Goal: Task Accomplishment & Management: Manage account settings

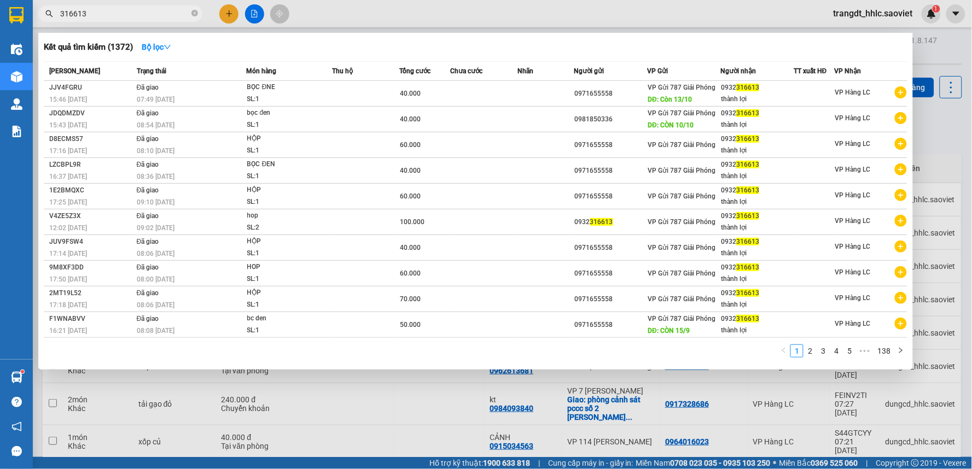
click at [248, 9] on div at bounding box center [486, 234] width 972 height 469
click at [248, 9] on button at bounding box center [254, 13] width 19 height 19
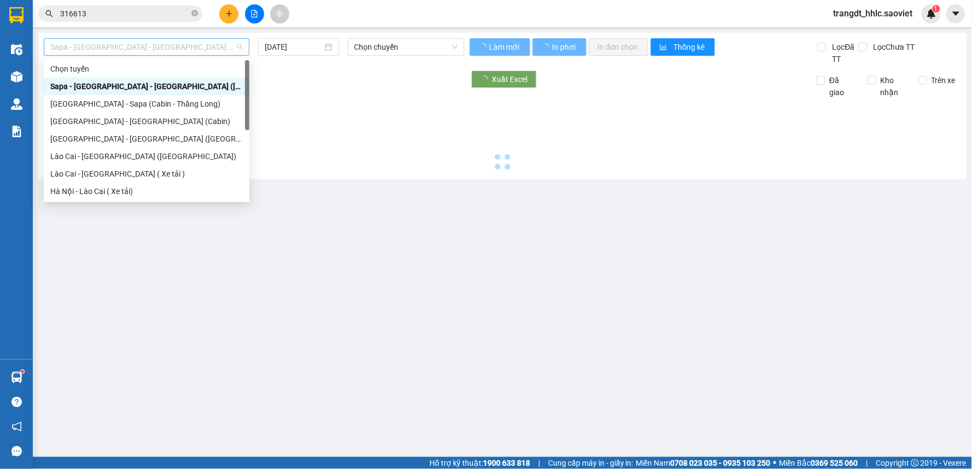
click at [100, 51] on span "Sapa - [GEOGRAPHIC_DATA] - [GEOGRAPHIC_DATA] ([GEOGRAPHIC_DATA])" at bounding box center [146, 47] width 192 height 16
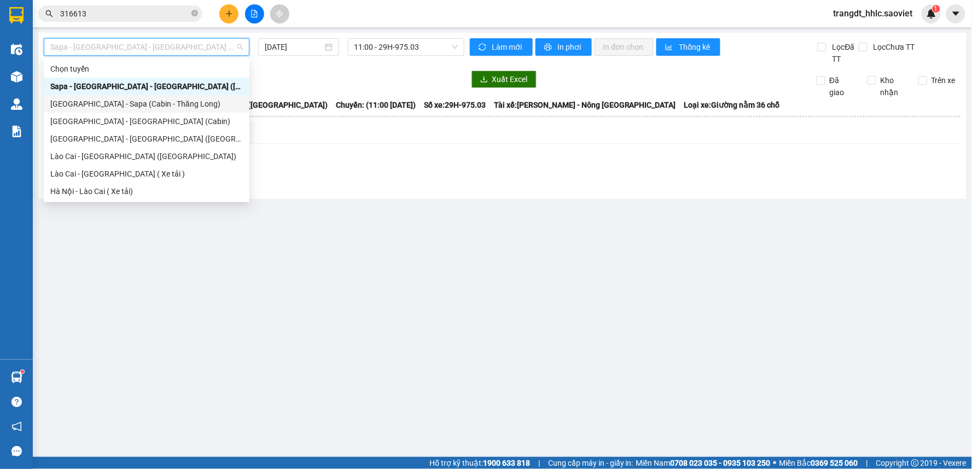
click at [144, 99] on div "[GEOGRAPHIC_DATA] - Sapa (Cabin - Thăng Long)" at bounding box center [146, 104] width 192 height 12
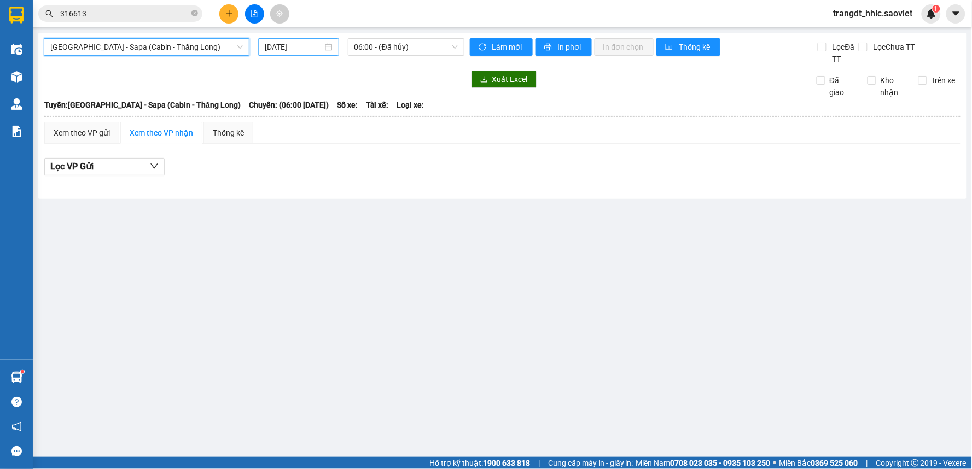
click at [301, 41] on input "[DATE]" at bounding box center [293, 47] width 57 height 12
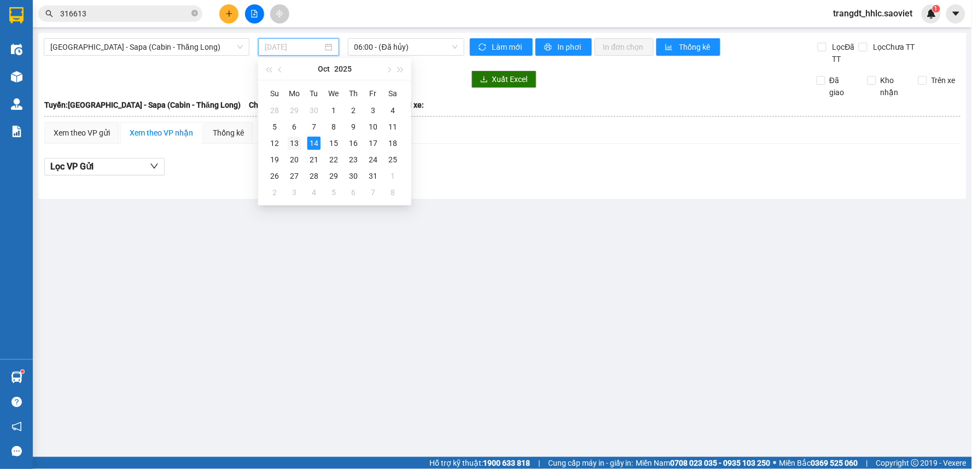
click at [298, 142] on div "13" at bounding box center [294, 143] width 13 height 13
type input "[DATE]"
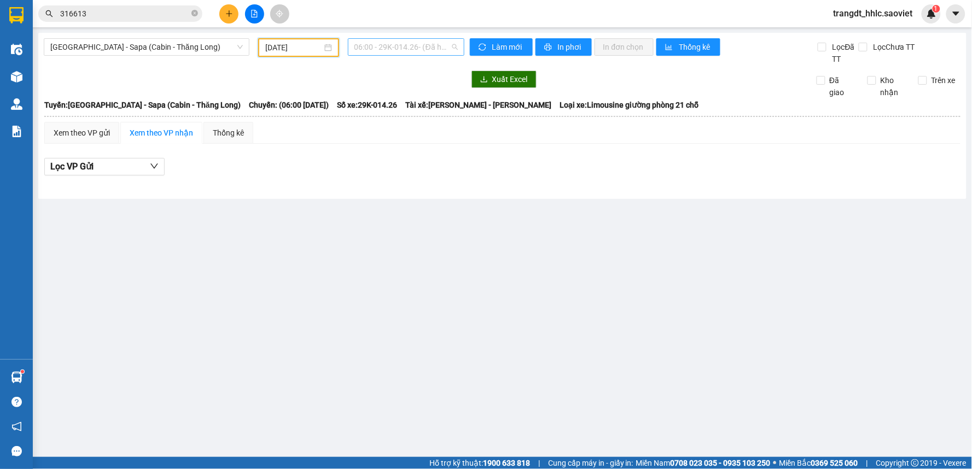
click at [412, 41] on span "06:00 - 29K-014.26 - ([GEOGRAPHIC_DATA])" at bounding box center [405, 47] width 103 height 16
type input "1196"
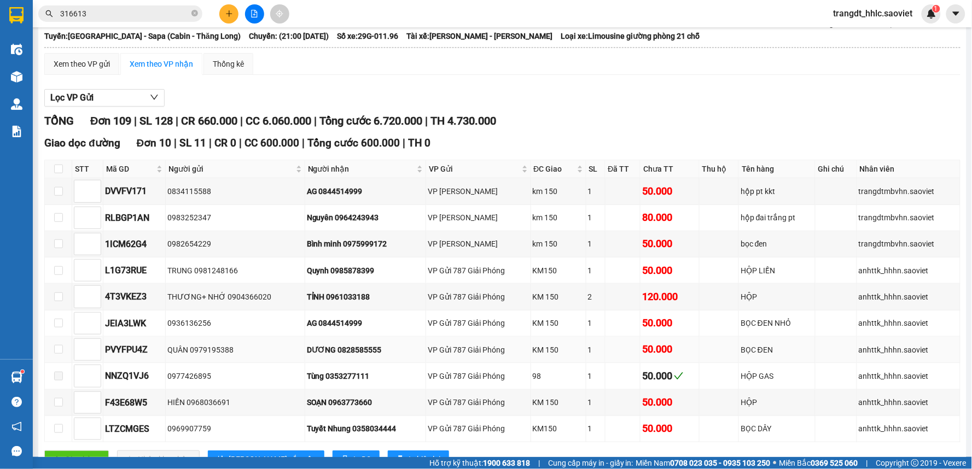
scroll to position [182, 0]
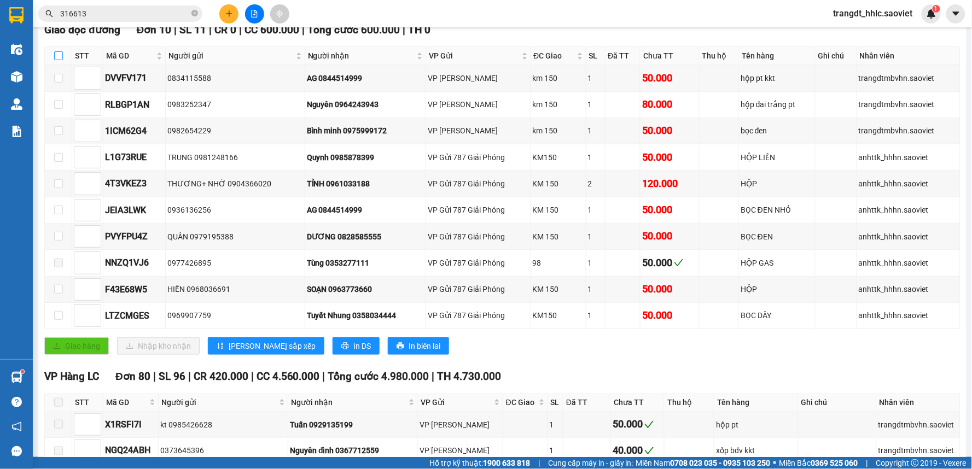
click at [61, 56] on input "checkbox" at bounding box center [58, 55] width 9 height 9
checkbox input "true"
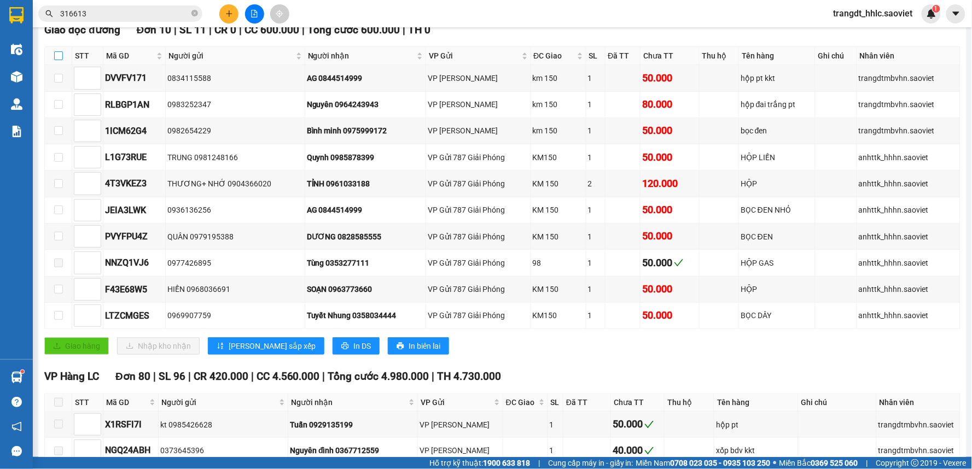
checkbox input "true"
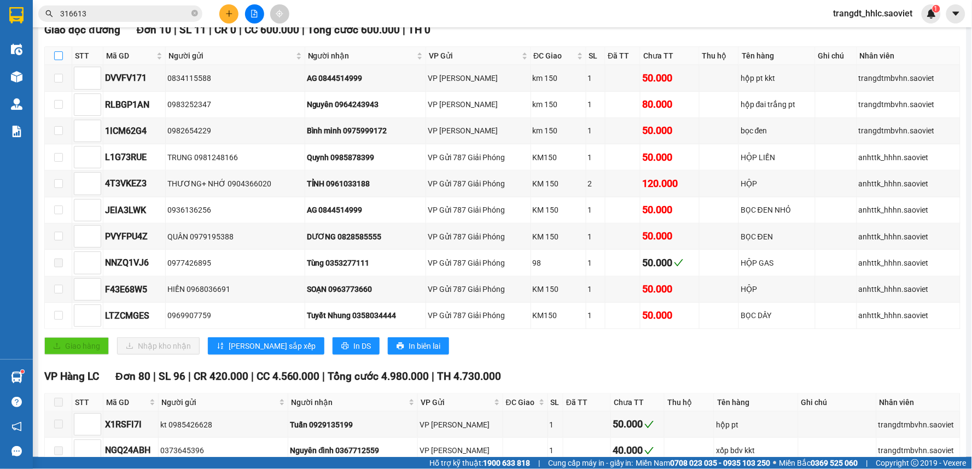
checkbox input "true"
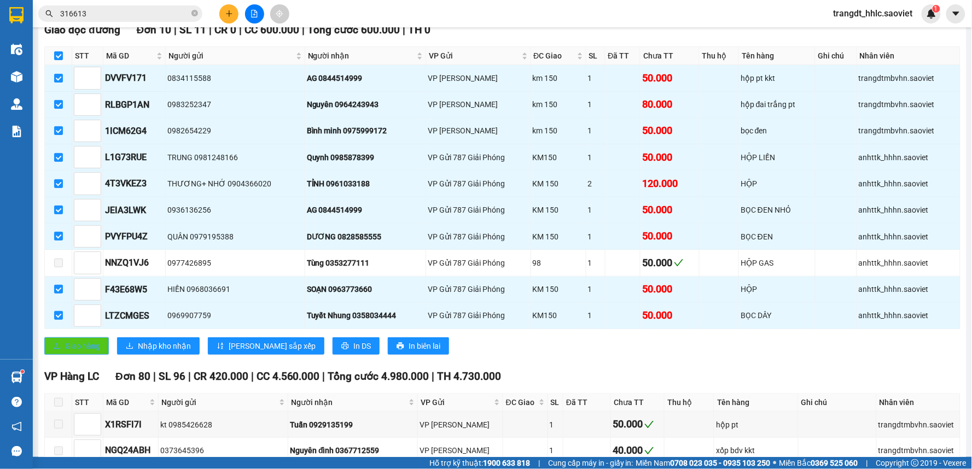
click at [75, 354] on button "Giao hàng" at bounding box center [76, 345] width 65 height 17
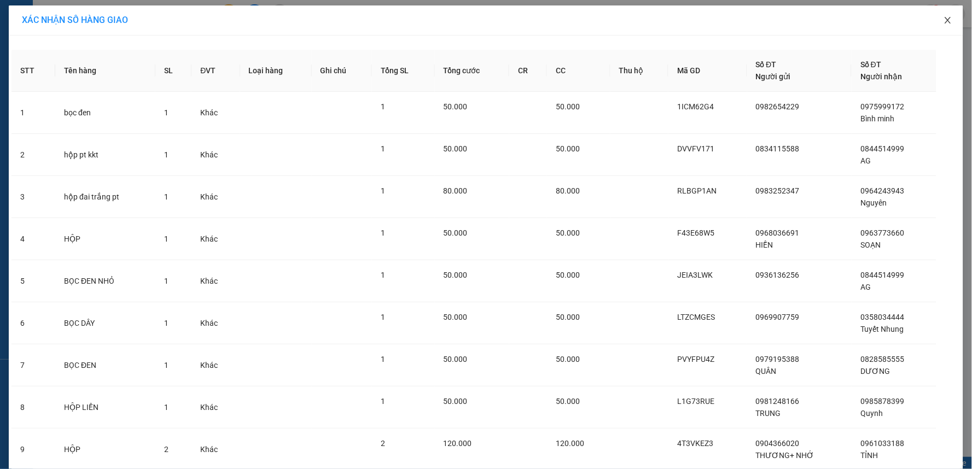
click at [944, 25] on icon "close" at bounding box center [947, 20] width 9 height 9
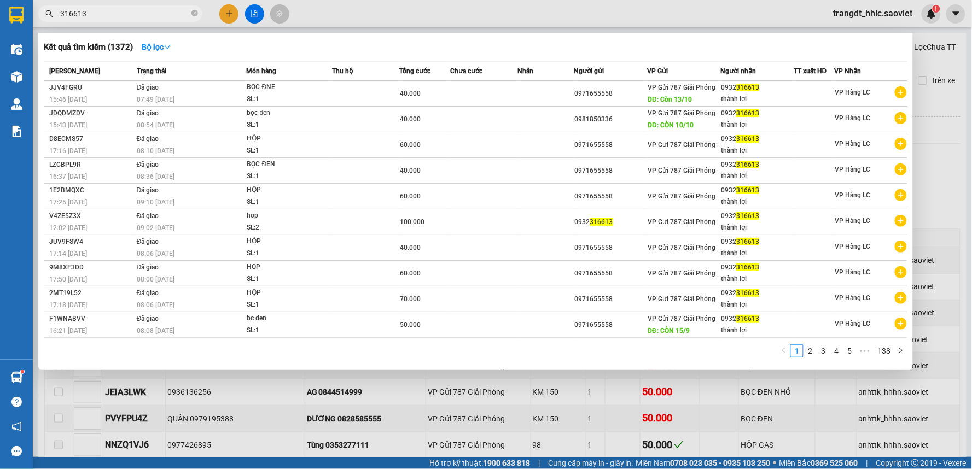
click at [160, 13] on input "316613" at bounding box center [124, 14] width 129 height 12
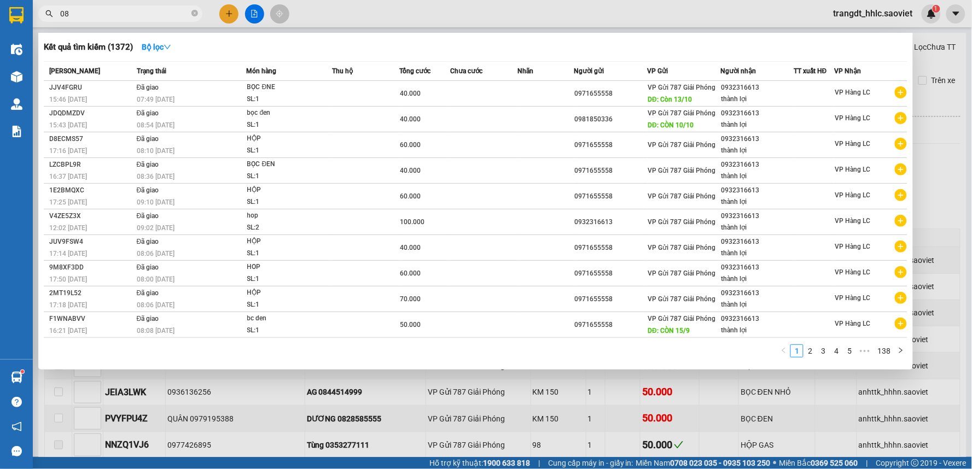
type input "0"
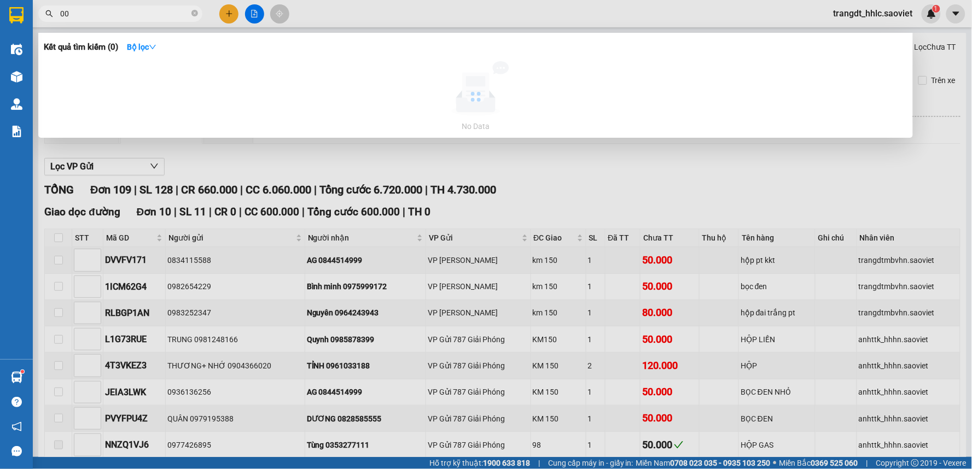
type input "0"
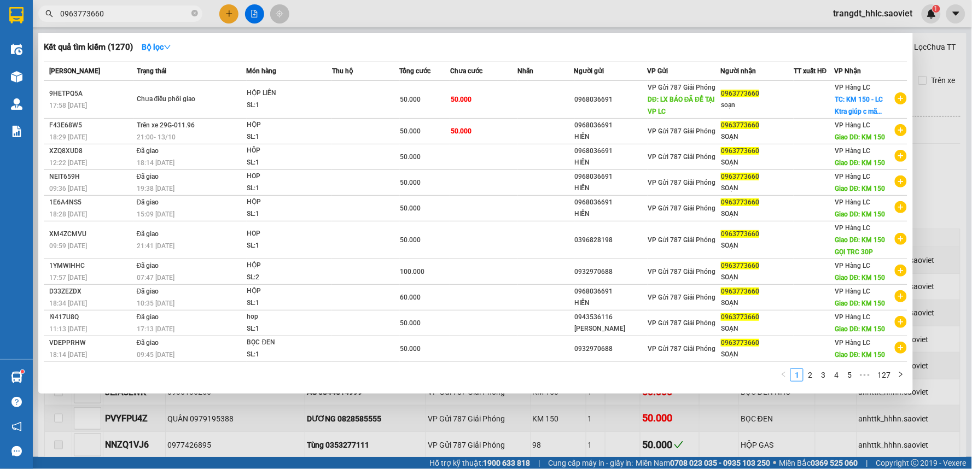
type input "0963773660"
click at [256, 15] on div at bounding box center [486, 234] width 972 height 469
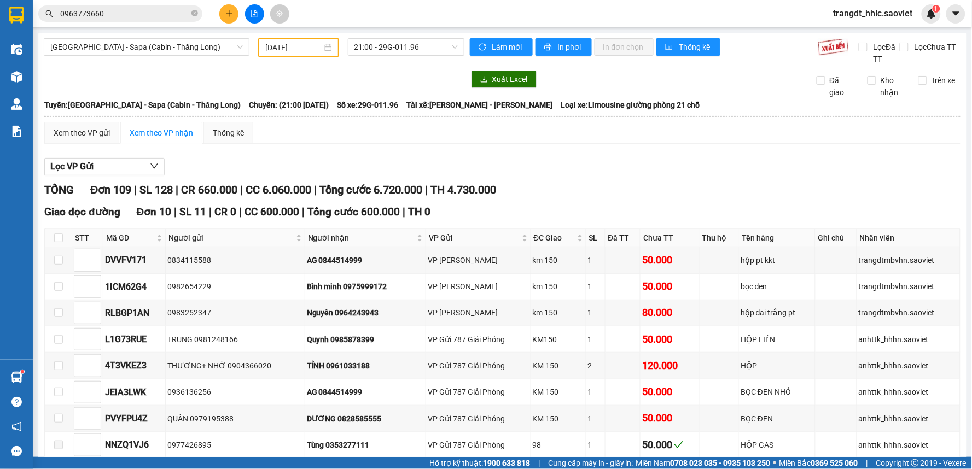
click at [256, 15] on icon "file-add" at bounding box center [254, 14] width 8 height 8
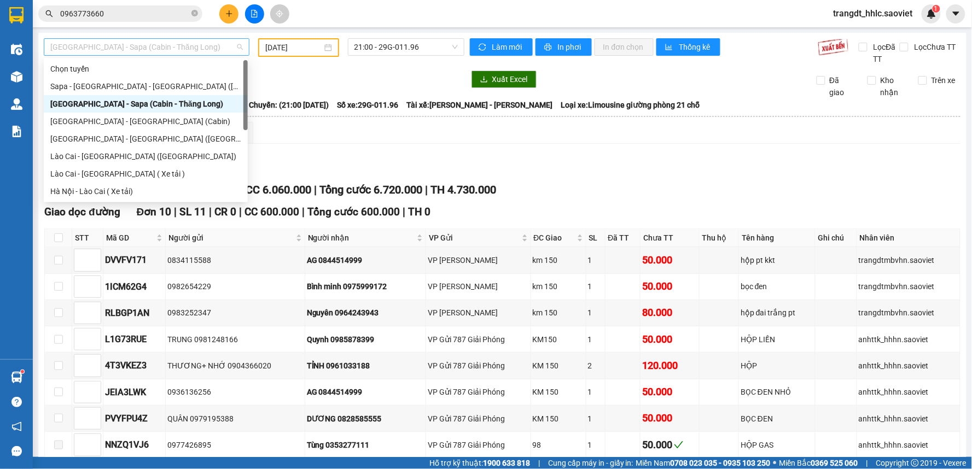
click at [143, 50] on span "[GEOGRAPHIC_DATA] - Sapa (Cabin - Thăng Long)" at bounding box center [146, 47] width 192 height 16
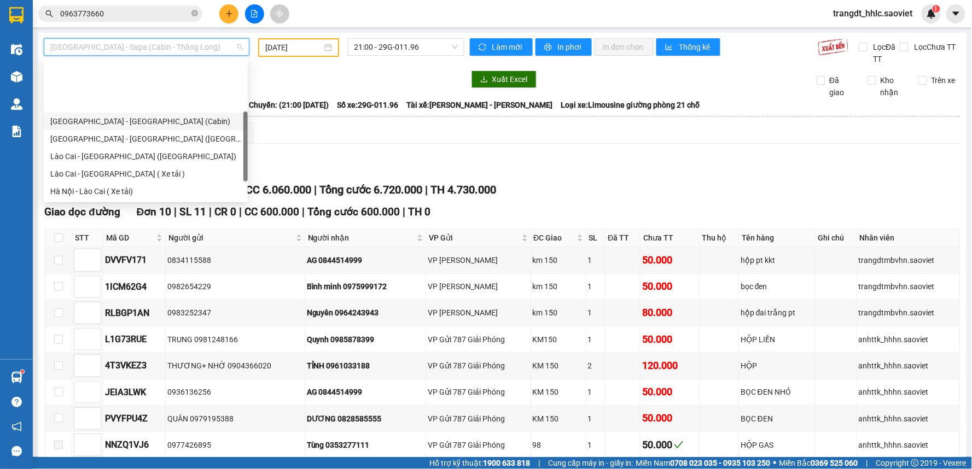
scroll to position [87, 0]
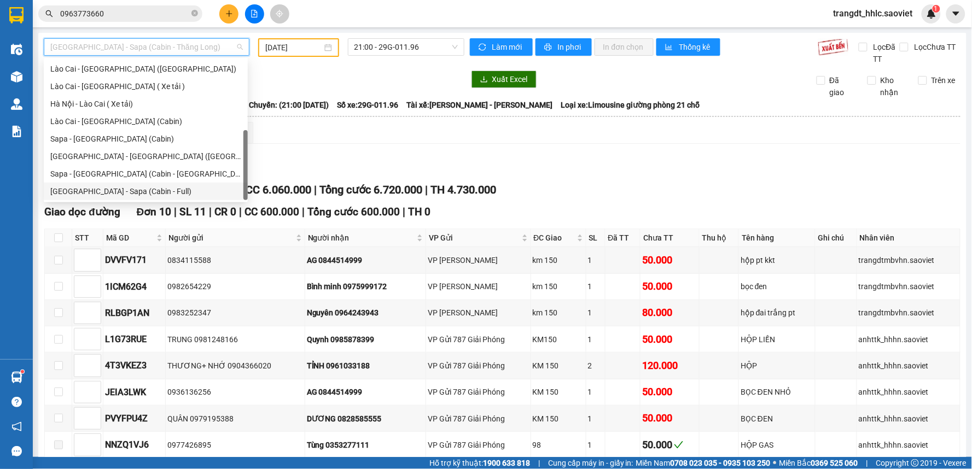
click at [117, 186] on div "[GEOGRAPHIC_DATA] - Sapa (Cabin - Full)" at bounding box center [145, 191] width 191 height 12
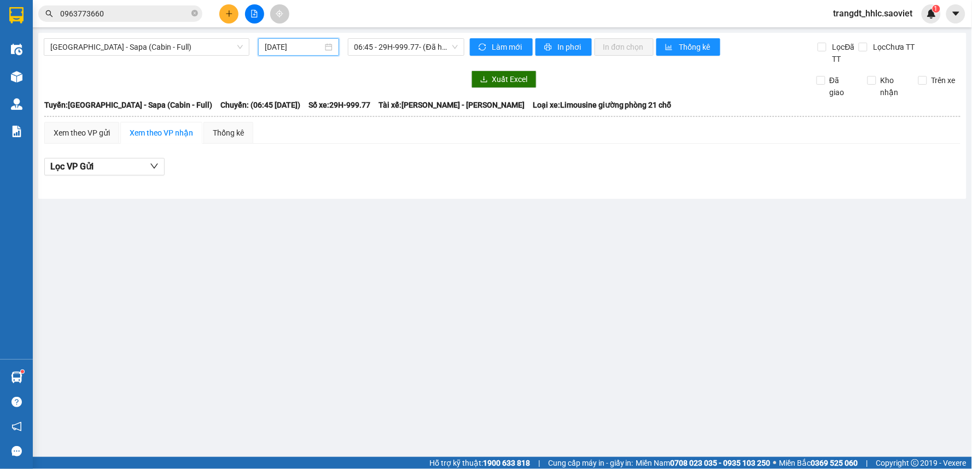
click at [302, 48] on input "[DATE]" at bounding box center [293, 47] width 57 height 12
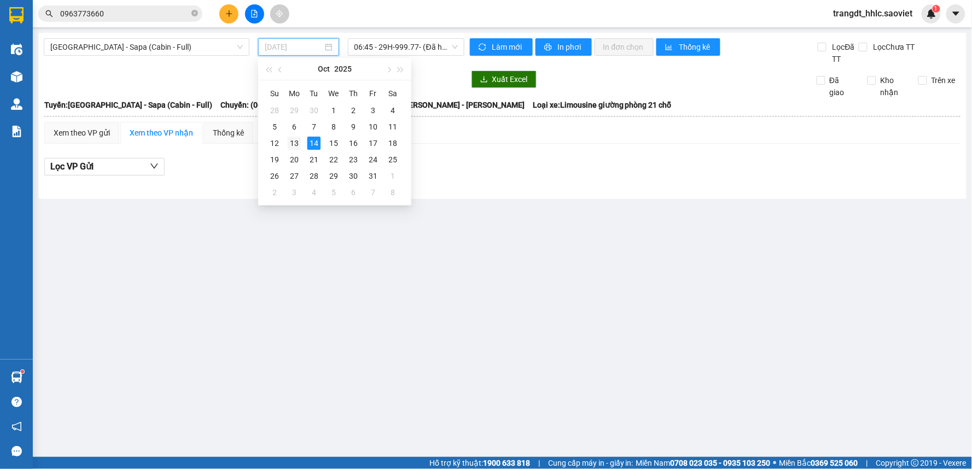
click at [289, 144] on div "13" at bounding box center [294, 143] width 13 height 13
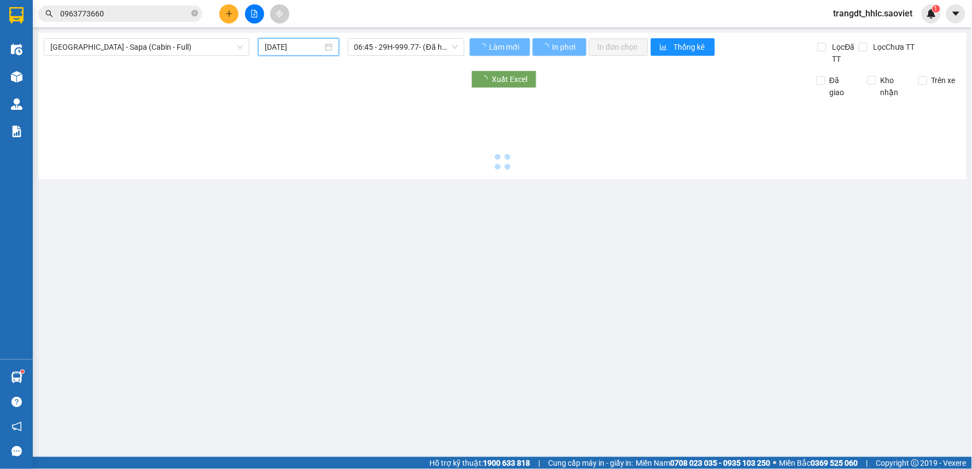
type input "[DATE]"
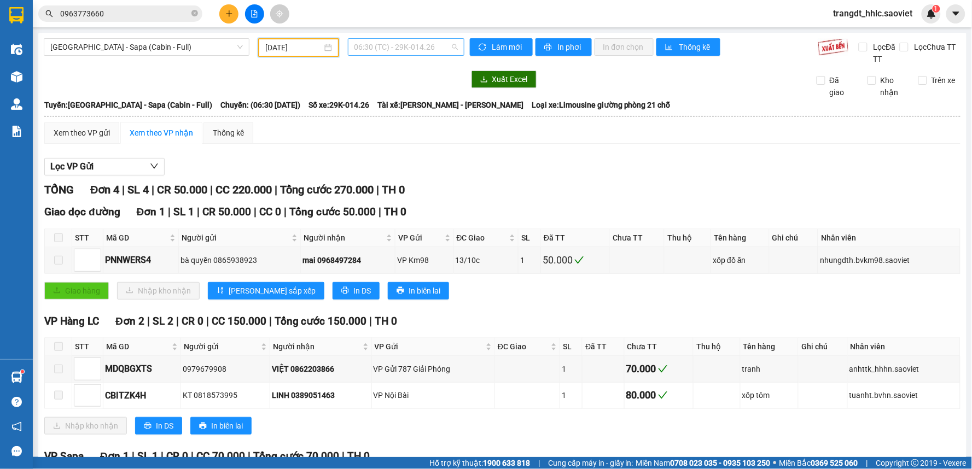
click at [436, 49] on span "06:30 (TC) - 29K-014.26" at bounding box center [405, 47] width 103 height 16
type input "00015"
click at [408, 63] on div "23:15 - 24F-000.15" at bounding box center [394, 69] width 85 height 12
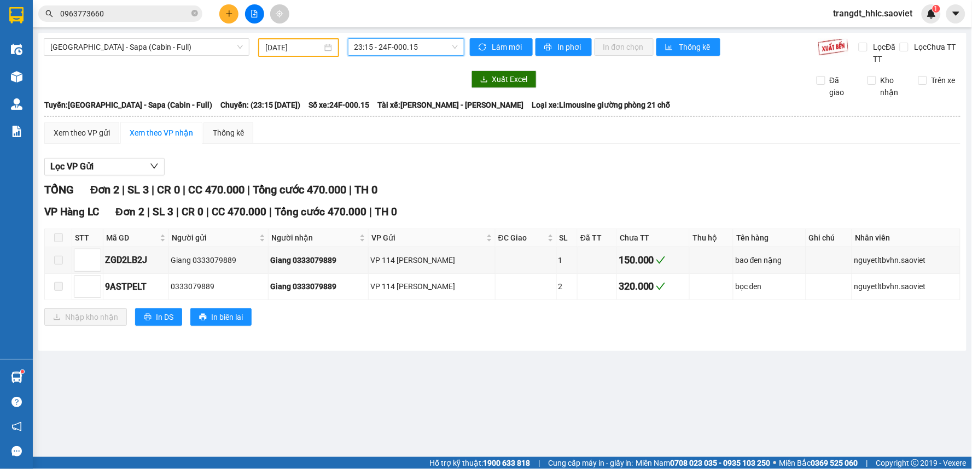
click at [575, 56] on div "Làm mới In phơi In đơn chọn Thống kê" at bounding box center [644, 51] width 348 height 27
click at [569, 34] on div "[GEOGRAPHIC_DATA] - Sapa (Cabin - Full) [DATE] 23:15 - 24F-000.15 Làm mới In ph…" at bounding box center [502, 192] width 928 height 318
click at [568, 44] on span "In phơi" at bounding box center [570, 47] width 25 height 12
click at [594, 325] on div "Nhập kho nhận In DS In biên lai" at bounding box center [502, 316] width 916 height 17
click at [413, 45] on span "23:15 - 24F-000.15" at bounding box center [405, 47] width 103 height 16
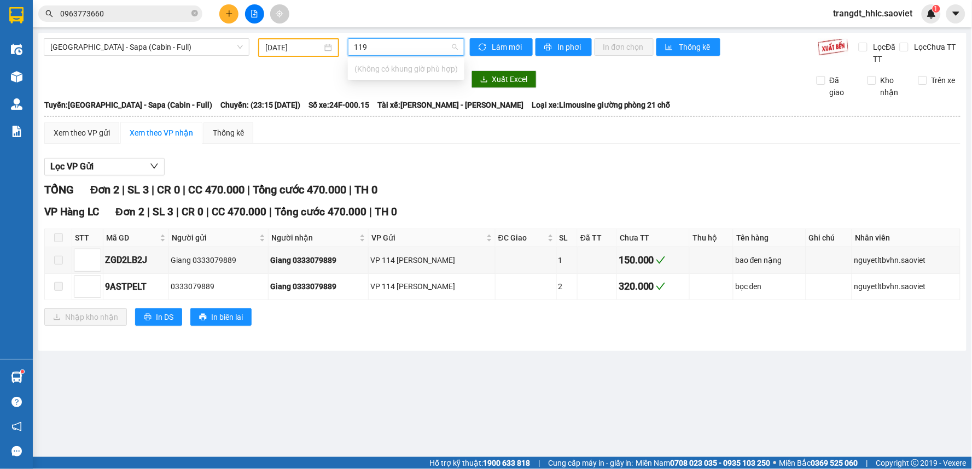
type input "1196"
click at [165, 49] on span "[GEOGRAPHIC_DATA] - Sapa (Cabin - Full)" at bounding box center [146, 47] width 192 height 16
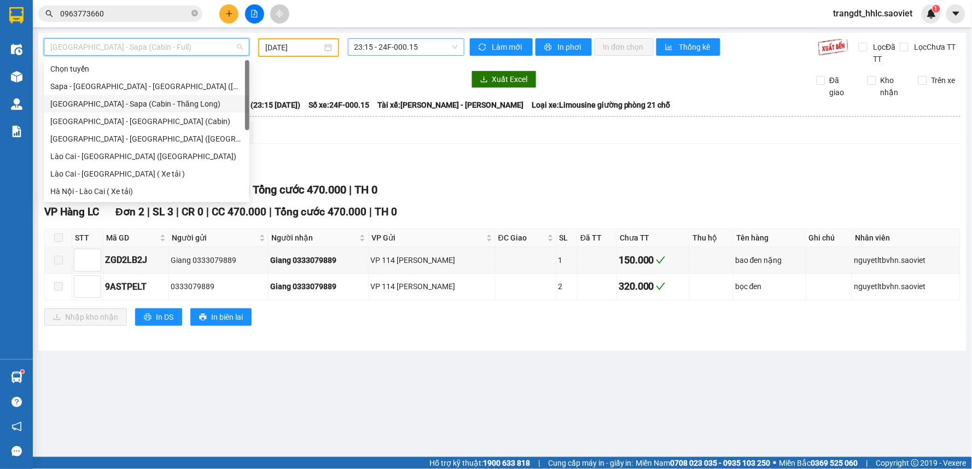
click at [156, 100] on div "[GEOGRAPHIC_DATA] - Sapa (Cabin - Thăng Long)" at bounding box center [146, 104] width 192 height 12
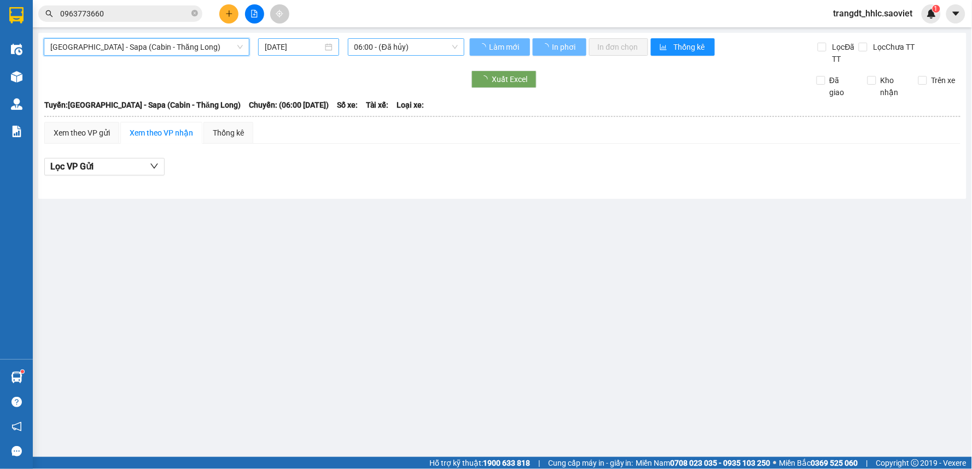
click at [291, 48] on input "[DATE]" at bounding box center [293, 47] width 57 height 12
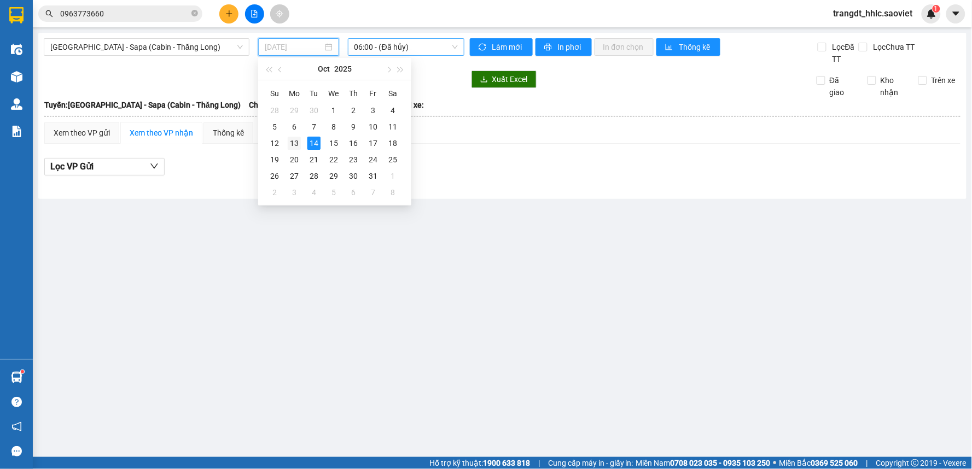
click at [293, 143] on div "13" at bounding box center [294, 143] width 13 height 13
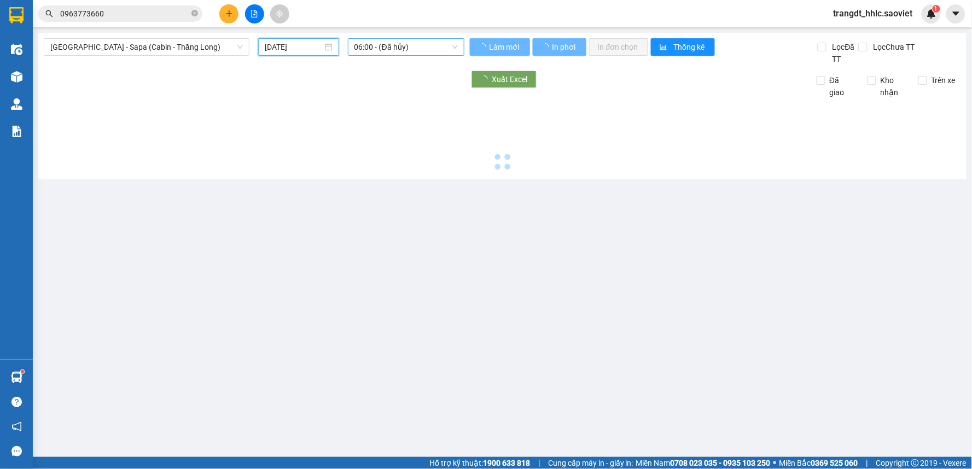
type input "[DATE]"
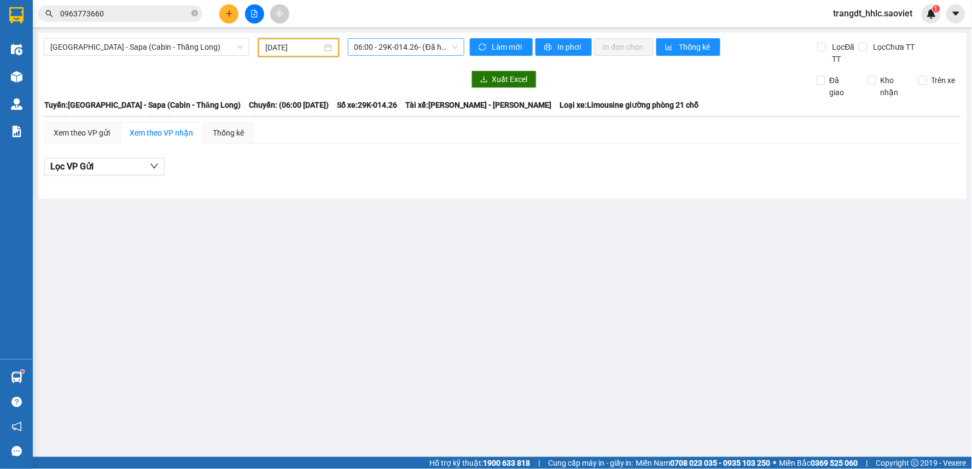
click at [434, 45] on span "06:00 - 29K-014.26 - ([GEOGRAPHIC_DATA])" at bounding box center [405, 47] width 103 height 16
type input "1196"
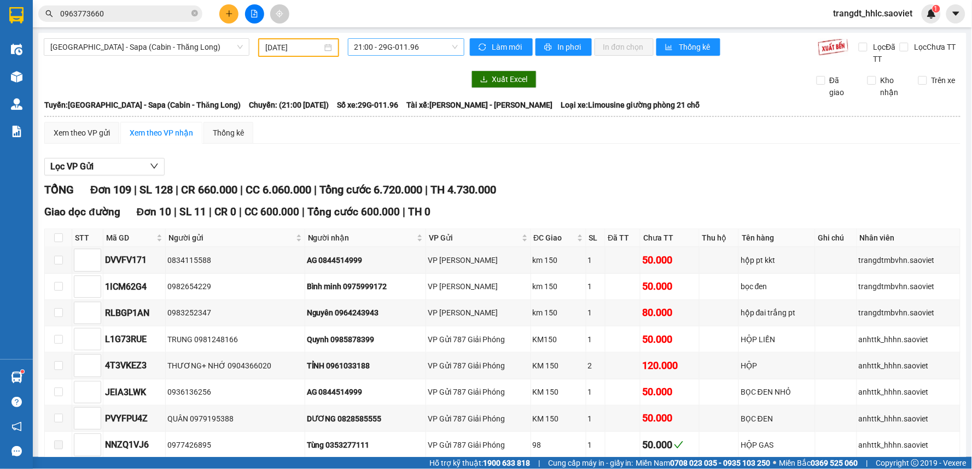
click at [394, 51] on span "21:00 - 29G-011.96" at bounding box center [405, 47] width 103 height 16
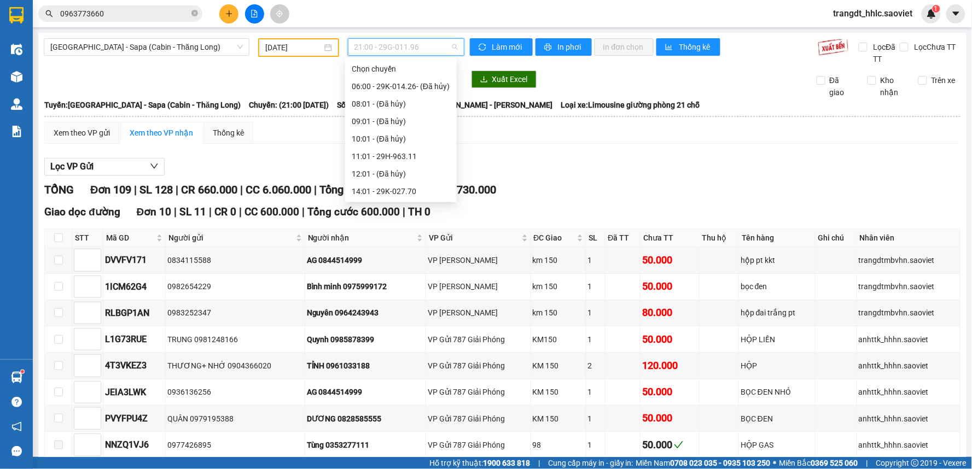
scroll to position [17, 0]
click at [417, 131] on div "11:01 - 29H-963.11" at bounding box center [401, 138] width 112 height 17
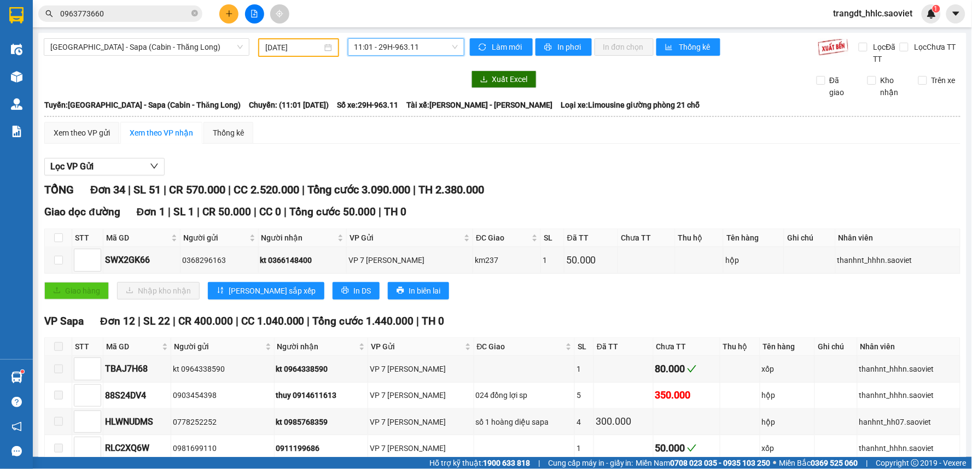
click at [405, 45] on span "11:01 - 29H-963.11" at bounding box center [405, 47] width 103 height 16
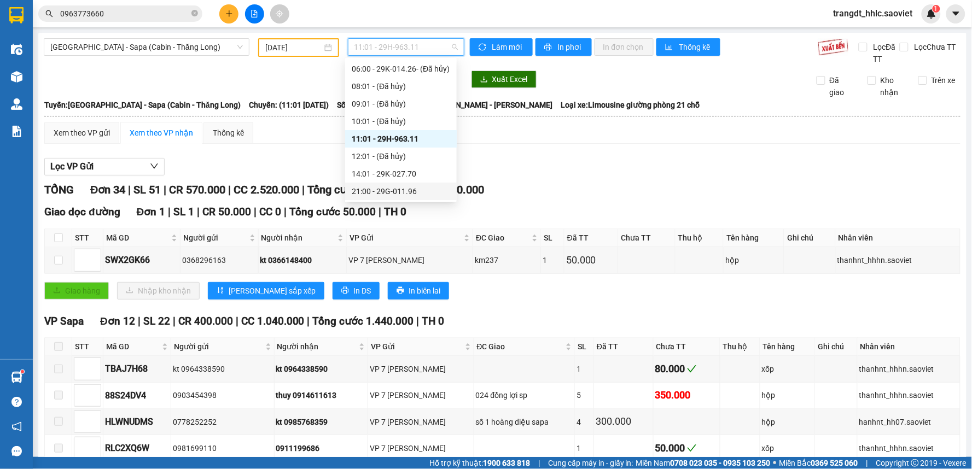
click at [409, 187] on div "21:00 - 29G-011.96" at bounding box center [401, 191] width 98 height 12
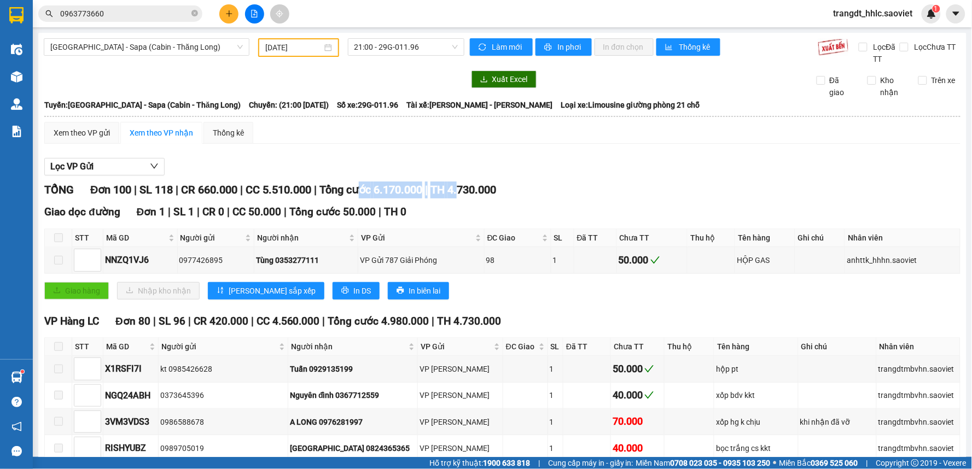
drag, startPoint x: 373, startPoint y: 190, endPoint x: 476, endPoint y: 197, distance: 103.1
click at [476, 197] on div "TỔNG Đơn 100 | SL 118 | CR 660.000 | CC 5.510.000 | Tổng cước 6.170.000 | TH 4.…" at bounding box center [502, 190] width 916 height 17
click at [521, 195] on div "TỔNG Đơn 100 | SL 118 | CR 660.000 | CC 5.510.000 | Tổng cước 6.170.000 | TH 4.…" at bounding box center [502, 190] width 916 height 17
click at [198, 55] on div "[GEOGRAPHIC_DATA] - Sapa (Cabin - Thăng Long)" at bounding box center [147, 46] width 206 height 17
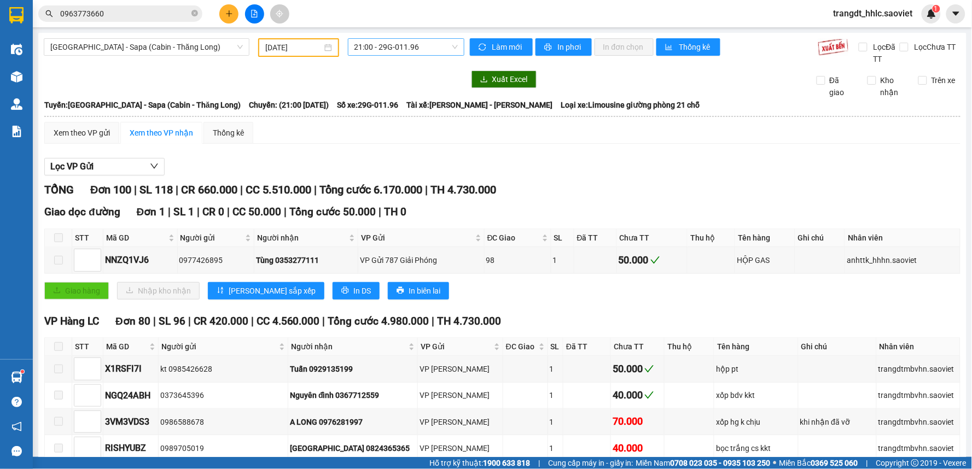
click at [392, 45] on span "21:00 - 29G-011.96" at bounding box center [405, 47] width 103 height 16
type input "9608"
drag, startPoint x: 177, startPoint y: 50, endPoint x: 154, endPoint y: 24, distance: 35.2
click at [177, 49] on span "[GEOGRAPHIC_DATA] - Sapa (Cabin - Thăng Long)" at bounding box center [146, 47] width 192 height 16
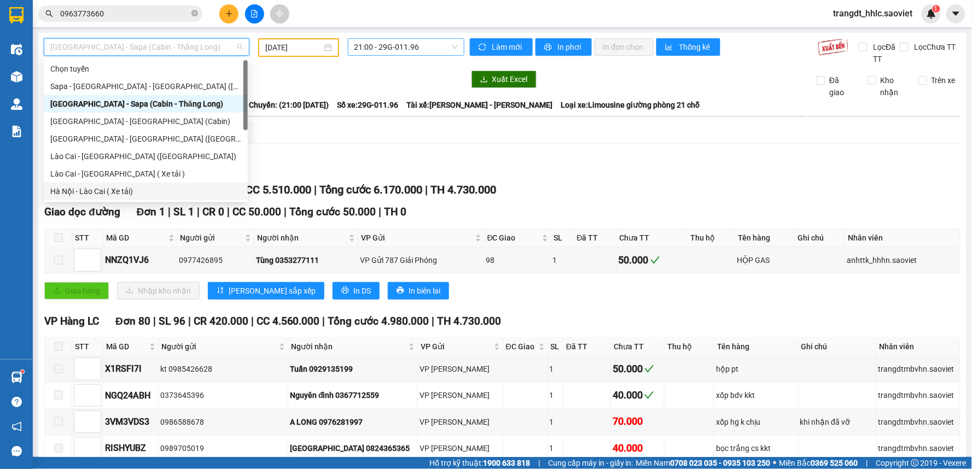
scroll to position [87, 0]
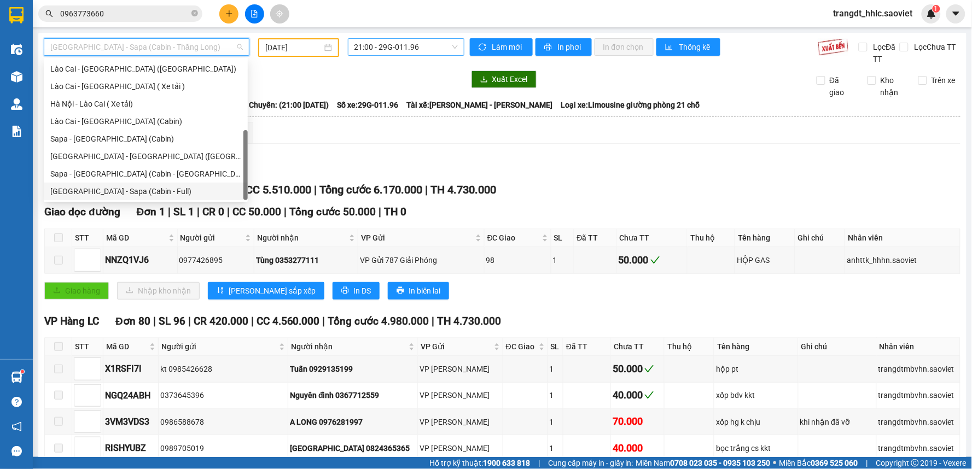
click at [128, 195] on div "[GEOGRAPHIC_DATA] - Sapa (Cabin - Full)" at bounding box center [145, 191] width 191 height 12
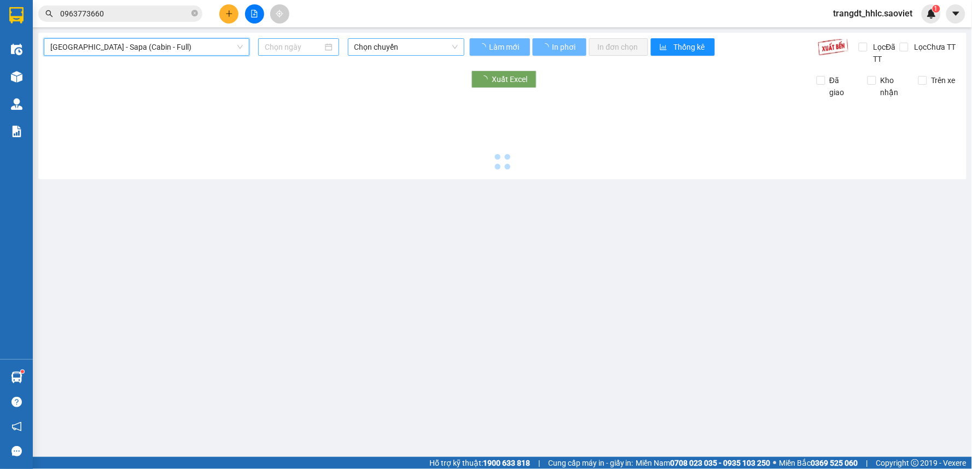
click at [293, 41] on input at bounding box center [293, 47] width 57 height 12
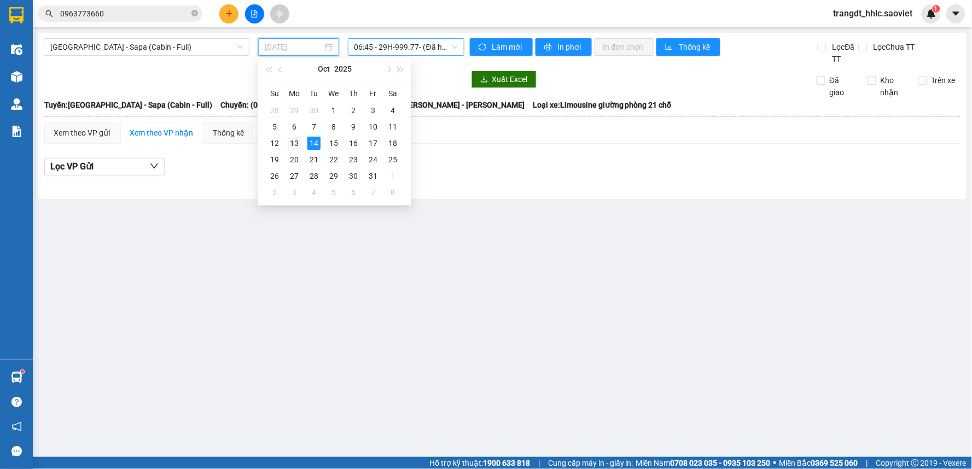
click at [294, 141] on div "13" at bounding box center [294, 143] width 13 height 13
type input "[DATE]"
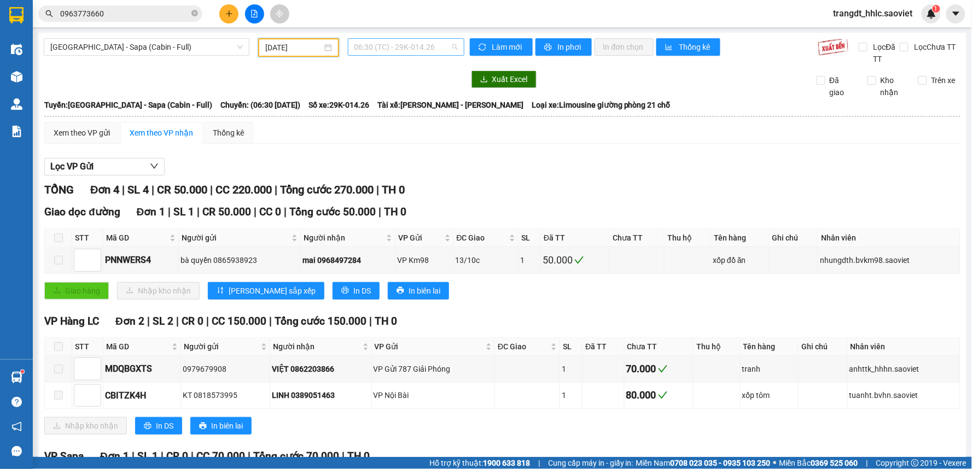
click at [435, 41] on span "06:30 (TC) - 29K-014.26" at bounding box center [405, 47] width 103 height 16
type input "96080"
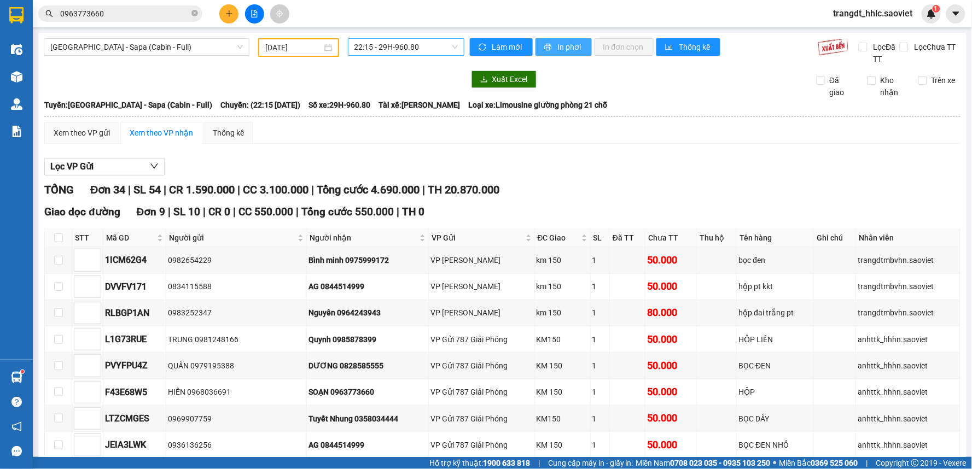
click at [562, 41] on span "In phơi" at bounding box center [570, 47] width 25 height 12
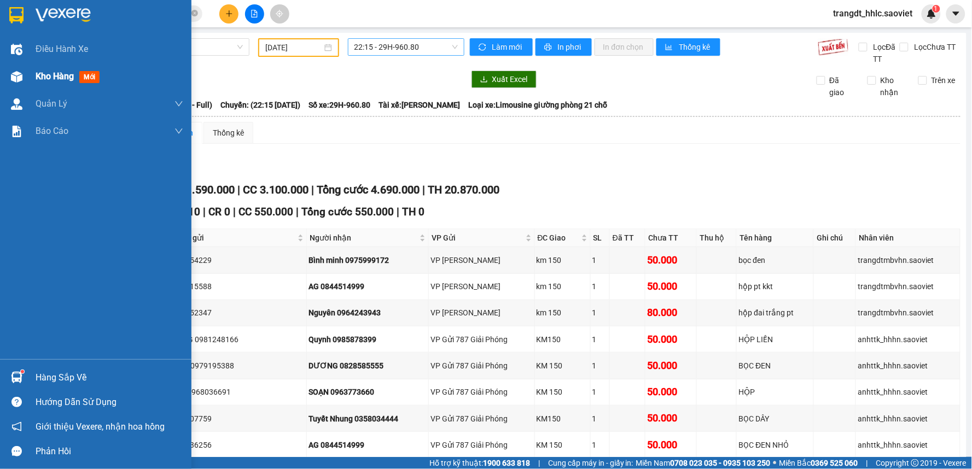
click at [63, 72] on span "Kho hàng" at bounding box center [55, 76] width 38 height 10
click at [63, 73] on span "Kho hàng" at bounding box center [55, 76] width 38 height 10
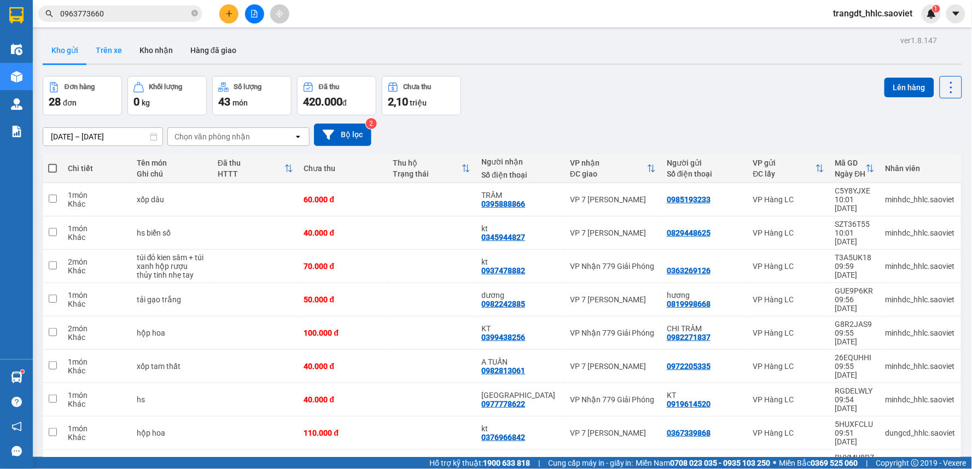
click at [121, 42] on button "Trên xe" at bounding box center [109, 50] width 44 height 26
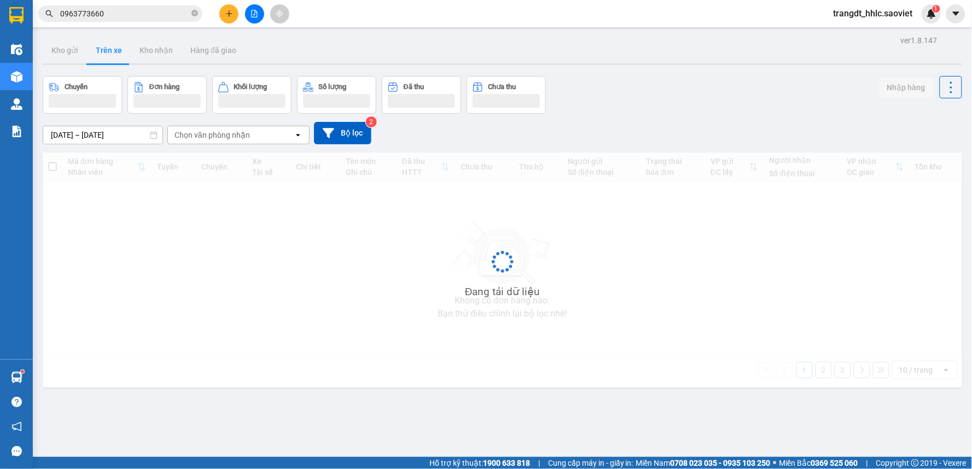
click at [119, 45] on button "Trên xe" at bounding box center [109, 50] width 44 height 26
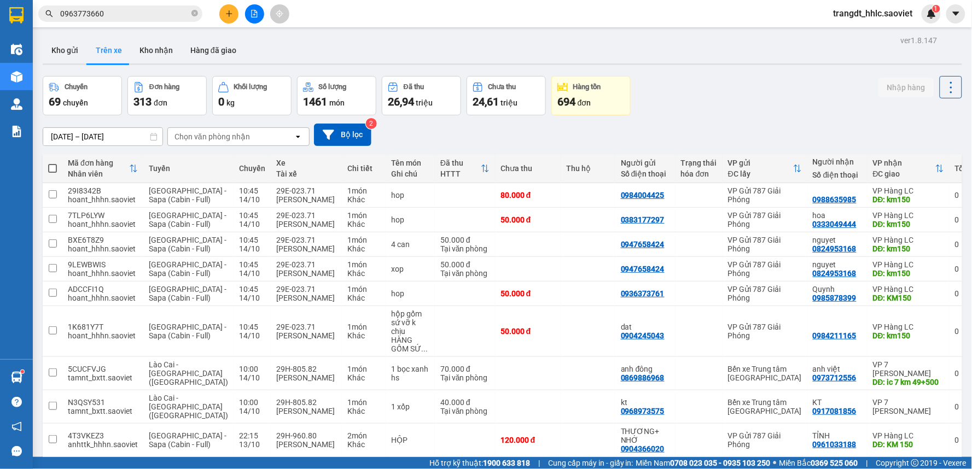
click at [78, 139] on input "[DATE] – [DATE]" at bounding box center [102, 136] width 119 height 17
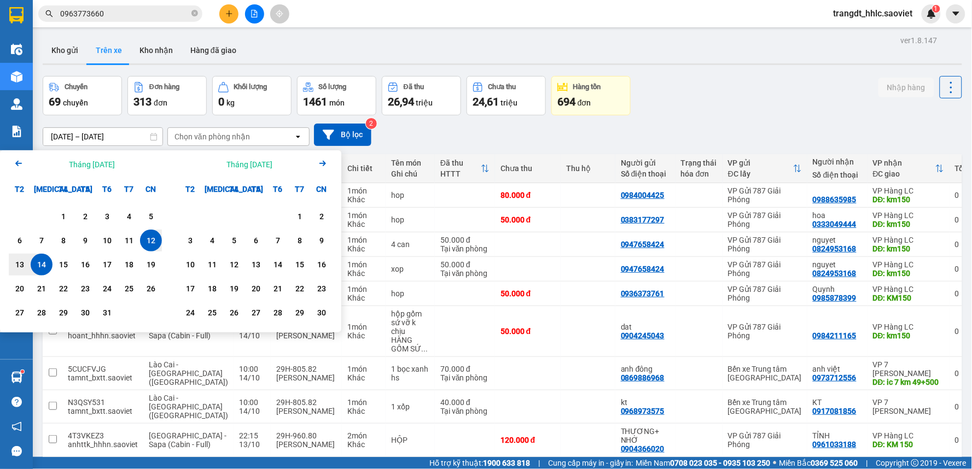
click at [15, 165] on icon "Arrow Left" at bounding box center [18, 163] width 13 height 13
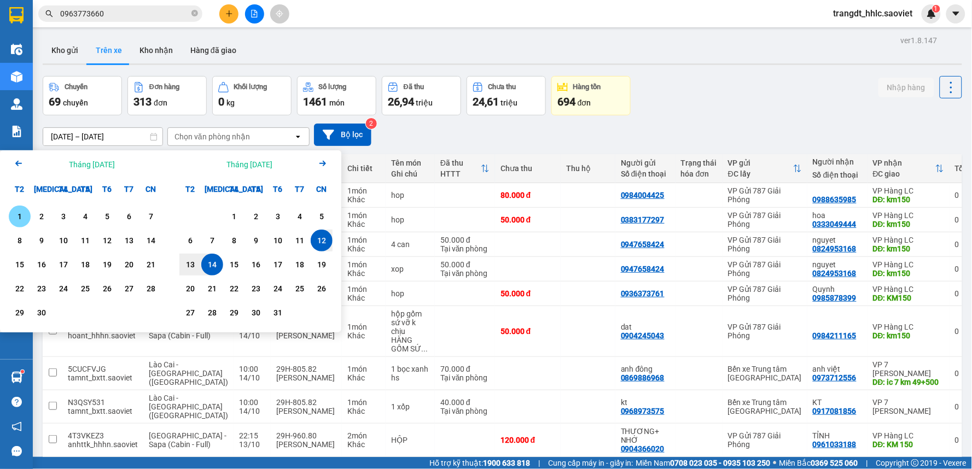
drag, startPoint x: 20, startPoint y: 219, endPoint x: 59, endPoint y: 265, distance: 60.1
click at [21, 219] on div "1" at bounding box center [19, 216] width 15 height 13
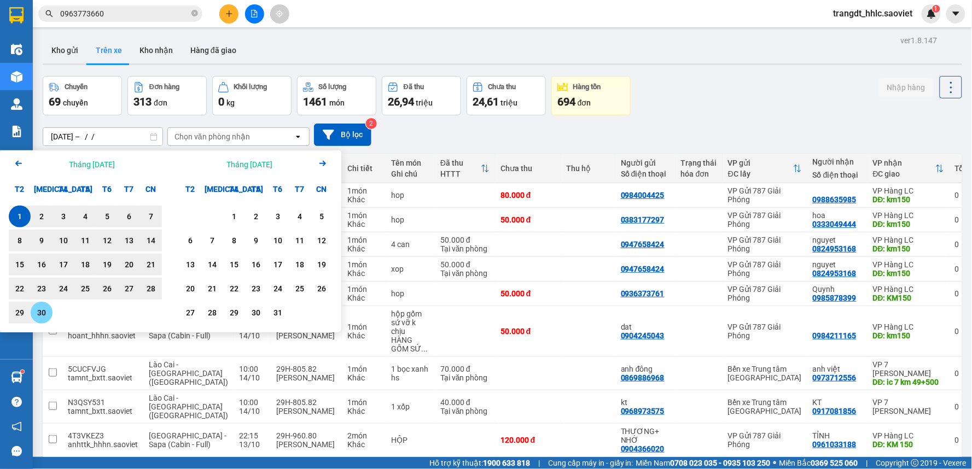
click at [45, 313] on div "30" at bounding box center [41, 312] width 15 height 13
type input "[DATE] – [DATE]"
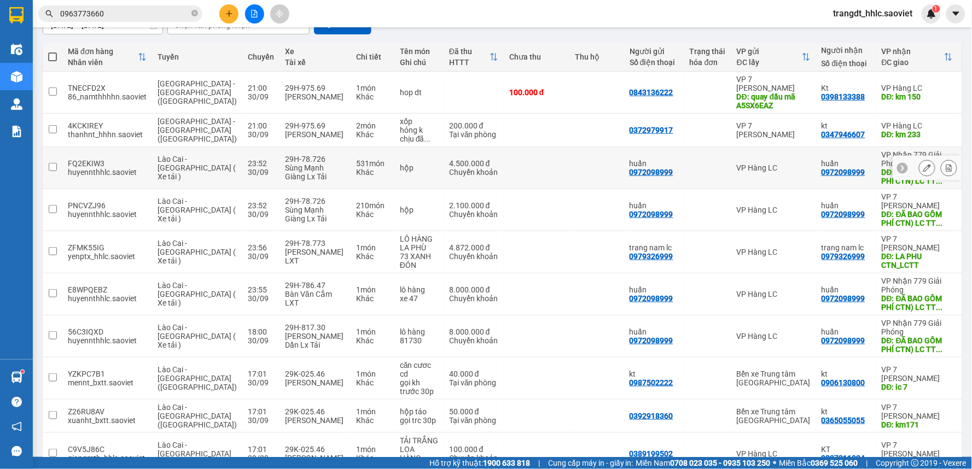
scroll to position [179, 0]
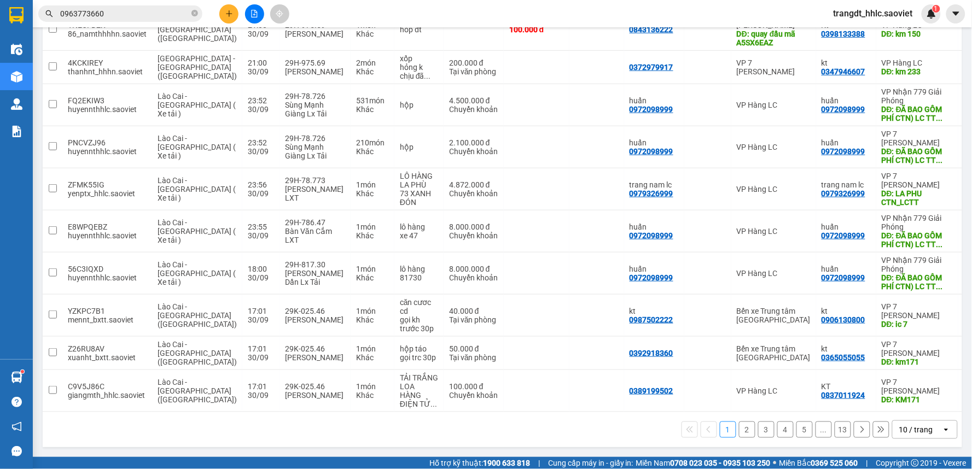
click at [825, 428] on div "1 2 3 4 5 ... 13 10 / trang open" at bounding box center [502, 430] width 910 height 19
click at [834, 428] on button "13" at bounding box center [842, 430] width 16 height 16
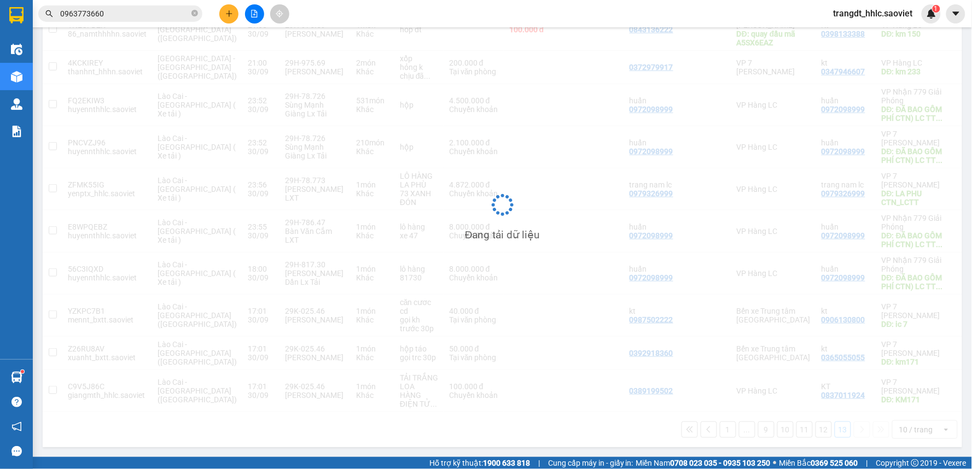
scroll to position [50, 0]
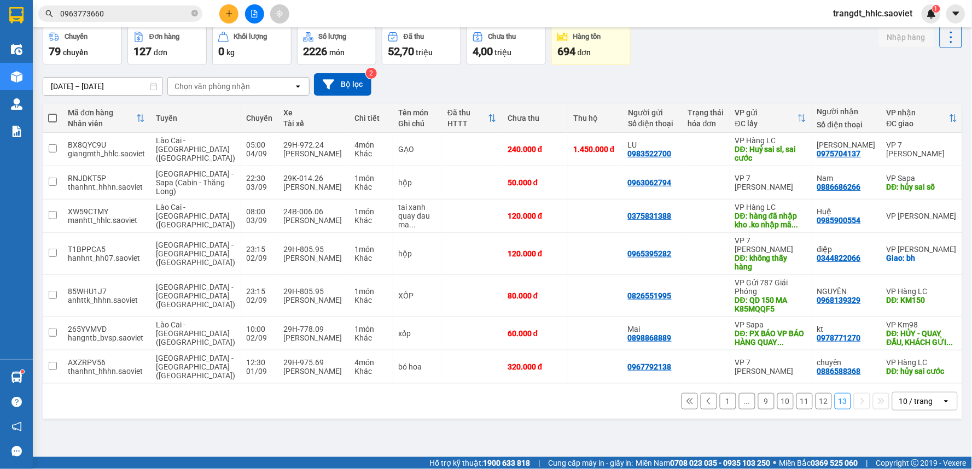
click at [815, 409] on button "12" at bounding box center [823, 401] width 16 height 16
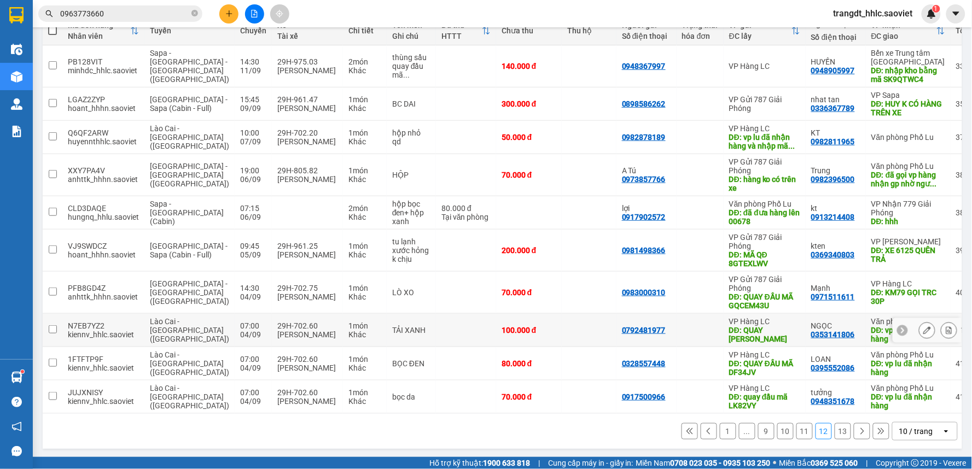
scroll to position [140, 0]
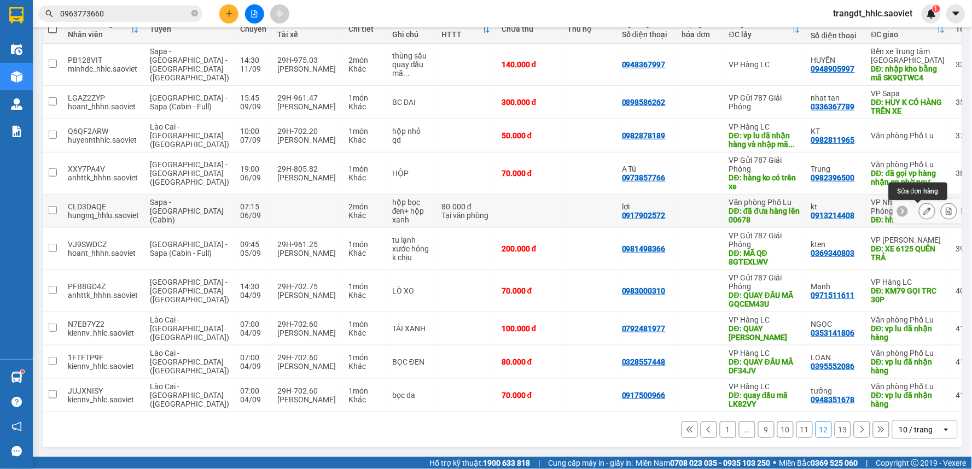
click at [919, 212] on button at bounding box center [926, 211] width 15 height 19
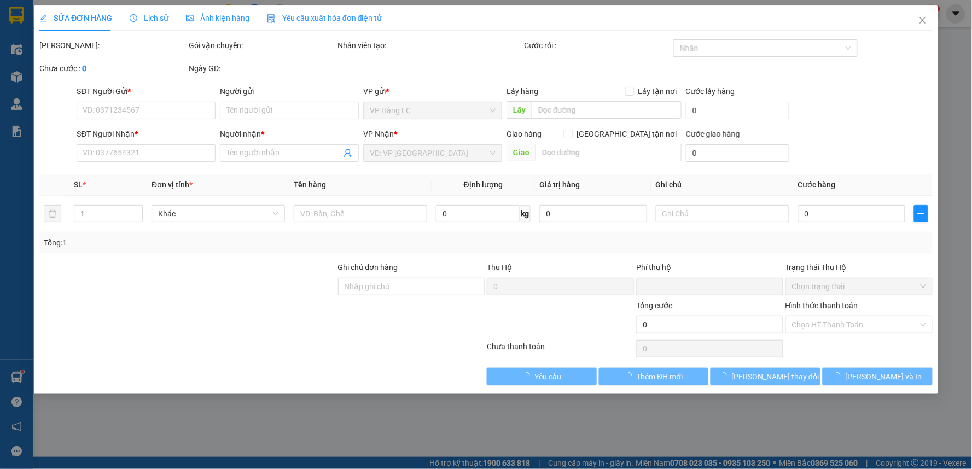
type input "0917902572"
type input "lợi"
type input "đã đưa hàng lên 00678"
type input "0913214408"
type input "kt"
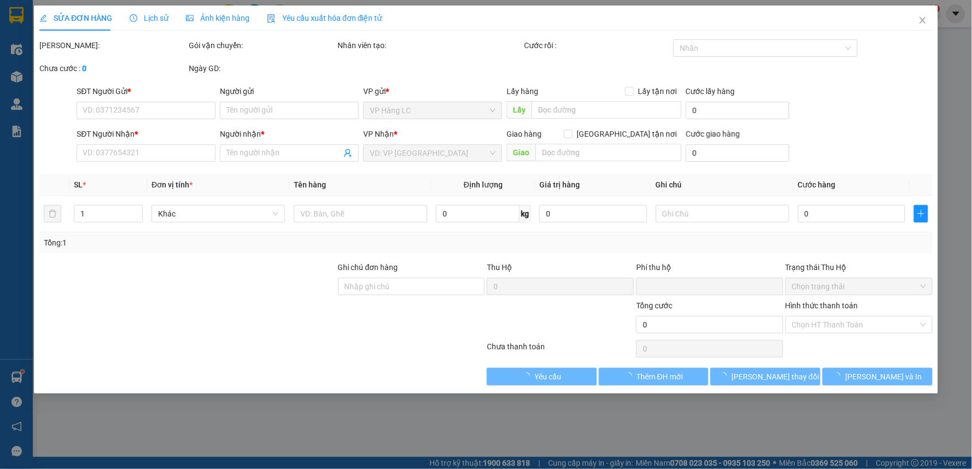
type input "hhh"
type input "vì khóa phơi lên giờ lên phơi xe 04395, hàng đã đưa lên xe 00678 từ tối [DATE]"
type input "0"
type input "80.000"
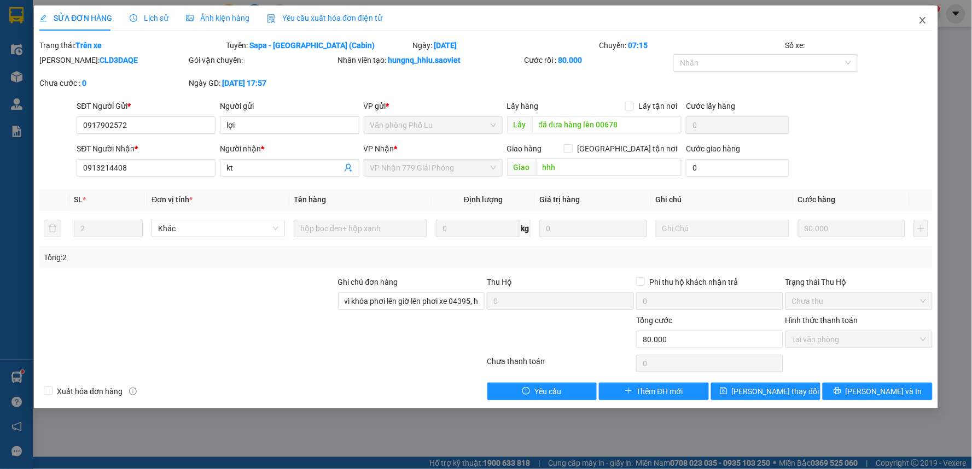
click at [921, 12] on span "Close" at bounding box center [922, 20] width 31 height 31
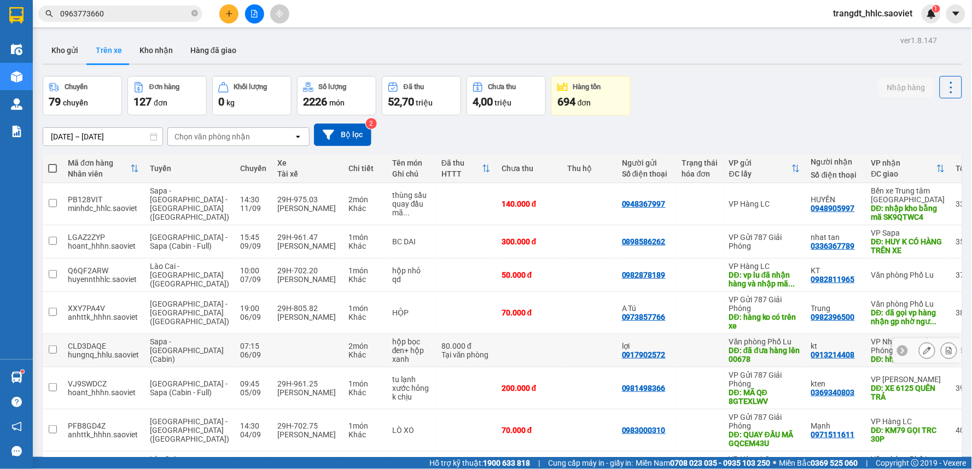
scroll to position [140, 0]
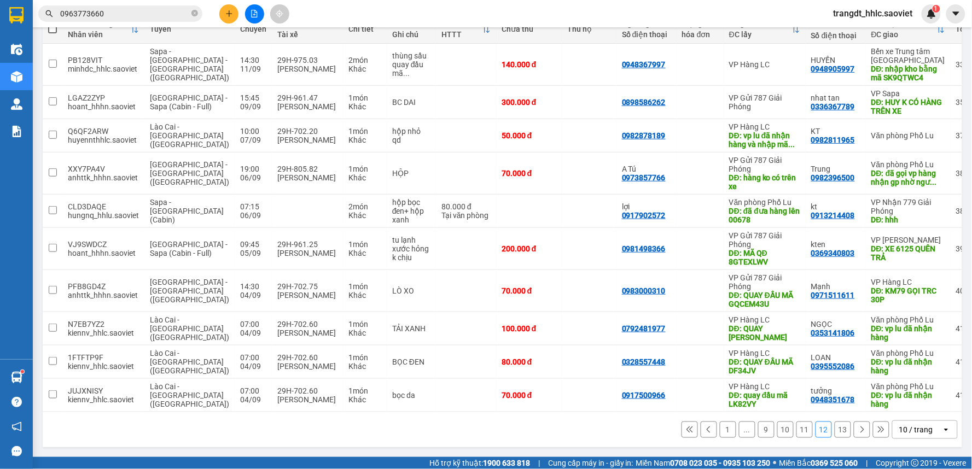
click at [723, 430] on button "1" at bounding box center [728, 430] width 16 height 16
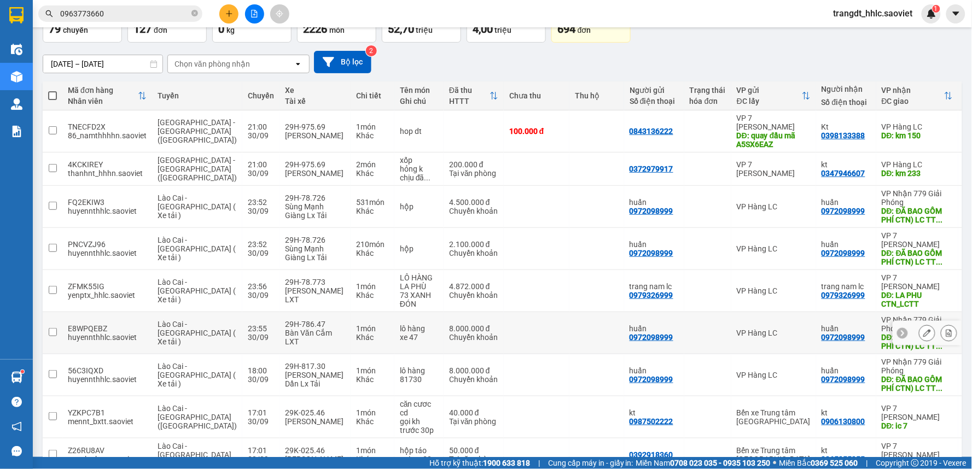
scroll to position [0, 0]
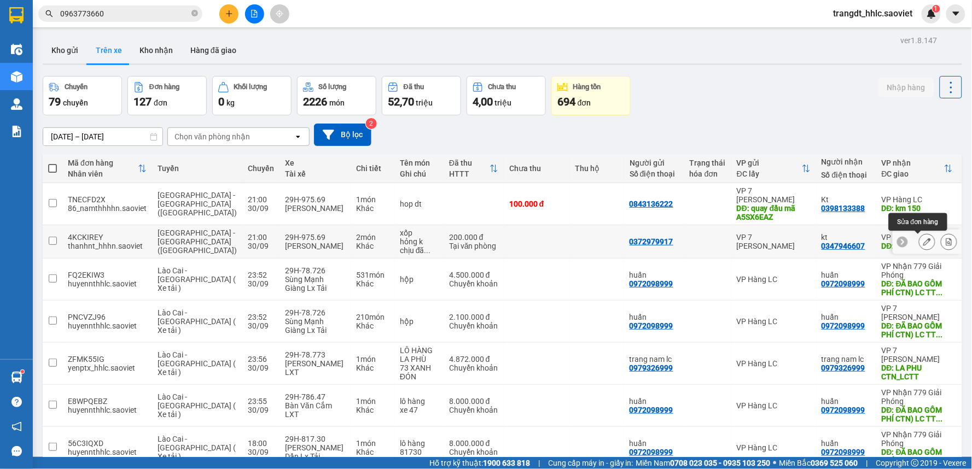
click at [919, 240] on button at bounding box center [926, 241] width 15 height 19
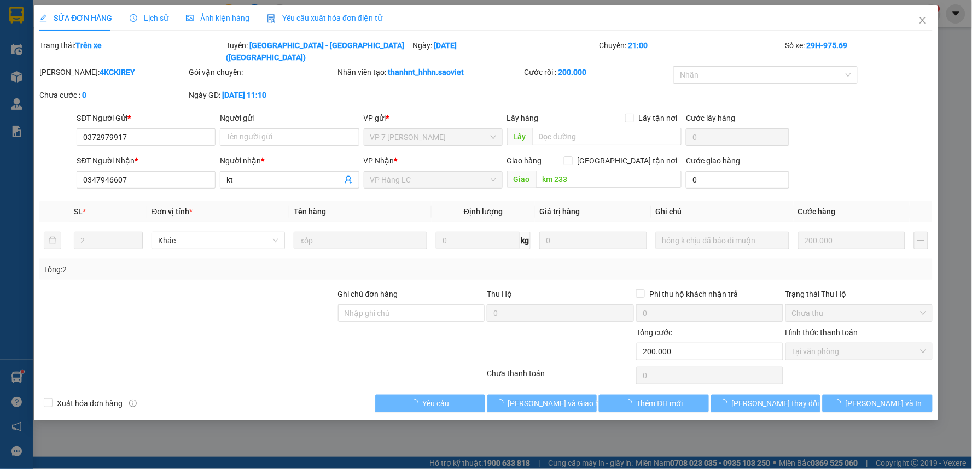
type input "0372979917"
type input "0347946607"
type input "kt"
type input "km 233"
type input "0"
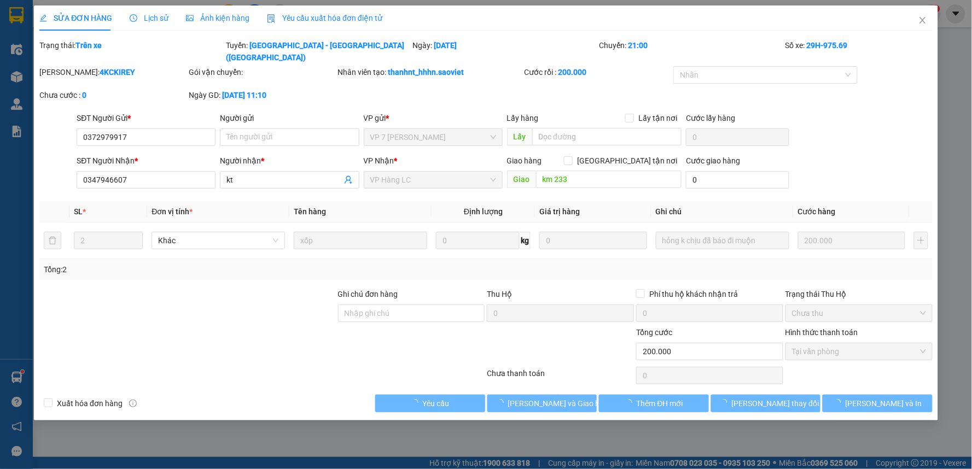
type input "200.000"
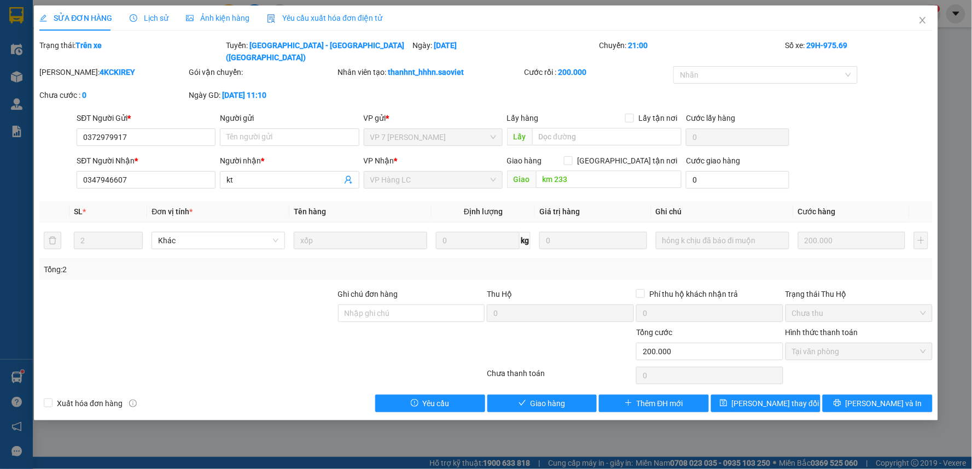
drag, startPoint x: 532, startPoint y: 382, endPoint x: 553, endPoint y: 409, distance: 34.7
click at [538, 384] on div "Total Paid Fee 200.000 Total UnPaid Fee 0 Cash Collection Total Fee Trạng thái:…" at bounding box center [485, 225] width 893 height 373
drag, startPoint x: 553, startPoint y: 409, endPoint x: 573, endPoint y: 382, distance: 33.4
click at [555, 406] on div "SỬA ĐƠN HÀNG Lịch sử Ảnh kiện hàng Yêu cầu xuất hóa đơn điện tử Total Paid Fee …" at bounding box center [486, 234] width 972 height 469
click at [573, 382] on div "Total Paid Fee 200.000 Total UnPaid Fee 0 Cash Collection Total Fee Trạng thái:…" at bounding box center [485, 225] width 893 height 373
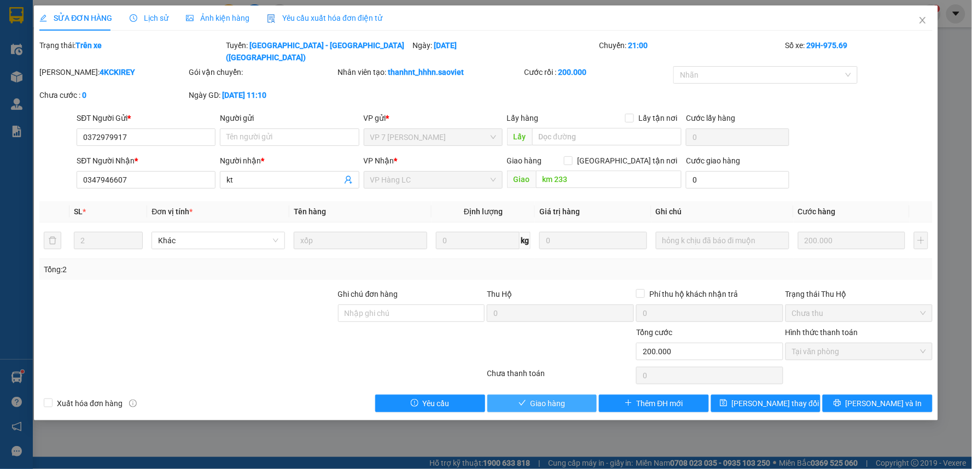
click at [572, 395] on button "Giao hàng" at bounding box center [542, 403] width 110 height 17
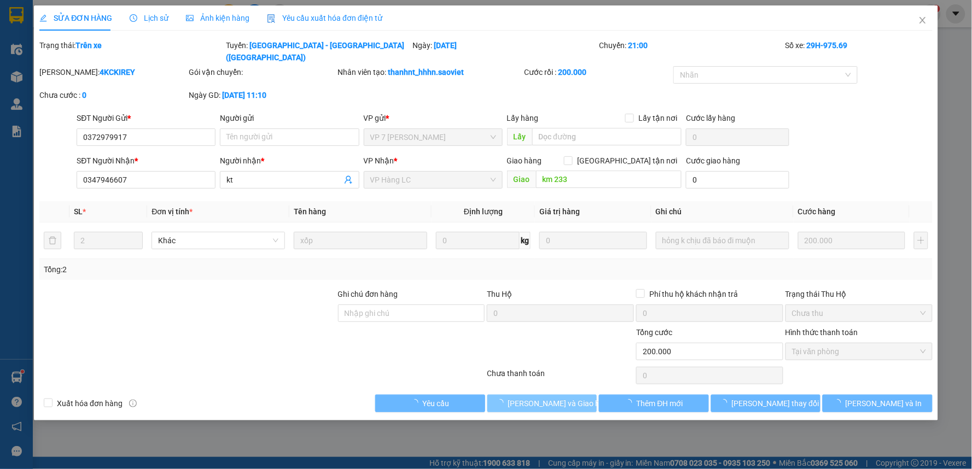
click at [572, 398] on span "[PERSON_NAME] và Giao hàng" at bounding box center [560, 404] width 105 height 12
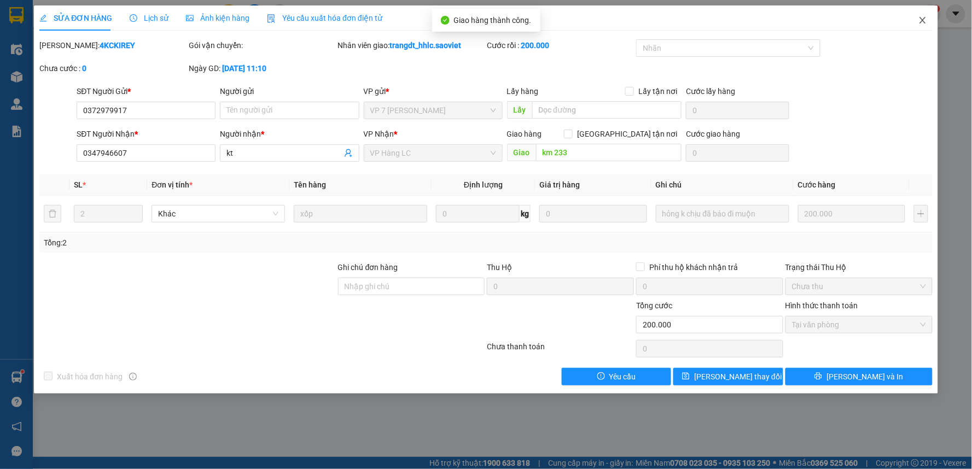
click at [927, 20] on span "Close" at bounding box center [922, 20] width 31 height 31
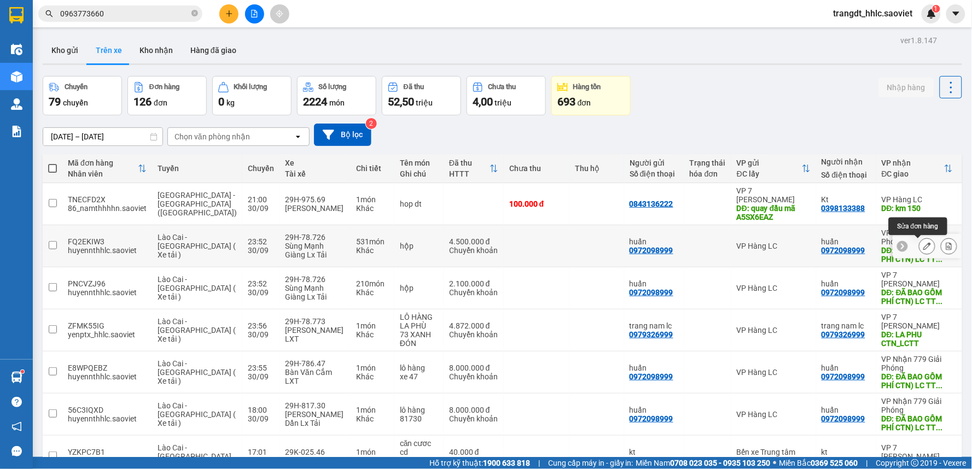
click at [923, 243] on icon at bounding box center [927, 246] width 8 height 8
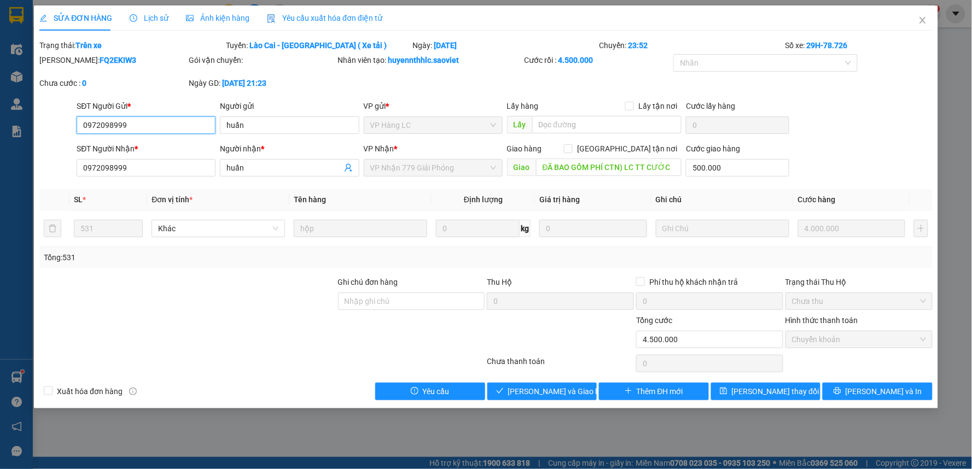
type input "0972098999"
type input "huấn"
type input "0972098999"
type input "huấn"
type input "ĐÃ BAO GỒM PHÍ CTN) LC TT CƯỚC"
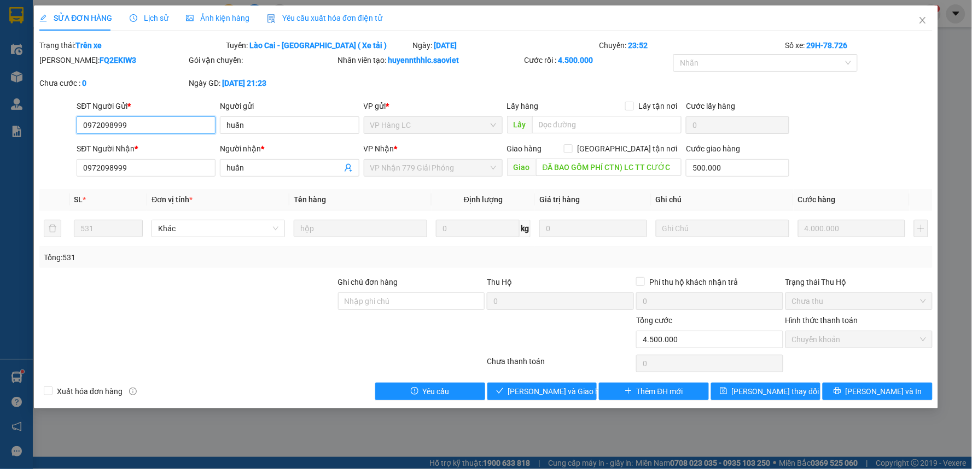
type input "500.000"
type input "0"
type input "4.500.000"
click at [554, 395] on button "Giao hàng" at bounding box center [542, 391] width 110 height 17
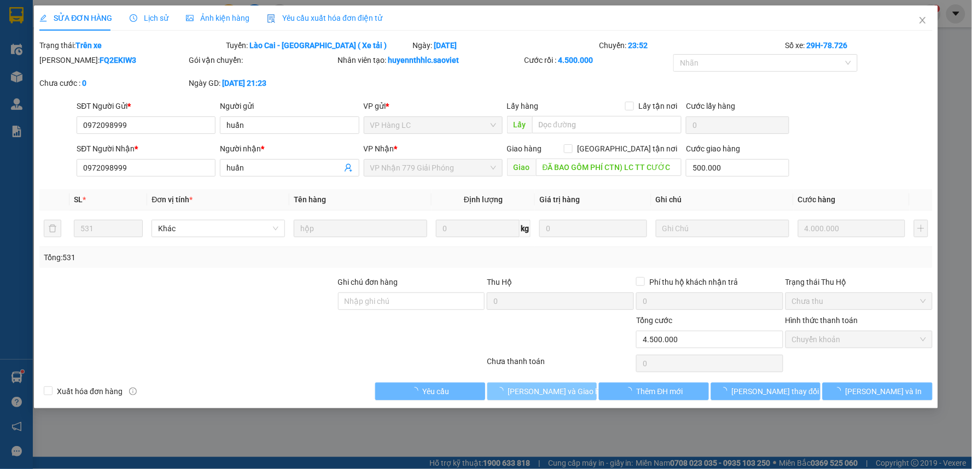
click at [556, 393] on span "[PERSON_NAME] và Giao hàng" at bounding box center [560, 392] width 105 height 12
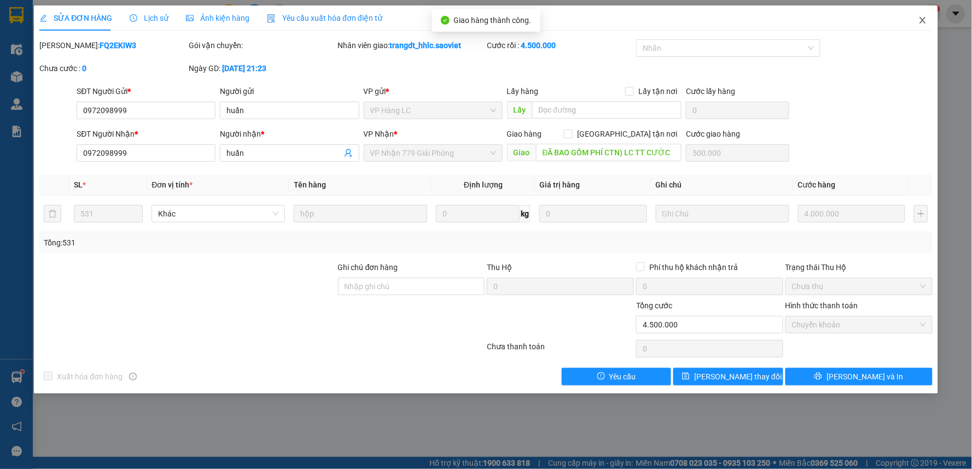
click at [930, 20] on span "Close" at bounding box center [922, 20] width 31 height 31
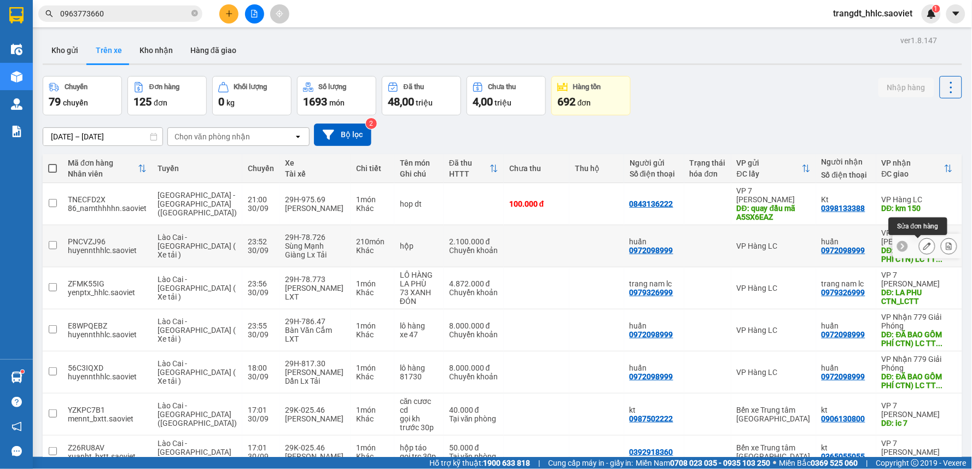
click at [923, 248] on icon at bounding box center [927, 246] width 8 height 8
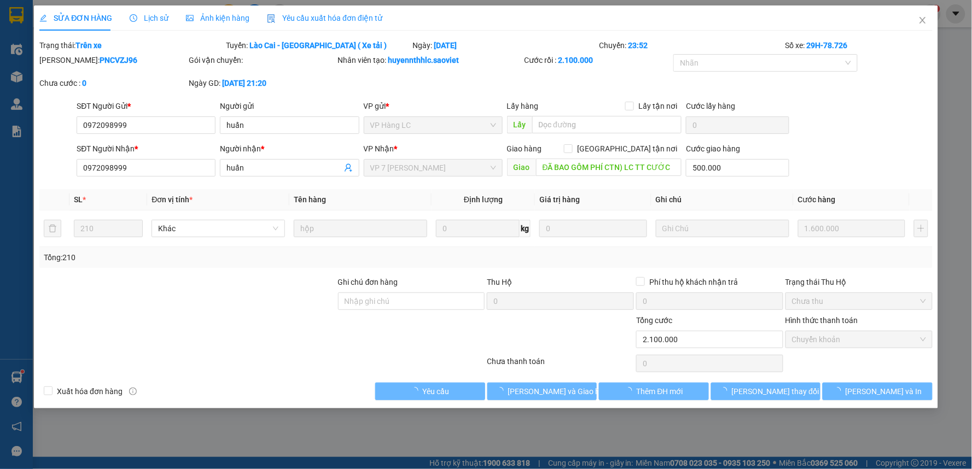
type input "0972098999"
type input "huấn"
type input "0972098999"
type input "huấn"
type input "ĐÃ BAO GỒM PHÍ CTN) LC TT CƯỚC"
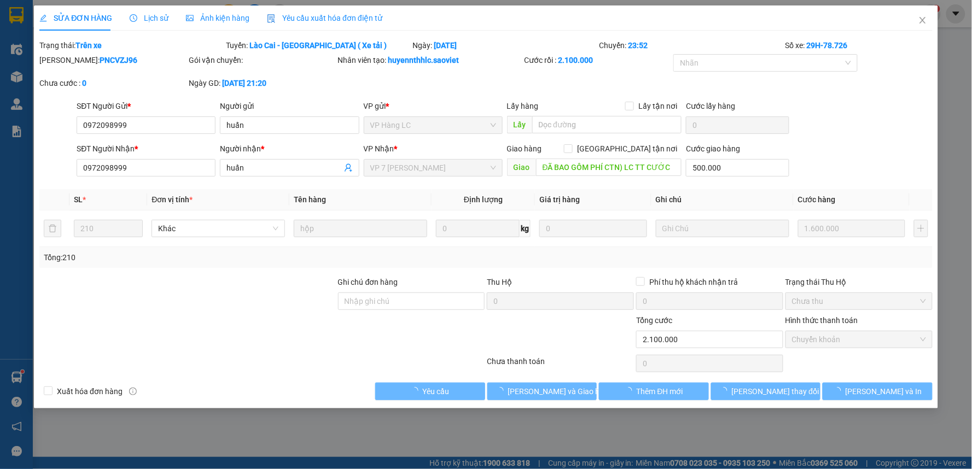
type input "500.000"
type input "0"
type input "2.100.000"
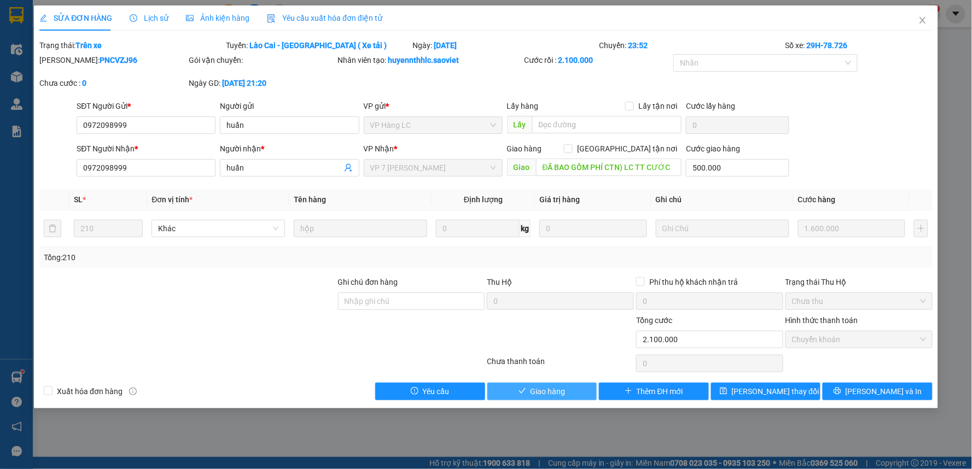
drag, startPoint x: 547, startPoint y: 384, endPoint x: 547, endPoint y: 391, distance: 6.6
click at [547, 388] on button "Giao hàng" at bounding box center [542, 391] width 110 height 17
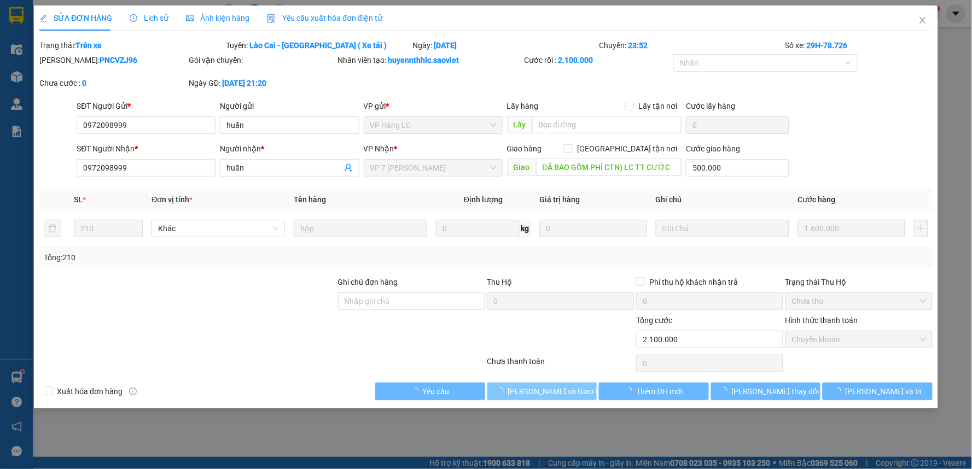
click at [547, 391] on span "[PERSON_NAME] và Giao hàng" at bounding box center [560, 392] width 105 height 12
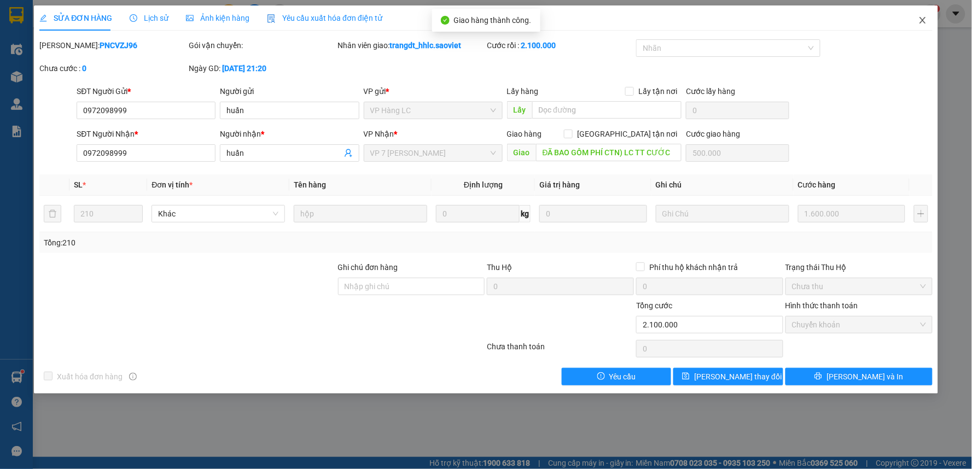
click at [921, 14] on span "Close" at bounding box center [922, 20] width 31 height 31
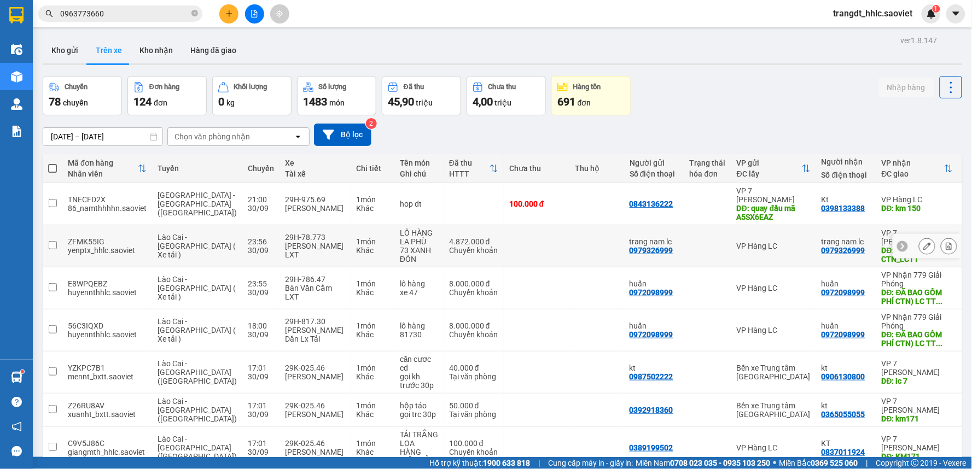
click at [923, 246] on icon at bounding box center [927, 246] width 8 height 8
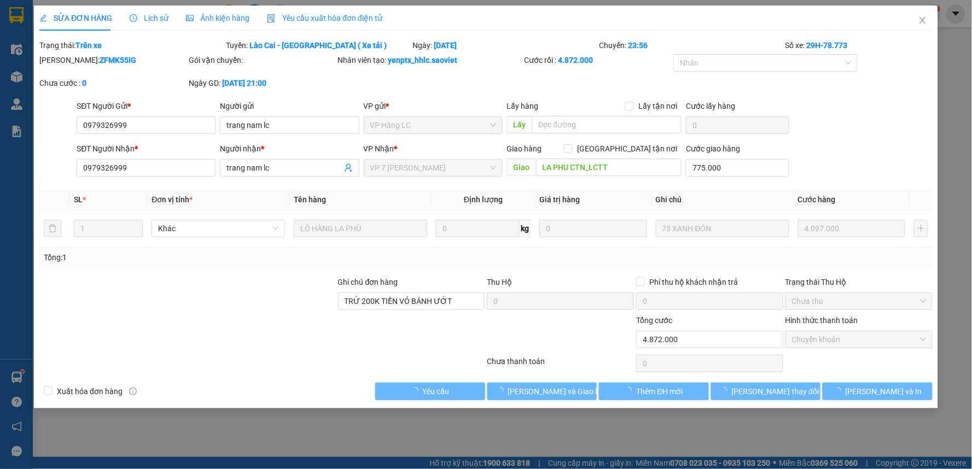
type input "0979326999"
type input "trang nam lc"
type input "0979326999"
type input "trang nam lc"
type input "LA PHU CTN_LCTT"
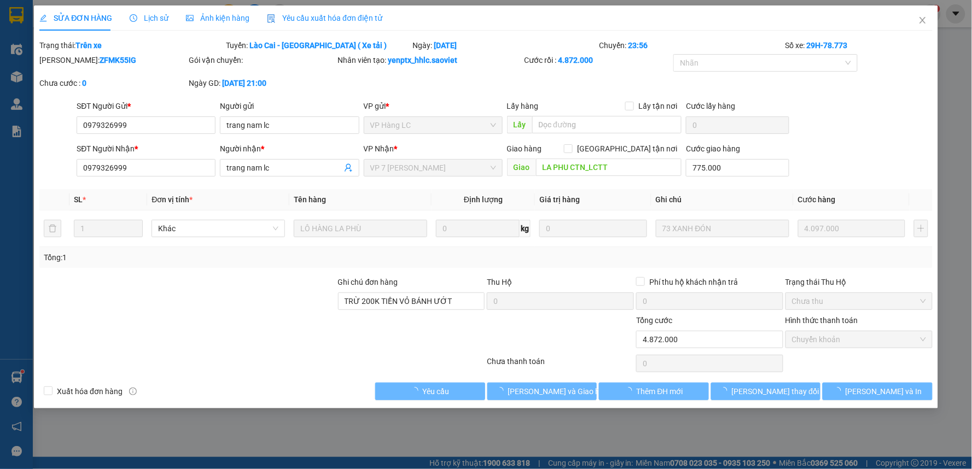
type input "775.000"
type input "TRỪ 200K TIỀN VỎ BÁNH ƯỚT"
type input "0"
type input "4.872.000"
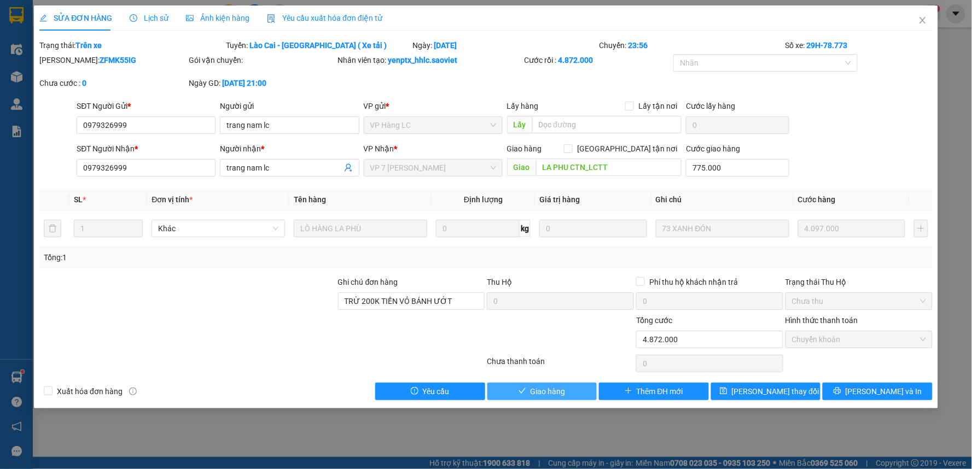
click at [573, 384] on button "Giao hàng" at bounding box center [542, 391] width 110 height 17
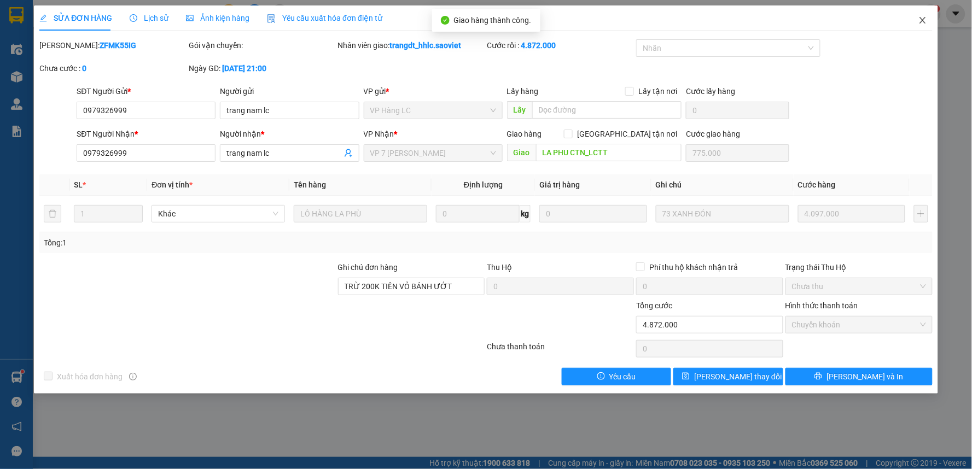
click at [923, 23] on icon "close" at bounding box center [922, 20] width 9 height 9
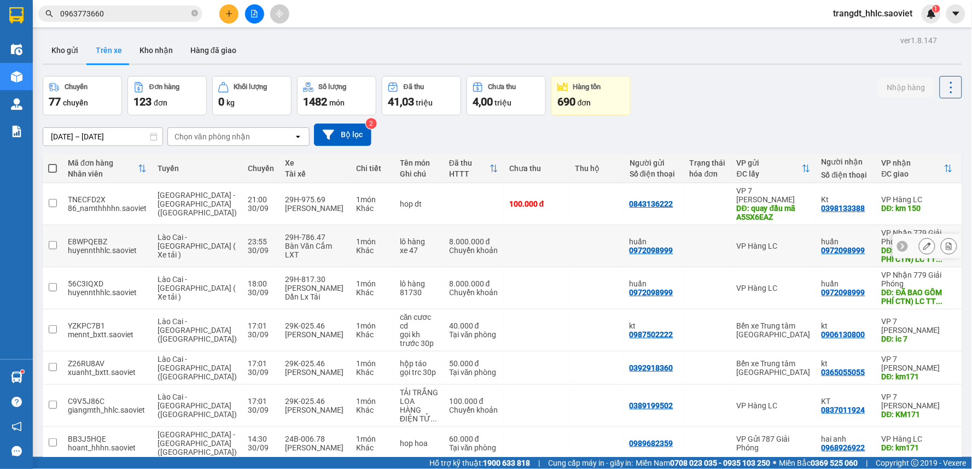
click at [923, 247] on icon at bounding box center [927, 246] width 8 height 8
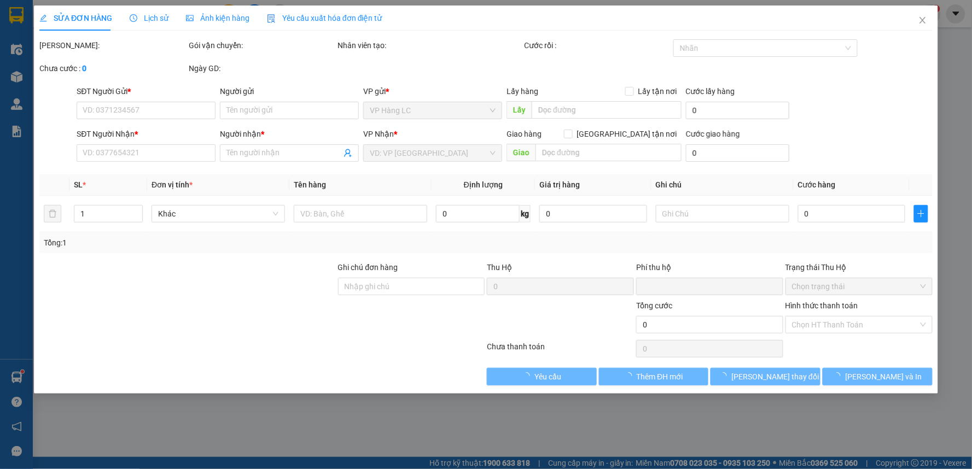
type input "0972098999"
type input "huấn"
type input "0972098999"
type input "huấn"
type input "ĐÃ BAO GỒM PHÍ CTN) LC TT CƯỚC"
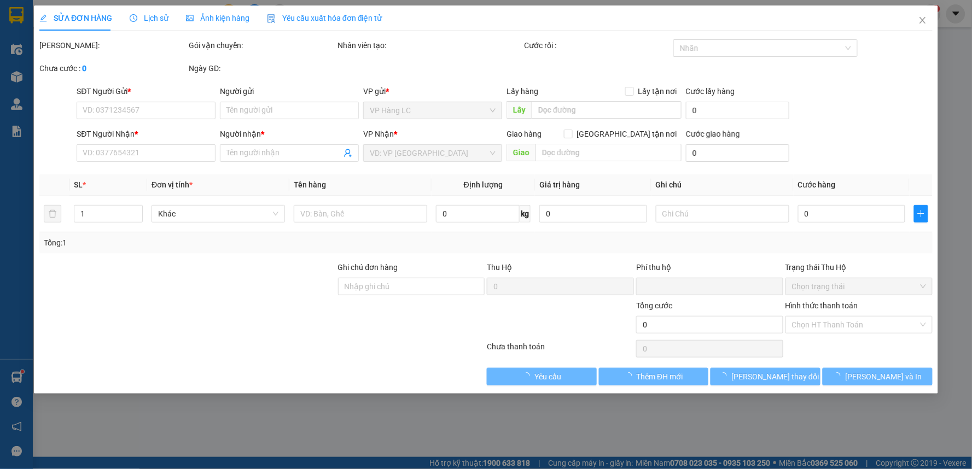
type input "1.000.000"
type input "0"
type input "8.000.000"
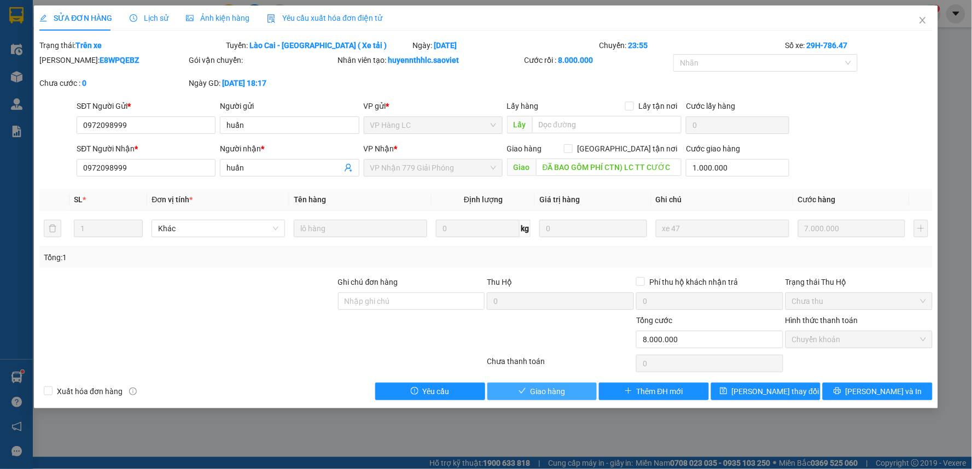
click at [538, 387] on span "Giao hàng" at bounding box center [547, 392] width 35 height 12
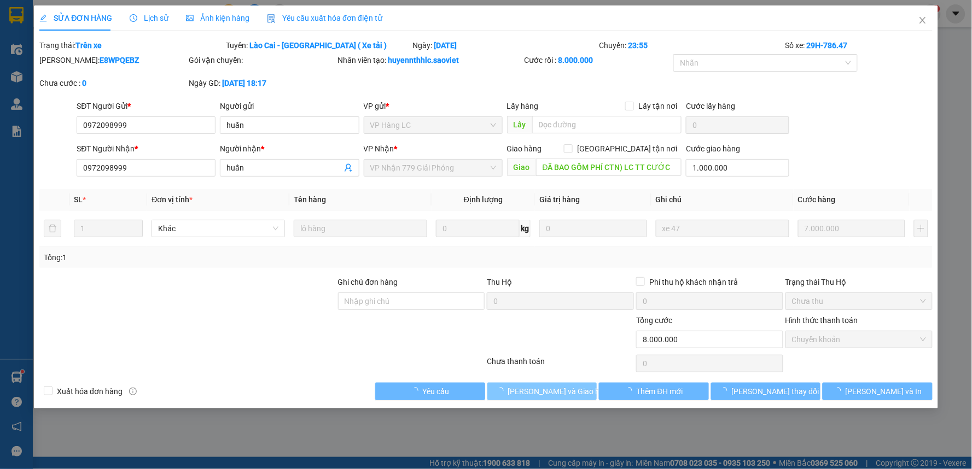
click at [538, 387] on span "[PERSON_NAME] và Giao hàng" at bounding box center [560, 392] width 105 height 12
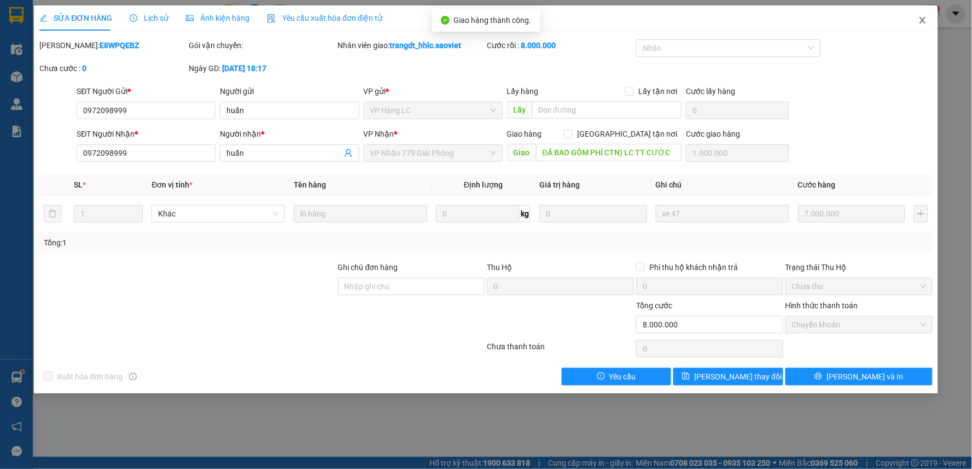
click at [926, 24] on icon "close" at bounding box center [922, 20] width 9 height 9
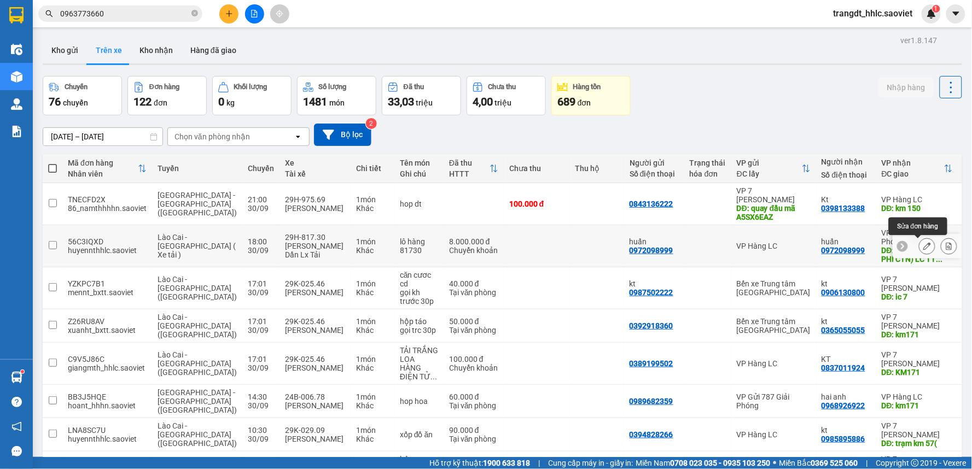
click at [923, 245] on icon at bounding box center [927, 246] width 8 height 8
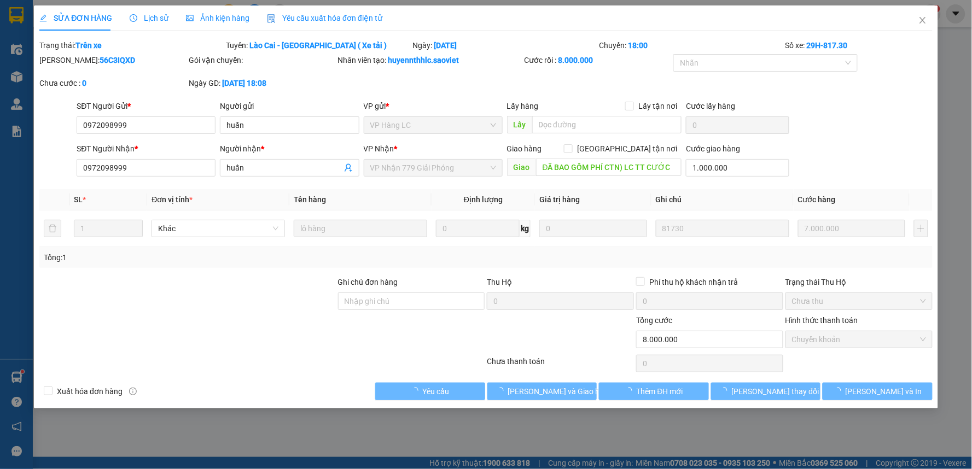
type input "0972098999"
type input "huấn"
type input "0972098999"
type input "huấn"
type input "ĐÃ BAO GỒM PHÍ CTN) LC TT CƯỚC"
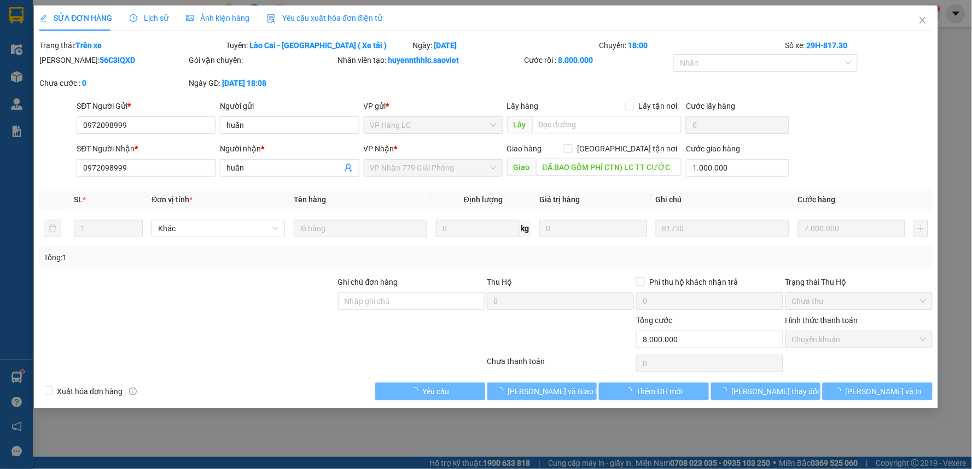
type input "1.000.000"
type input "0"
type input "8.000.000"
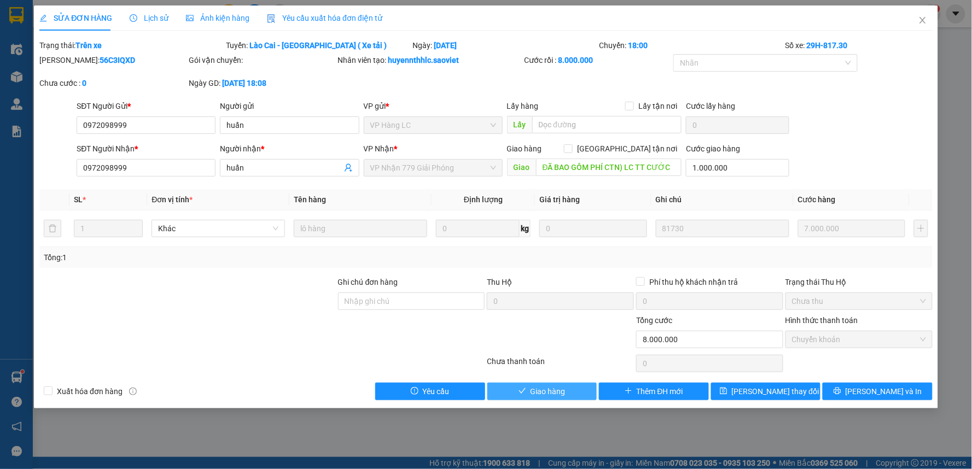
click at [531, 394] on span "Giao hàng" at bounding box center [547, 392] width 35 height 12
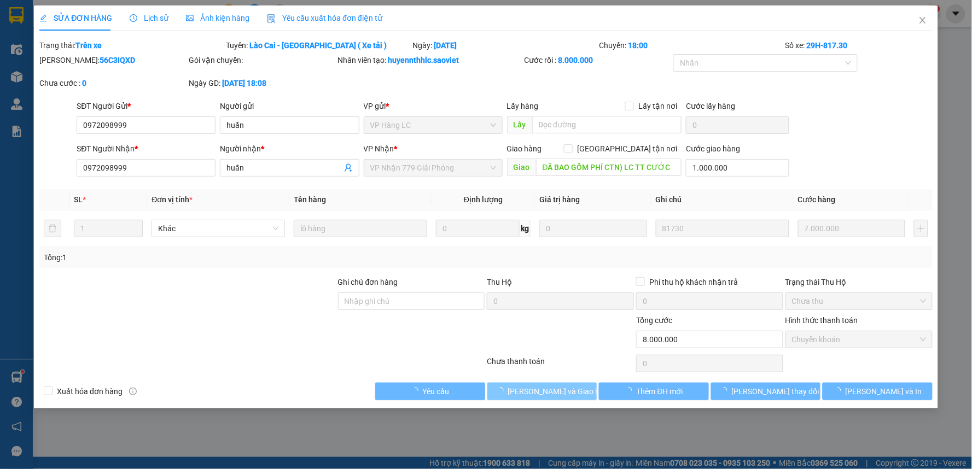
click at [531, 393] on span "[PERSON_NAME] và Giao hàng" at bounding box center [560, 392] width 105 height 12
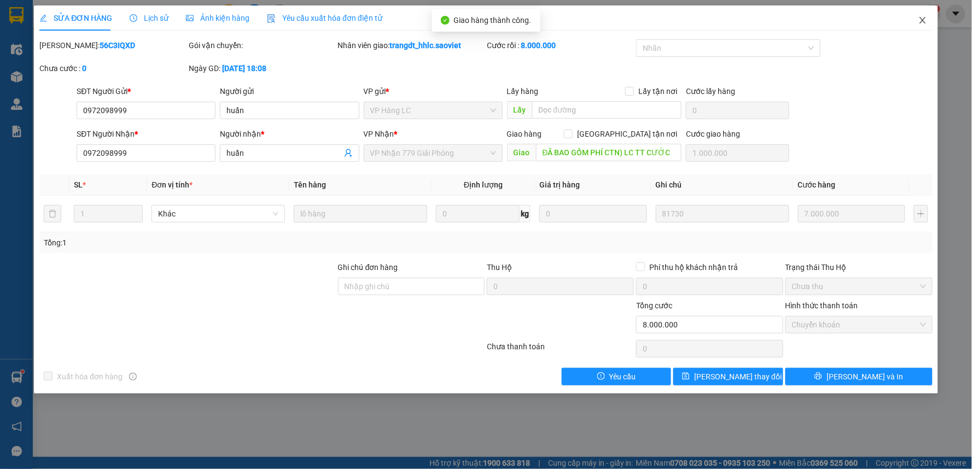
click at [920, 23] on icon "close" at bounding box center [922, 20] width 9 height 9
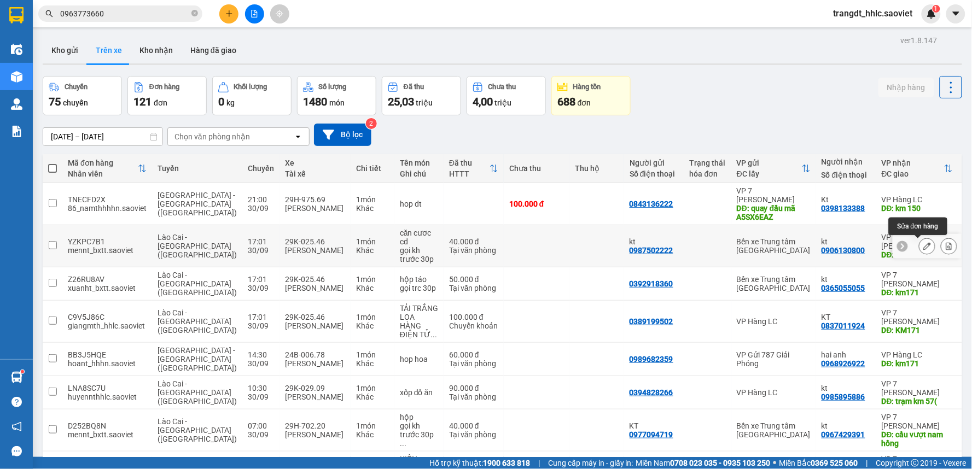
click at [919, 243] on button at bounding box center [926, 246] width 15 height 19
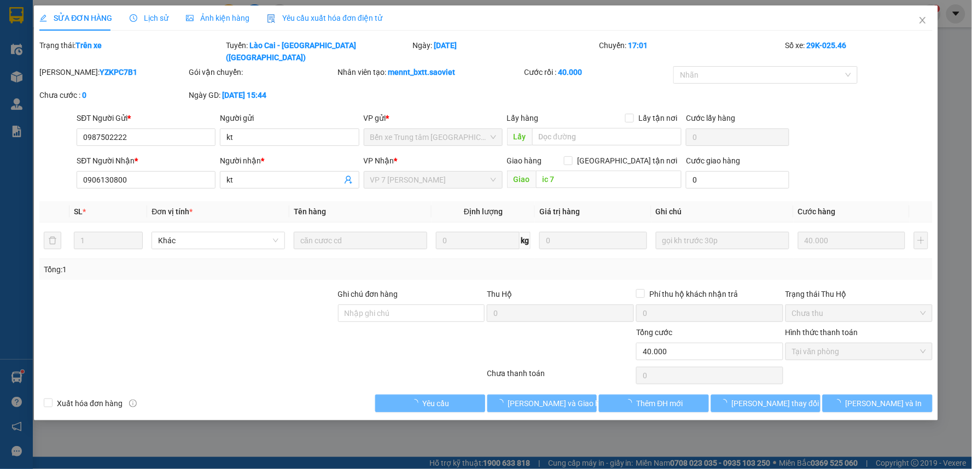
type input "0987502222"
type input "kt"
type input "0906130800"
type input "kt"
type input "ic 7"
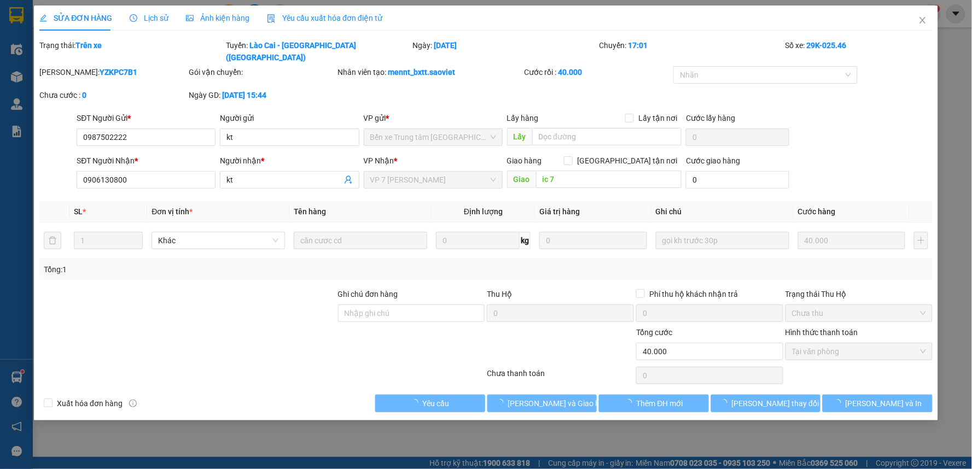
type input "0"
type input "40.000"
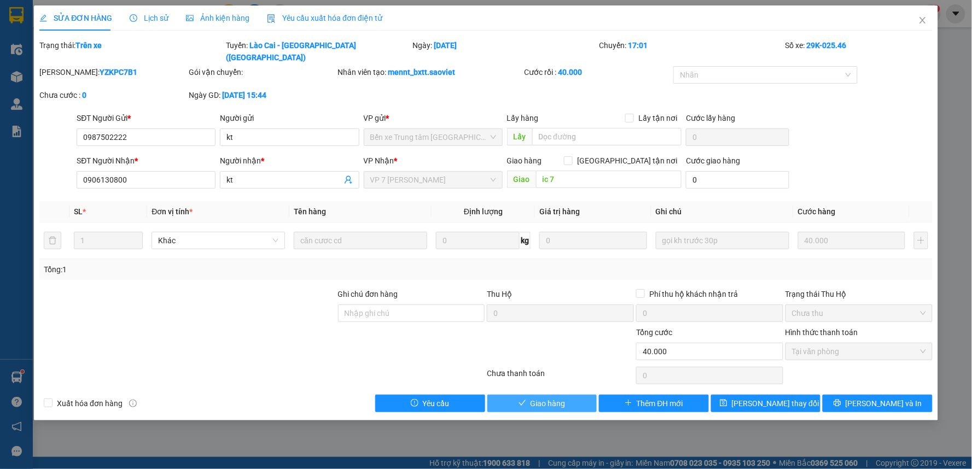
click at [521, 399] on icon "check" at bounding box center [522, 403] width 8 height 8
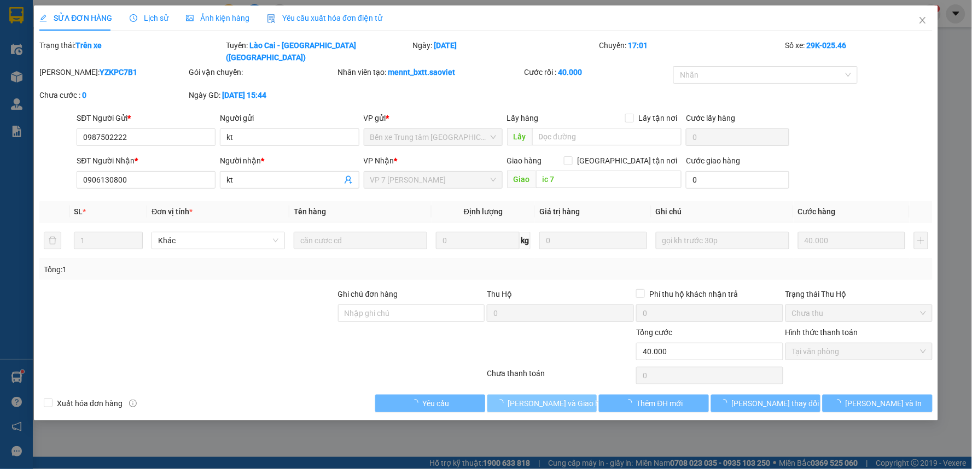
click at [521, 398] on span "[PERSON_NAME] và Giao hàng" at bounding box center [560, 404] width 105 height 12
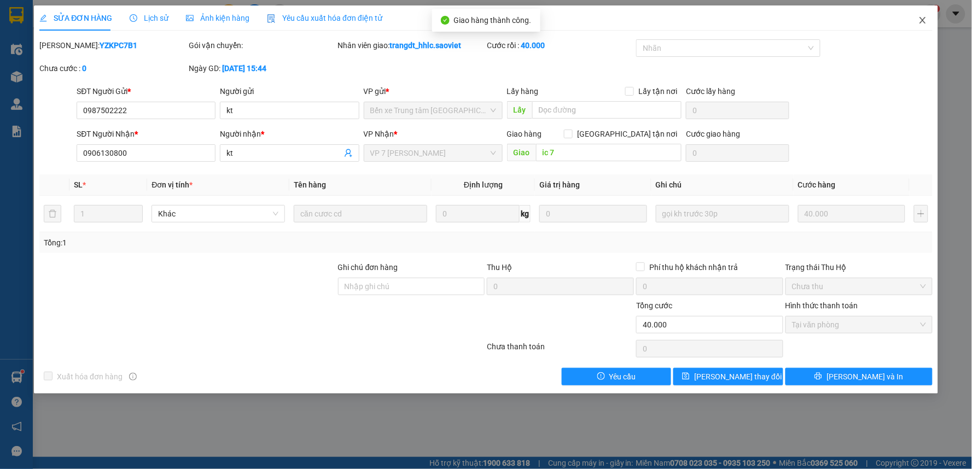
click at [919, 20] on icon "close" at bounding box center [922, 20] width 9 height 9
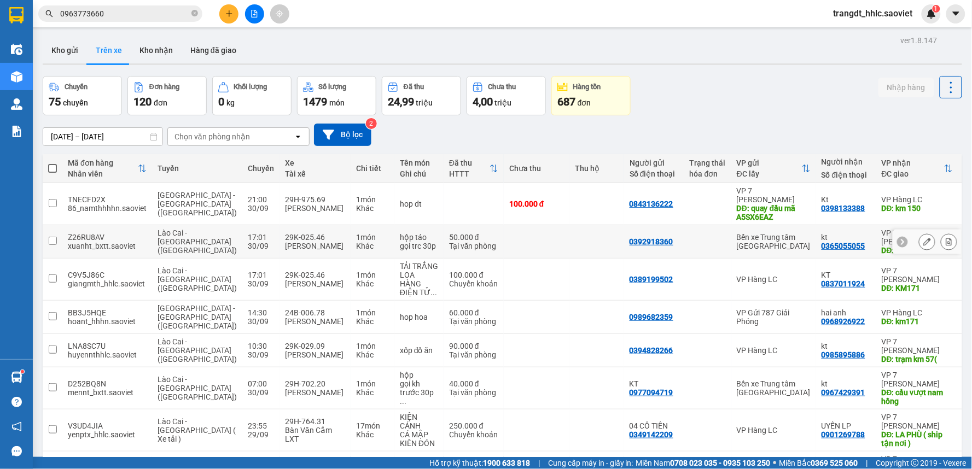
click at [923, 241] on icon at bounding box center [927, 242] width 8 height 8
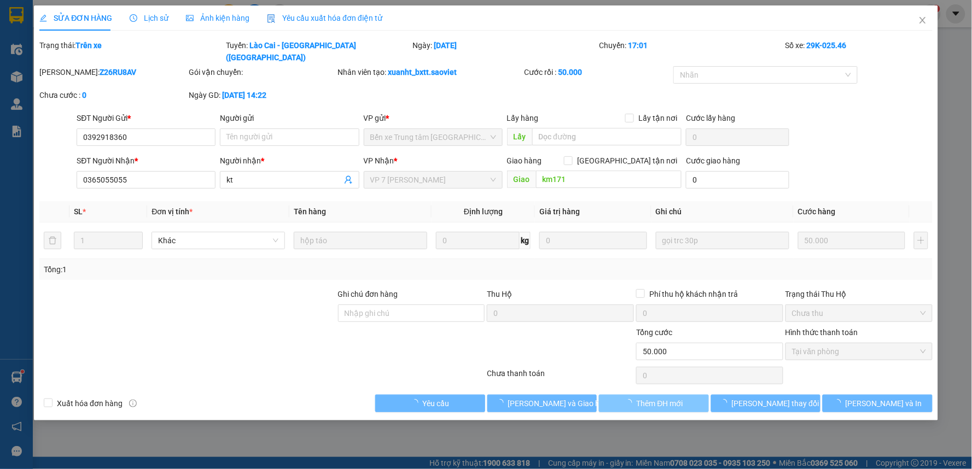
type input "0392918360"
type input "0365055055"
type input "kt"
type input "km171"
type input "0"
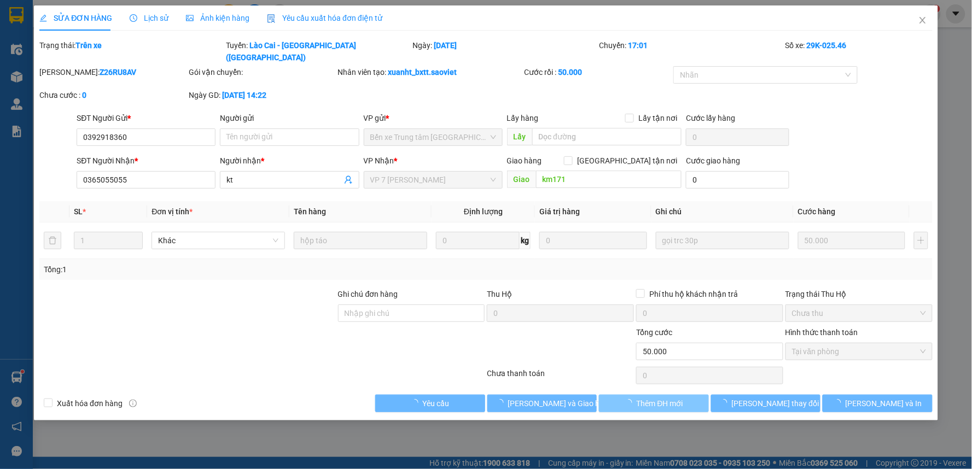
type input "50.000"
click at [531, 398] on span "[PERSON_NAME] và Giao hàng" at bounding box center [560, 404] width 105 height 12
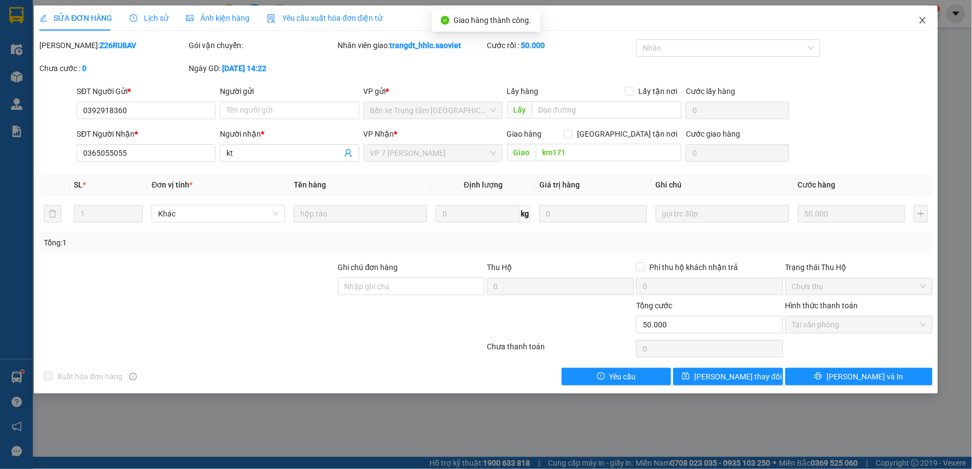
click at [915, 17] on span "Close" at bounding box center [922, 20] width 31 height 31
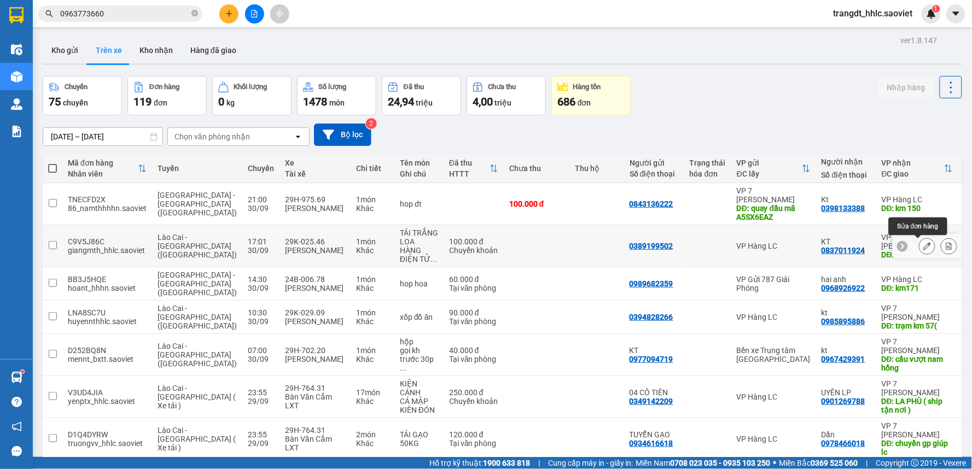
click at [923, 246] on icon at bounding box center [927, 246] width 8 height 8
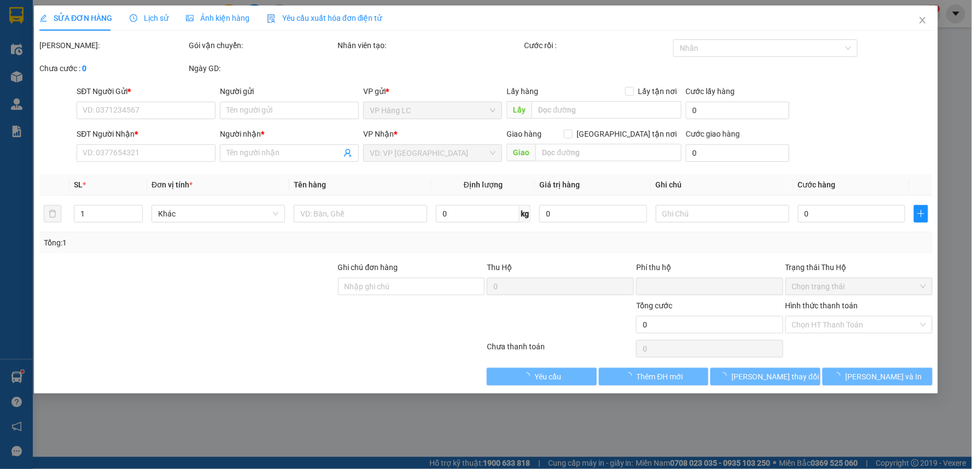
type input "0389199502"
type input "0837011924"
type input "KT"
type input "KM171"
type input "0"
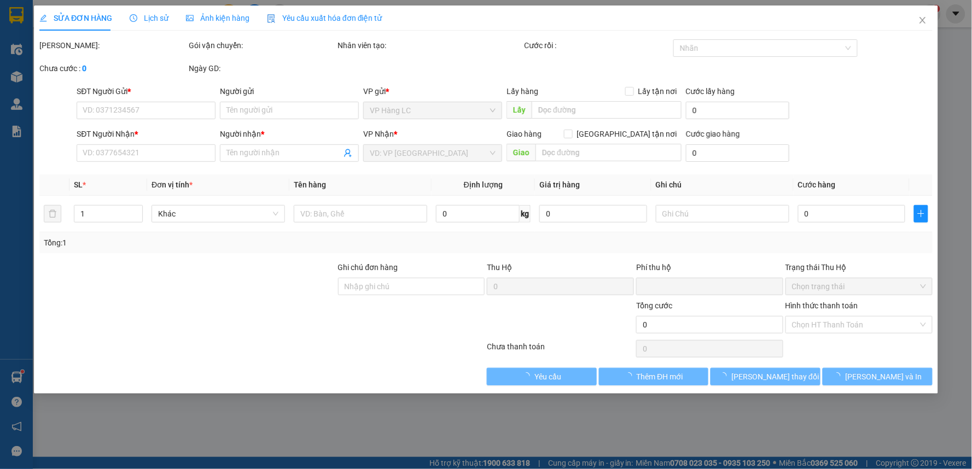
type input "100.000"
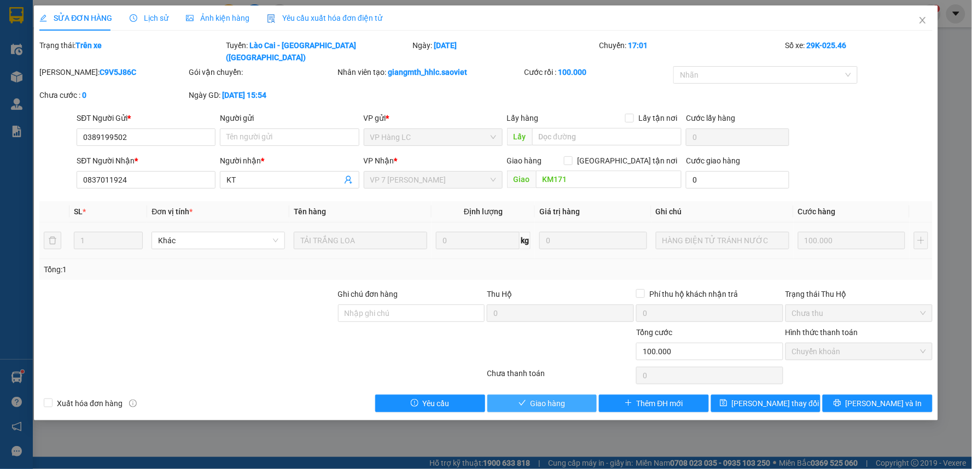
click at [545, 398] on span "Giao hàng" at bounding box center [547, 404] width 35 height 12
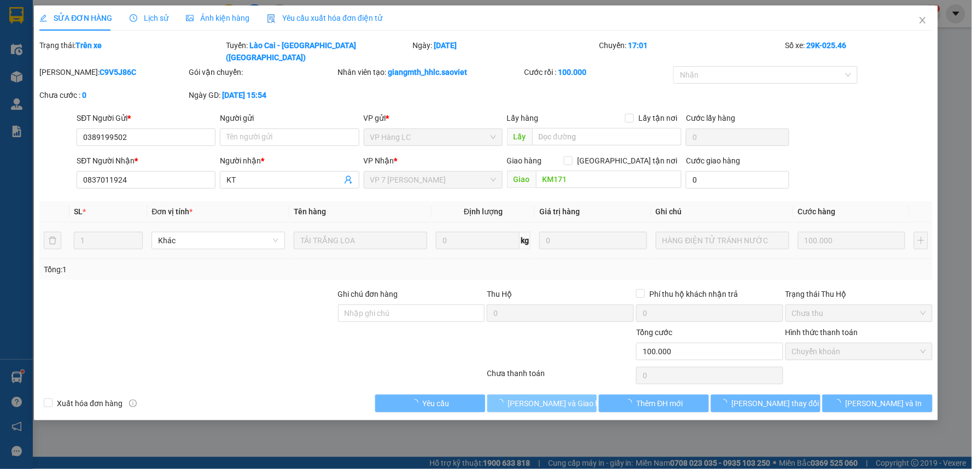
click at [546, 398] on span "[PERSON_NAME] và Giao hàng" at bounding box center [560, 404] width 105 height 12
click at [547, 398] on span "[PERSON_NAME] và Giao hàng" at bounding box center [560, 404] width 105 height 12
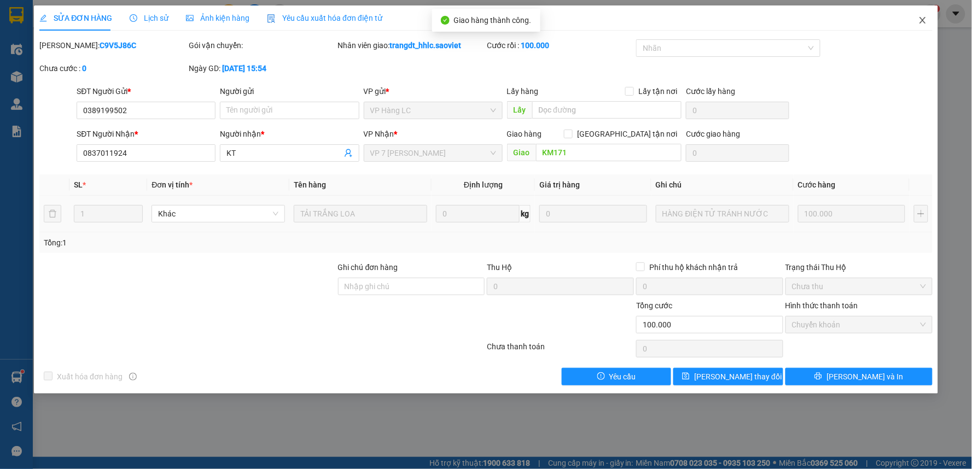
click at [915, 15] on span "Close" at bounding box center [922, 20] width 31 height 31
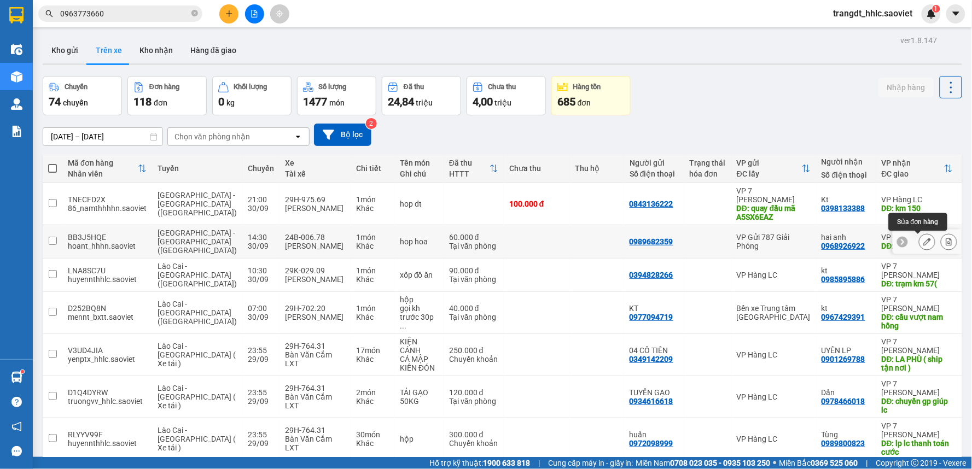
click at [924, 242] on button at bounding box center [926, 241] width 15 height 19
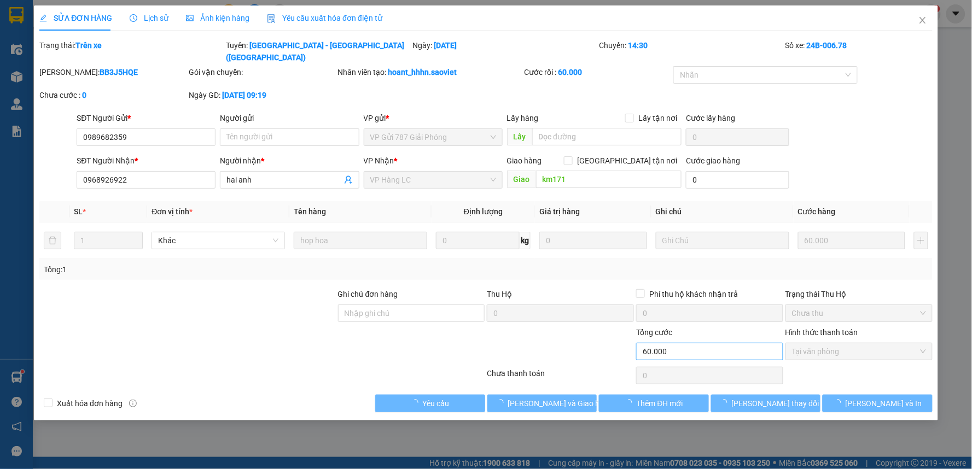
type input "0989682359"
type input "0968926922"
type input "hai anh"
type input "km171"
type input "0"
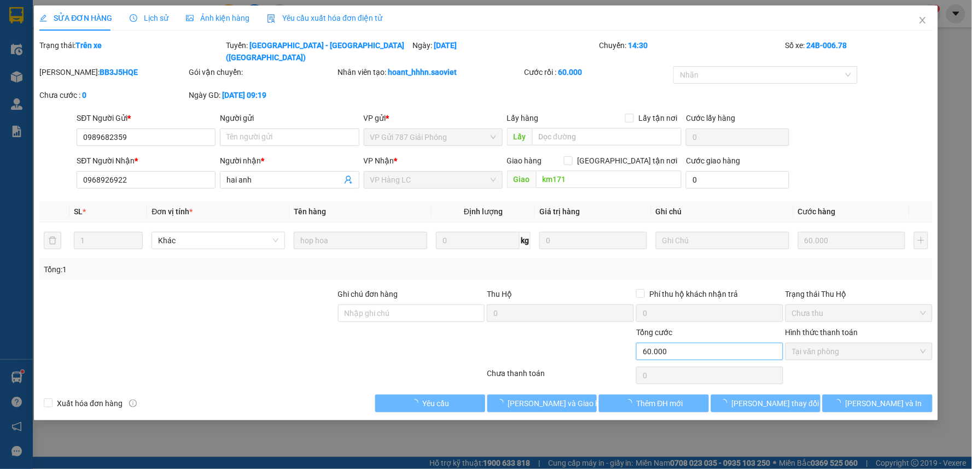
type input "60.000"
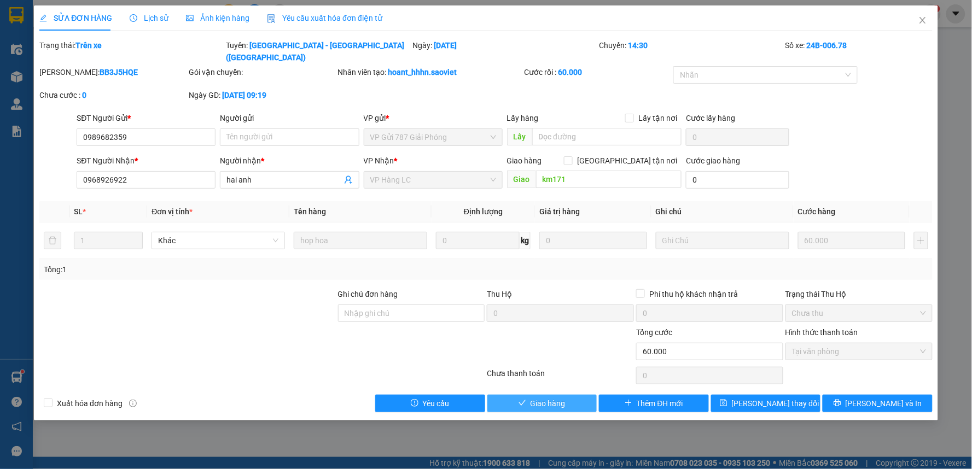
click at [554, 399] on button "Giao hàng" at bounding box center [542, 403] width 110 height 17
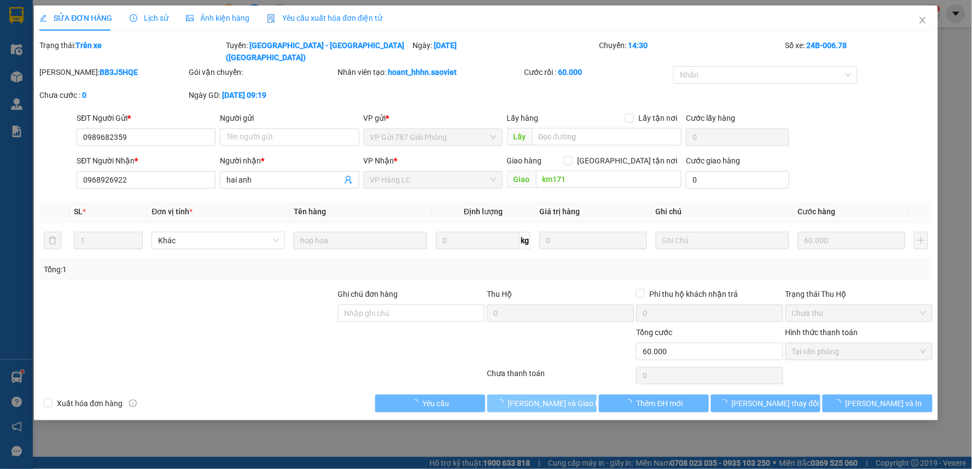
click at [554, 399] on button "[PERSON_NAME] và Giao hàng" at bounding box center [542, 403] width 110 height 17
click at [554, 398] on span "[PERSON_NAME] và Giao hàng" at bounding box center [560, 404] width 105 height 12
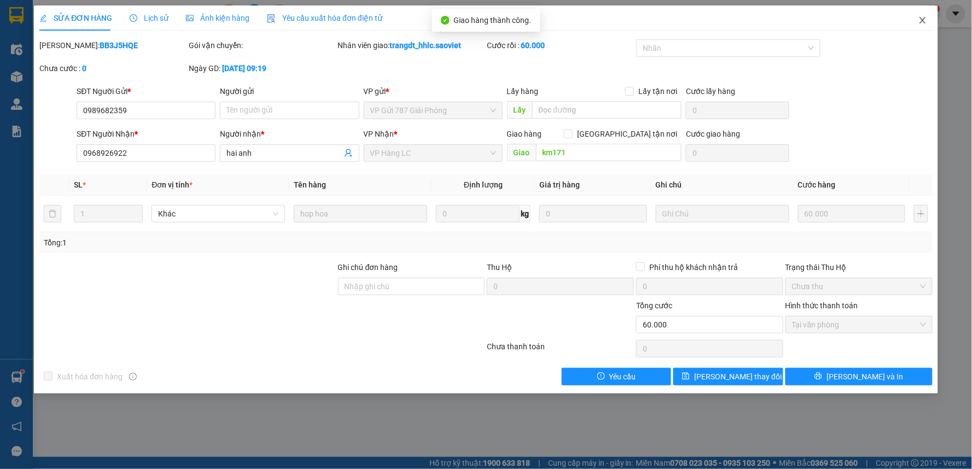
click at [925, 23] on icon "close" at bounding box center [922, 20] width 6 height 7
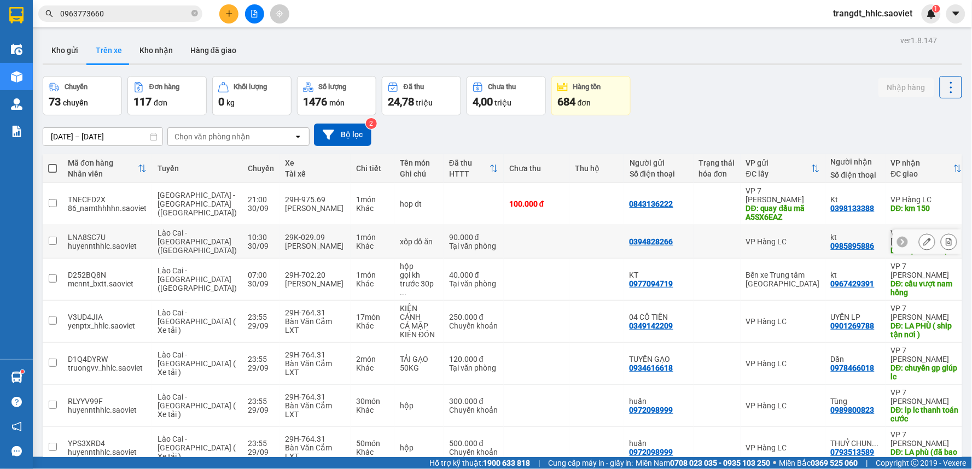
click at [923, 240] on icon at bounding box center [927, 242] width 8 height 8
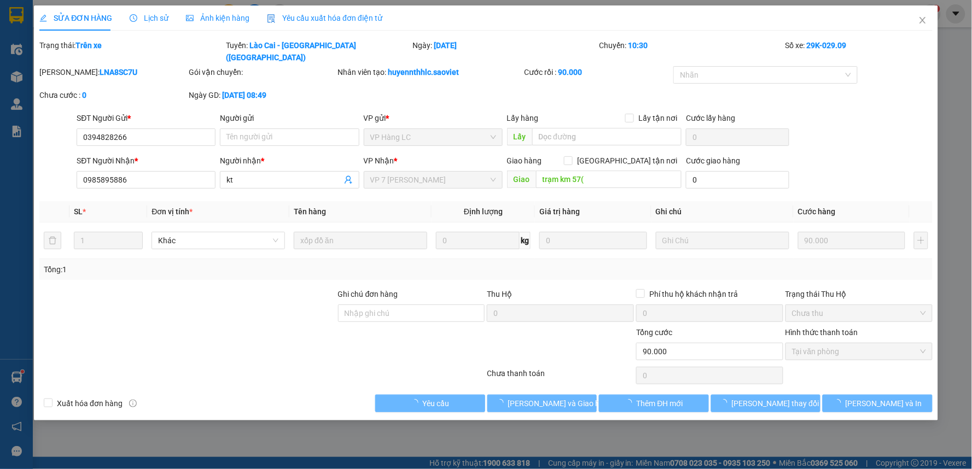
type input "0394828266"
type input "0985895886"
type input "kt"
type input "trạm km 57("
type input "0"
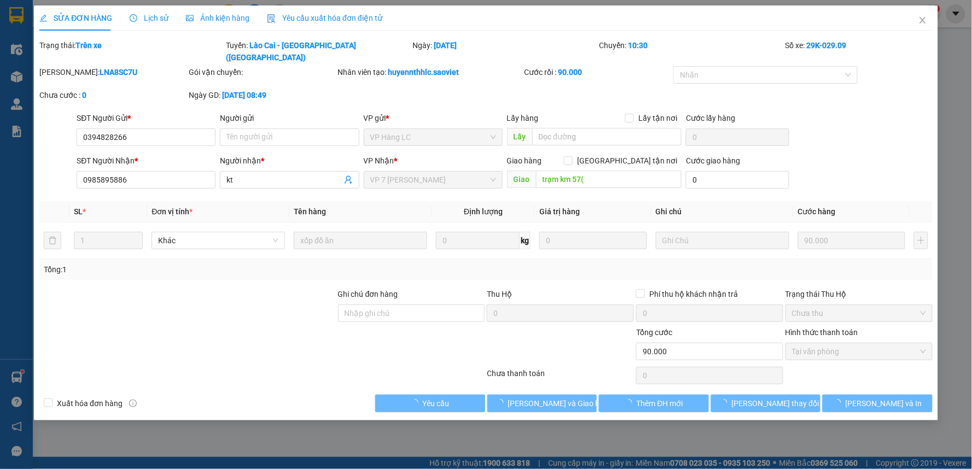
type input "90.000"
click at [555, 398] on span "[PERSON_NAME] và Giao hàng" at bounding box center [560, 404] width 105 height 12
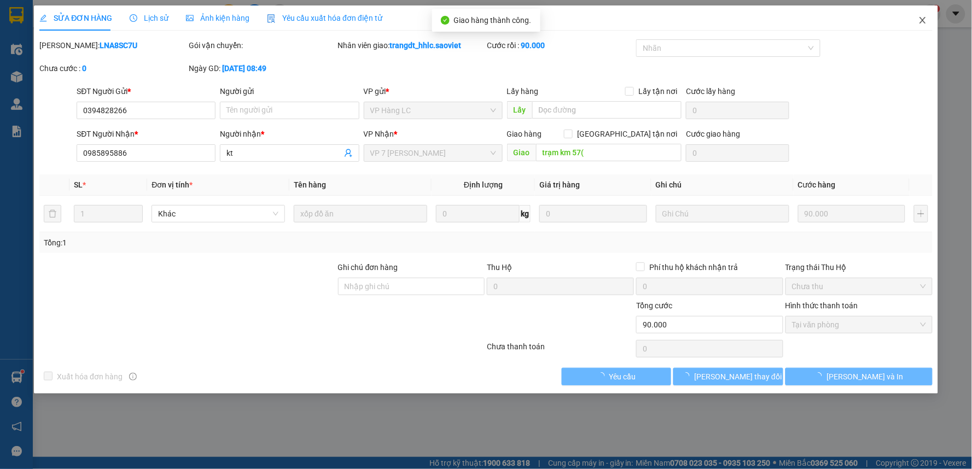
click at [927, 15] on span "Close" at bounding box center [922, 20] width 31 height 31
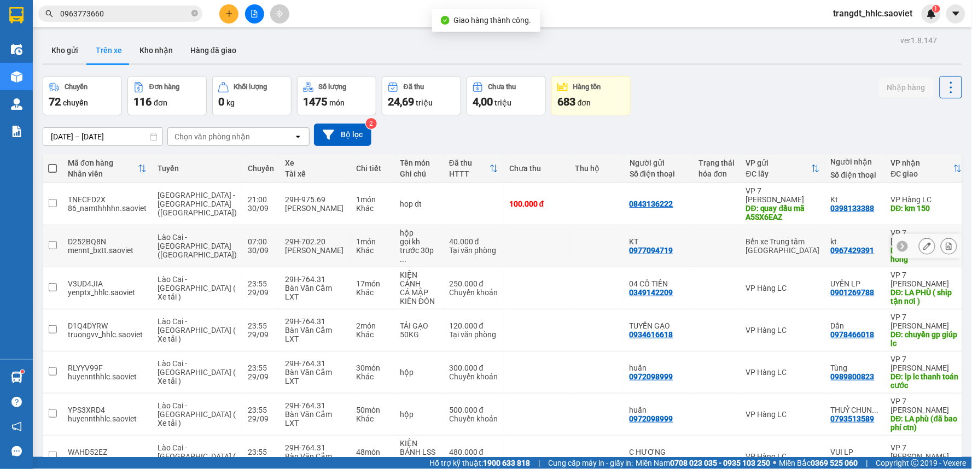
click at [919, 252] on button at bounding box center [926, 246] width 15 height 19
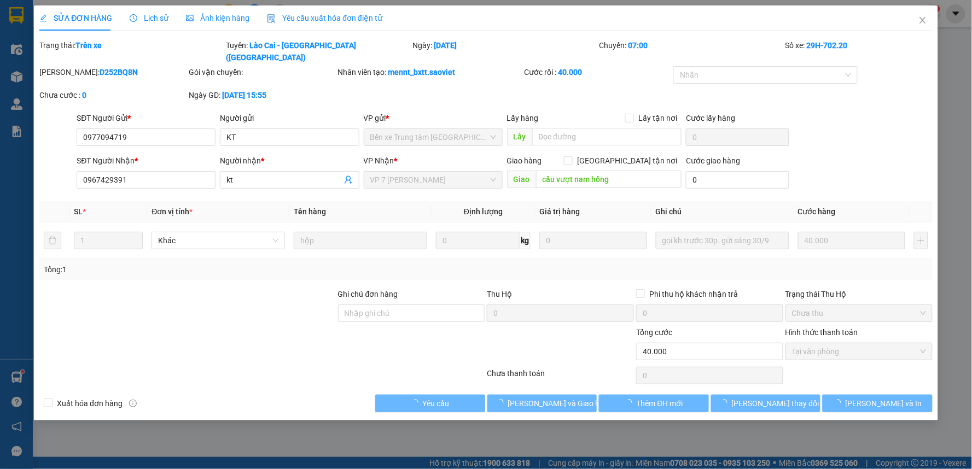
type input "0977094719"
type input "KT"
type input "0967429391"
type input "kt"
type input "cầu vượt nam hồng"
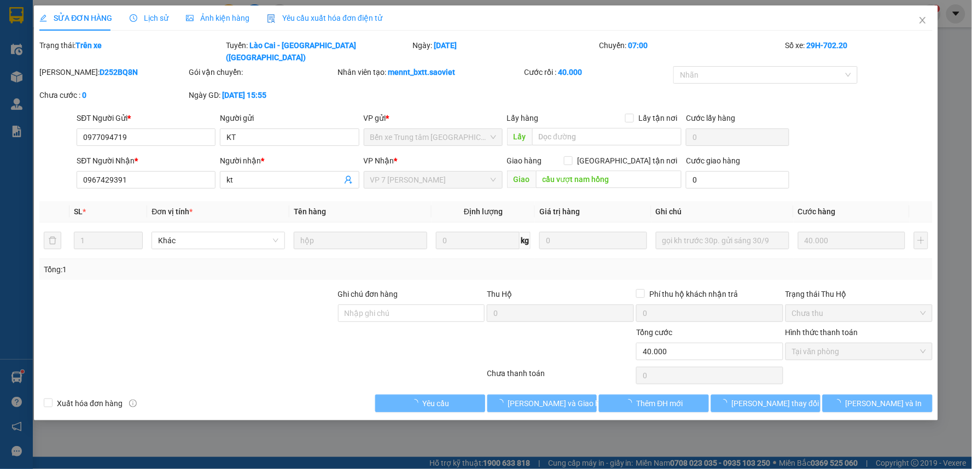
type input "0"
type input "40.000"
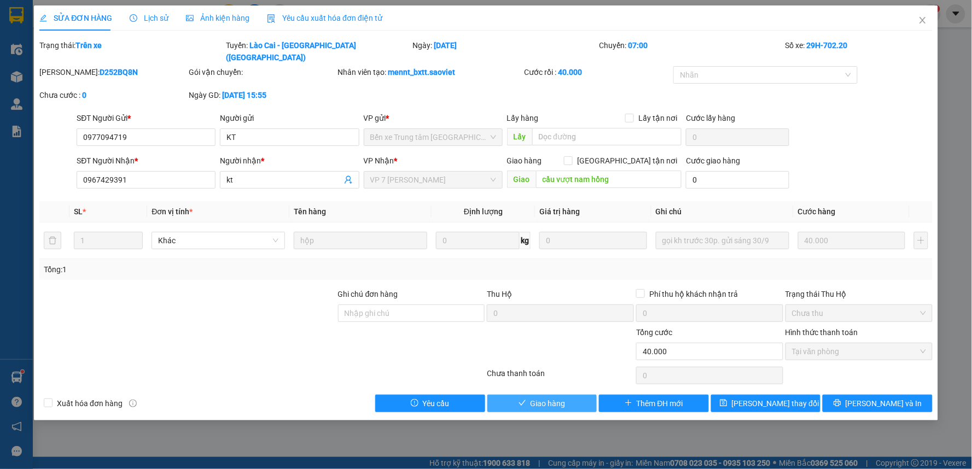
click at [544, 398] on span "Giao hàng" at bounding box center [547, 404] width 35 height 12
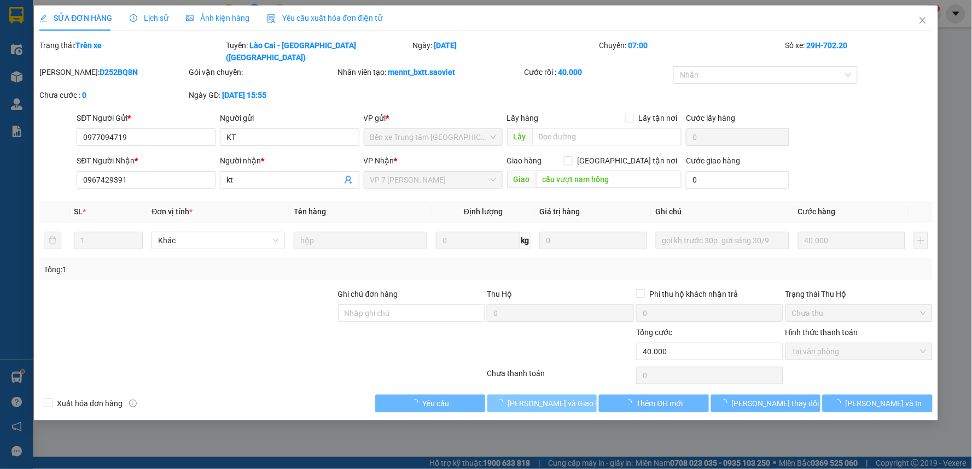
click at [545, 398] on span "[PERSON_NAME] và Giao hàng" at bounding box center [560, 404] width 105 height 12
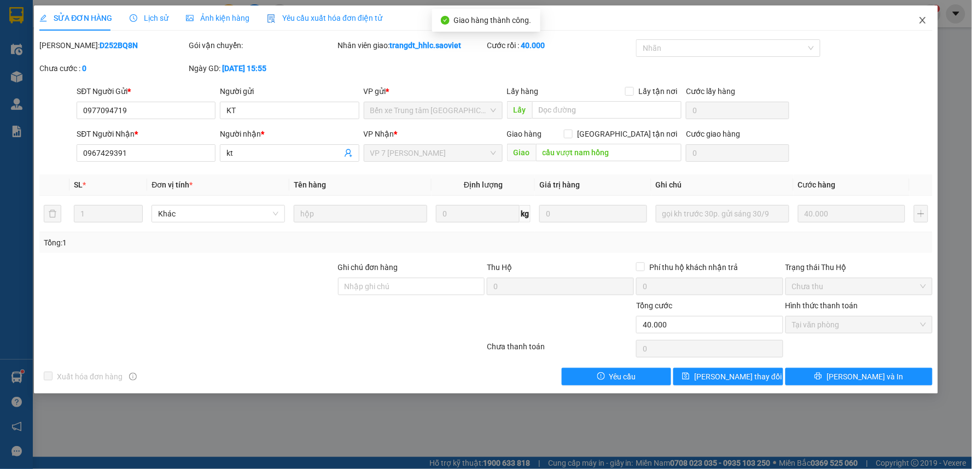
click at [921, 21] on icon "close" at bounding box center [922, 20] width 9 height 9
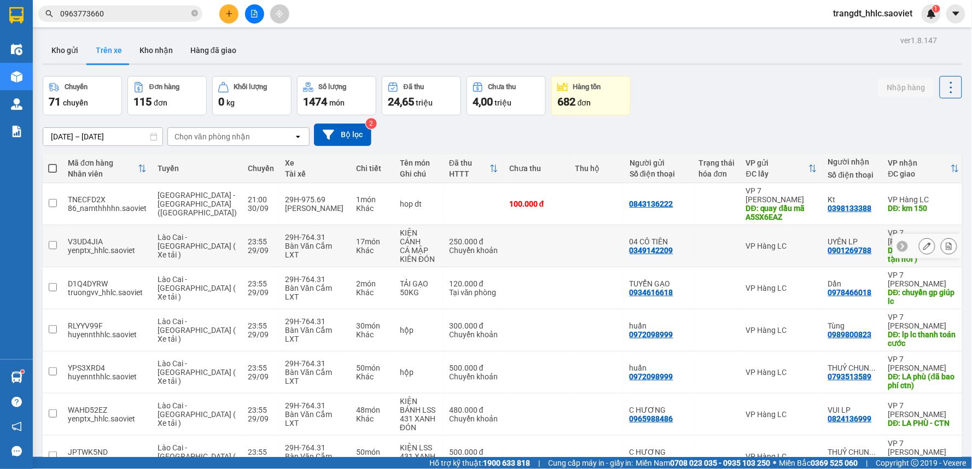
click at [919, 245] on button at bounding box center [926, 246] width 15 height 19
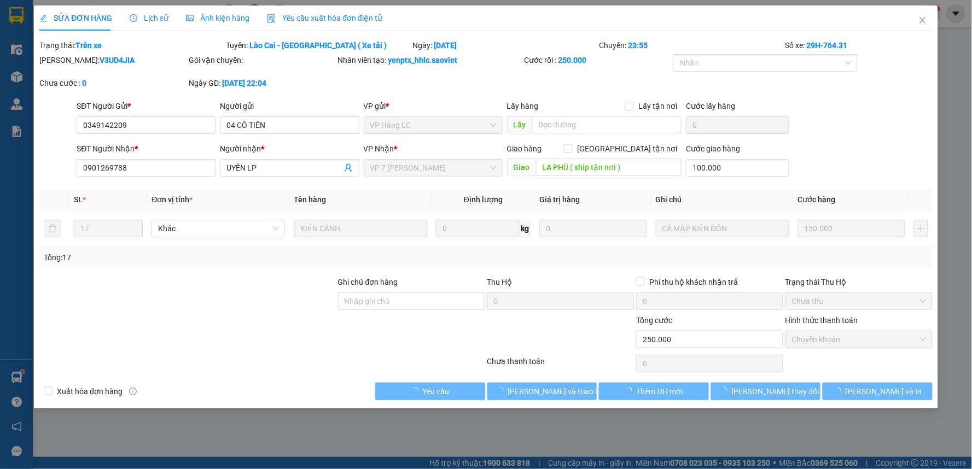
type input "0349142209"
type input "04 CÔ TIÊN"
type input "0901269788"
type input "UYÊN LP"
type input "LA PHÙ ( ship tận nơi )"
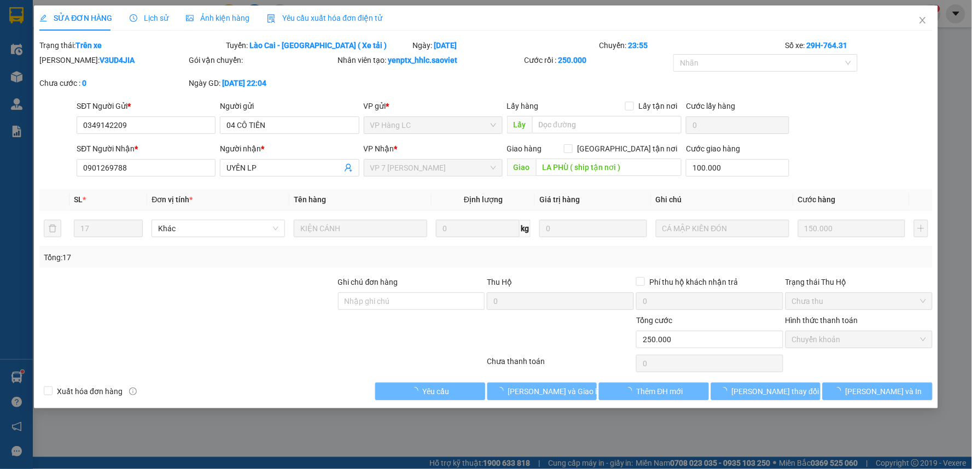
type input "100.000"
type input "0"
type input "250.000"
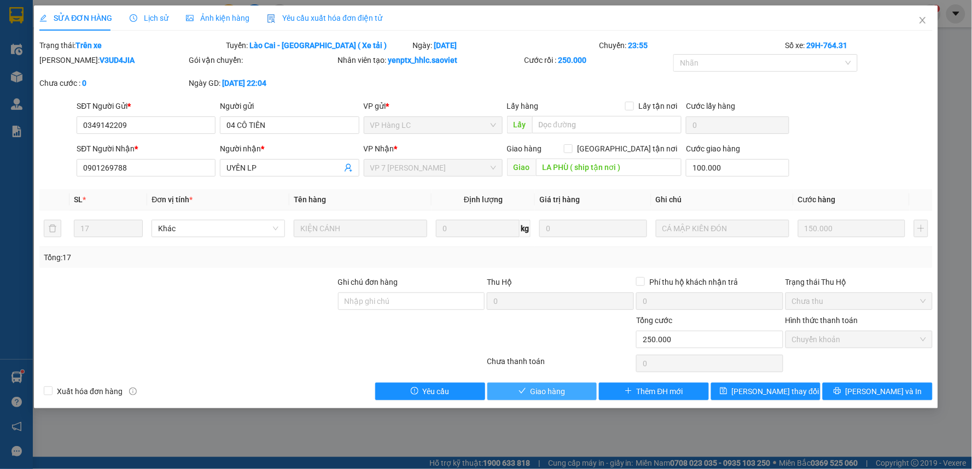
click at [517, 395] on button "Giao hàng" at bounding box center [542, 391] width 110 height 17
click at [530, 393] on span "Giao hàng" at bounding box center [547, 392] width 35 height 12
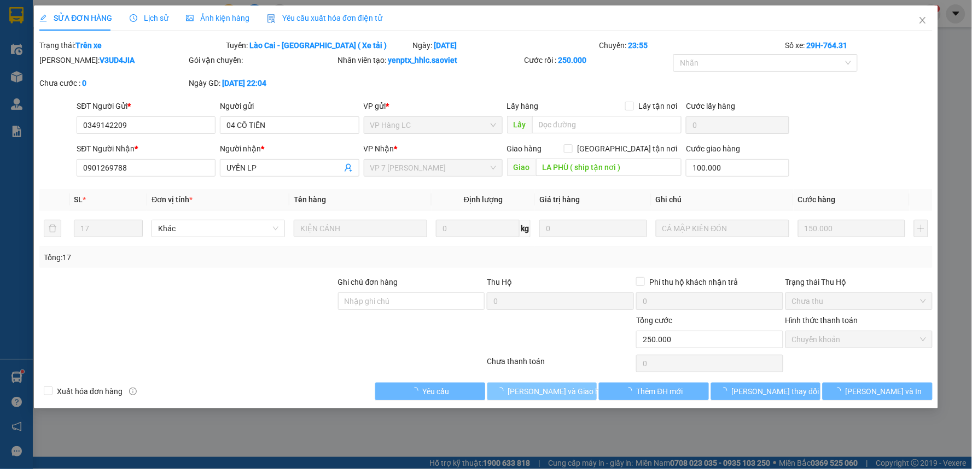
click at [522, 392] on span "[PERSON_NAME] và Giao hàng" at bounding box center [560, 392] width 105 height 12
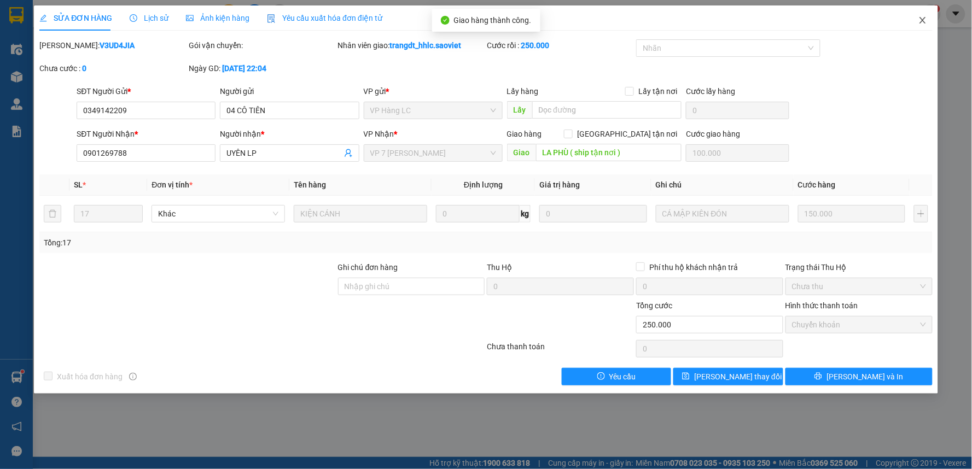
click at [917, 22] on span "Close" at bounding box center [922, 20] width 31 height 31
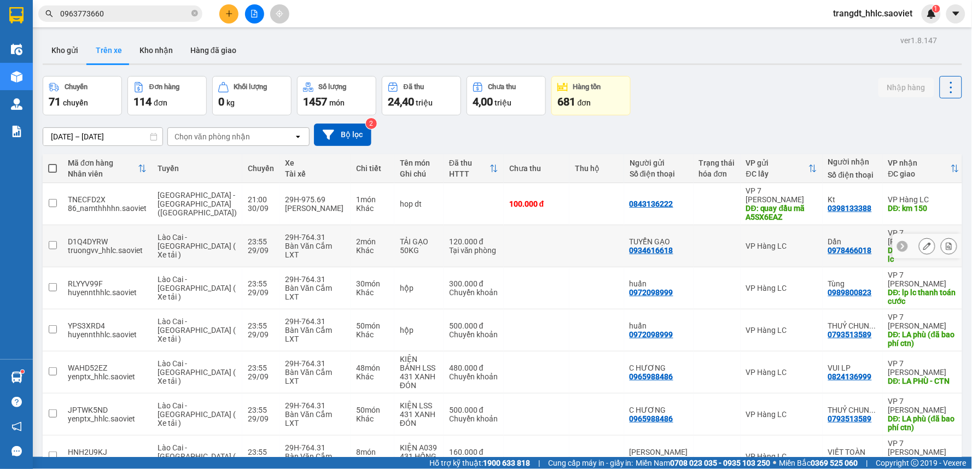
click at [923, 247] on icon at bounding box center [927, 246] width 8 height 8
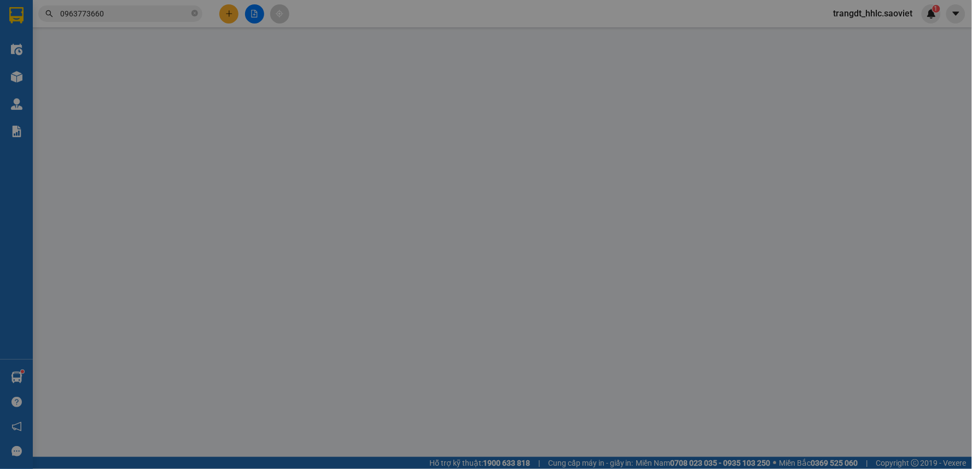
type input "0934616618"
type input "TUYỂN GẠO"
type input "0978466018"
type input "Dần"
type input "chuyển gp giúp lc"
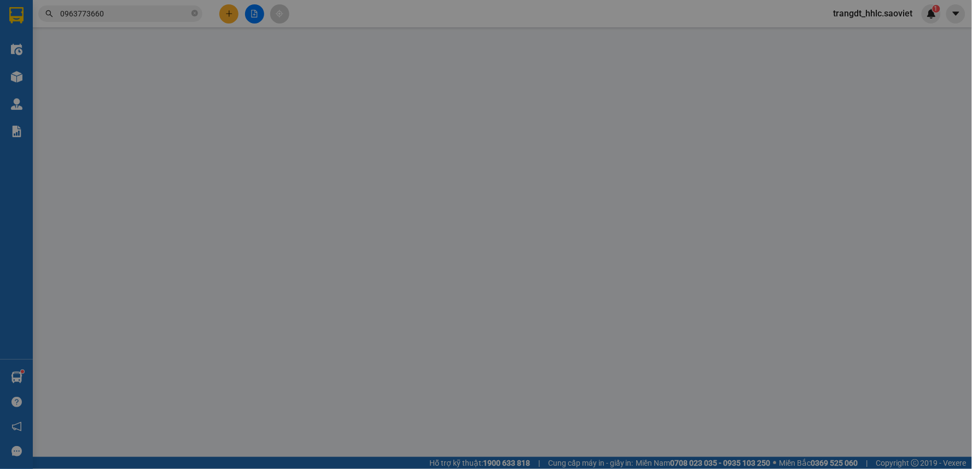
type input "0"
type input "120.000"
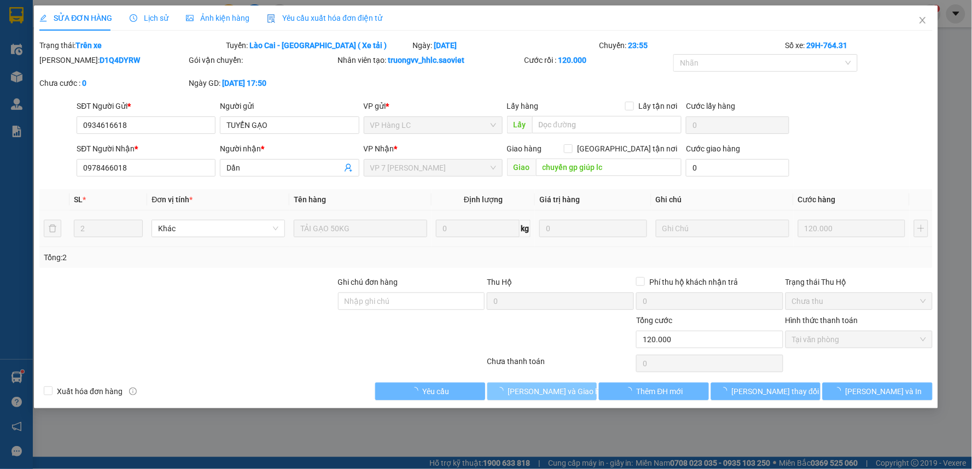
click at [550, 392] on span "[PERSON_NAME] và Giao hàng" at bounding box center [560, 392] width 105 height 12
click at [550, 391] on span "[PERSON_NAME] và Giao hàng" at bounding box center [560, 392] width 105 height 12
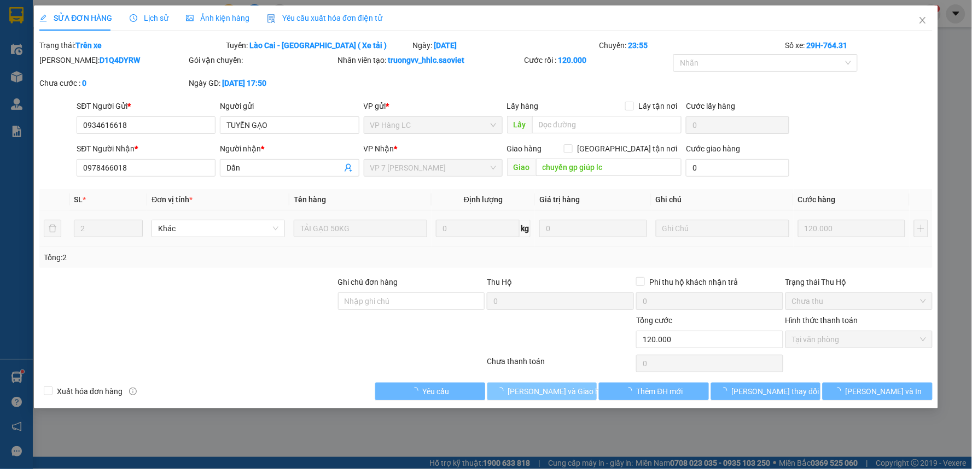
click at [551, 390] on span "[PERSON_NAME] và Giao hàng" at bounding box center [560, 392] width 105 height 12
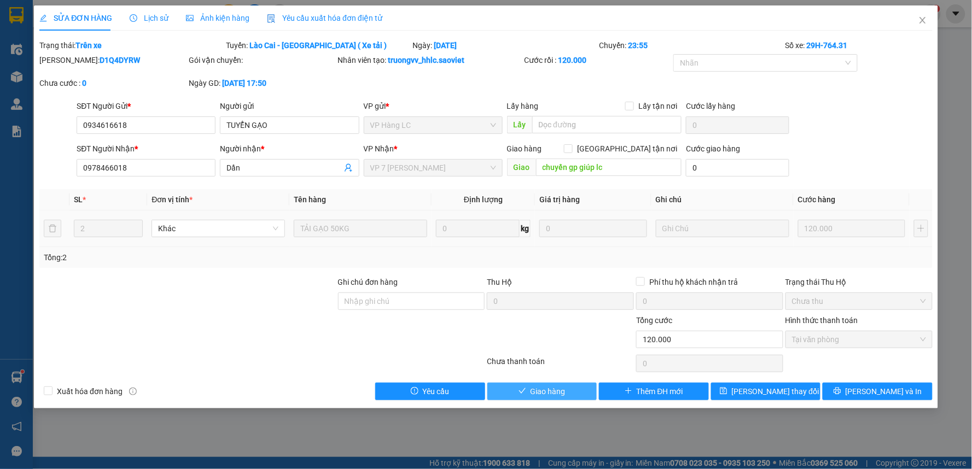
click at [551, 390] on span "Giao hàng" at bounding box center [547, 392] width 35 height 12
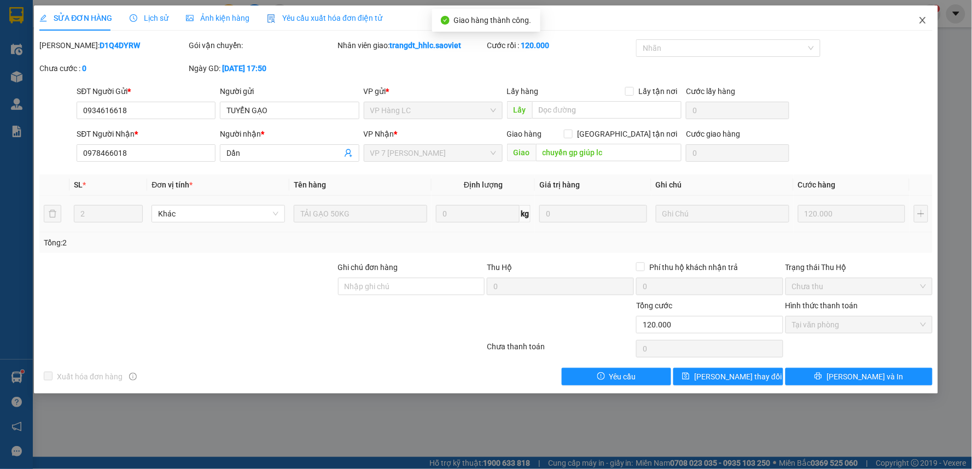
click at [921, 17] on icon "close" at bounding box center [922, 20] width 9 height 9
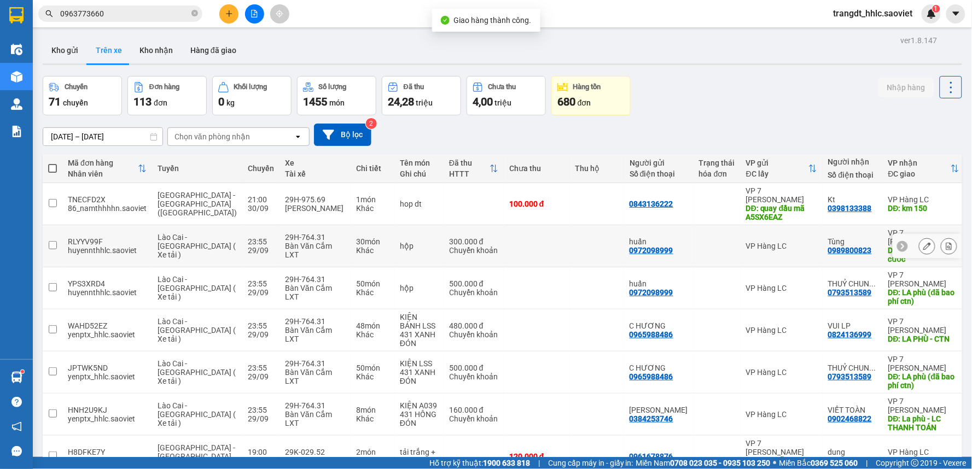
click at [923, 244] on icon at bounding box center [927, 246] width 8 height 8
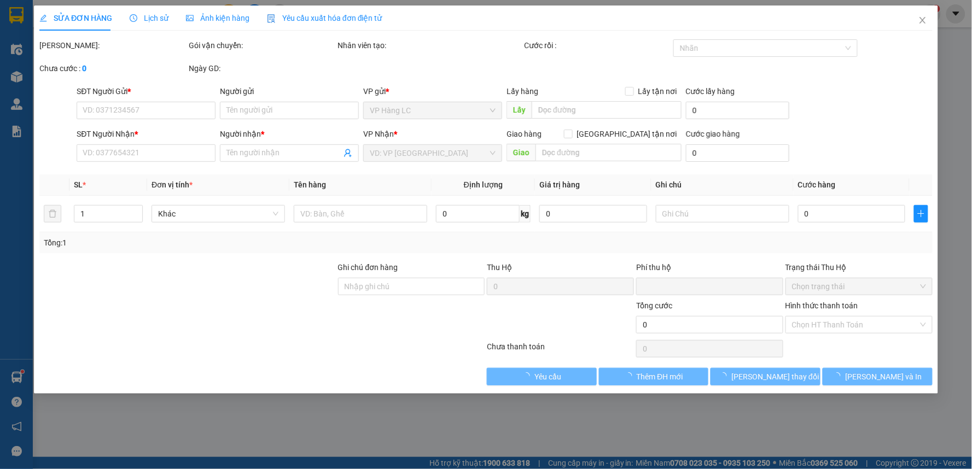
type input "0972098999"
type input "huấn"
type input "0989800823"
type input "Tùng"
type input "lp lc thanh toán cước"
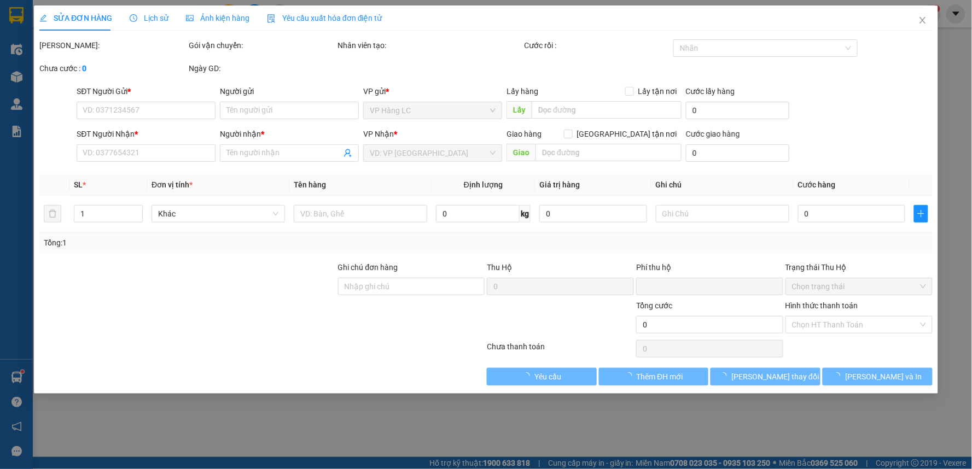
type input "150.000"
type input "0"
type input "300.000"
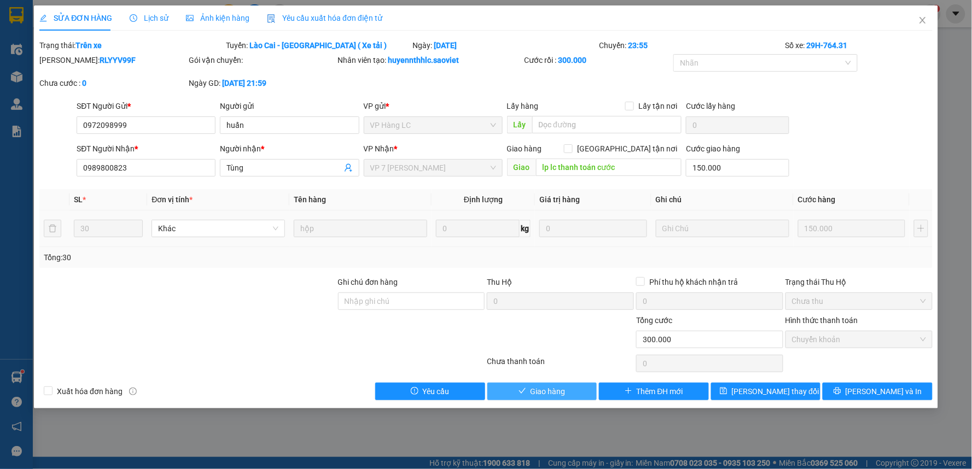
click at [558, 389] on span "Giao hàng" at bounding box center [547, 392] width 35 height 12
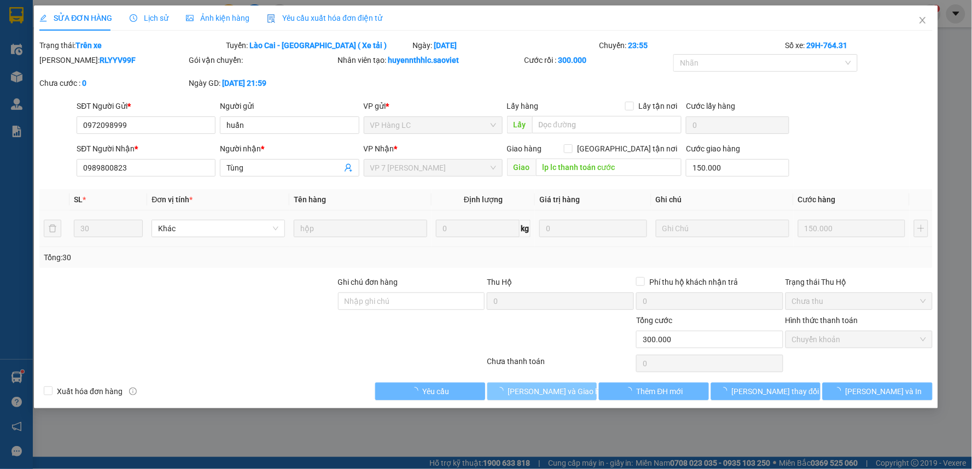
click at [558, 389] on span "[PERSON_NAME] và Giao hàng" at bounding box center [560, 392] width 105 height 12
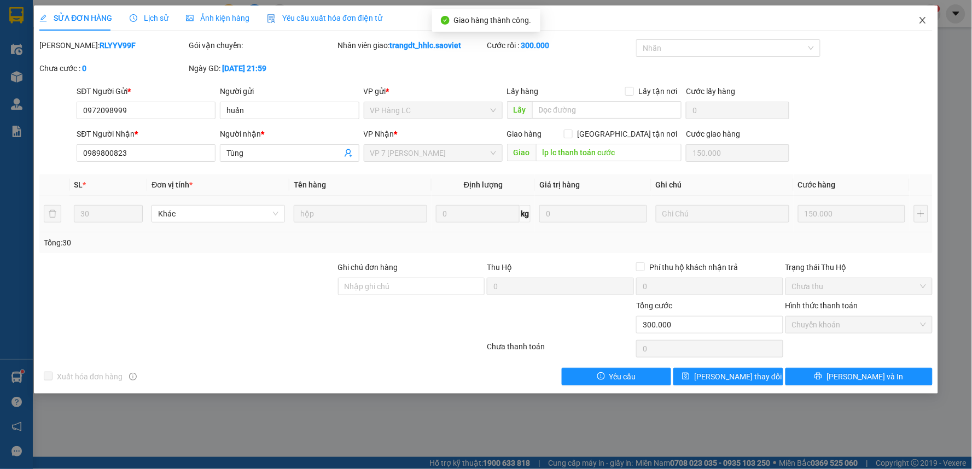
click at [923, 23] on icon "close" at bounding box center [922, 20] width 9 height 9
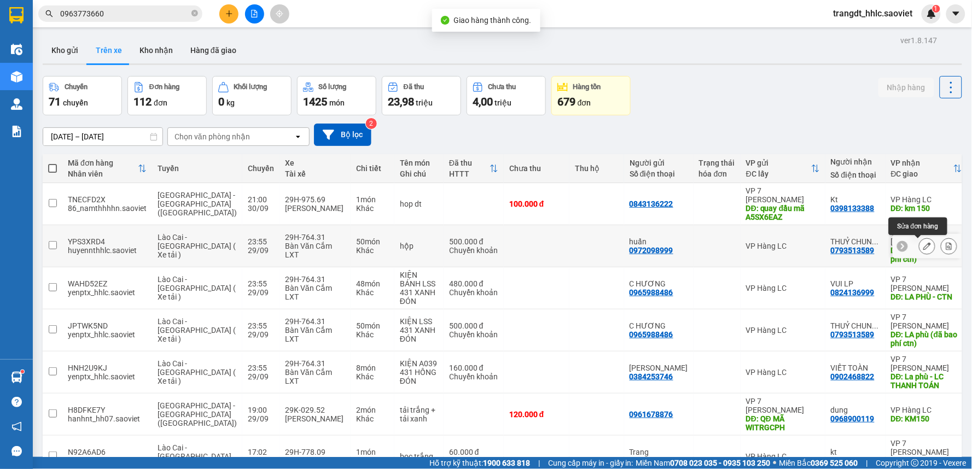
click at [923, 246] on icon at bounding box center [927, 246] width 8 height 8
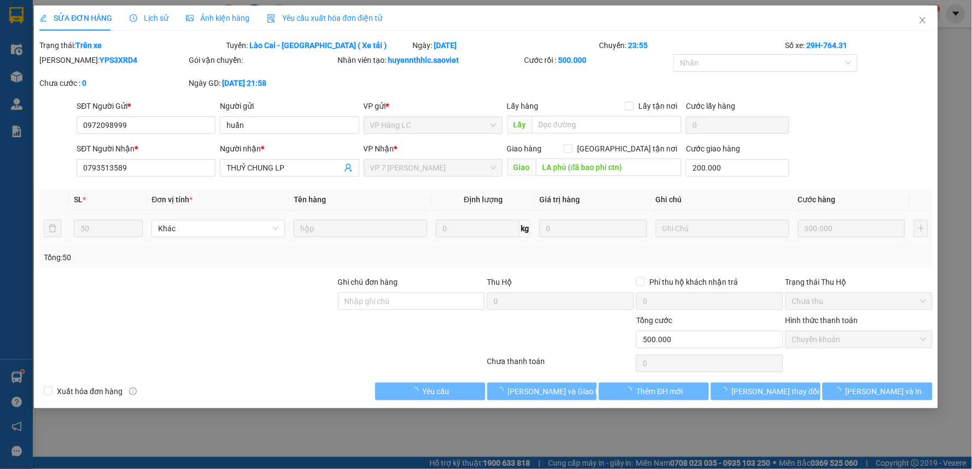
type input "0972098999"
type input "huấn"
type input "0793513589"
type input "THUỶ CHUNG LP"
type input "LA phù (đã bao phí ctn)"
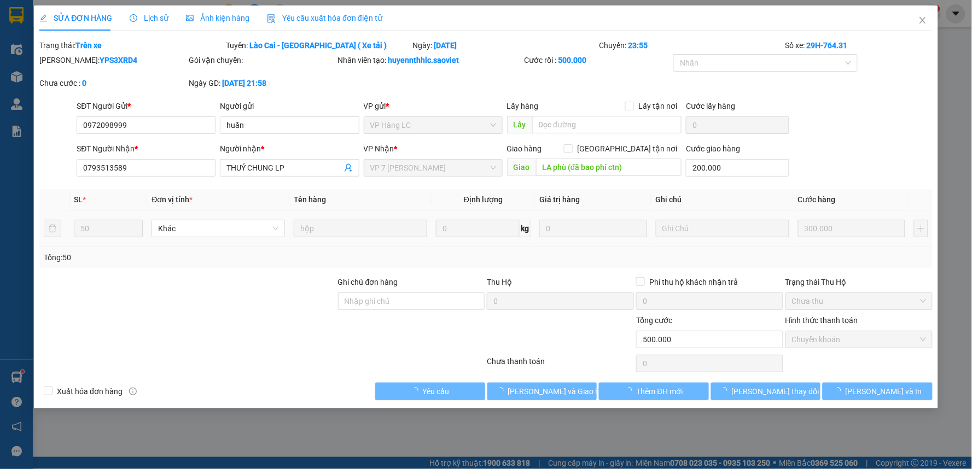
type input "200.000"
type input "0"
type input "500.000"
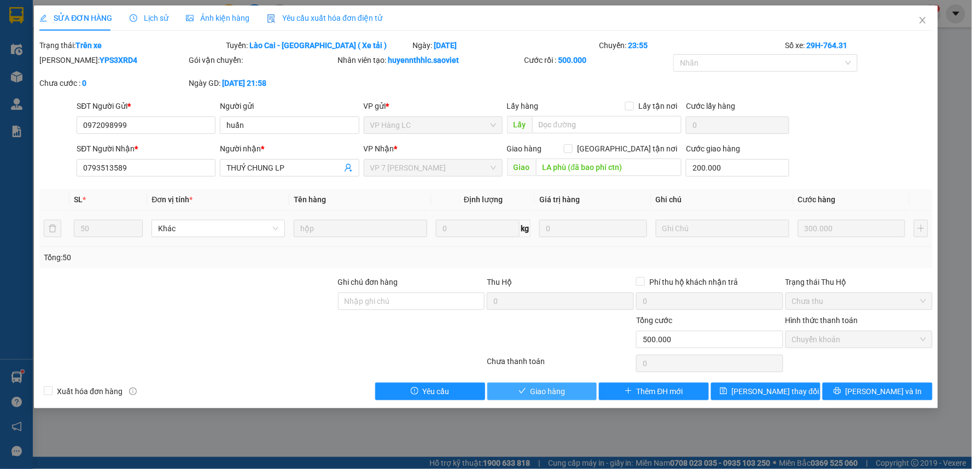
click at [557, 390] on span "Giao hàng" at bounding box center [547, 392] width 35 height 12
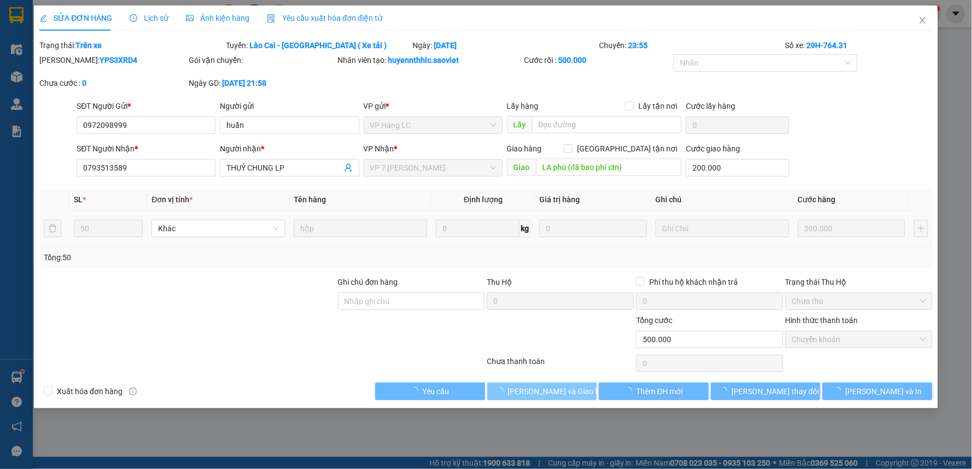
click at [557, 390] on span "[PERSON_NAME] và Giao hàng" at bounding box center [560, 392] width 105 height 12
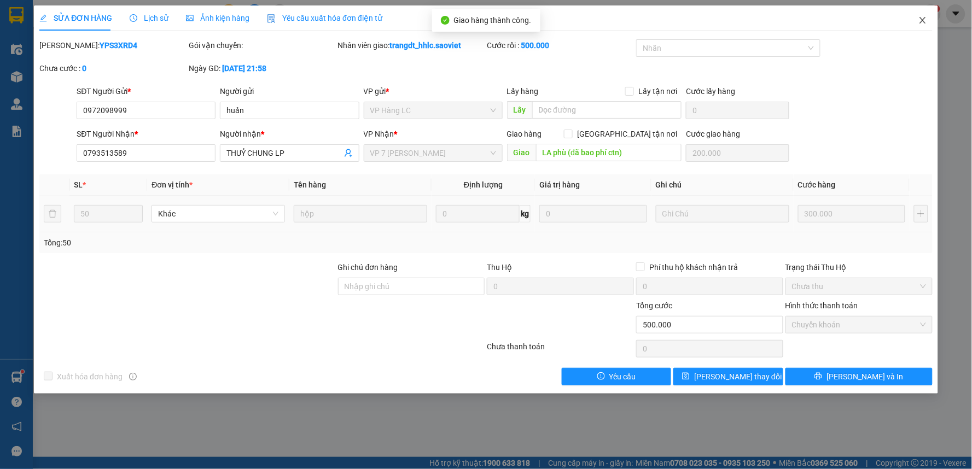
click at [925, 25] on icon "close" at bounding box center [922, 20] width 9 height 9
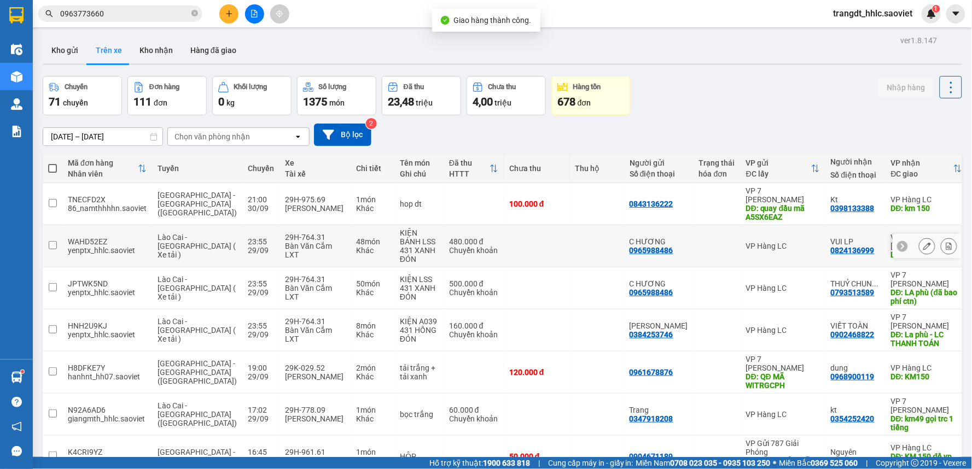
click at [923, 248] on icon at bounding box center [927, 246] width 8 height 8
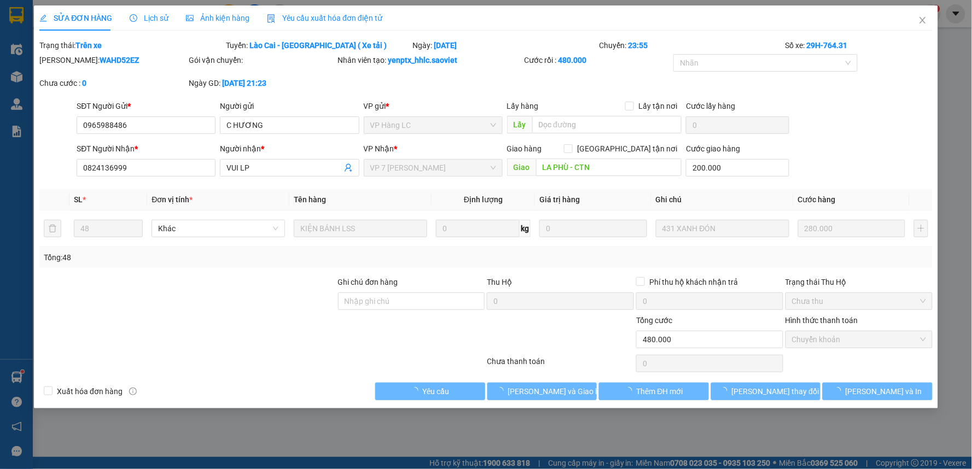
type input "0965988486"
type input "C HƯƠNG"
type input "0824136999"
type input "VUI LP"
type input "LA PHÙ - CTN"
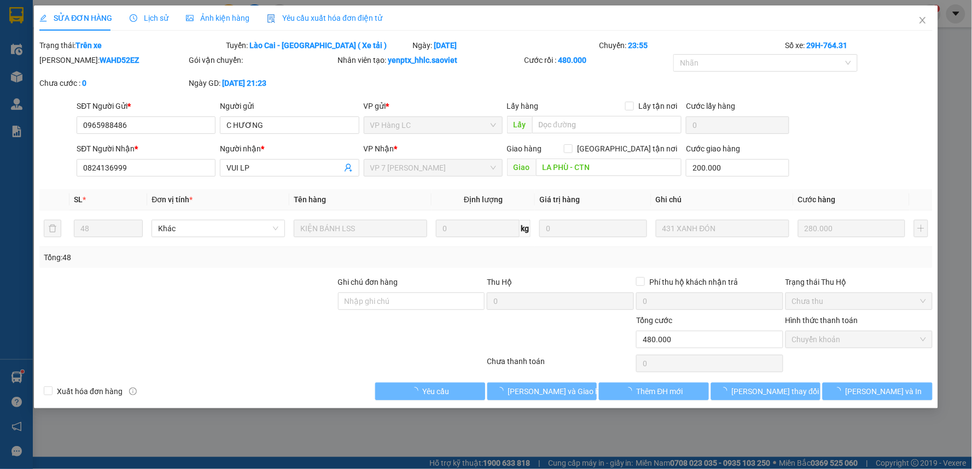
type input "200.000"
type input "0"
type input "480.000"
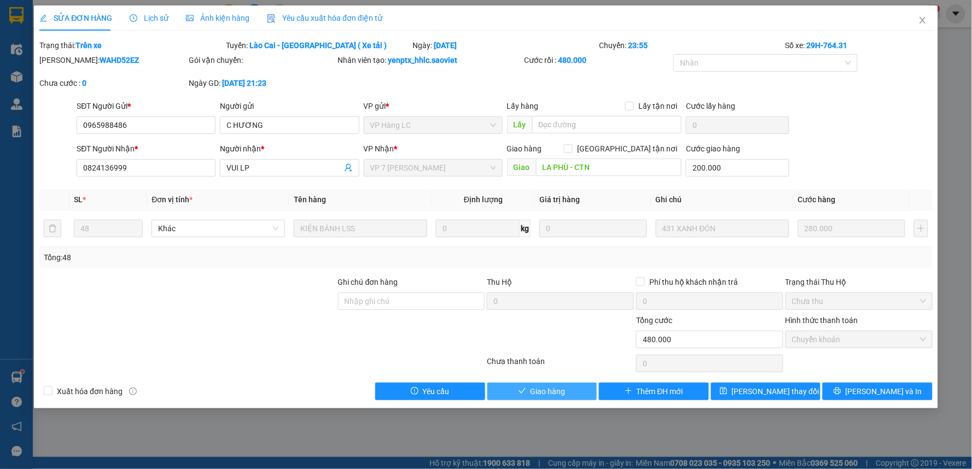
drag, startPoint x: 544, startPoint y: 397, endPoint x: 549, endPoint y: 396, distance: 5.6
click at [545, 397] on span "Giao hàng" at bounding box center [547, 392] width 35 height 12
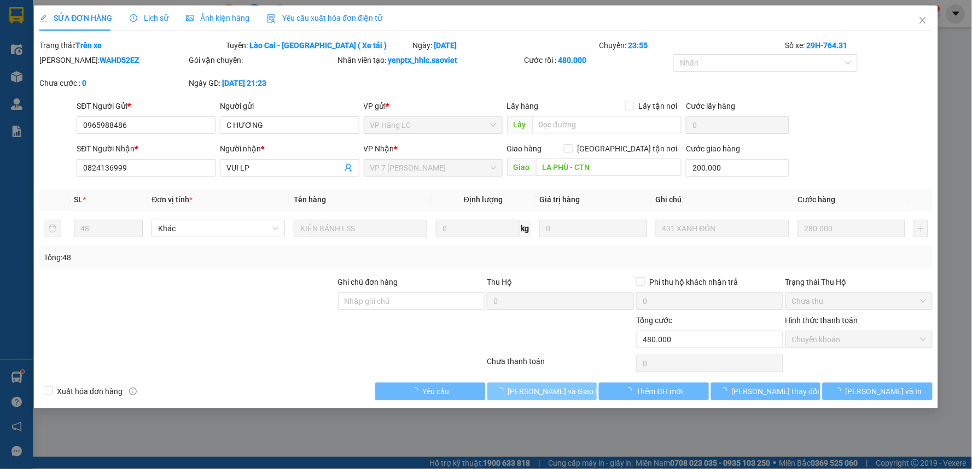
click at [550, 395] on span "[PERSON_NAME] và Giao hàng" at bounding box center [560, 392] width 105 height 12
click at [551, 394] on span "[PERSON_NAME] và Giao hàng" at bounding box center [560, 392] width 105 height 12
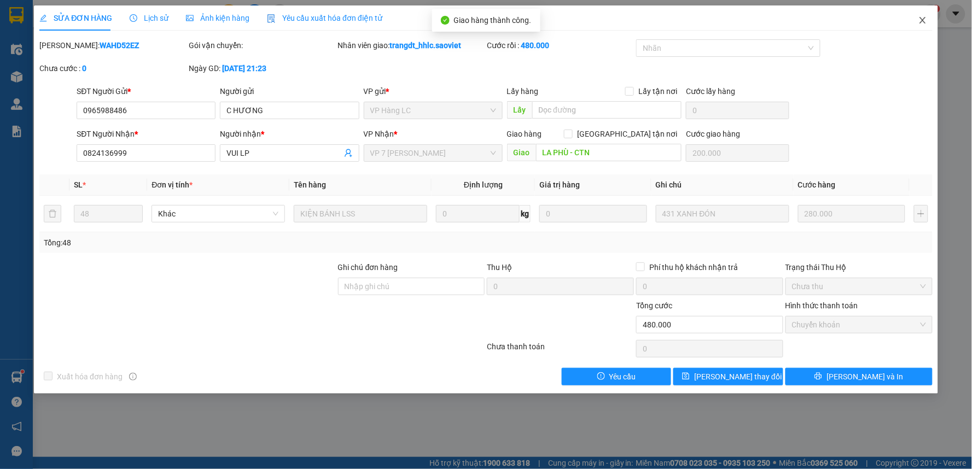
click at [915, 20] on span "Close" at bounding box center [922, 20] width 31 height 31
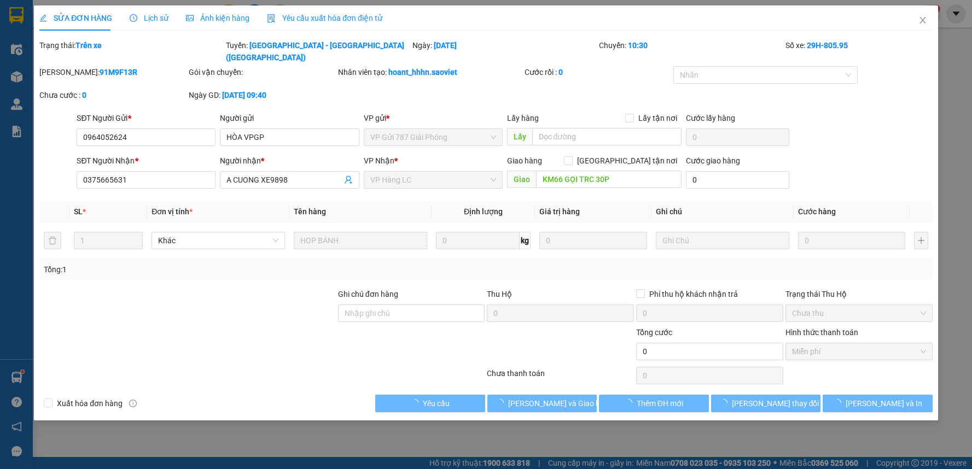
click at [558, 398] on span "[PERSON_NAME] và Giao hàng" at bounding box center [560, 404] width 105 height 12
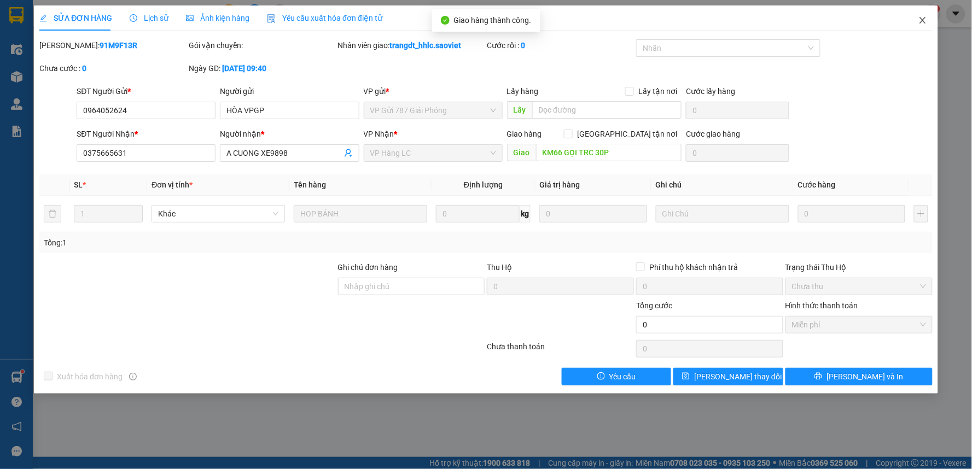
click at [925, 24] on icon "close" at bounding box center [922, 20] width 9 height 9
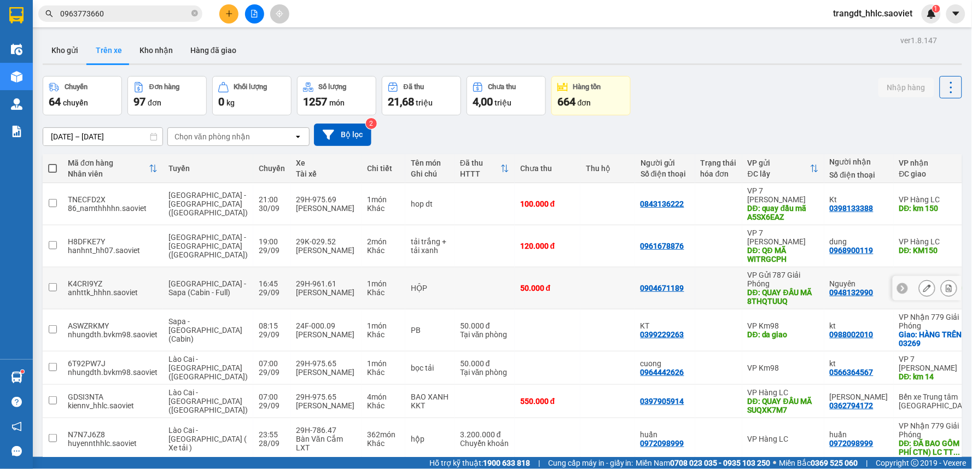
scroll to position [121, 0]
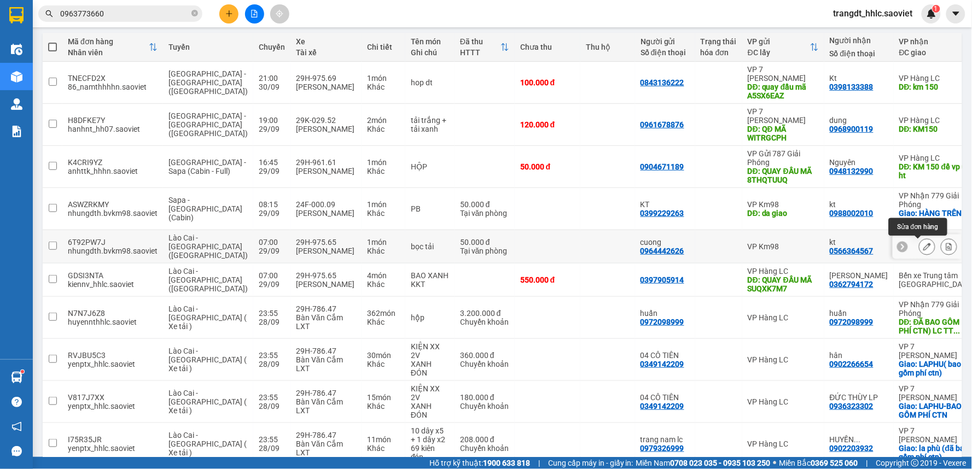
click at [923, 247] on icon at bounding box center [927, 247] width 8 height 8
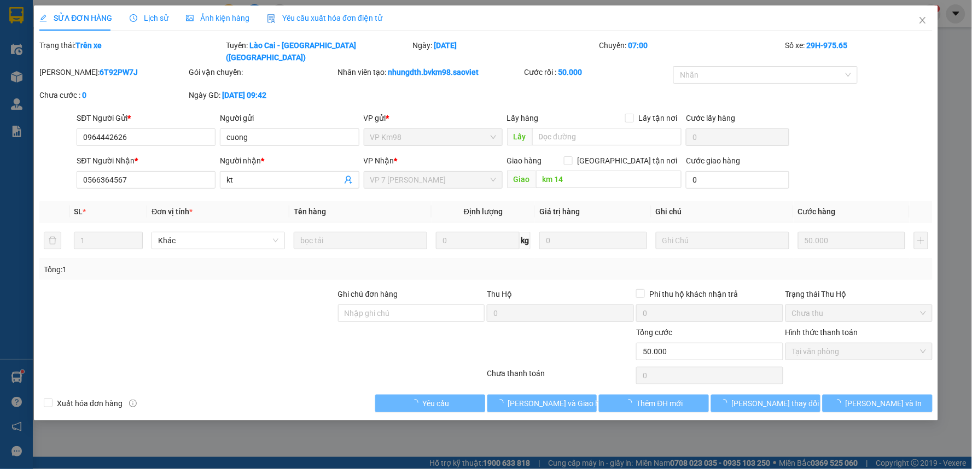
type input "0964442626"
type input "cuong"
type input "0566364567"
type input "kt"
type input "km 14"
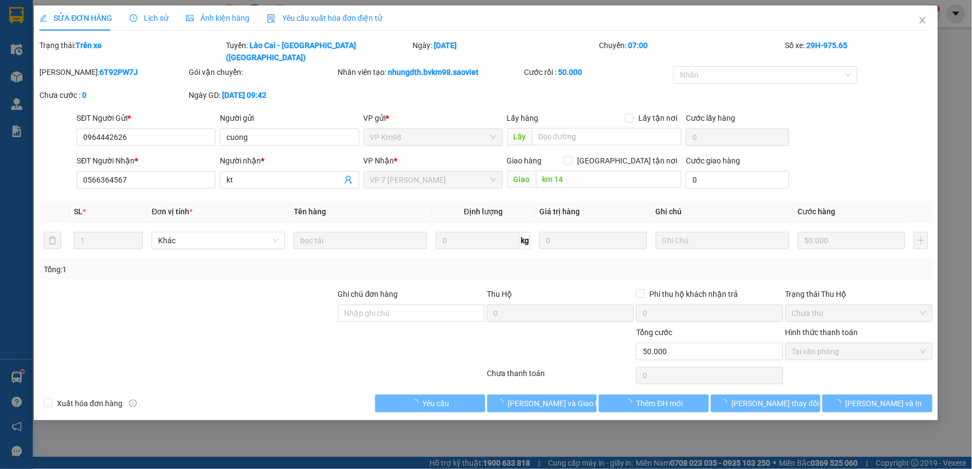
type input "0"
type input "50.000"
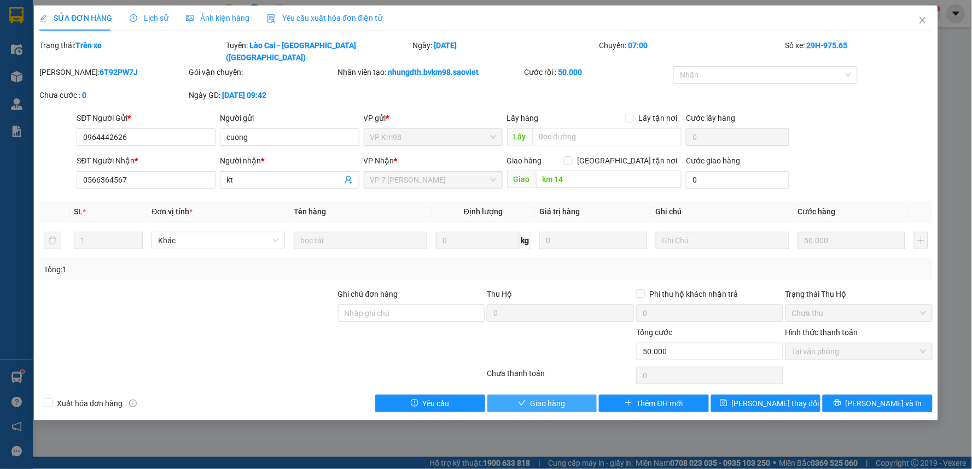
click at [531, 398] on span "Giao hàng" at bounding box center [547, 404] width 35 height 12
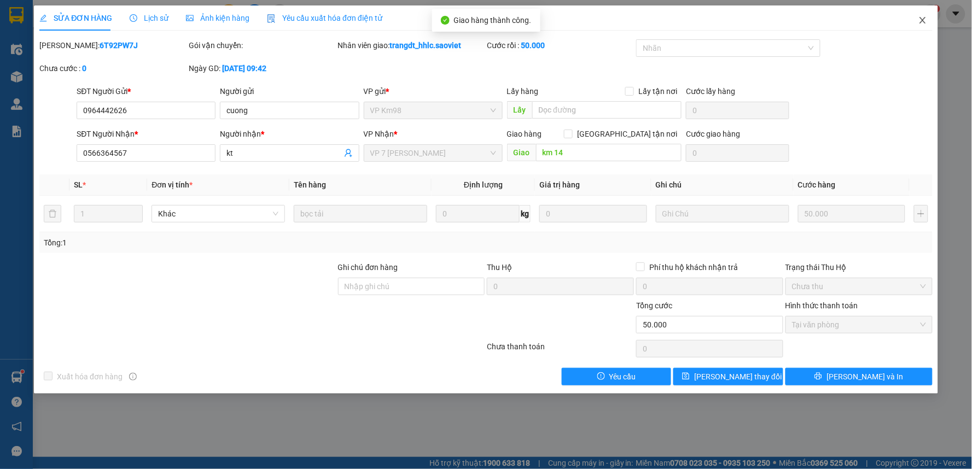
click at [920, 22] on icon "close" at bounding box center [922, 20] width 9 height 9
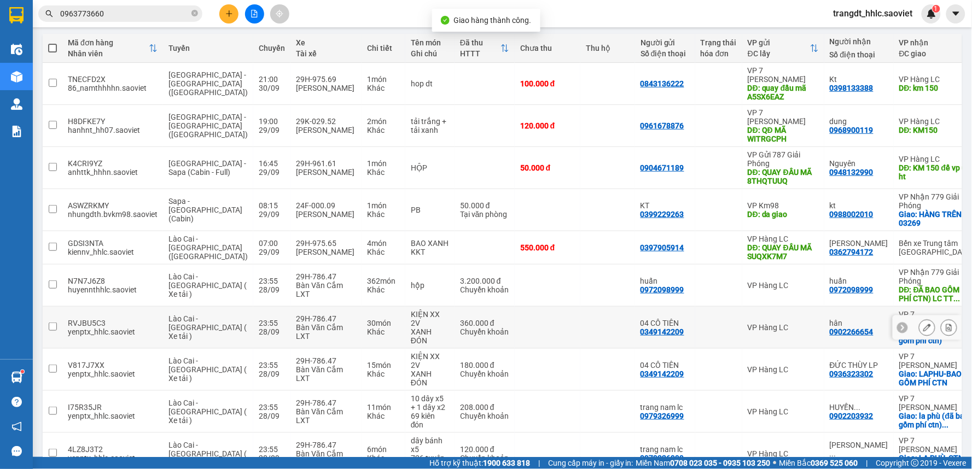
scroll to position [121, 0]
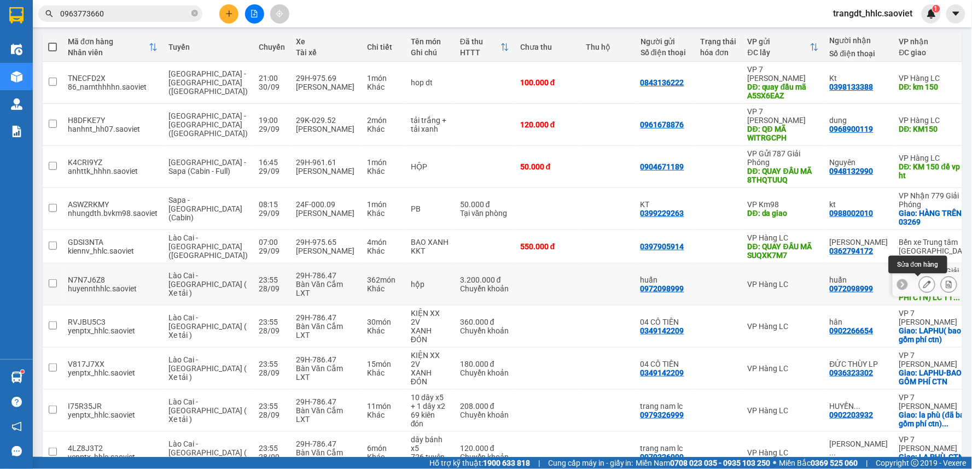
click at [923, 281] on icon at bounding box center [927, 285] width 8 height 8
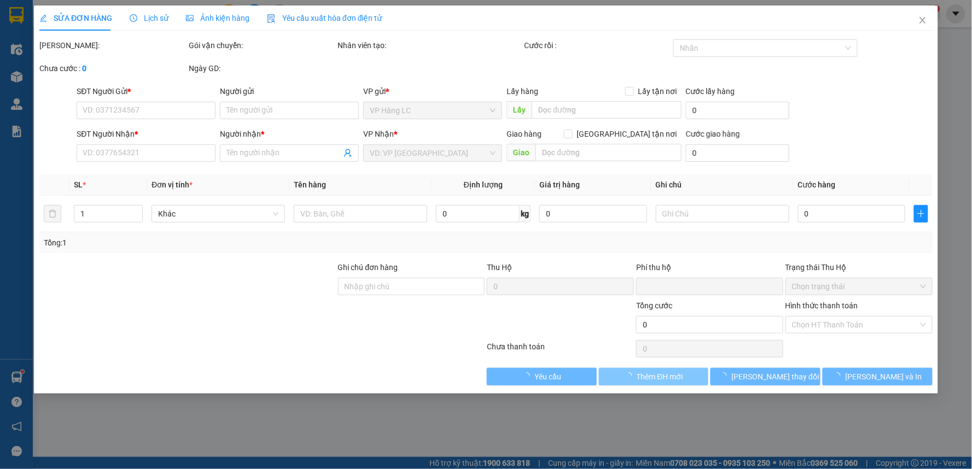
type input "0972098999"
type input "huấn"
type input "0972098999"
type input "huấn"
type input "ĐÃ BAO GỒM PHÍ CTN) LC TT CƯỚC"
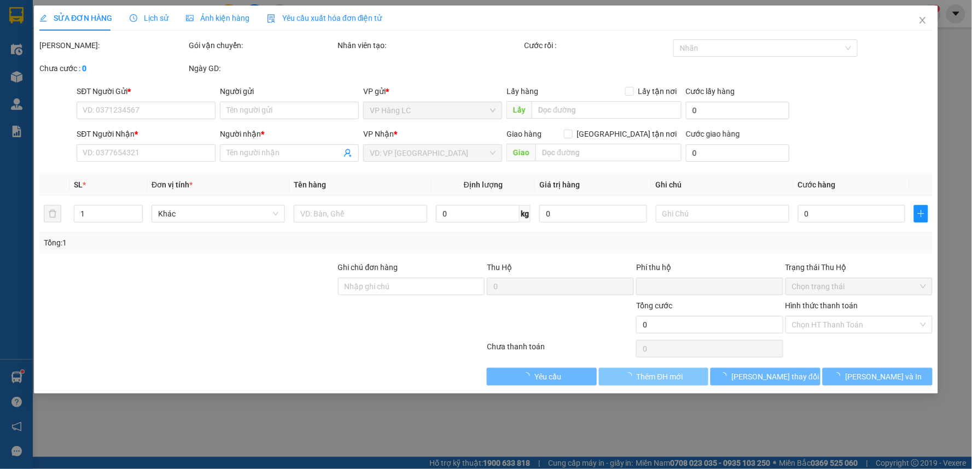
type input "700.000"
type input "0"
type input "3.200.000"
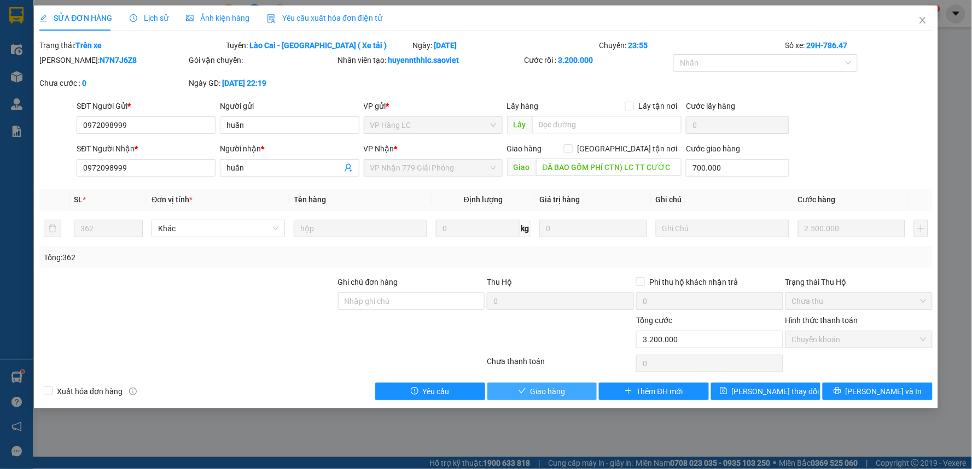
click at [552, 392] on span "Giao hàng" at bounding box center [547, 392] width 35 height 12
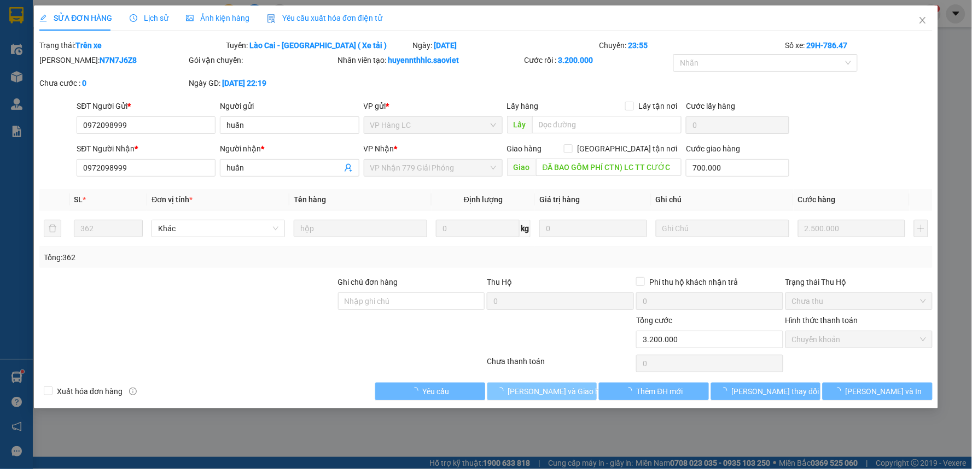
click at [552, 392] on span "[PERSON_NAME] và Giao hàng" at bounding box center [560, 392] width 105 height 12
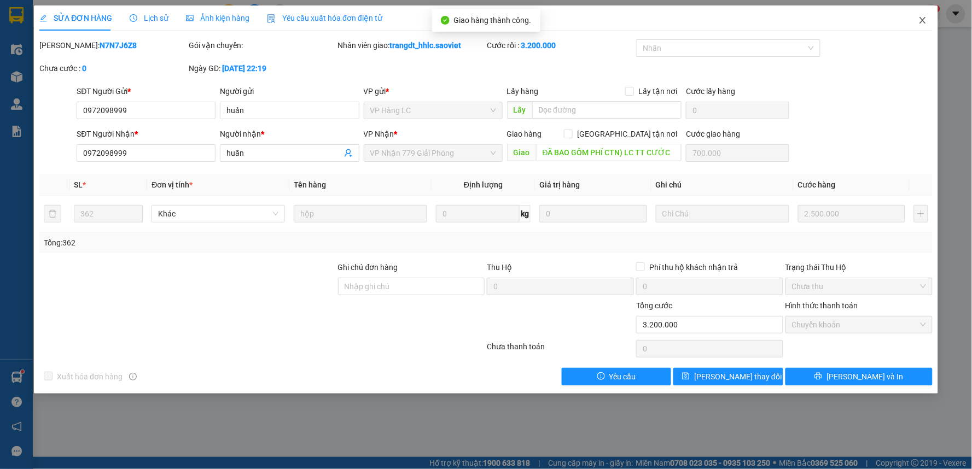
click at [923, 24] on icon "close" at bounding box center [922, 20] width 9 height 9
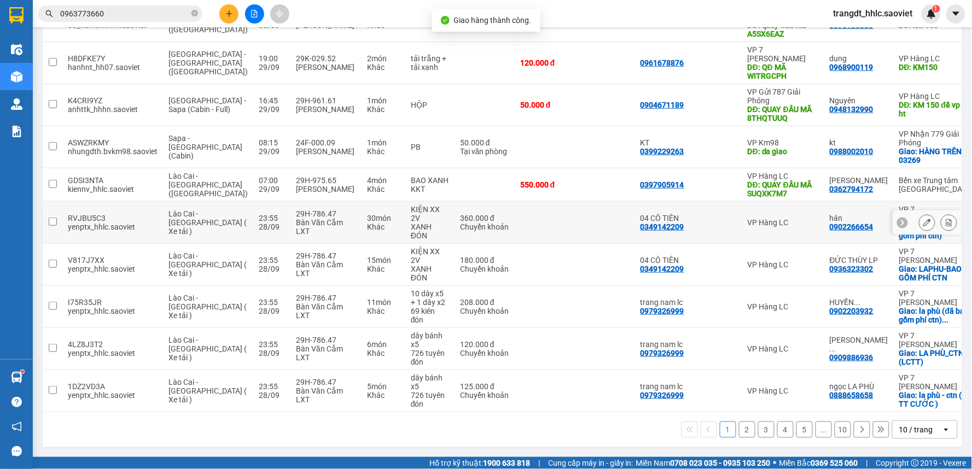
scroll to position [188, 0]
click at [923, 219] on icon at bounding box center [927, 223] width 8 height 8
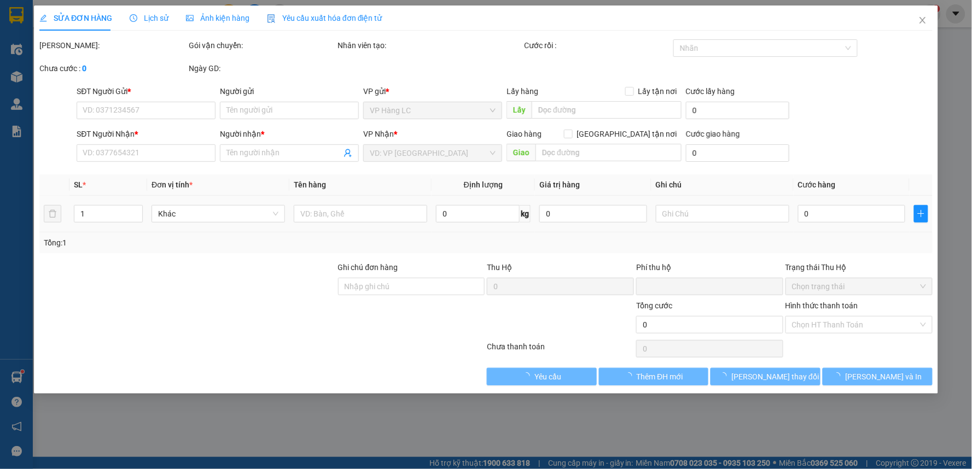
type input "0349142209"
type input "04 CÔ TIÊN"
type input "0902266654"
type input "hân"
checkbox input "true"
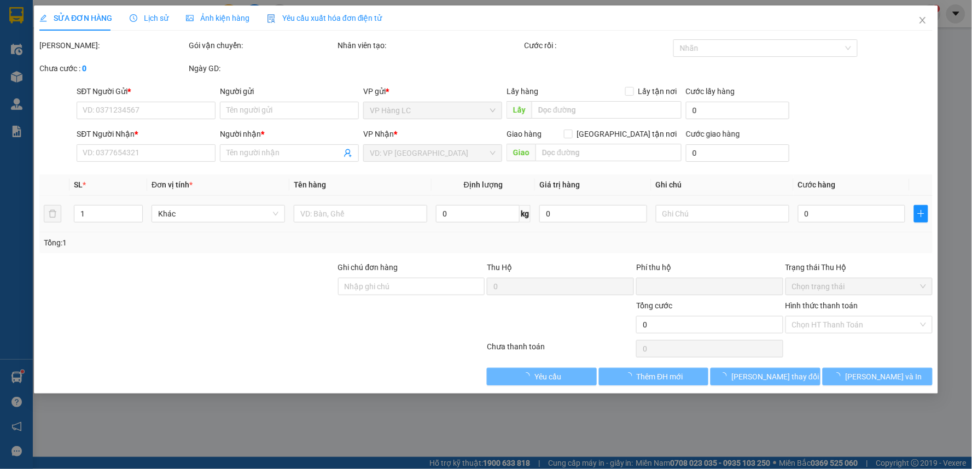
type input "LAPHU( bao gồm phí ctn)"
type input "0"
type input "360.000"
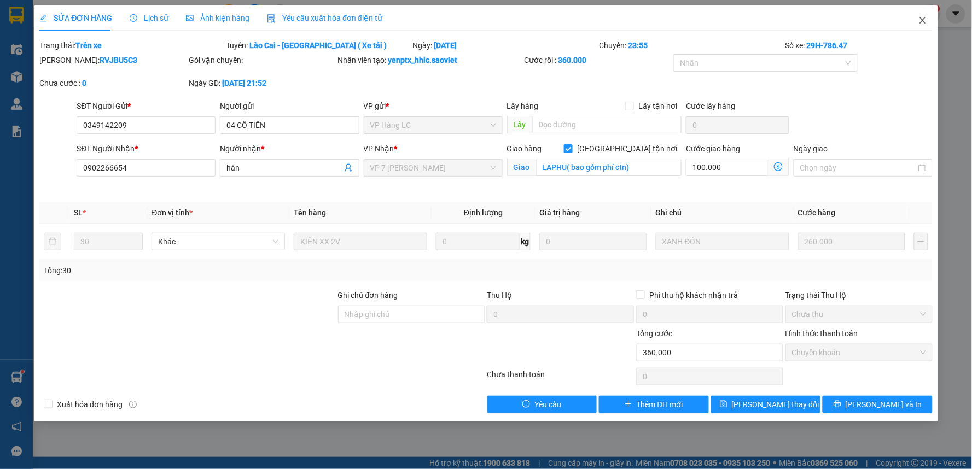
click at [922, 21] on icon "close" at bounding box center [922, 20] width 6 height 7
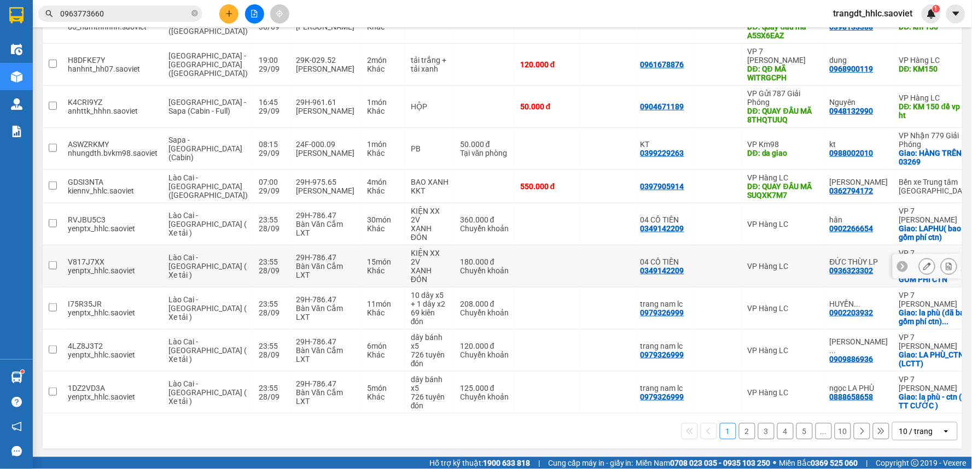
scroll to position [182, 0]
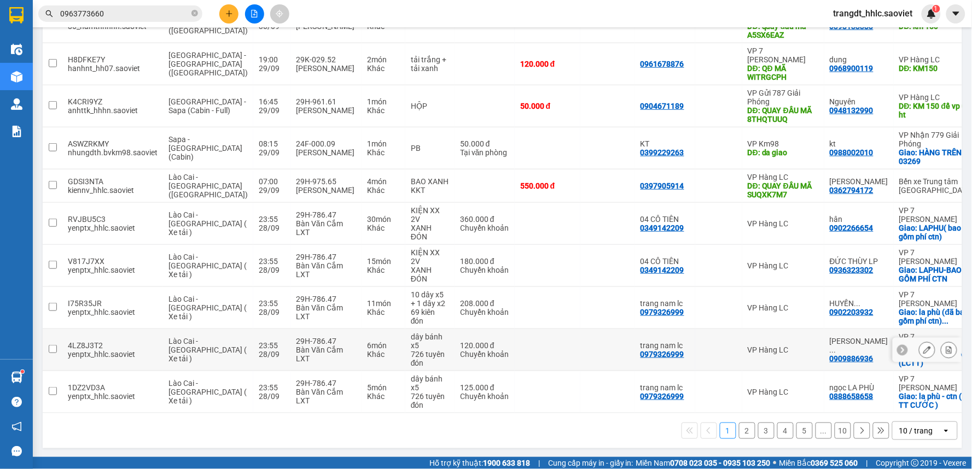
click at [923, 351] on icon at bounding box center [927, 350] width 8 height 8
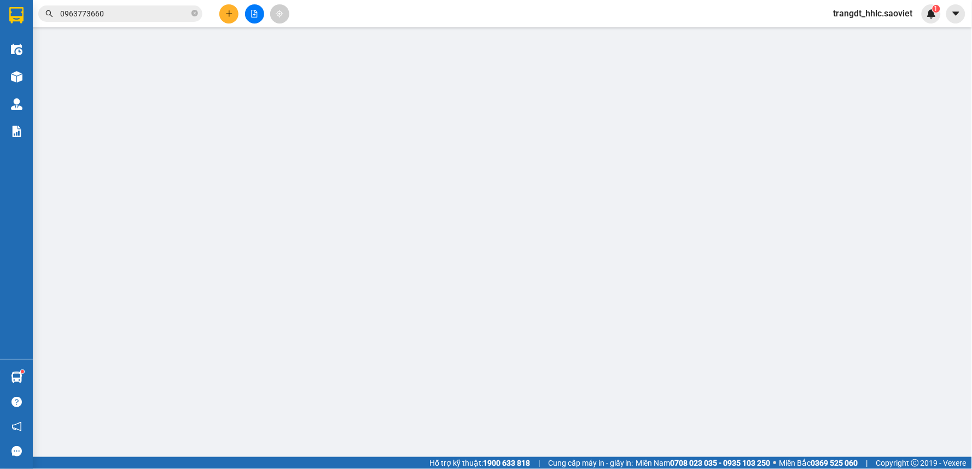
type input "0979326999"
type input "trang nam lc"
type input "0909886936"
type input "NGỌC THỦY LP"
checkbox input "true"
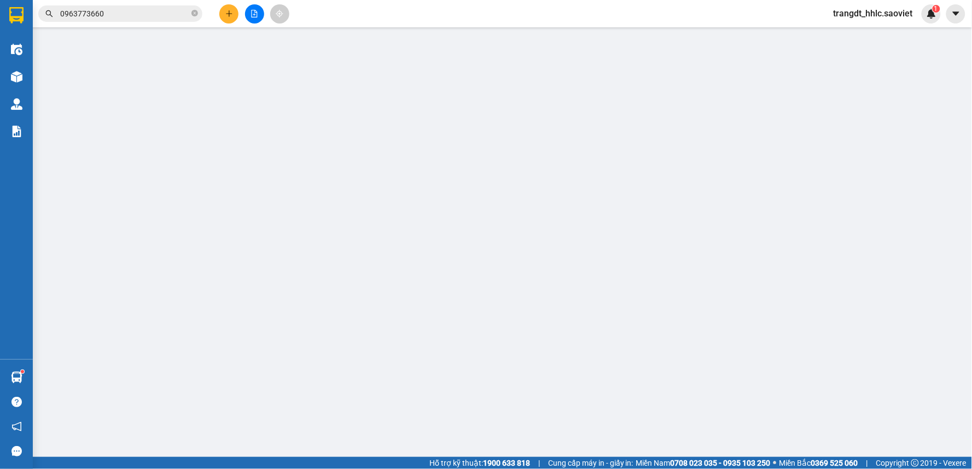
type input "LA PHÙ_CTN (LCTT)"
type input "0"
type input "120.000"
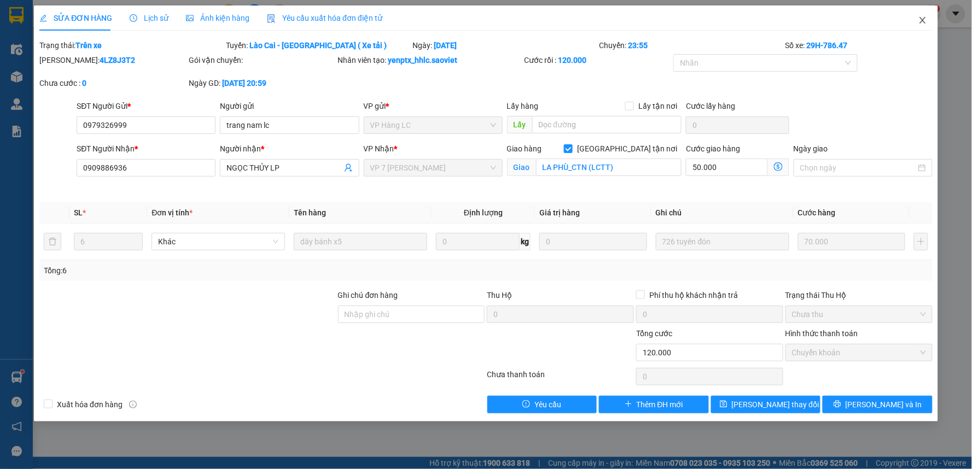
click at [917, 18] on span "Close" at bounding box center [922, 20] width 31 height 31
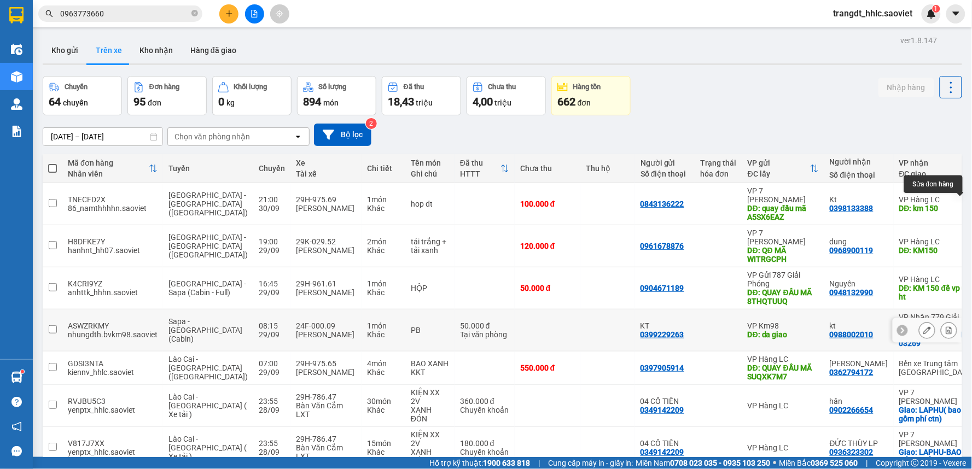
scroll to position [188, 0]
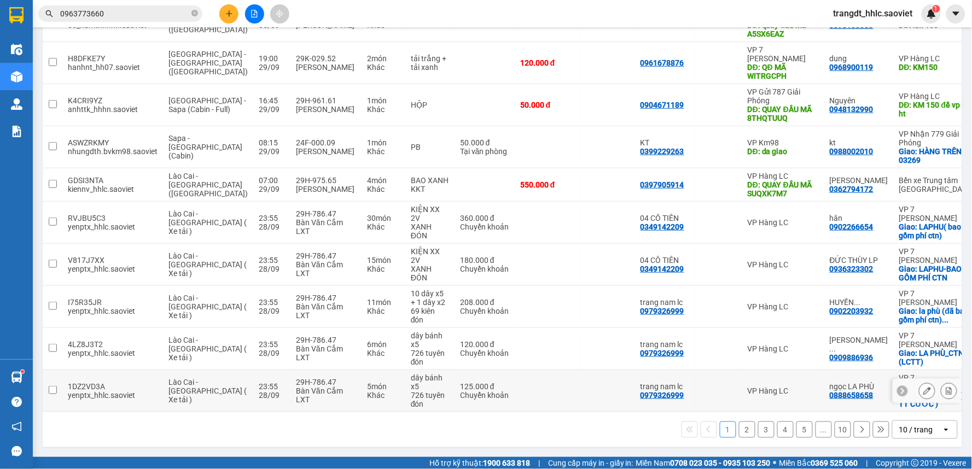
click at [923, 390] on icon at bounding box center [927, 391] width 8 height 8
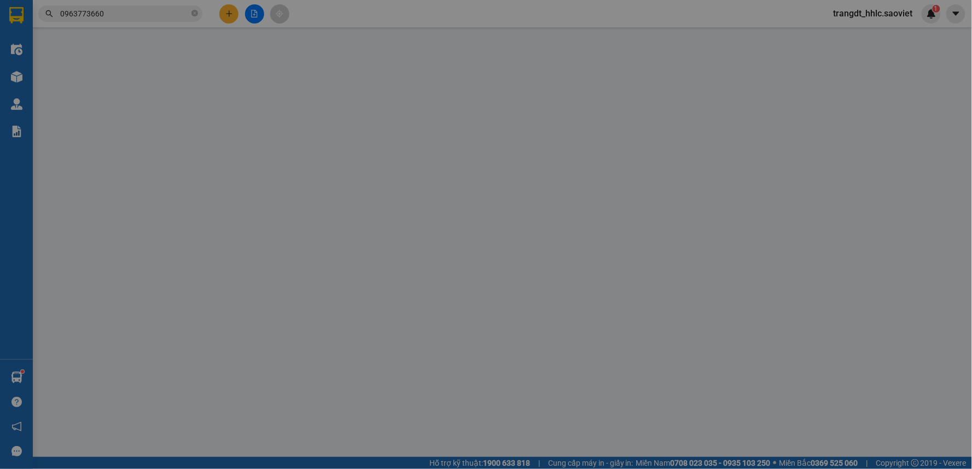
type input "0979326999"
type input "trang nam lc"
type input "0888658658"
type input "ngọc LA PHÙ"
checkbox input "true"
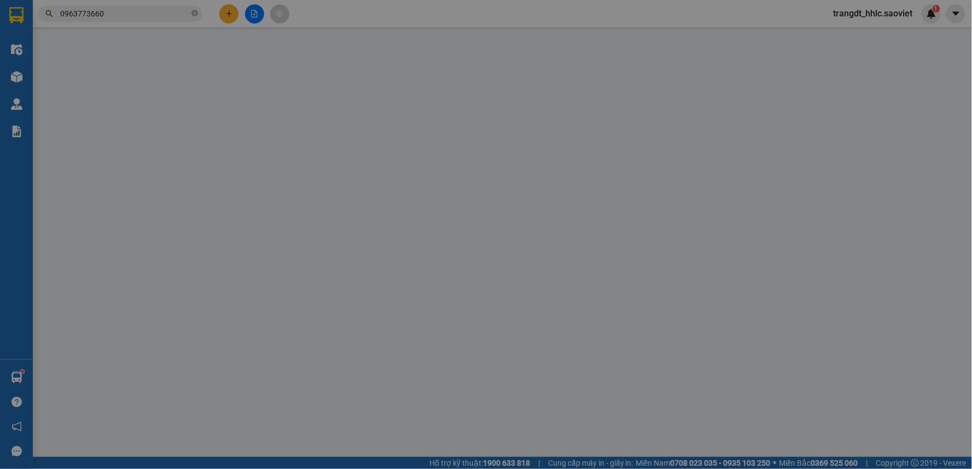
type input "la phù - ctn ( LC TT CƯỚC )"
type input "0"
type input "125.000"
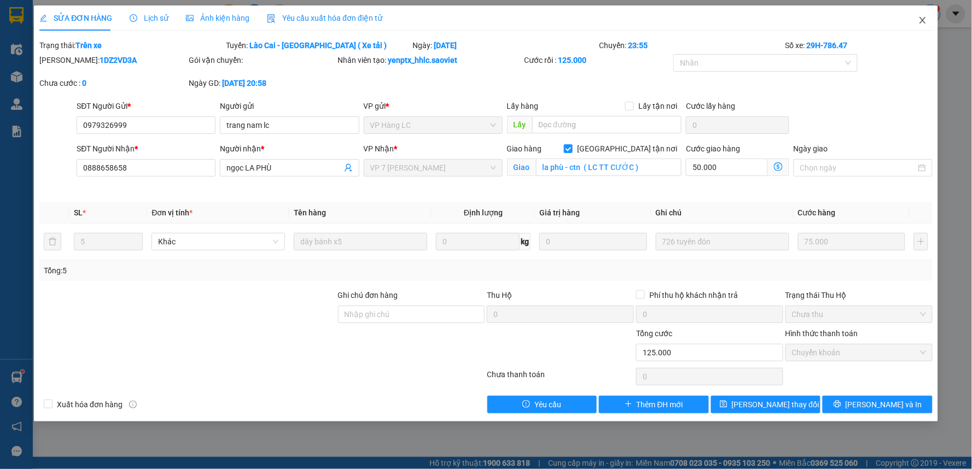
drag, startPoint x: 932, startPoint y: 20, endPoint x: 926, endPoint y: 20, distance: 5.5
click at [932, 19] on span "Close" at bounding box center [922, 20] width 31 height 31
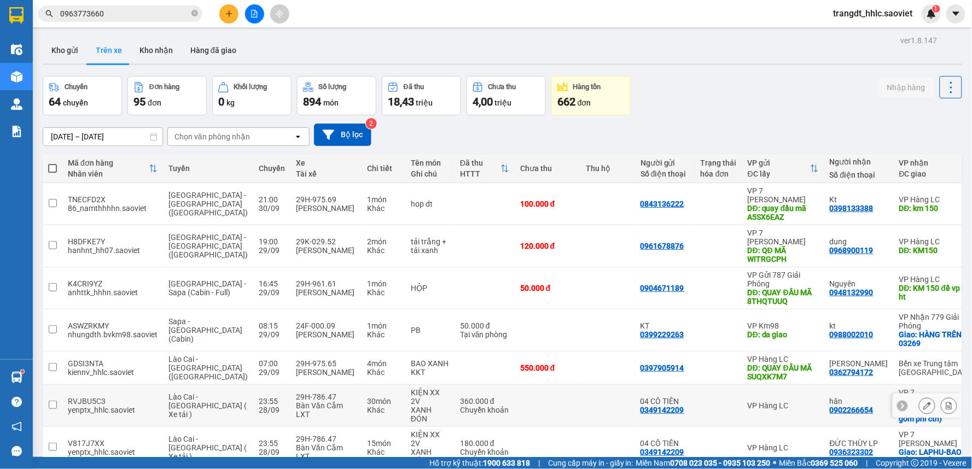
scroll to position [188, 0]
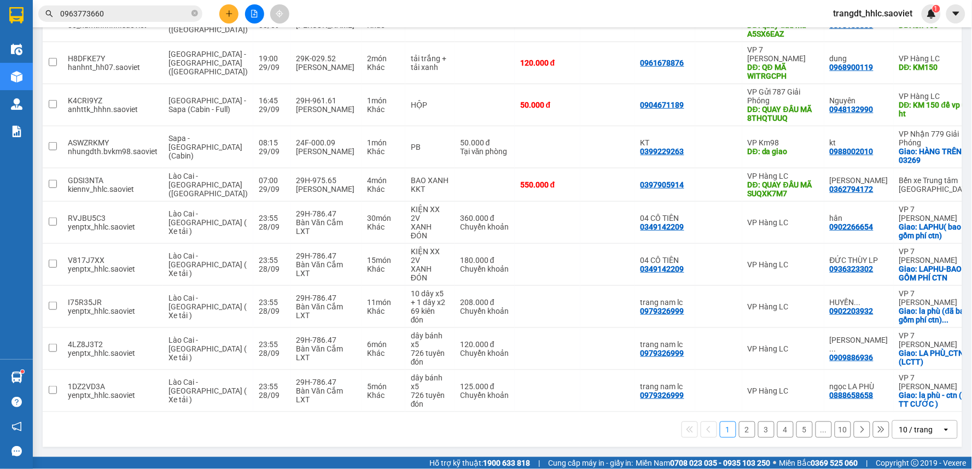
click at [741, 431] on button "2" at bounding box center [747, 430] width 16 height 16
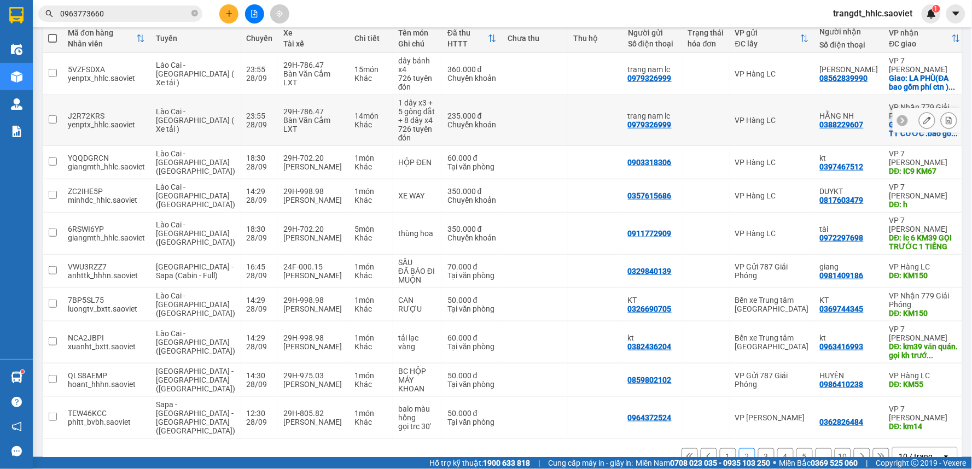
scroll to position [92, 0]
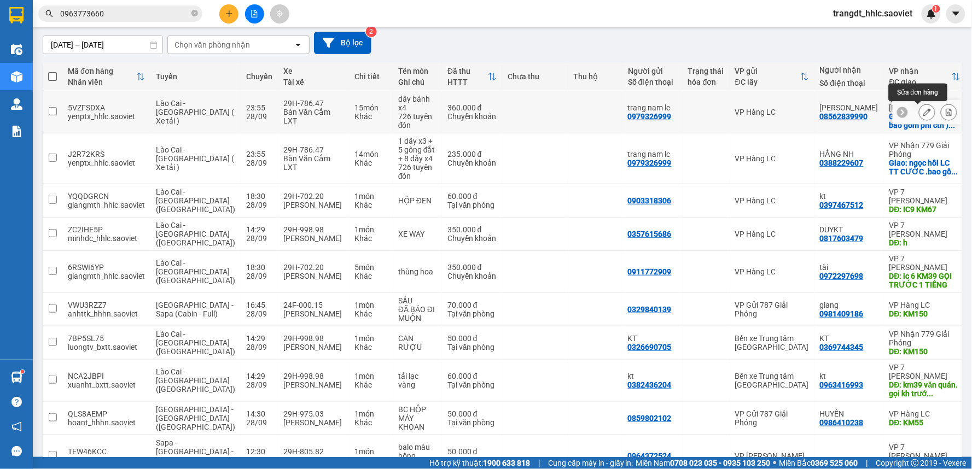
click at [922, 113] on button at bounding box center [926, 112] width 15 height 19
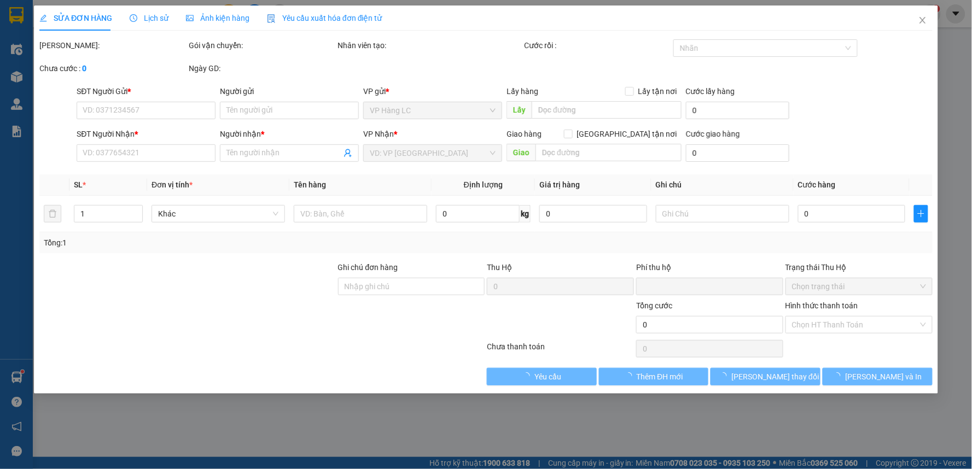
type input "0979326999"
type input "trang nam lc"
type input "08562839990"
type input "QUỲNH HẬU"
checkbox input "true"
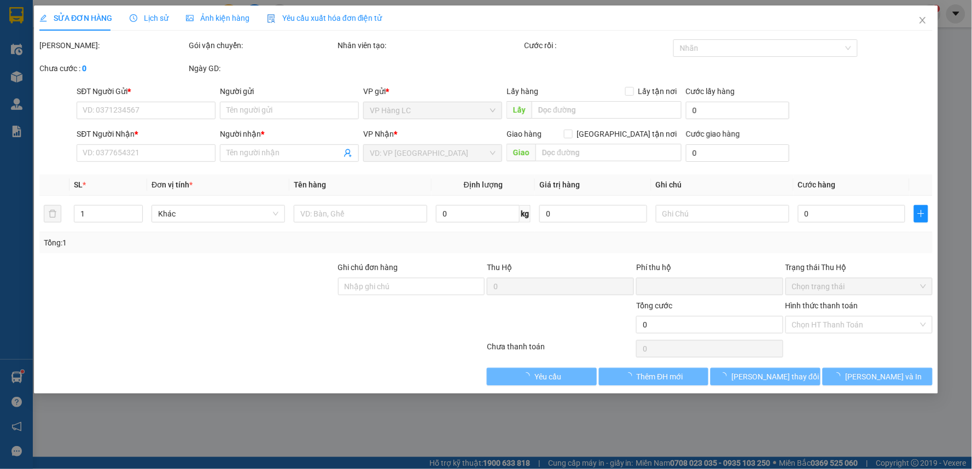
type input "LA PHÙ(ĐA bao gồm phí ctn )lc thanh toán"
type input "0"
type input "360.000"
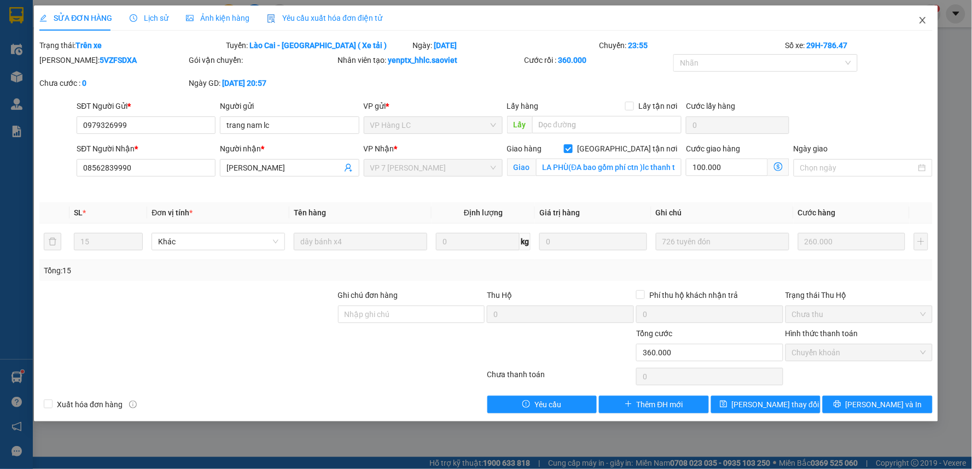
click at [920, 21] on icon "close" at bounding box center [922, 20] width 9 height 9
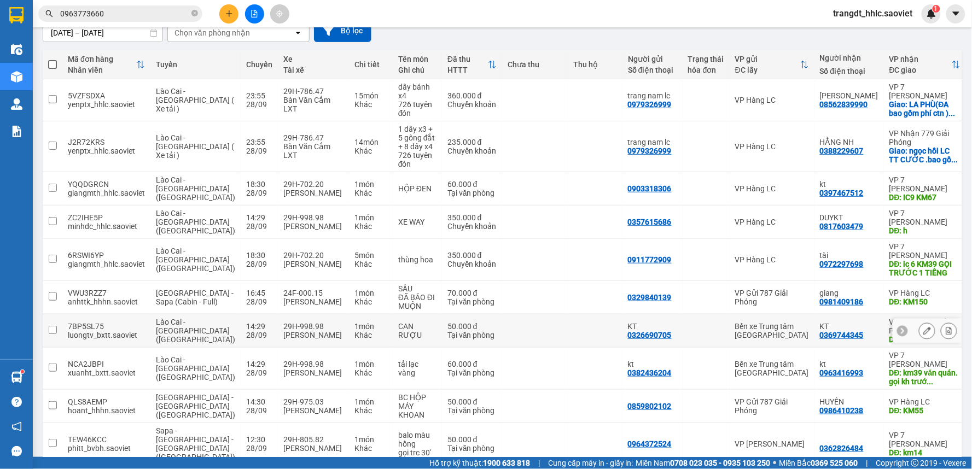
scroll to position [153, 0]
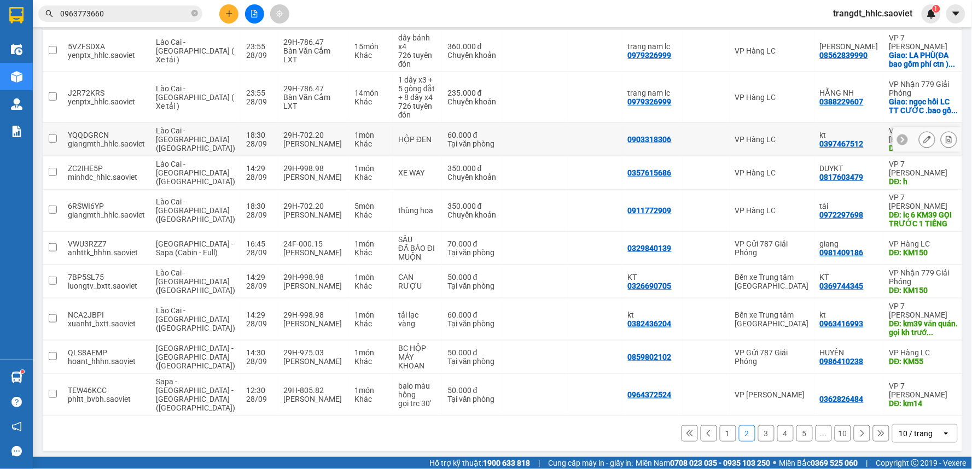
click at [923, 142] on icon at bounding box center [927, 140] width 8 height 8
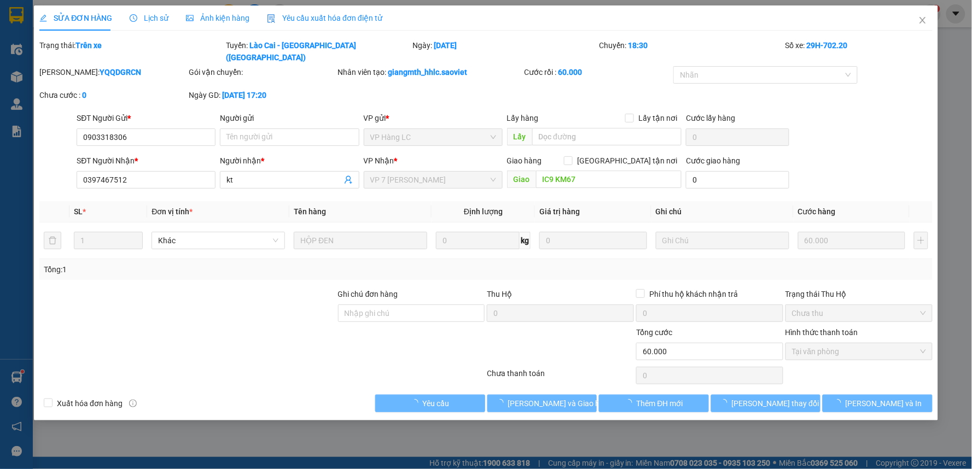
type input "0903318306"
type input "0397467512"
type input "kt"
type input "IC9 KM67"
type input "0"
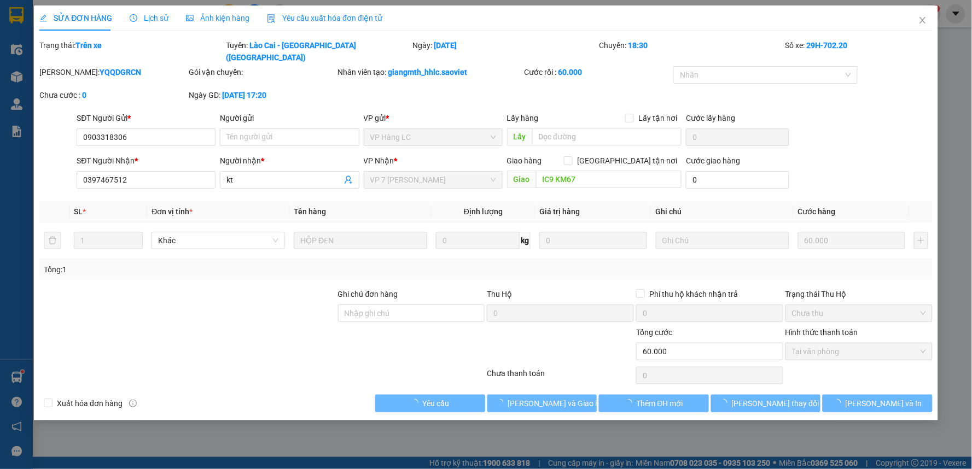
type input "60.000"
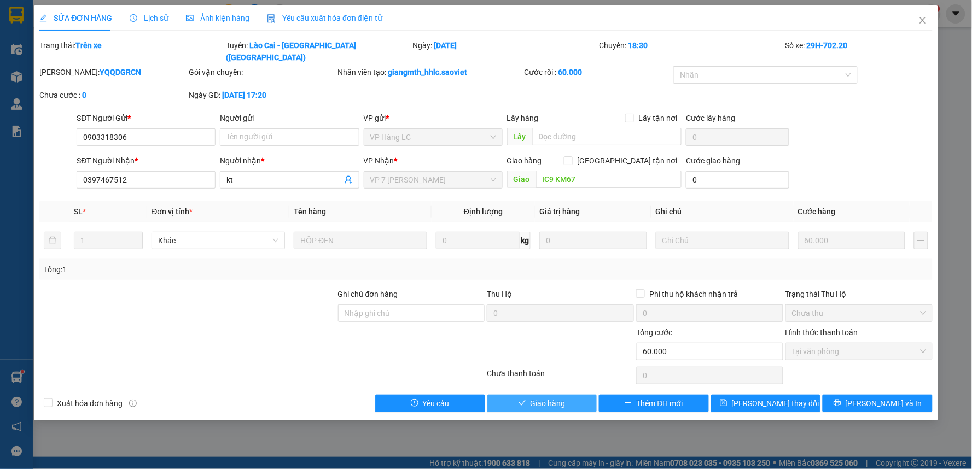
click at [550, 398] on span "Giao hàng" at bounding box center [547, 404] width 35 height 12
click at [551, 398] on span "Giao hàng" at bounding box center [547, 404] width 35 height 12
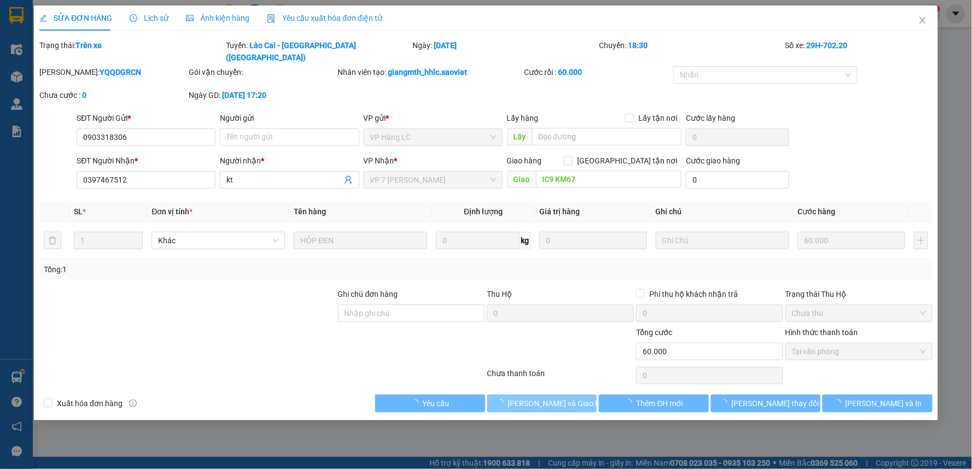
drag, startPoint x: 551, startPoint y: 392, endPoint x: 731, endPoint y: 200, distance: 262.7
click at [551, 398] on span "[PERSON_NAME] và Giao hàng" at bounding box center [560, 404] width 105 height 12
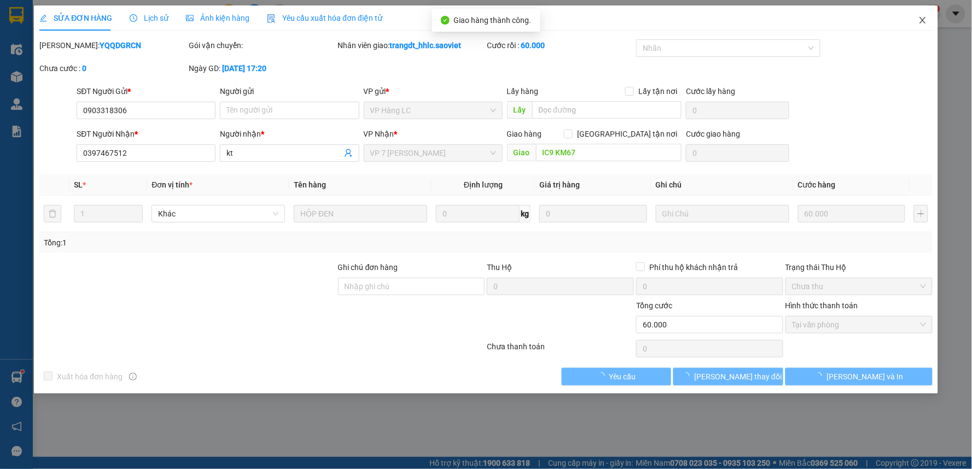
click at [917, 14] on span "Close" at bounding box center [922, 20] width 31 height 31
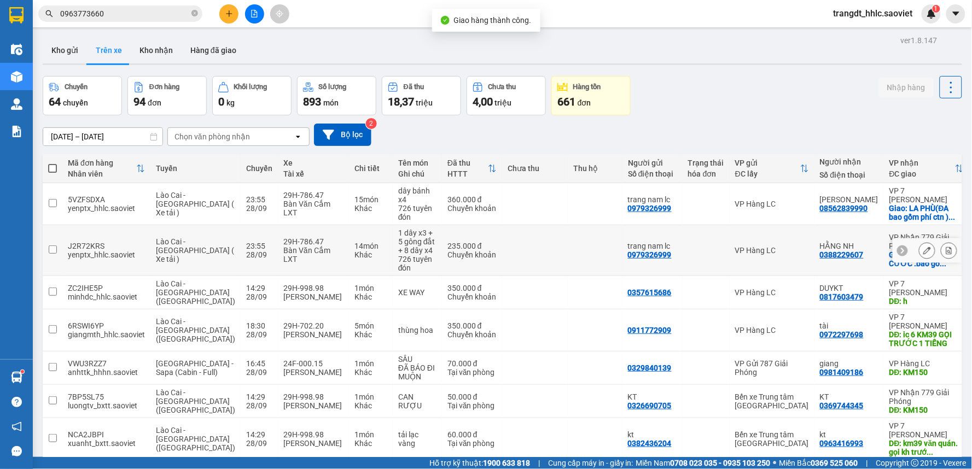
scroll to position [121, 0]
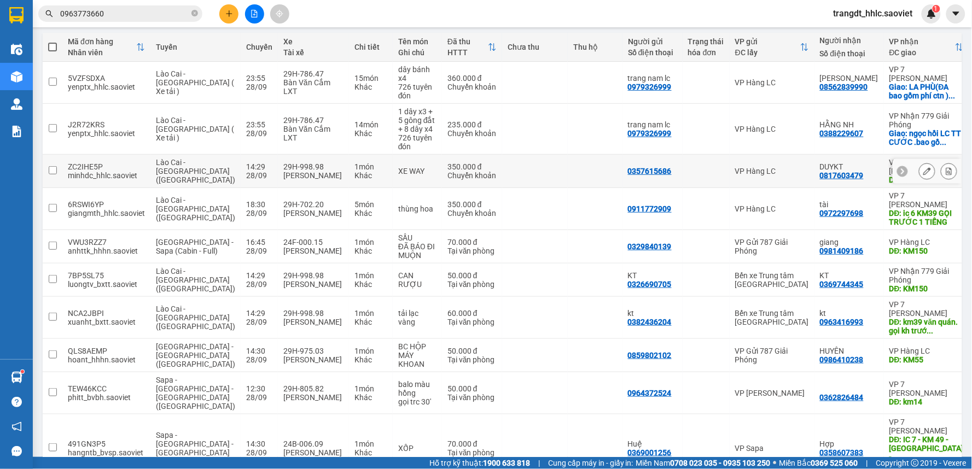
click at [923, 168] on icon at bounding box center [927, 171] width 8 height 8
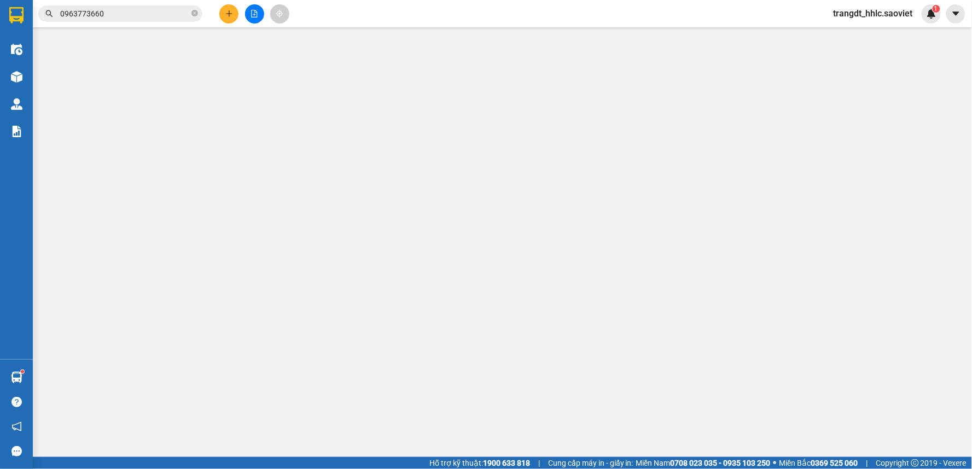
type input "0357615686"
type input "0817603479"
type input "DUYKT"
type input "h"
type input "0"
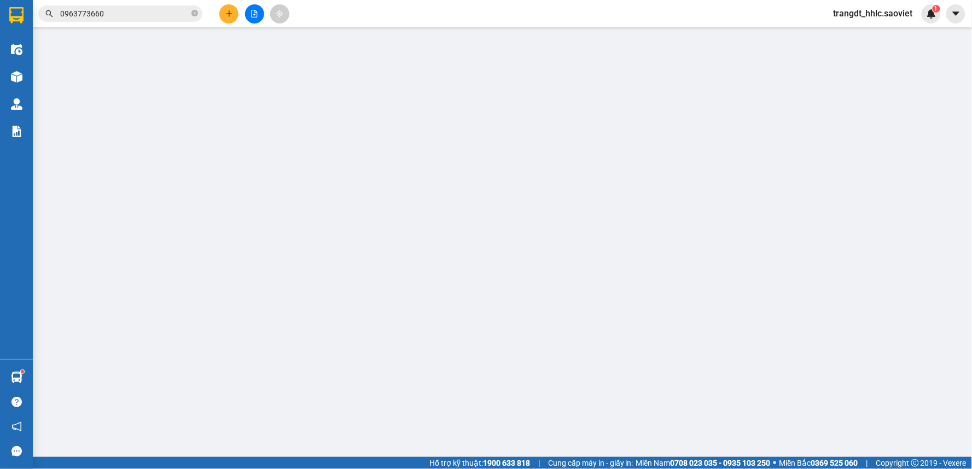
type input "350.000"
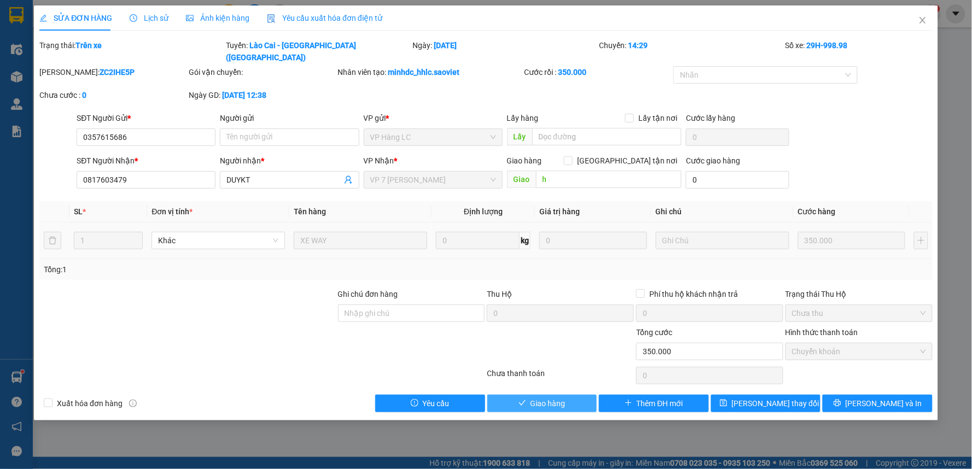
click at [517, 395] on button "Giao hàng" at bounding box center [542, 403] width 110 height 17
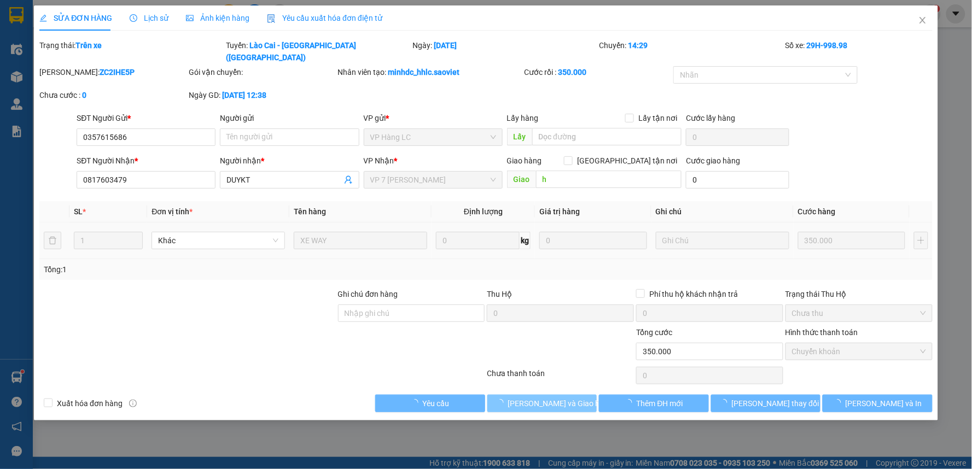
click at [517, 395] on button "[PERSON_NAME] và Giao hàng" at bounding box center [542, 403] width 110 height 17
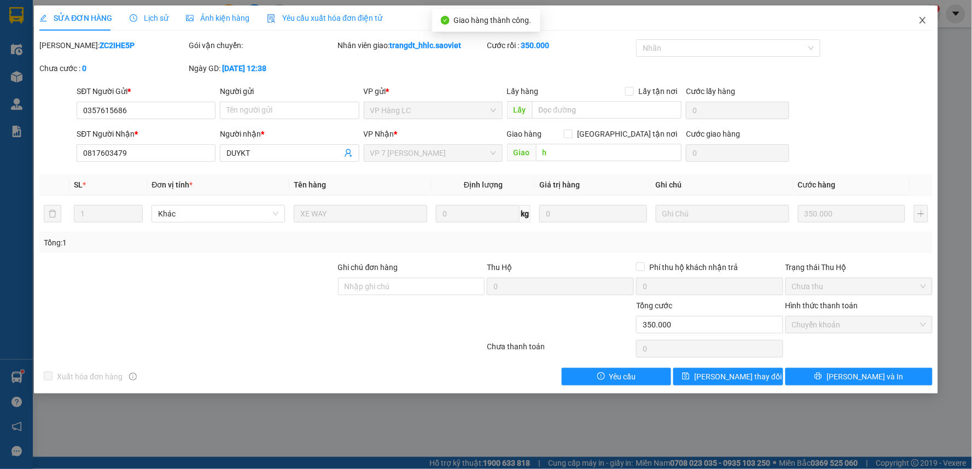
click at [919, 19] on icon "close" at bounding box center [922, 20] width 9 height 9
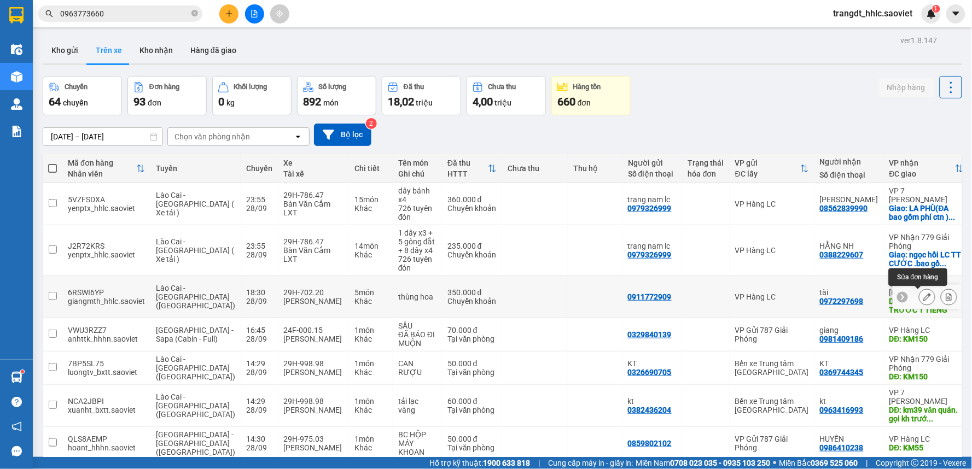
click at [923, 298] on icon at bounding box center [927, 297] width 8 height 8
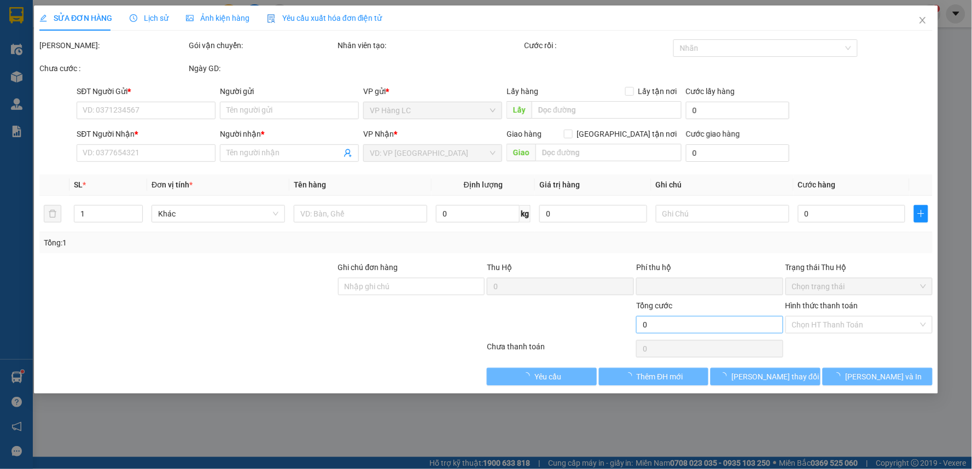
type input "0911772909"
type input "0972297698"
type input "tài"
type input "ic 6 KM39 GỌI TRƯỚC 1 TIẾNG"
type input "0"
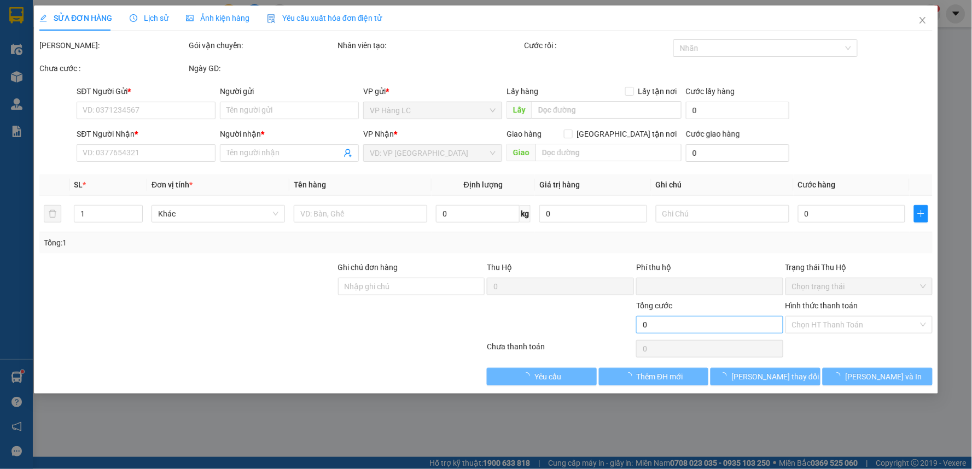
type input "350.000"
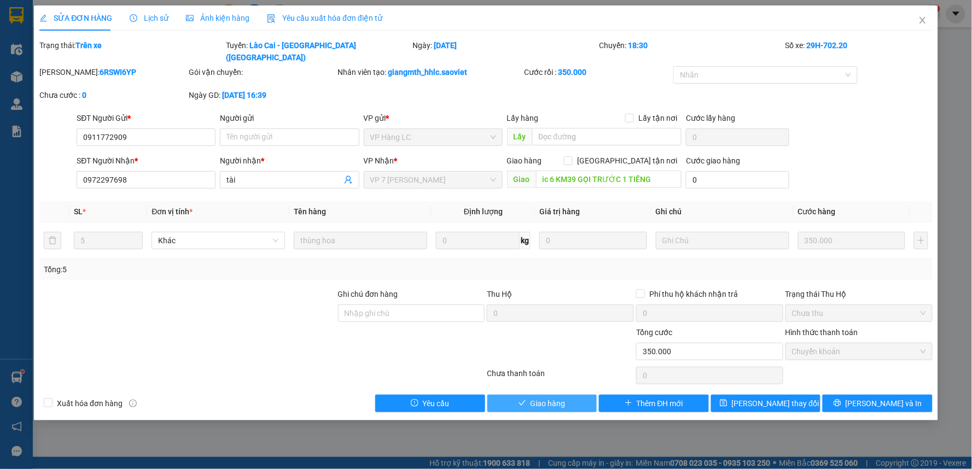
click at [551, 398] on span "Giao hàng" at bounding box center [547, 404] width 35 height 12
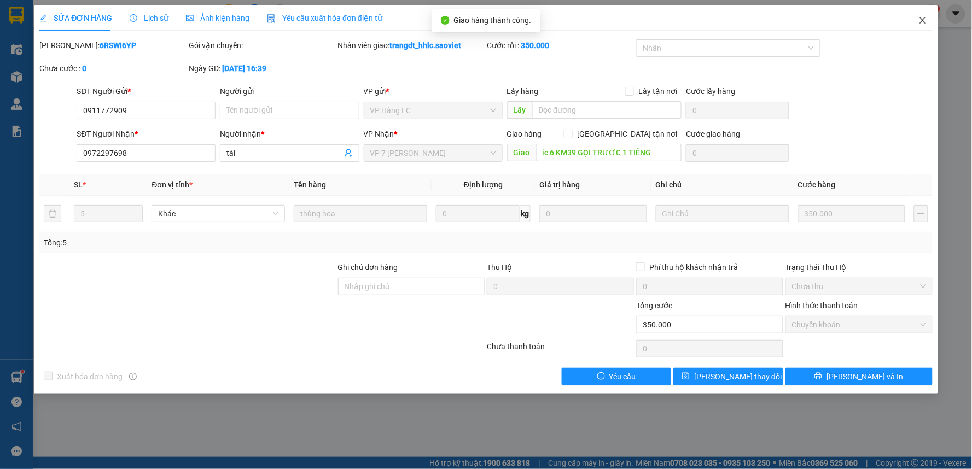
click at [921, 20] on icon "close" at bounding box center [922, 20] width 9 height 9
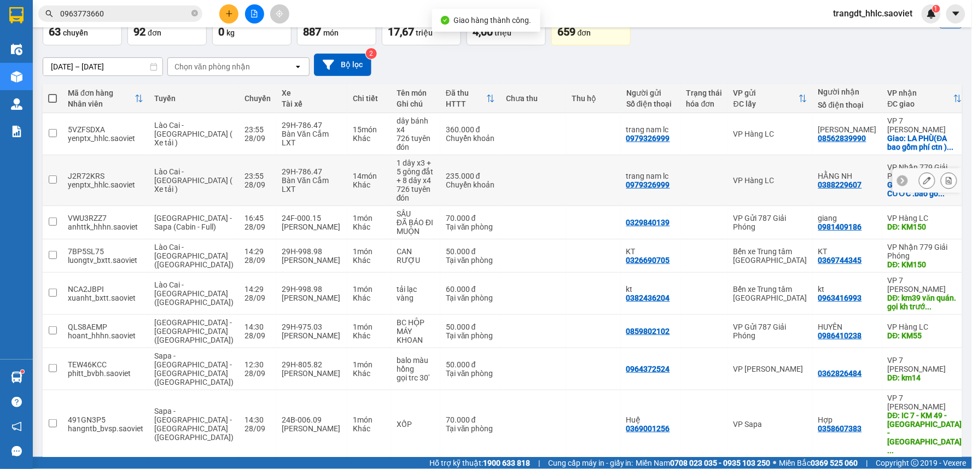
scroll to position [19, 0]
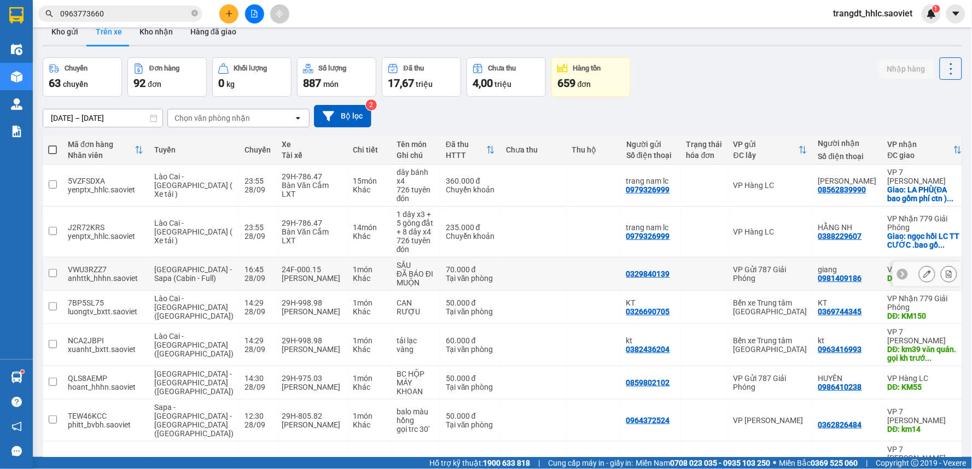
click at [923, 273] on icon at bounding box center [927, 274] width 8 height 8
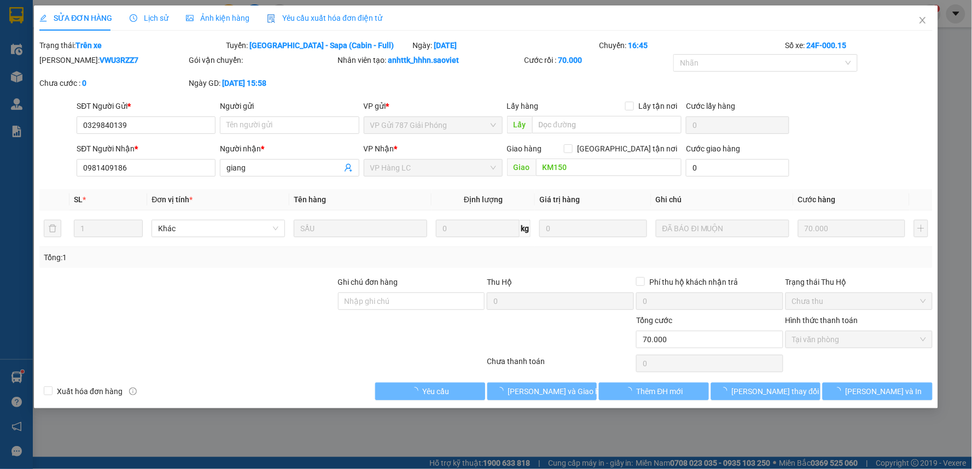
type input "0329840139"
type input "0981409186"
type input "giang"
type input "KM150"
type input "0"
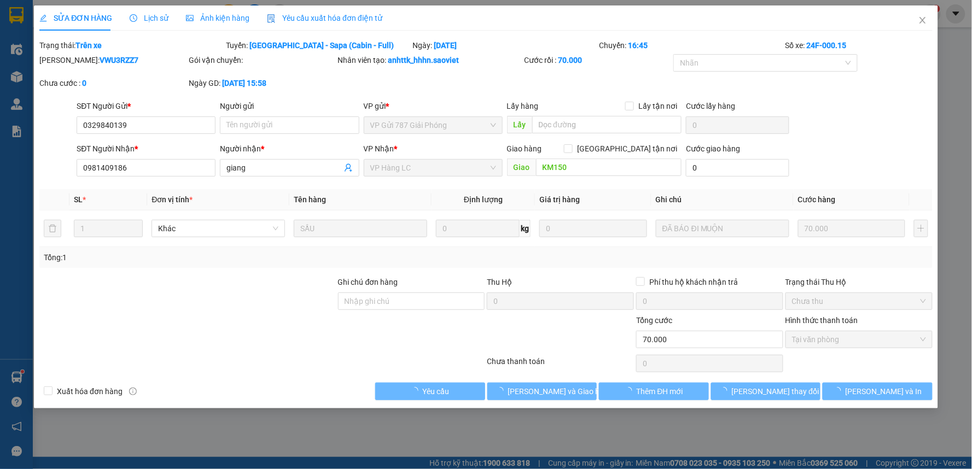
type input "70.000"
click at [558, 394] on span "[PERSON_NAME] và Giao hàng" at bounding box center [560, 392] width 105 height 12
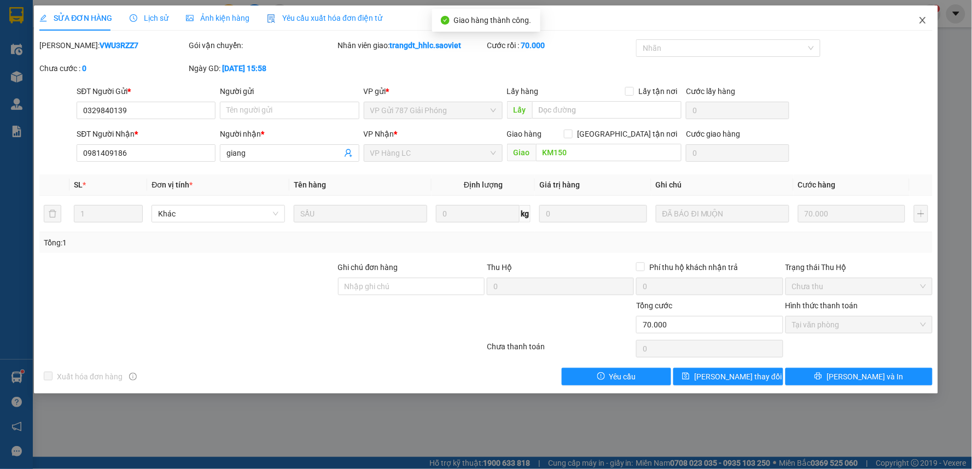
drag, startPoint x: 919, startPoint y: 30, endPoint x: 917, endPoint y: 25, distance: 5.9
click at [917, 25] on span "Close" at bounding box center [922, 20] width 31 height 31
click at [917, 25] on div "Kết quả tìm kiếm ( 1270 ) Bộ lọc Mã ĐH Trạng thái Món hàng Thu hộ Tổng cước Chư…" at bounding box center [486, 13] width 972 height 27
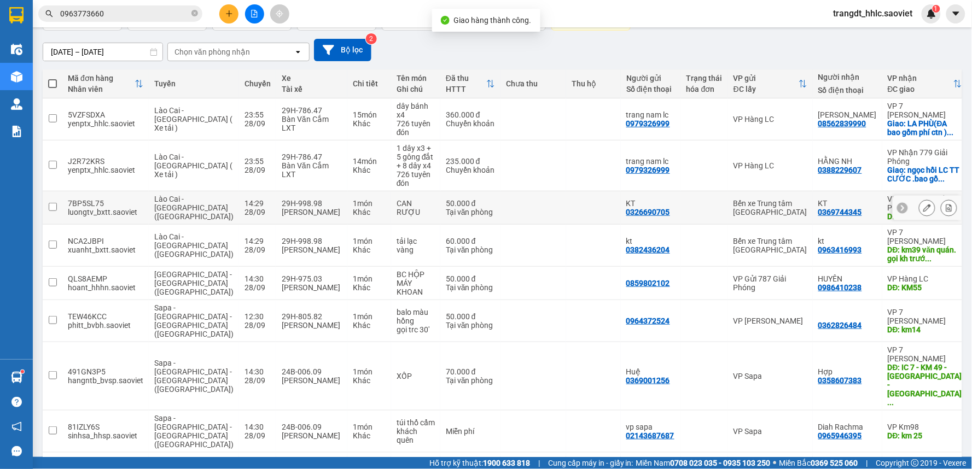
scroll to position [149, 0]
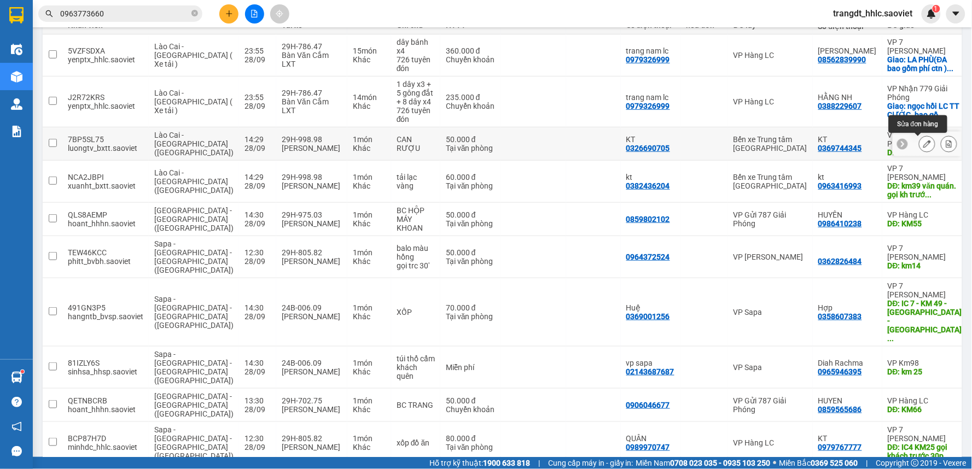
click at [922, 140] on button at bounding box center [926, 144] width 15 height 19
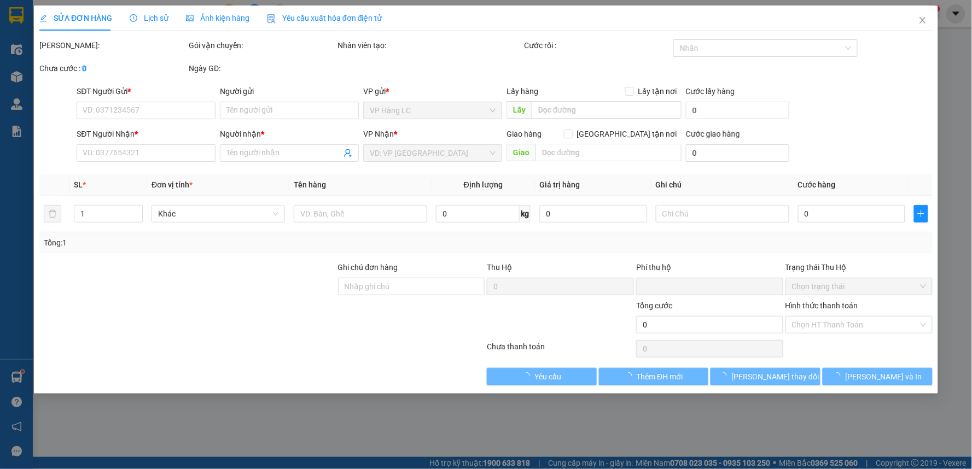
type input "0326690705"
type input "KT"
type input "0369744345"
type input "KT"
type input "KM150"
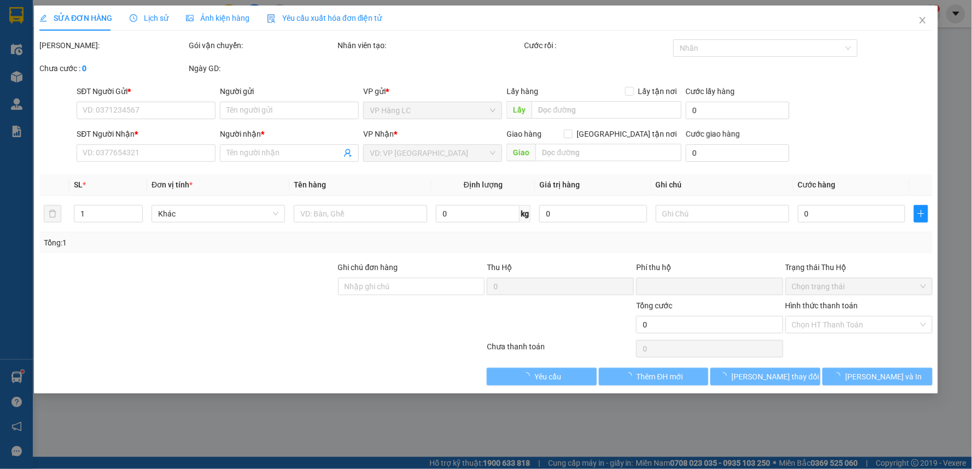
type input "0"
type input "50.000"
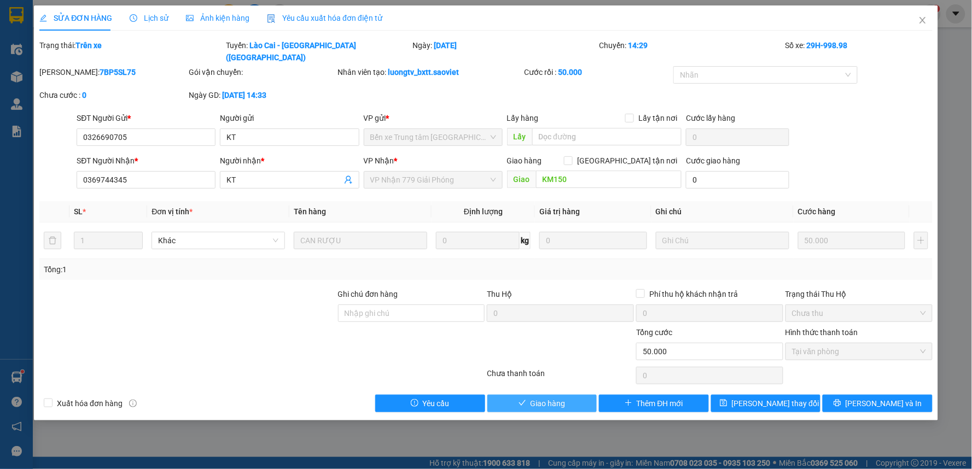
click at [546, 398] on span "Giao hàng" at bounding box center [547, 404] width 35 height 12
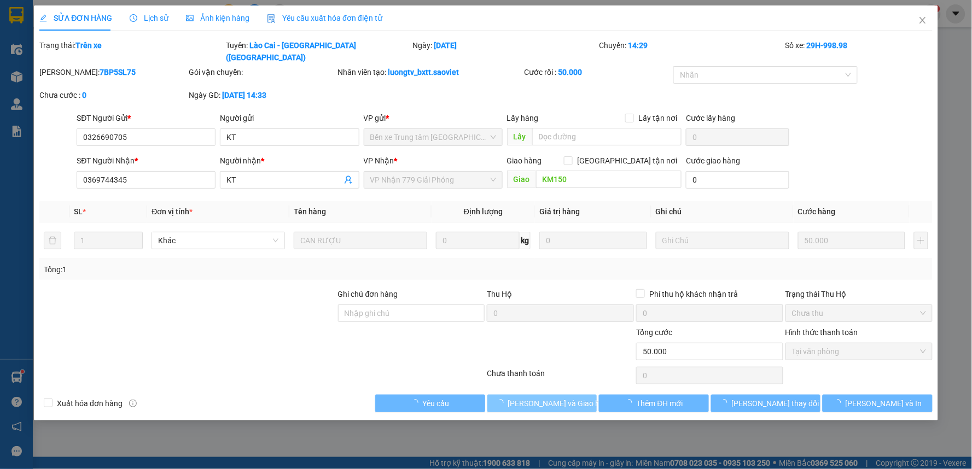
click at [546, 398] on span "[PERSON_NAME] và Giao hàng" at bounding box center [560, 404] width 105 height 12
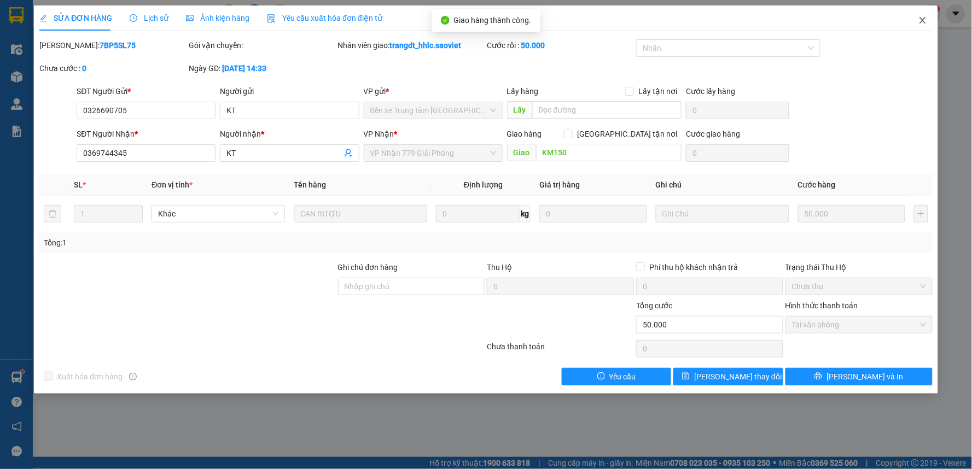
click at [914, 13] on span "Close" at bounding box center [922, 20] width 31 height 31
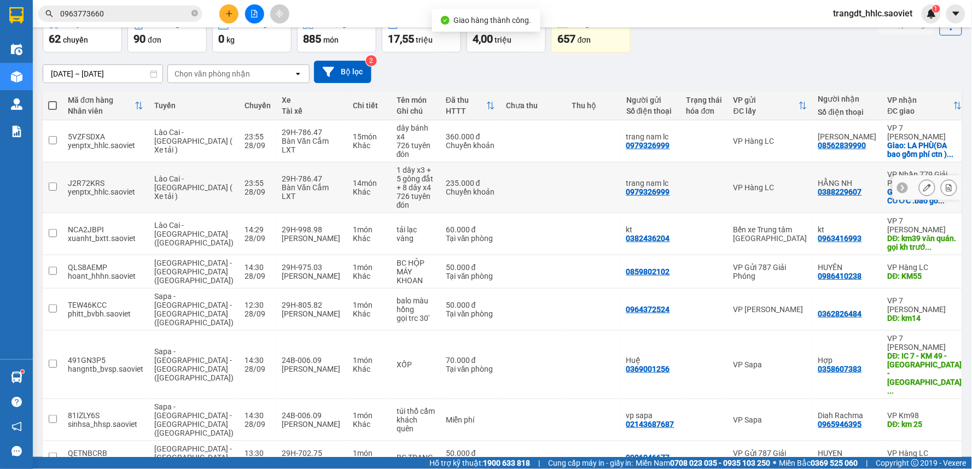
scroll to position [121, 0]
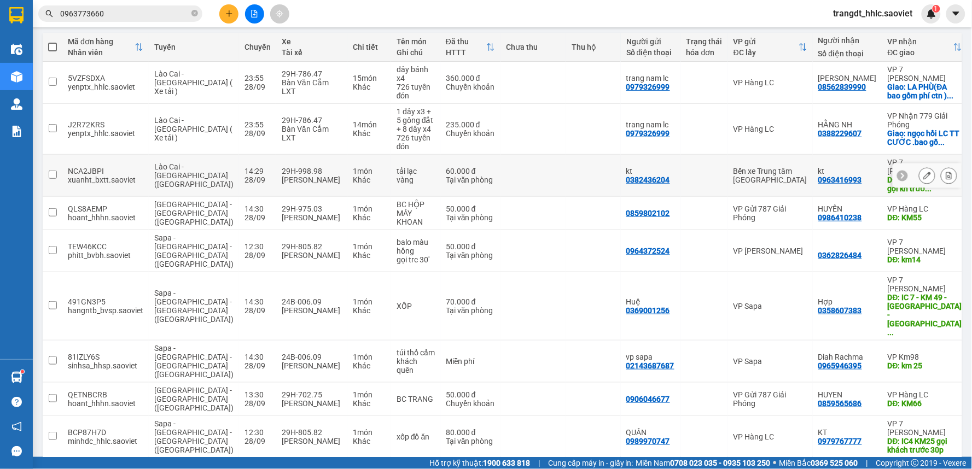
click at [923, 173] on icon at bounding box center [927, 176] width 8 height 8
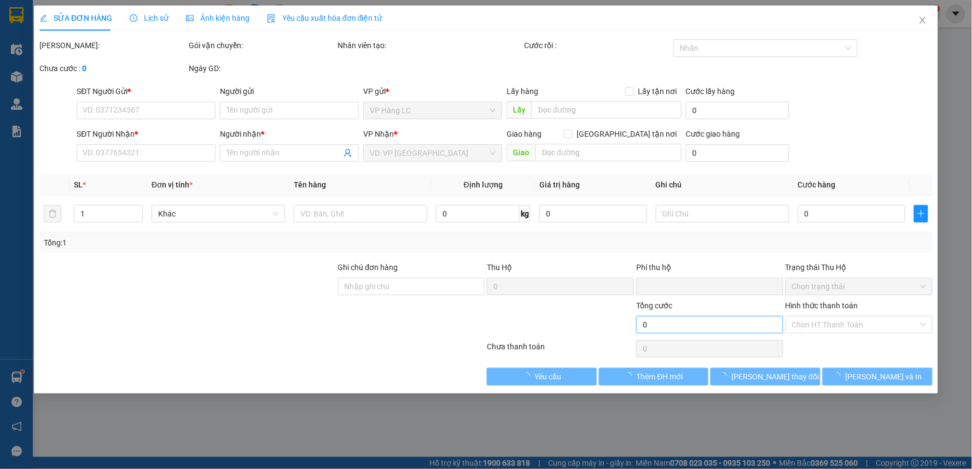
type input "0382436204"
type input "kt"
type input "0963416993"
type input "kt"
type input "km39 văn quán. gọi kh trước 30p"
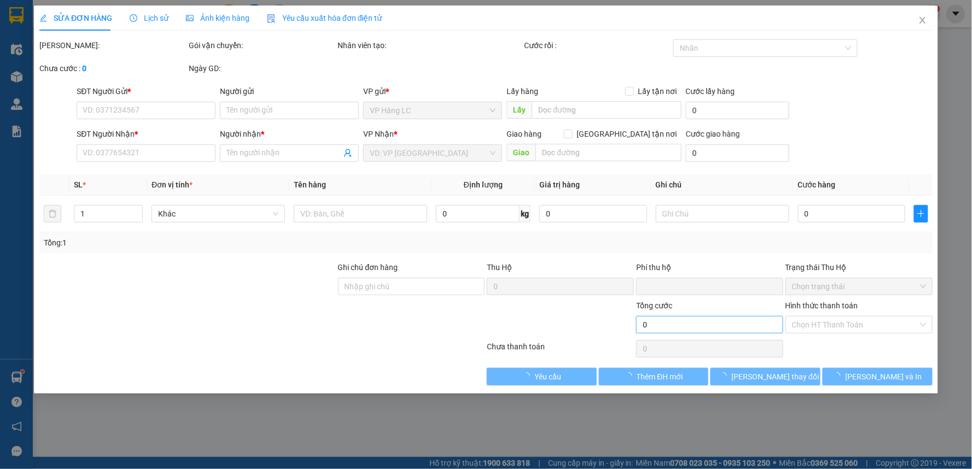
type input "0"
type input "60.000"
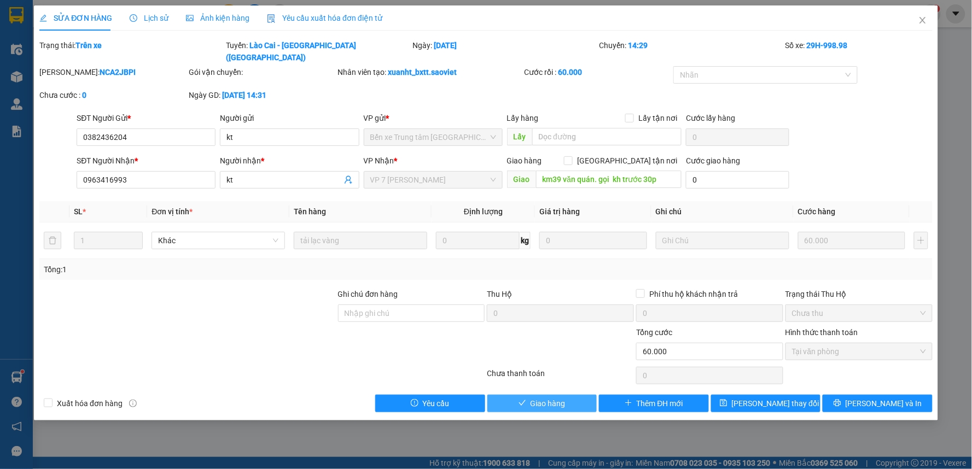
click at [564, 398] on span "Giao hàng" at bounding box center [547, 404] width 35 height 12
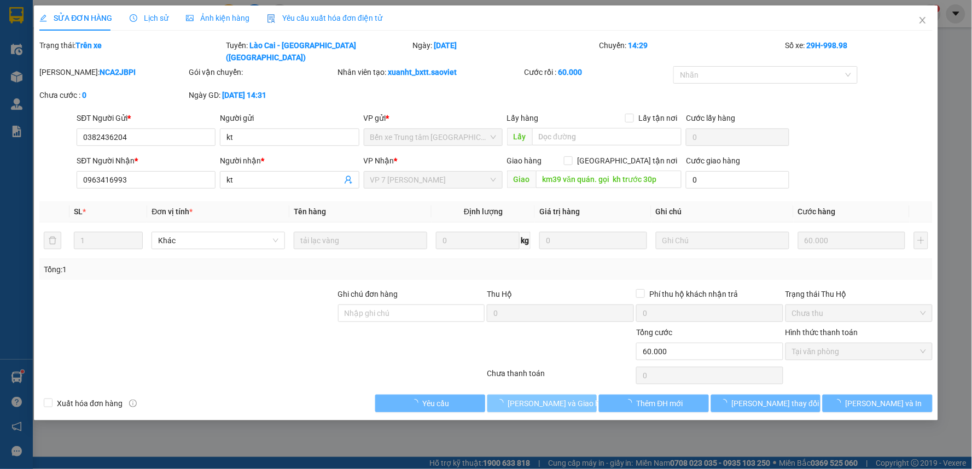
click at [564, 398] on span "[PERSON_NAME] và Giao hàng" at bounding box center [560, 404] width 105 height 12
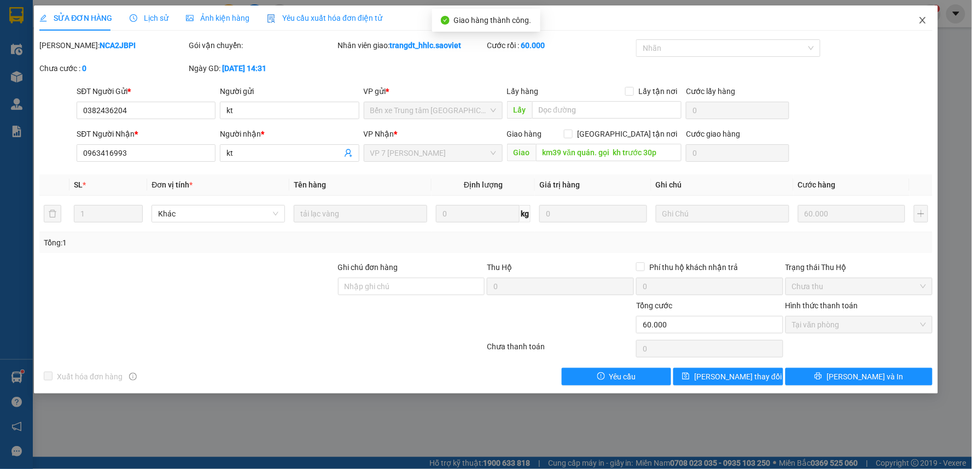
click at [924, 17] on icon "close" at bounding box center [922, 20] width 9 height 9
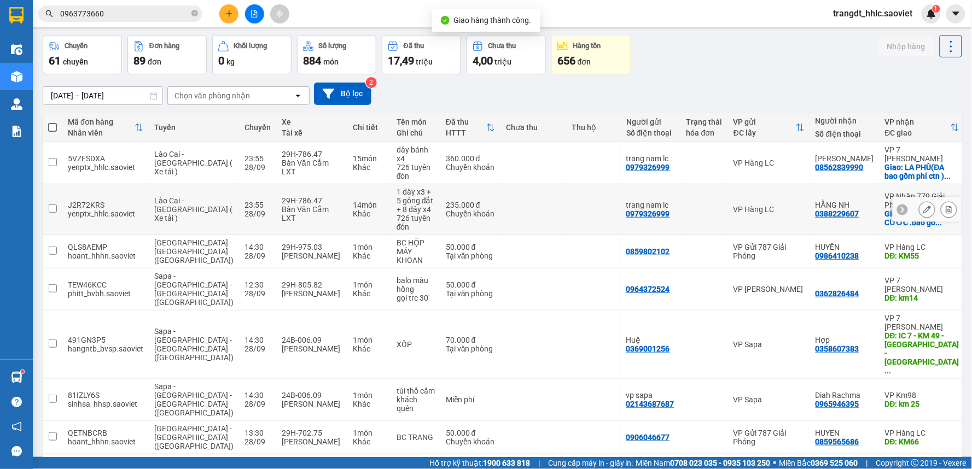
scroll to position [61, 0]
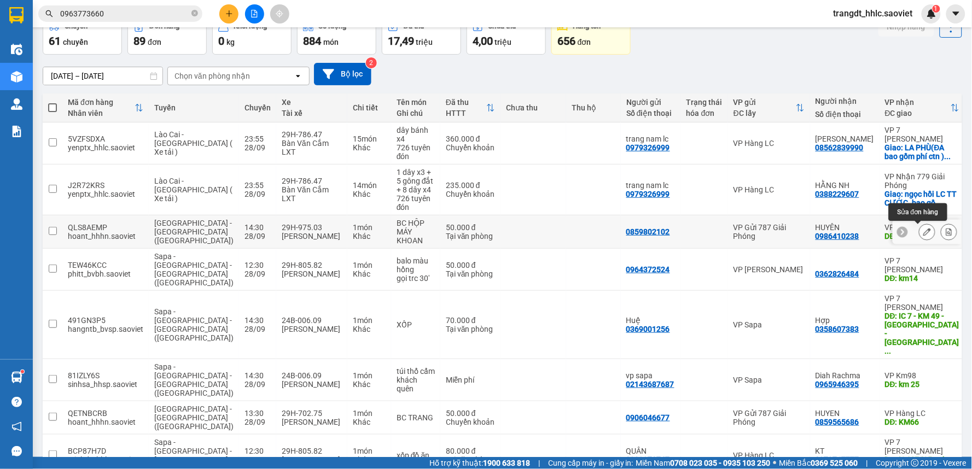
click at [923, 229] on icon at bounding box center [927, 232] width 8 height 8
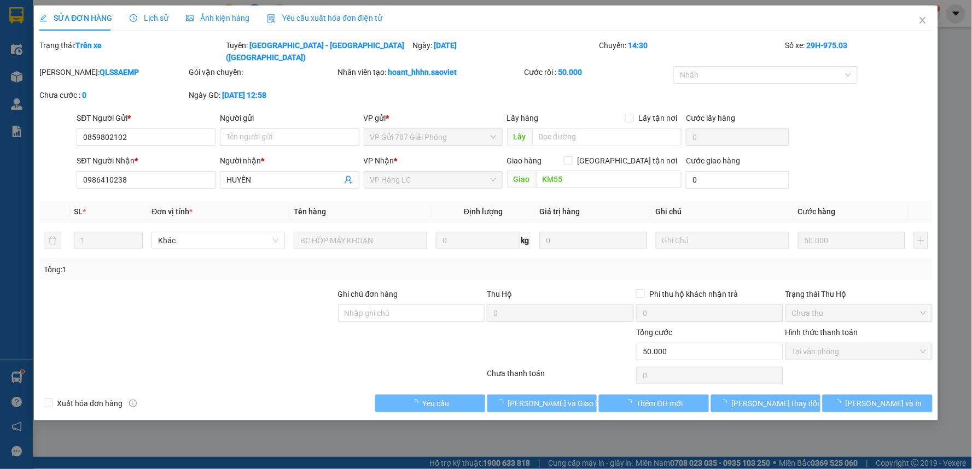
type input "0859802102"
type input "0986410238"
type input "HUYÊN"
type input "KM55"
type input "0"
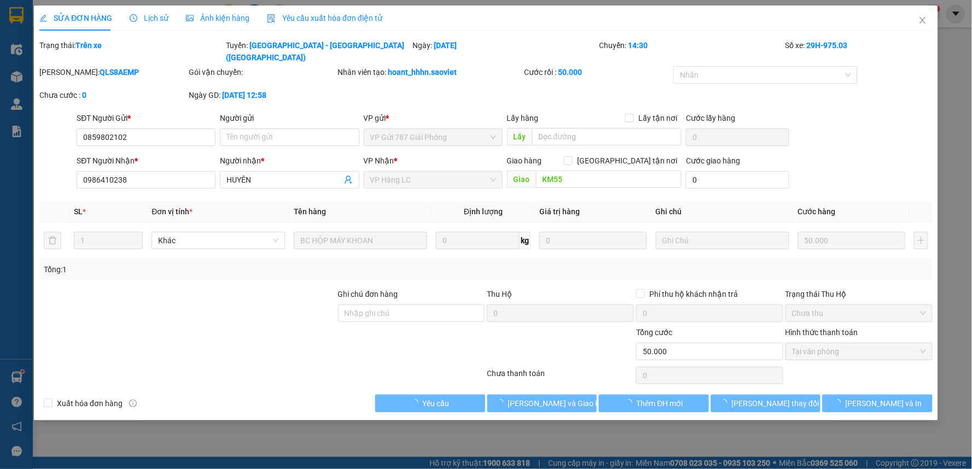
type input "50.000"
click at [567, 395] on button "Giao hàng" at bounding box center [542, 403] width 110 height 17
click at [567, 398] on span "[PERSON_NAME] và Giao hàng" at bounding box center [560, 404] width 105 height 12
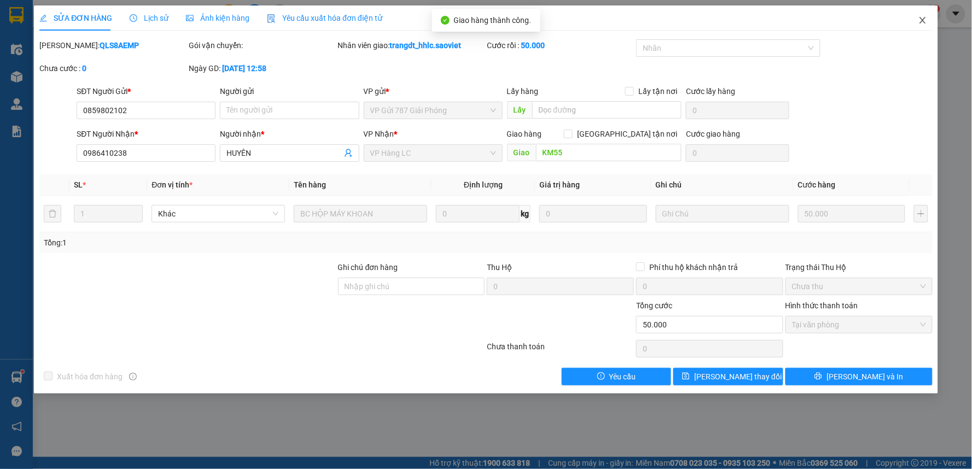
click at [923, 24] on icon "close" at bounding box center [922, 20] width 9 height 9
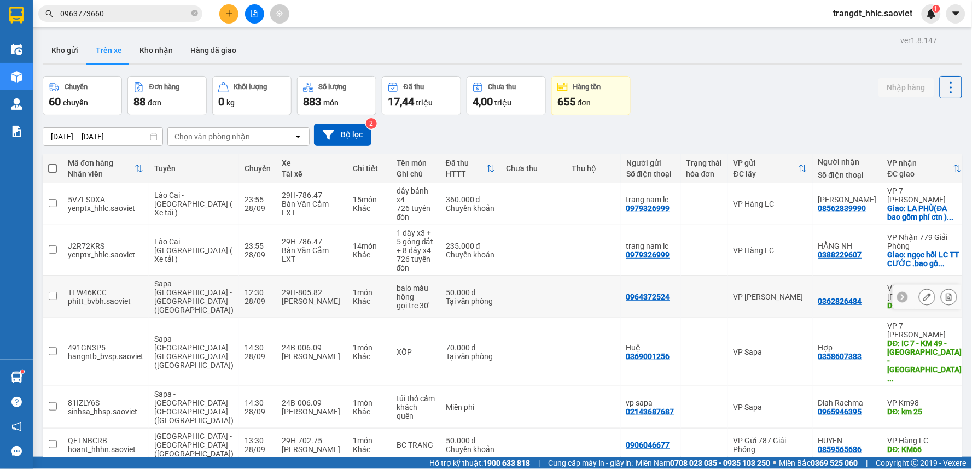
click at [923, 294] on icon at bounding box center [927, 297] width 8 height 8
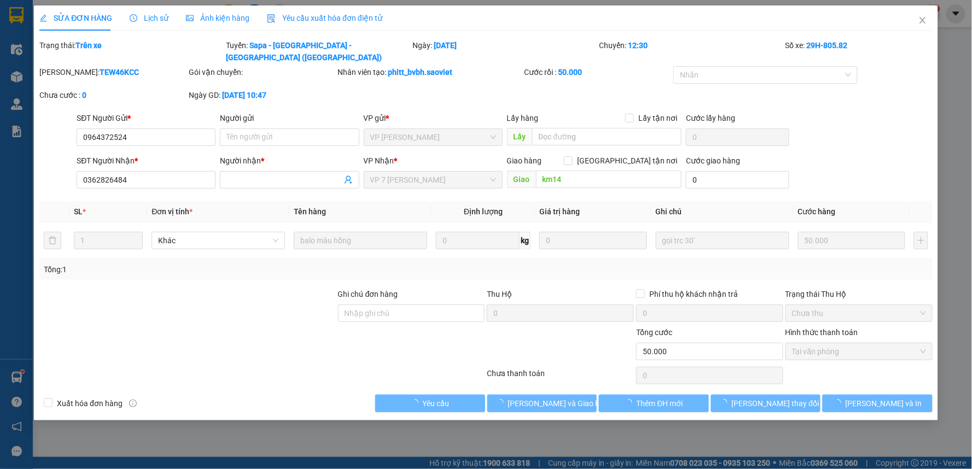
type input "0964372524"
type input "0362826484"
type input "km14"
type input "0"
type input "50.000"
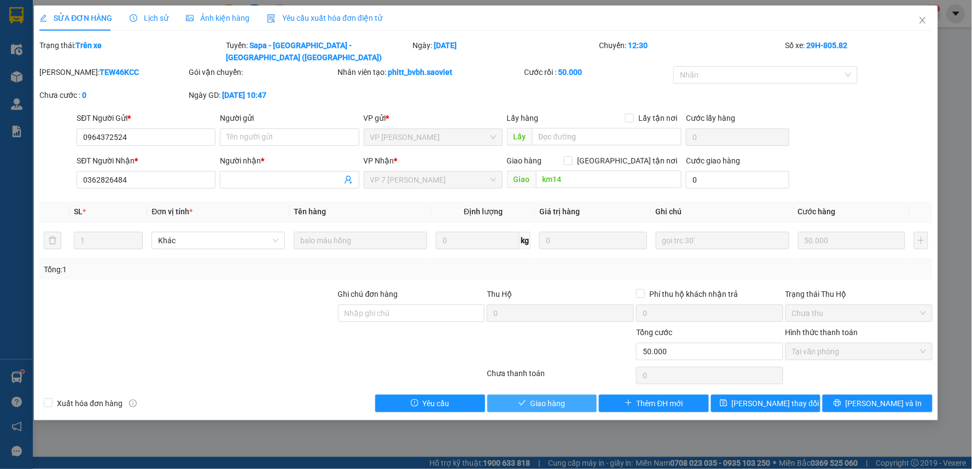
click at [566, 395] on button "Giao hàng" at bounding box center [542, 403] width 110 height 17
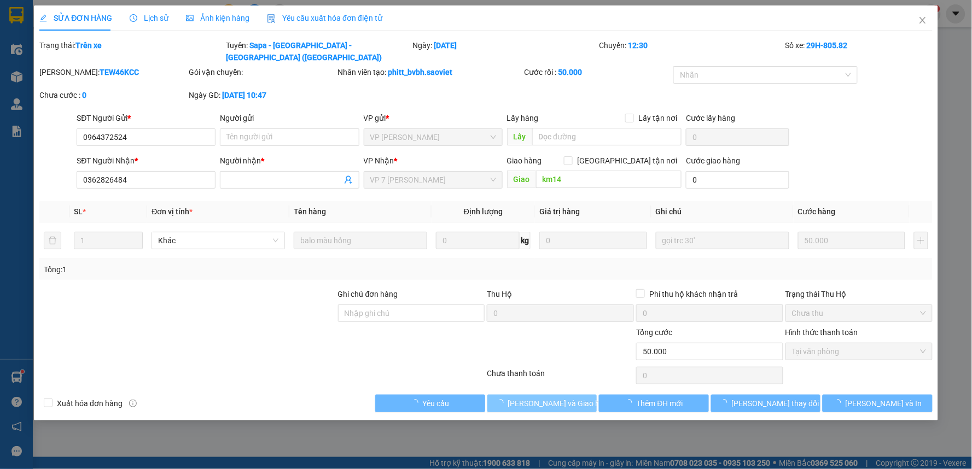
click at [566, 398] on span "[PERSON_NAME] và Giao hàng" at bounding box center [560, 404] width 105 height 12
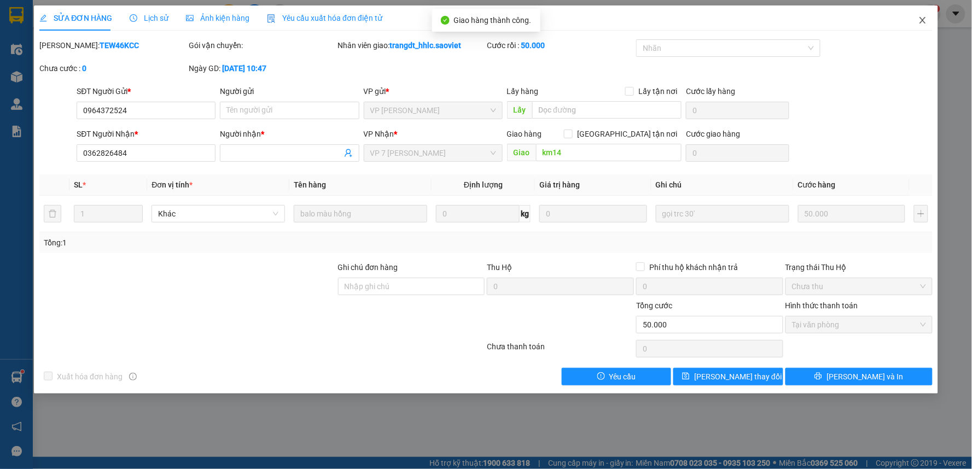
click at [909, 21] on span "Close" at bounding box center [922, 20] width 31 height 31
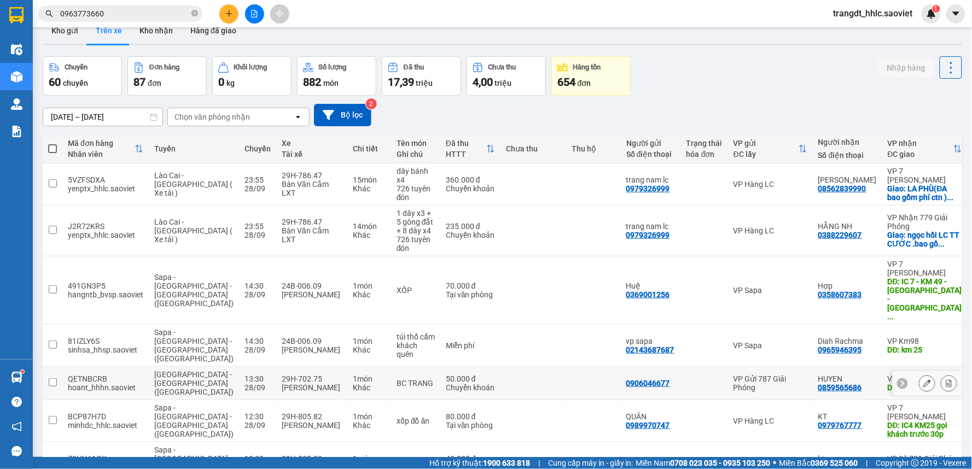
scroll to position [19, 0]
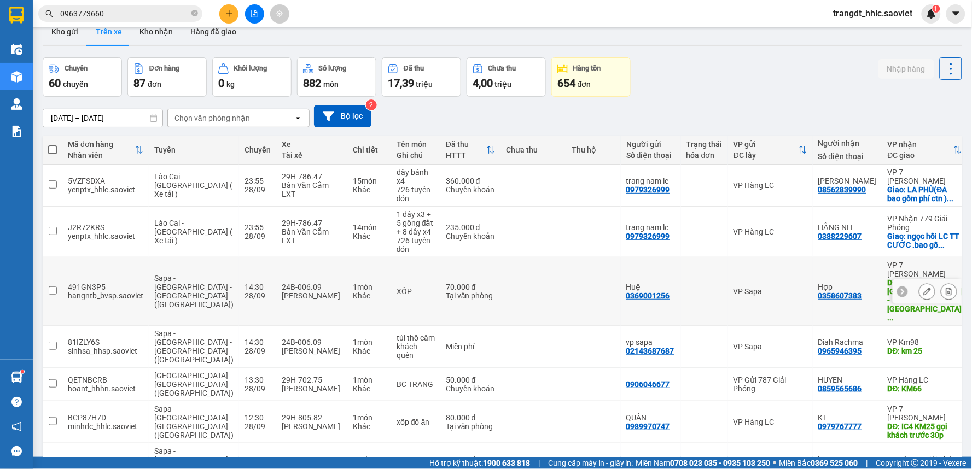
click at [923, 288] on icon at bounding box center [927, 292] width 8 height 8
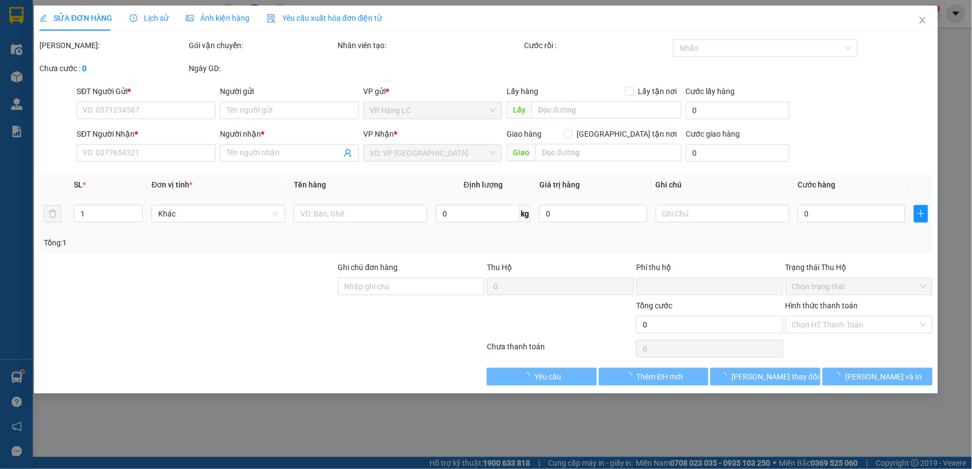
type input "0369001256"
type input "Huệ"
type input "0358607383"
type input "Hợp"
type input "IC 7 - KM 49 - VIỆT TRÌ - PHÚ THỌ"
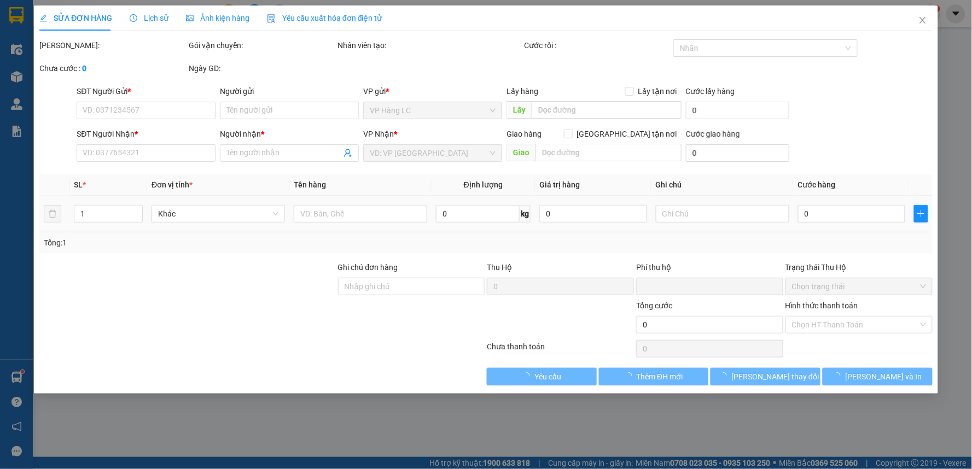
type input "0"
type input "70.000"
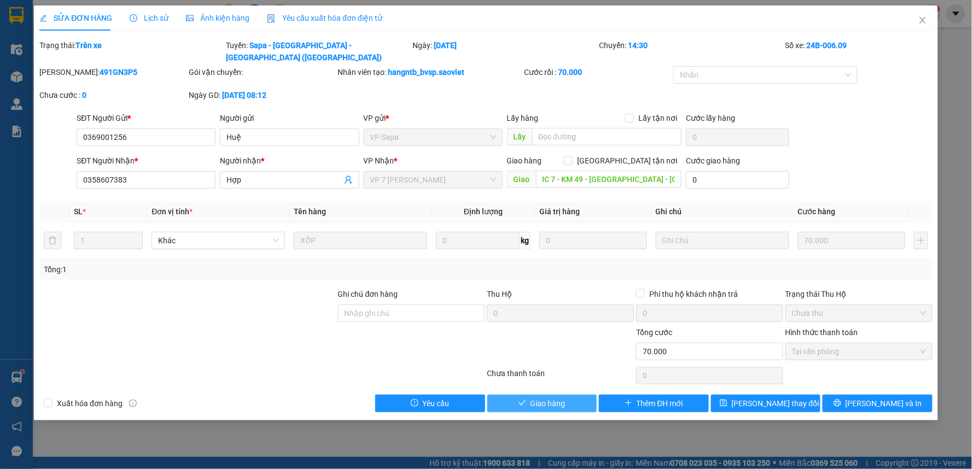
click at [553, 398] on span "Giao hàng" at bounding box center [547, 404] width 35 height 12
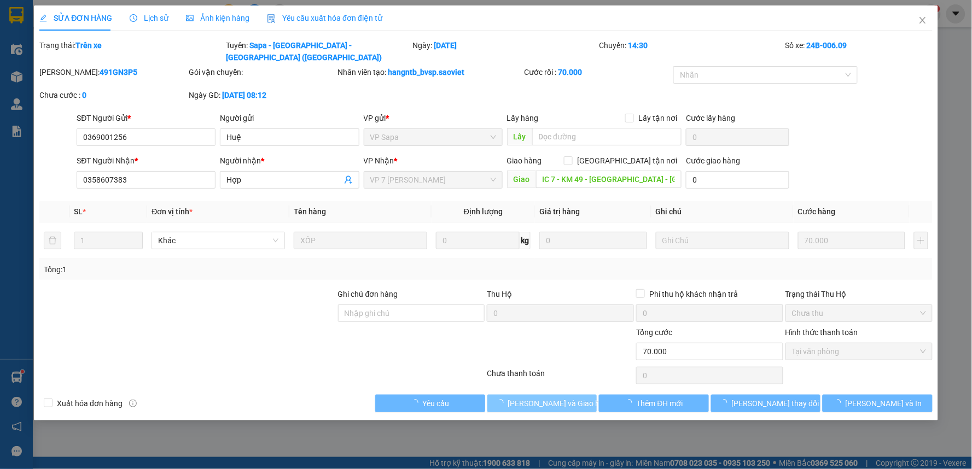
drag, startPoint x: 553, startPoint y: 393, endPoint x: 674, endPoint y: 320, distance: 141.0
click at [554, 398] on span "[PERSON_NAME] và Giao hàng" at bounding box center [560, 404] width 105 height 12
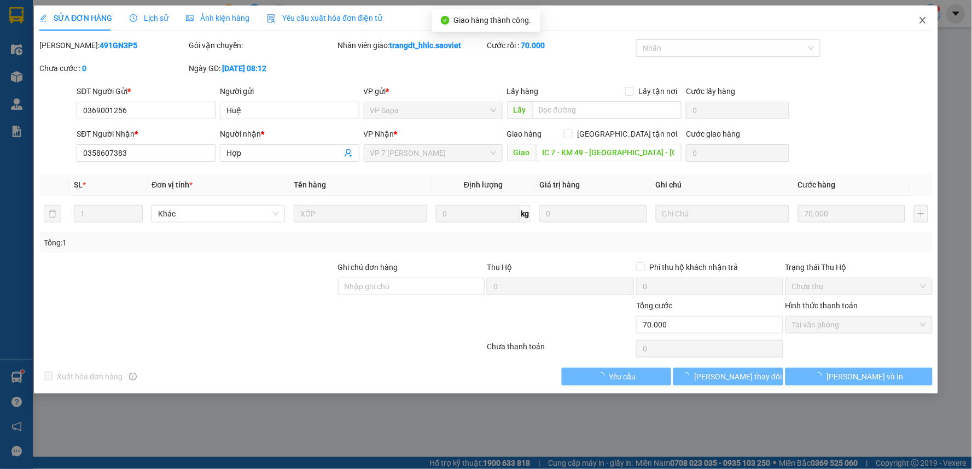
click at [921, 18] on span "Close" at bounding box center [922, 20] width 31 height 31
click at [928, 21] on div "1" at bounding box center [930, 13] width 19 height 19
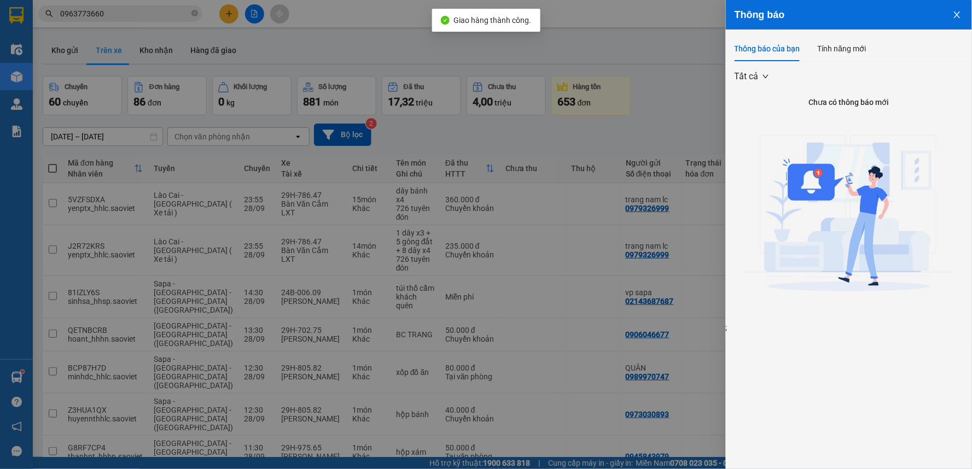
drag, startPoint x: 698, startPoint y: 151, endPoint x: 795, endPoint y: 247, distance: 136.1
click at [699, 151] on div at bounding box center [486, 234] width 972 height 469
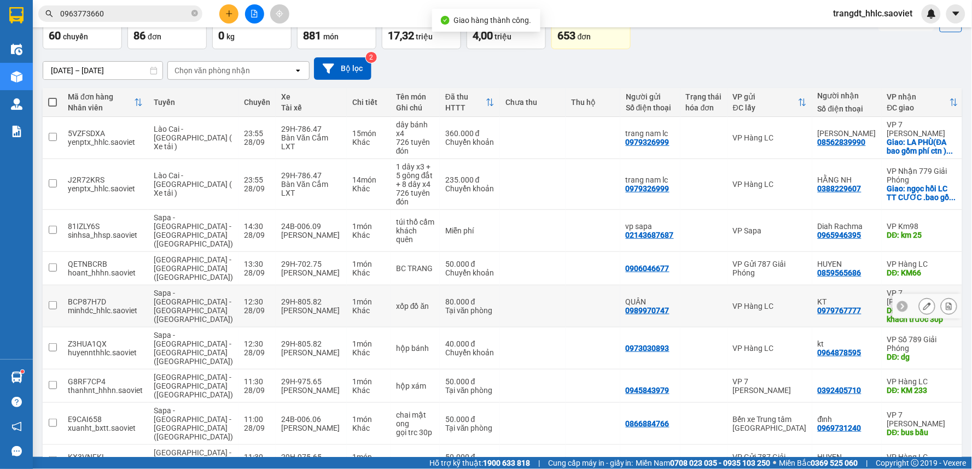
scroll to position [131, 0]
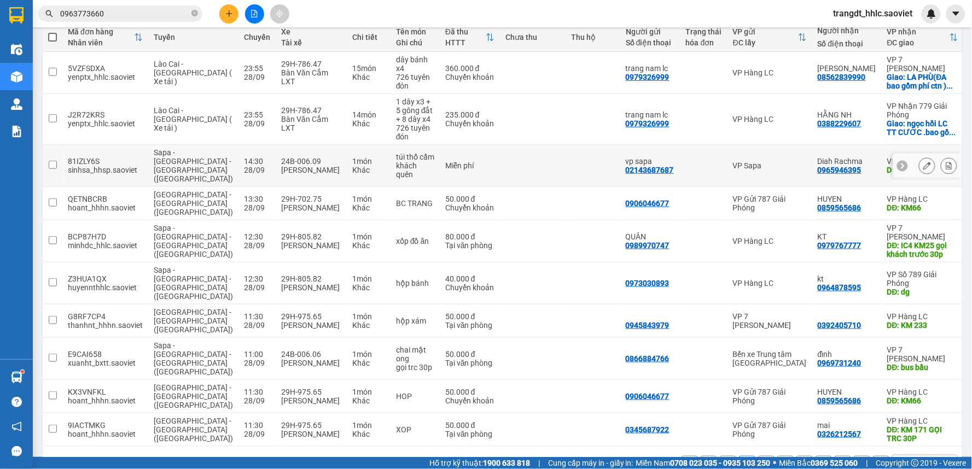
click at [923, 162] on icon at bounding box center [927, 166] width 8 height 8
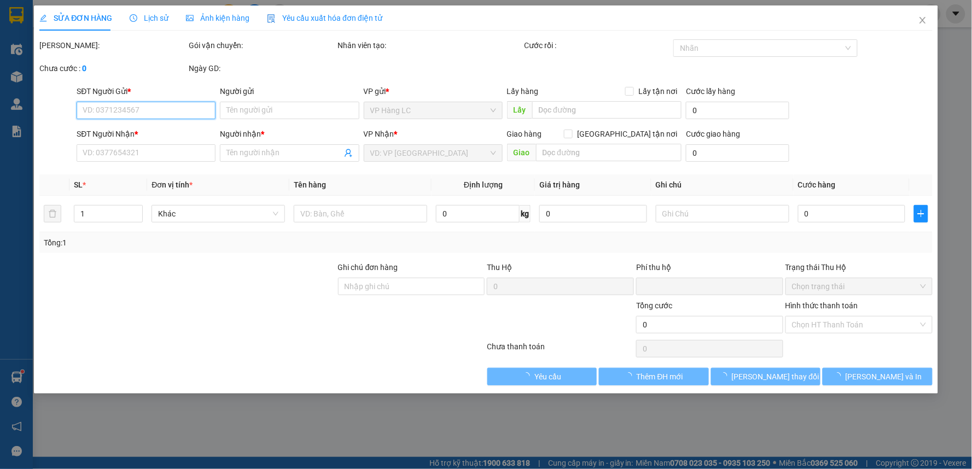
type input "02143687687"
type input "vp sapa"
type input "0965946395"
type input "Diah Rachma"
type input "km 25"
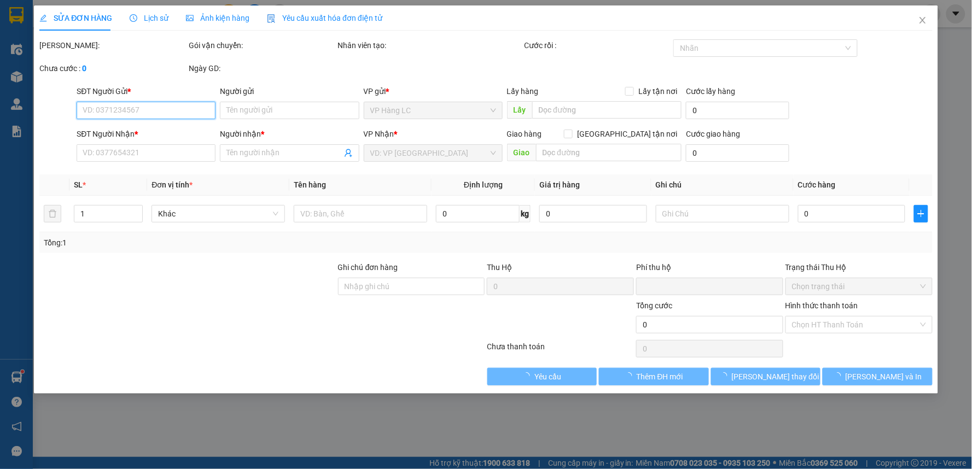
type input "0"
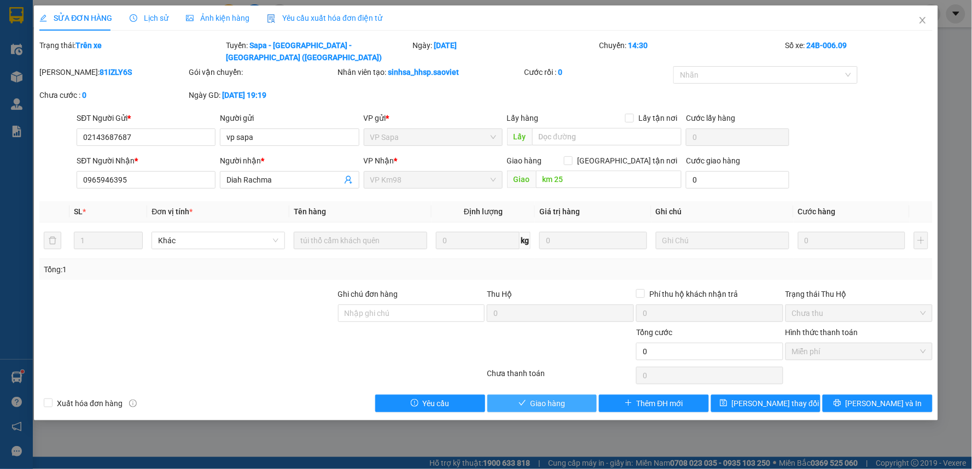
drag, startPoint x: 571, startPoint y: 380, endPoint x: 569, endPoint y: 387, distance: 7.3
click at [571, 383] on div "Total Paid Fee 0 Total UnPaid Fee 0 Cash Collection Total Fee Trạng thái: Trên …" at bounding box center [485, 225] width 893 height 373
click at [569, 395] on button "Giao hàng" at bounding box center [542, 403] width 110 height 17
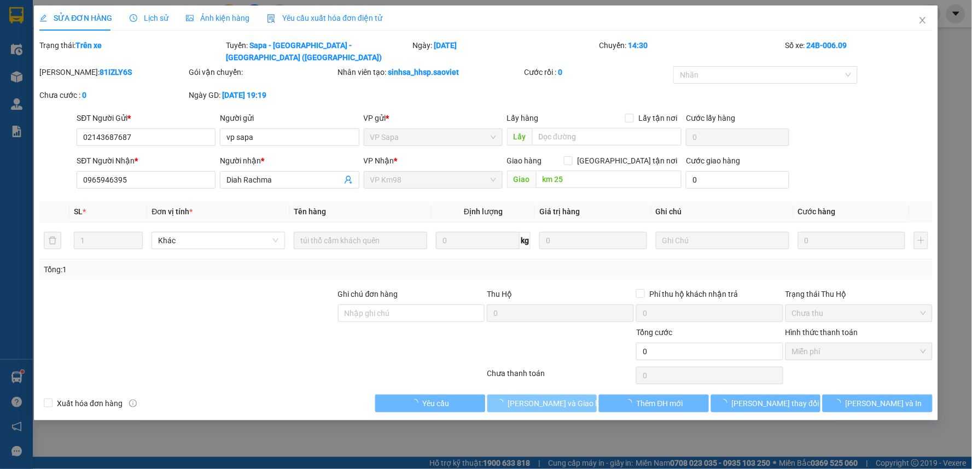
click at [569, 398] on span "[PERSON_NAME] và Giao hàng" at bounding box center [560, 404] width 105 height 12
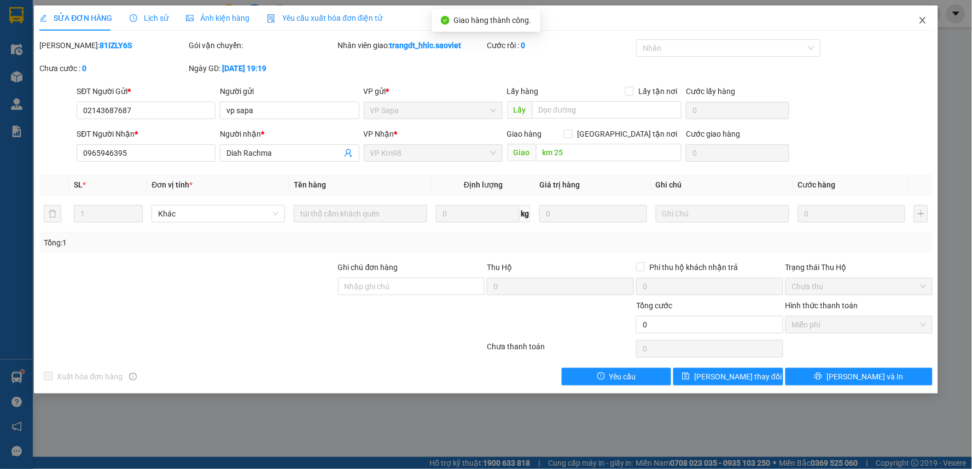
click at [919, 19] on icon "close" at bounding box center [922, 20] width 9 height 9
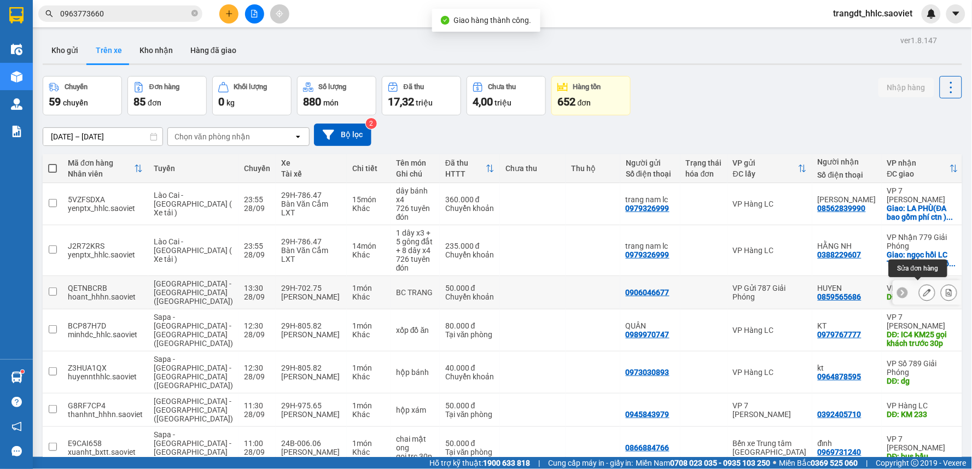
click at [923, 289] on icon at bounding box center [927, 293] width 8 height 8
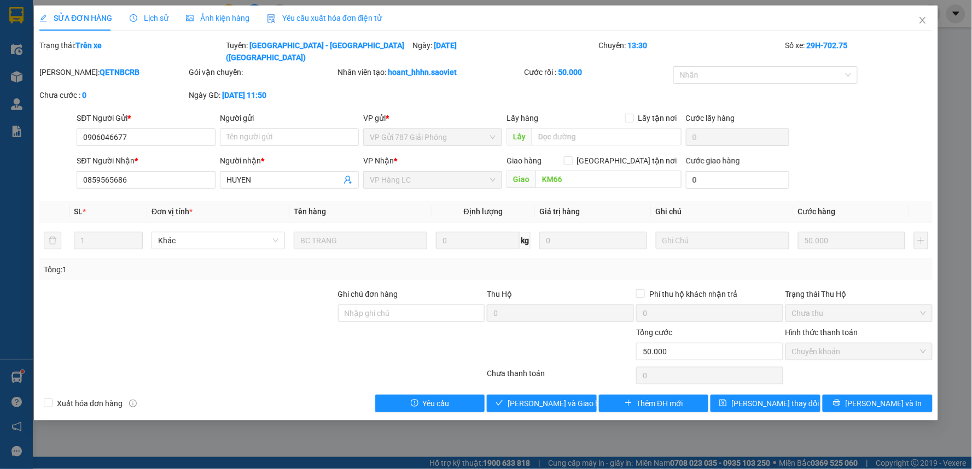
type input "0906046677"
type input "0859565686"
type input "HUYEN"
type input "KM66"
type input "0"
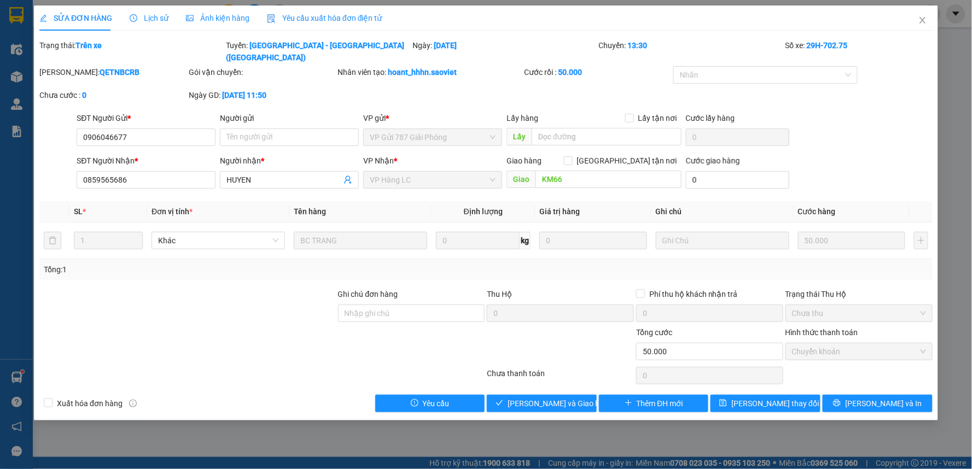
type input "50.000"
click at [566, 395] on button "Giao hàng" at bounding box center [542, 403] width 110 height 17
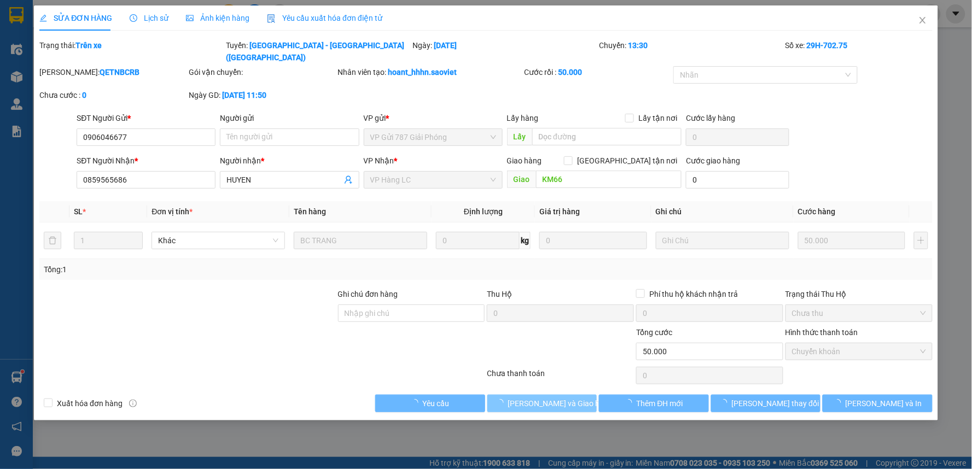
click at [566, 398] on span "[PERSON_NAME] và Giao hàng" at bounding box center [560, 404] width 105 height 12
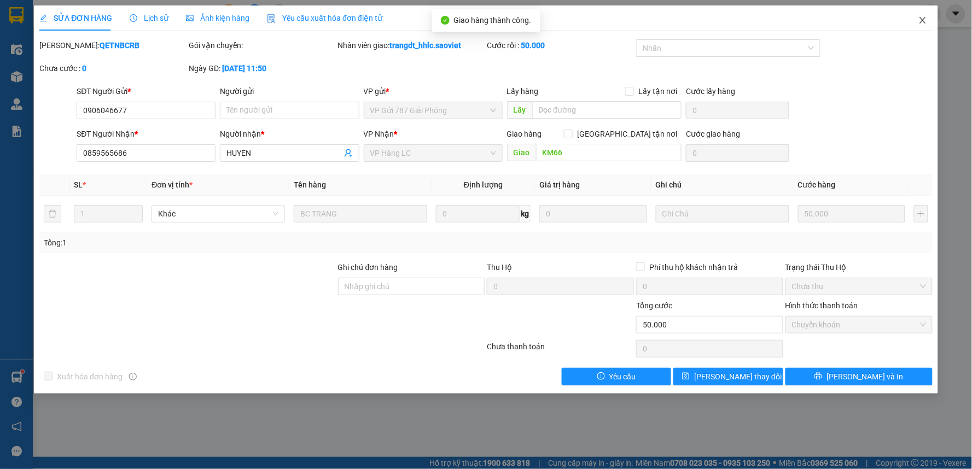
click at [921, 20] on icon "close" at bounding box center [922, 20] width 6 height 7
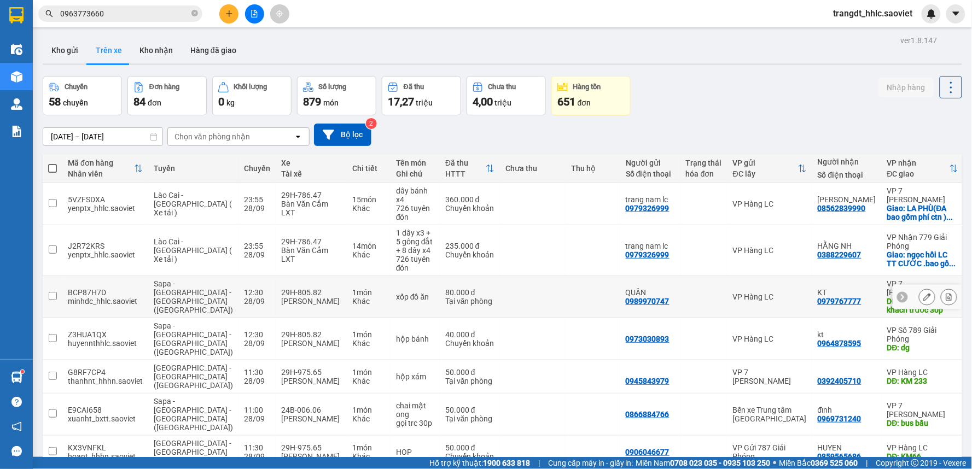
click at [923, 297] on icon at bounding box center [927, 297] width 8 height 8
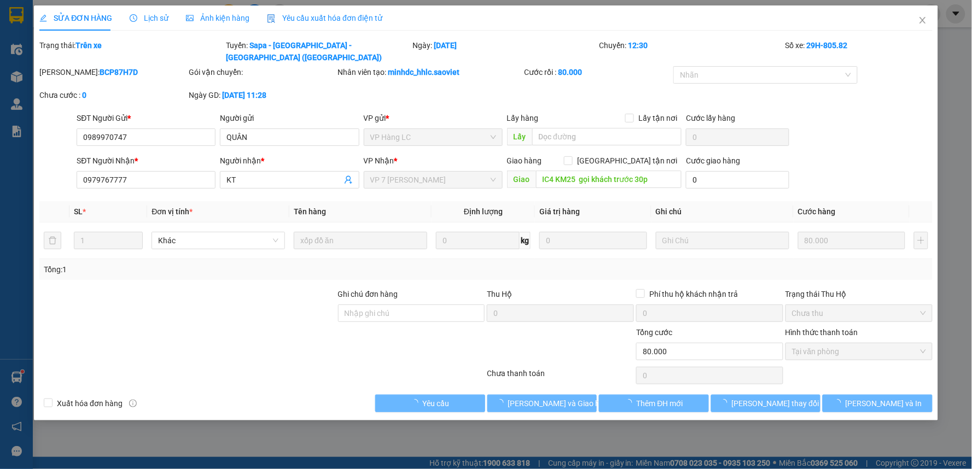
type input "0989970747"
type input "QUÂN"
type input "0979767777"
type input "KT"
type input "IC4 KM25 gọi khách trước 30p"
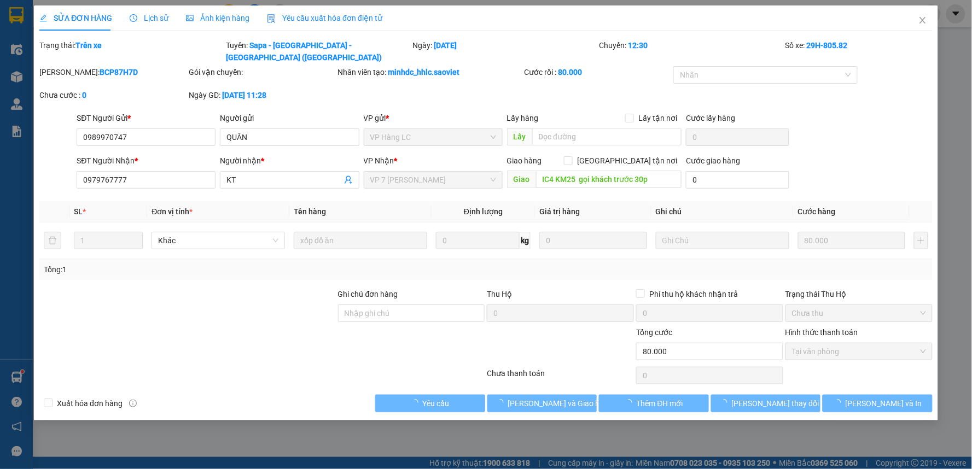
type input "0"
type input "80.000"
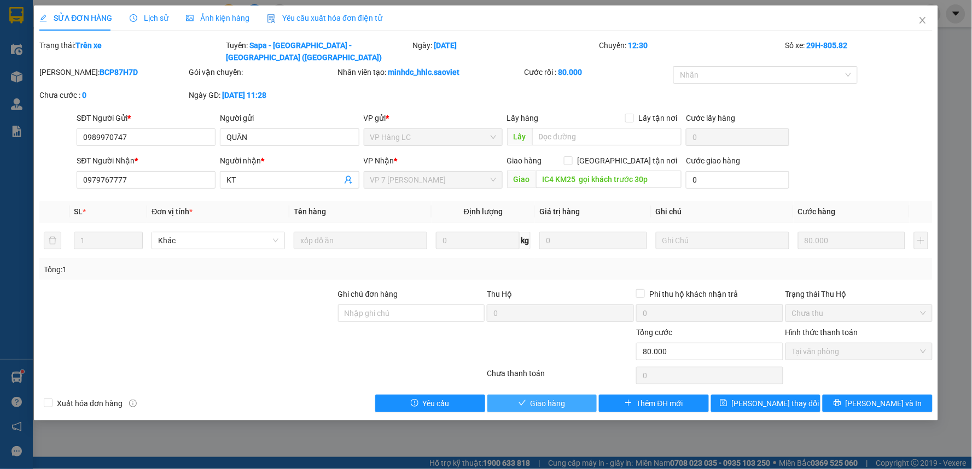
click at [550, 398] on span "Giao hàng" at bounding box center [547, 404] width 35 height 12
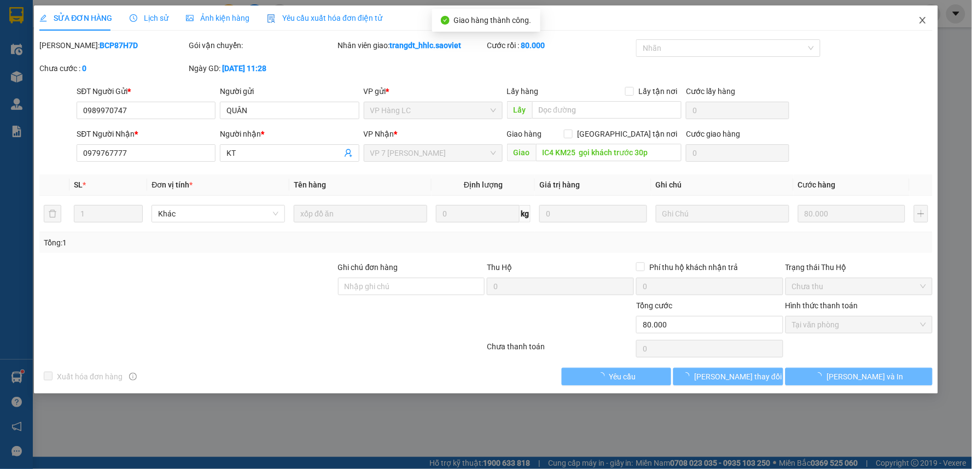
drag, startPoint x: 925, startPoint y: 16, endPoint x: 913, endPoint y: 28, distance: 16.6
click at [923, 17] on icon "close" at bounding box center [922, 20] width 9 height 9
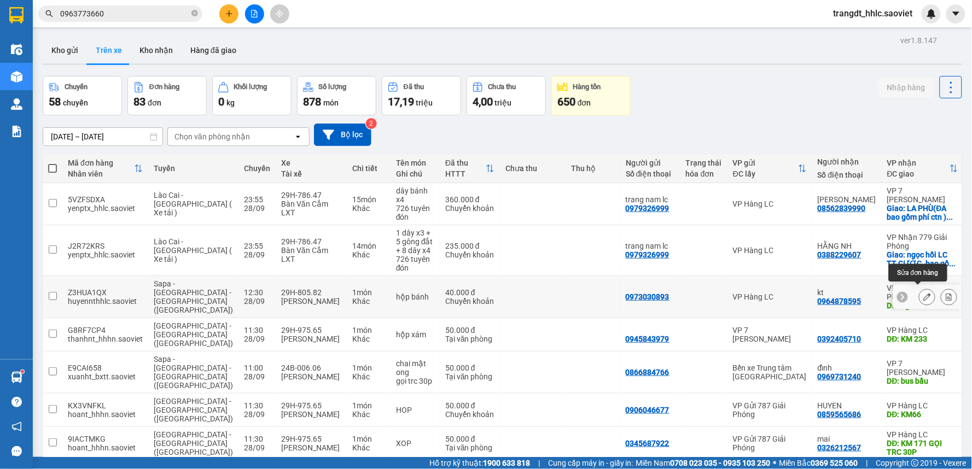
click at [923, 293] on icon at bounding box center [927, 297] width 8 height 8
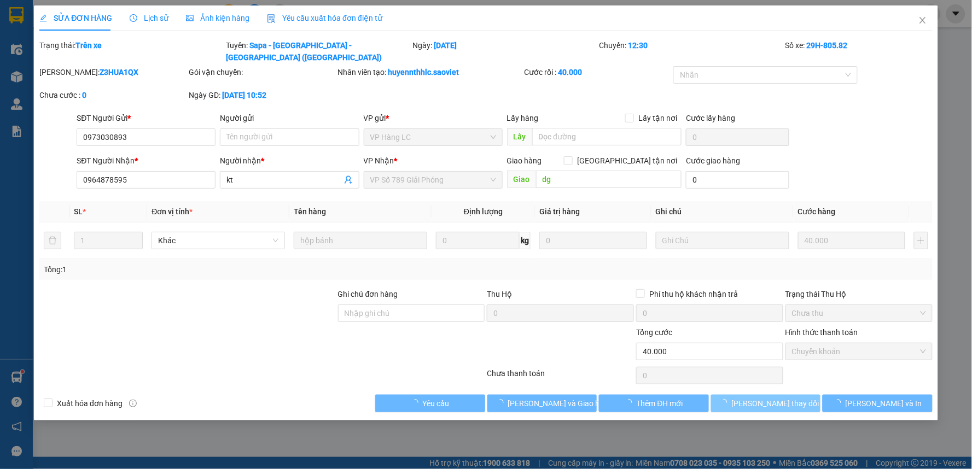
type input "0973030893"
type input "0964878595"
type input "kt"
type input "dg"
type input "0"
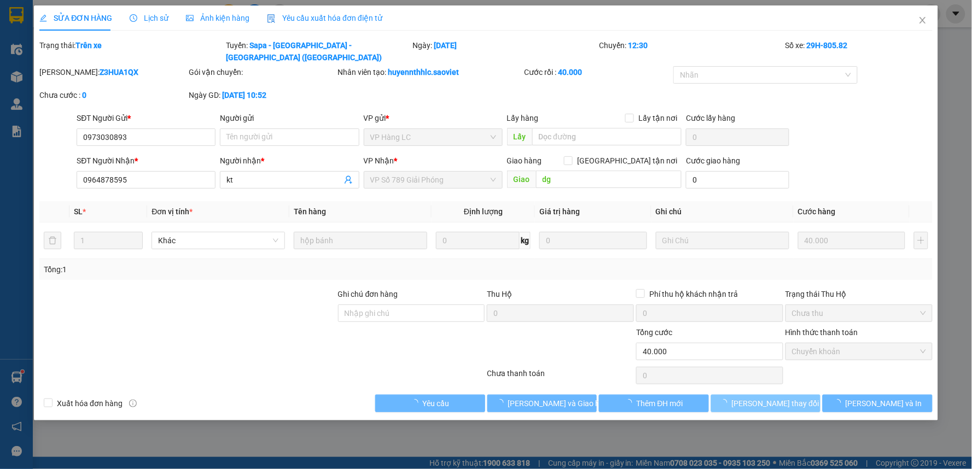
type input "40.000"
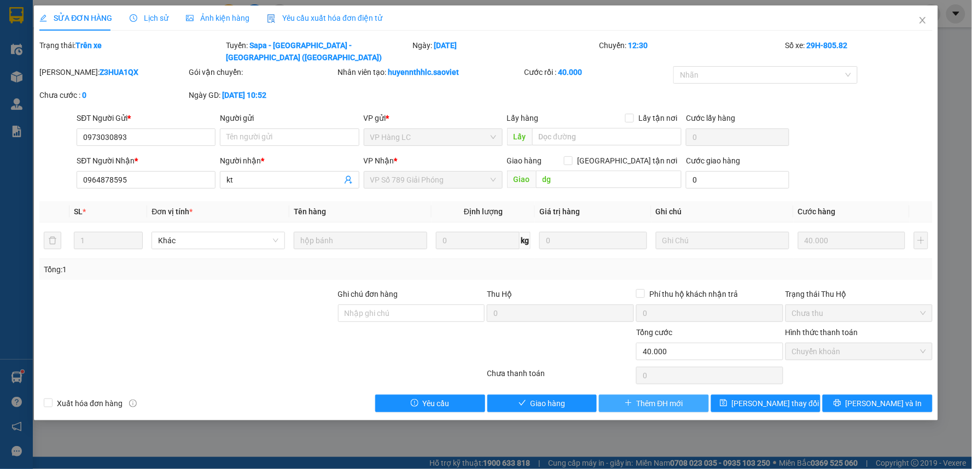
click at [599, 396] on button "Thêm ĐH mới" at bounding box center [654, 403] width 110 height 17
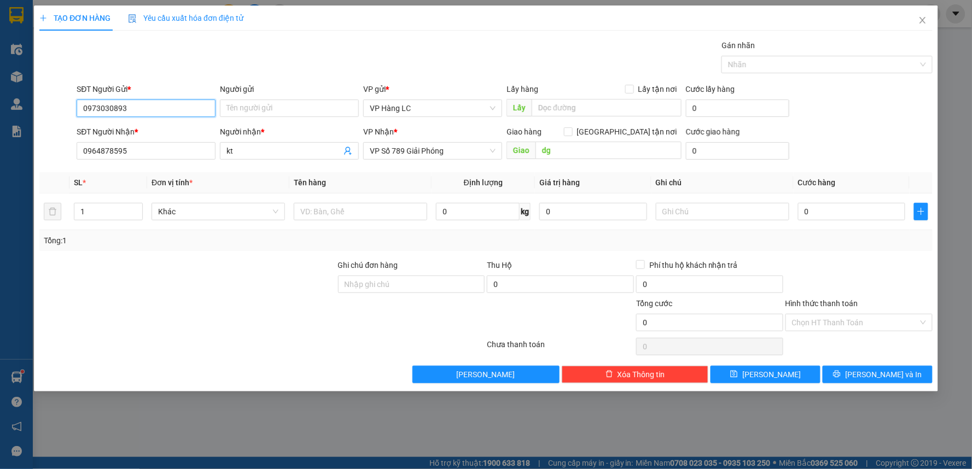
click at [598, 395] on div "TẠO ĐƠN HÀNG Yêu cầu xuất hóa đơn điện tử Transit Pickup Surcharge Ids Transit …" at bounding box center [486, 234] width 972 height 469
click at [914, 22] on span "Close" at bounding box center [922, 20] width 31 height 31
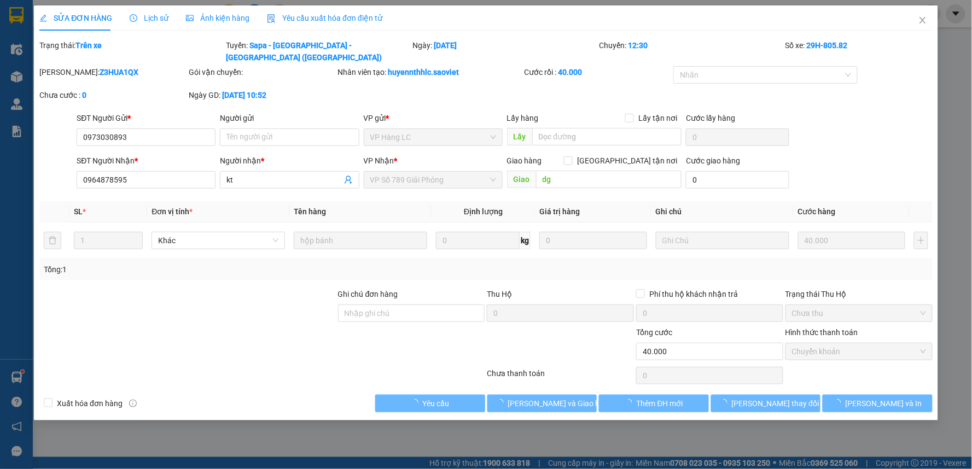
type input "0973030893"
type input "0964878595"
type input "kt"
type input "dg"
type input "0"
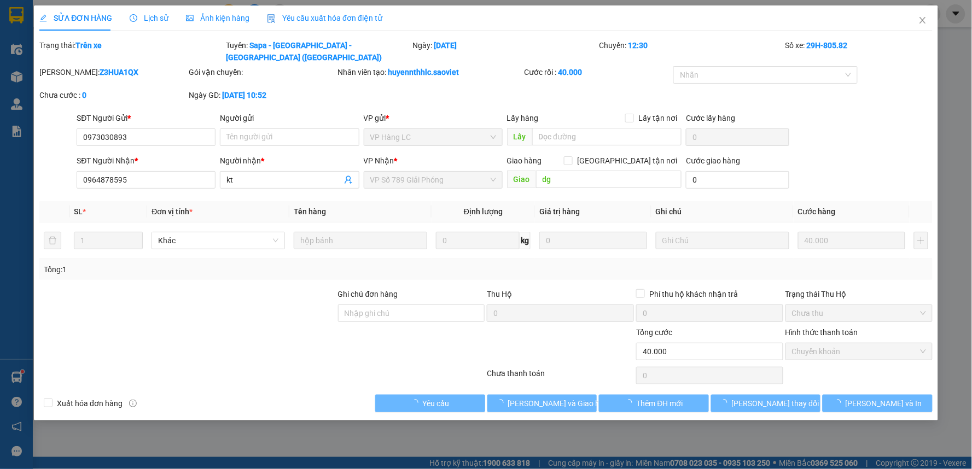
type input "40.000"
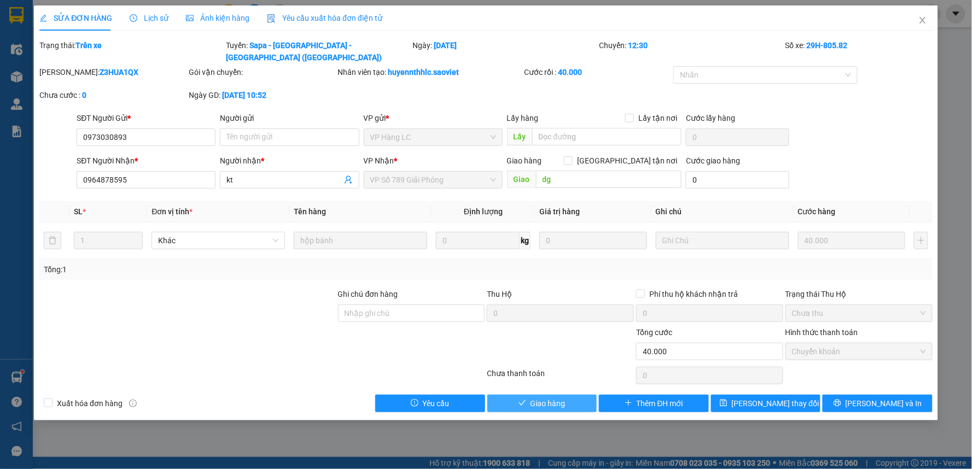
click at [536, 398] on span "Giao hàng" at bounding box center [547, 404] width 35 height 12
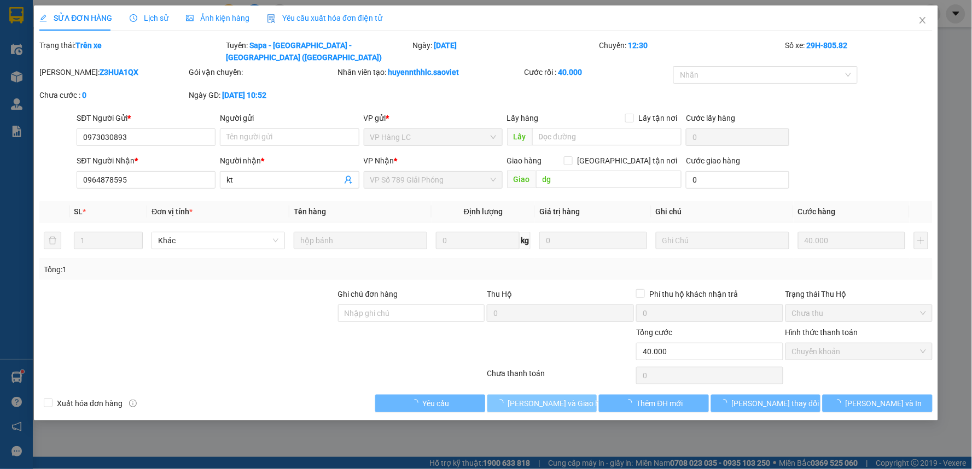
click at [536, 398] on span "[PERSON_NAME] và Giao hàng" at bounding box center [560, 404] width 105 height 12
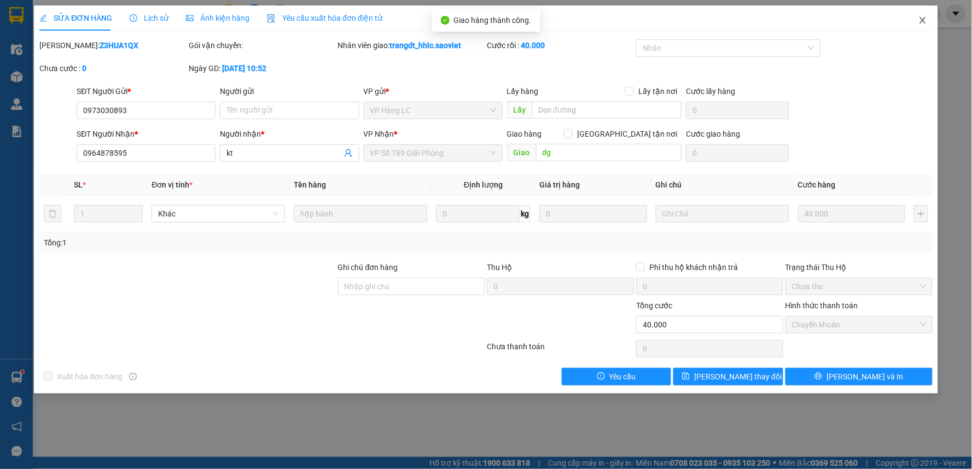
click at [923, 22] on icon "close" at bounding box center [922, 20] width 9 height 9
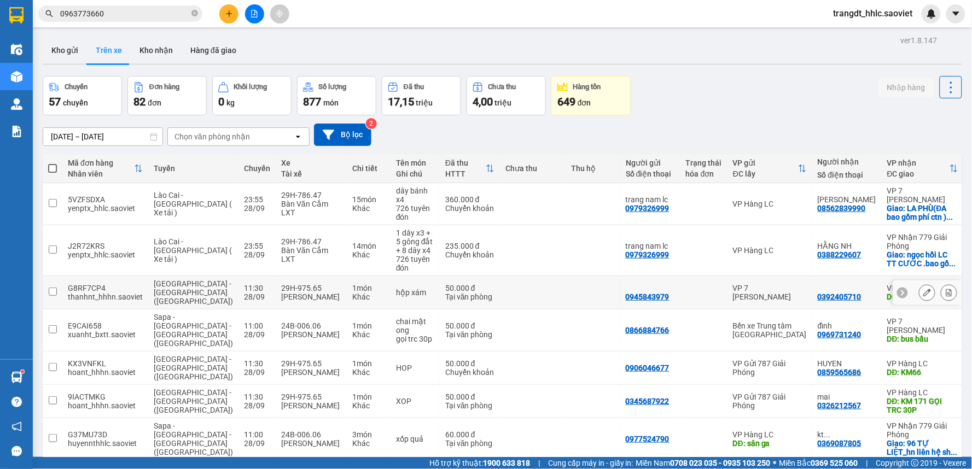
click at [923, 293] on icon at bounding box center [927, 293] width 8 height 8
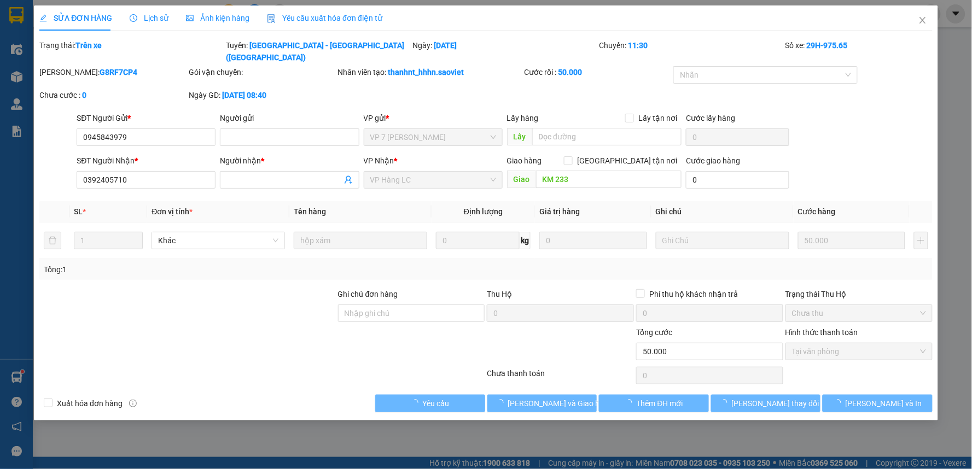
type input "0945843979"
type input "0392405710"
type input "KM 233"
type input "0"
type input "50.000"
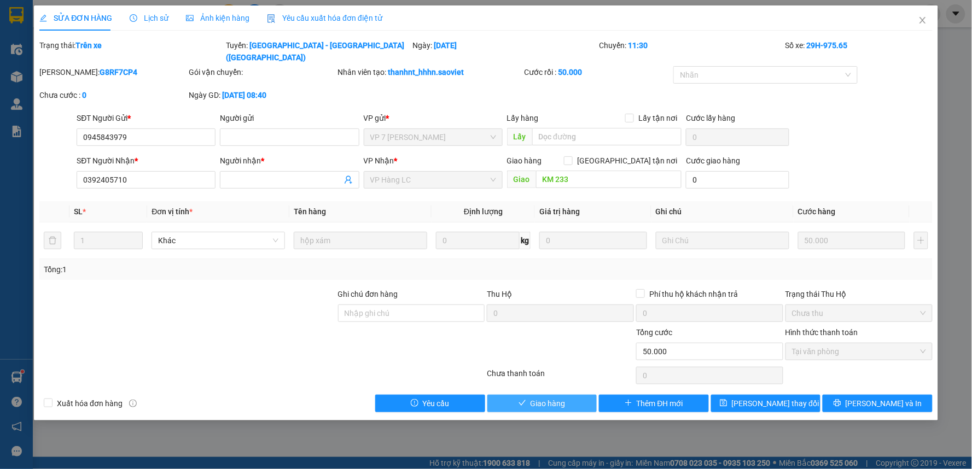
click at [517, 395] on button "Giao hàng" at bounding box center [542, 403] width 110 height 17
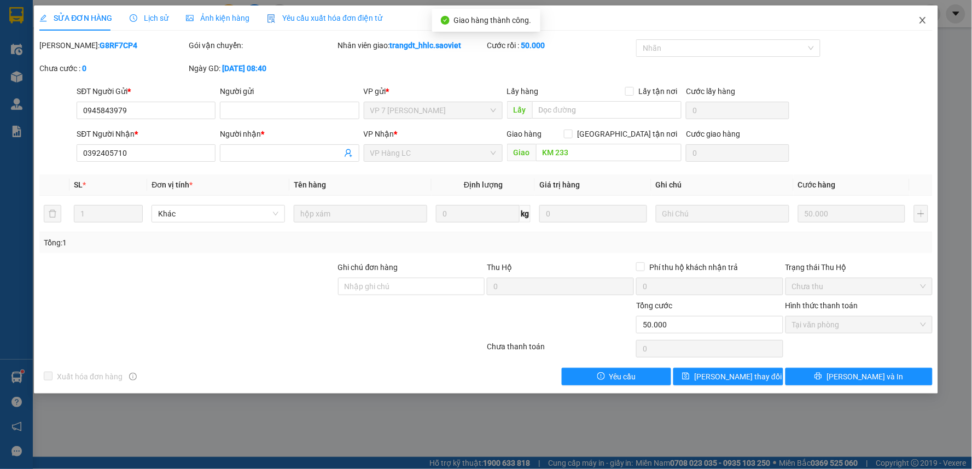
click at [916, 16] on span "Close" at bounding box center [922, 20] width 31 height 31
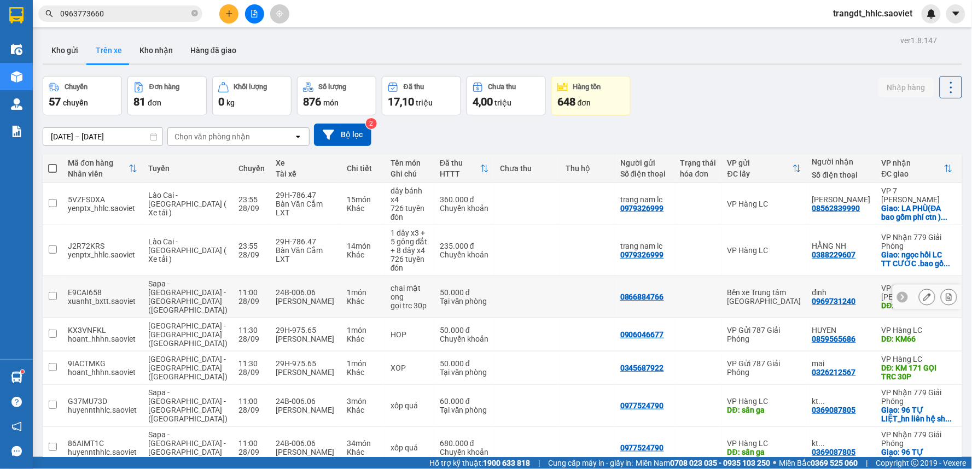
click at [923, 288] on button at bounding box center [926, 297] width 15 height 19
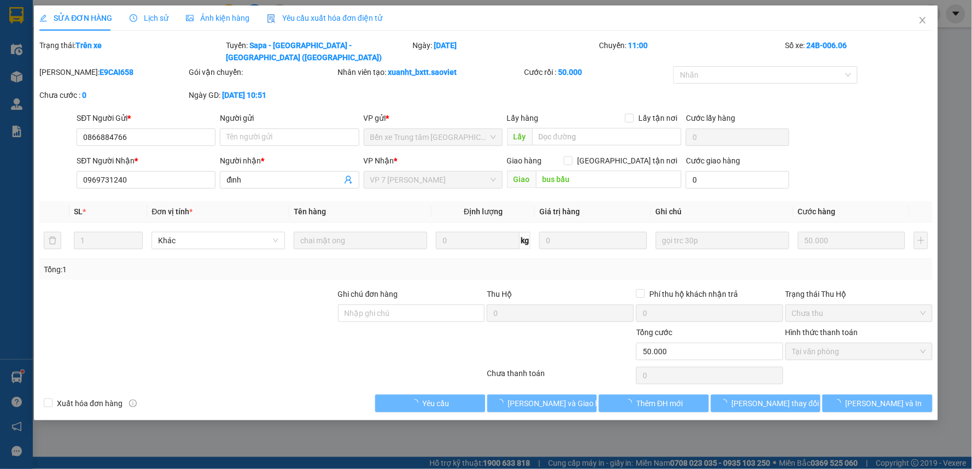
type input "0866884766"
type input "0969731240"
type input "đỉnh"
type input "bus bầu"
type input "0"
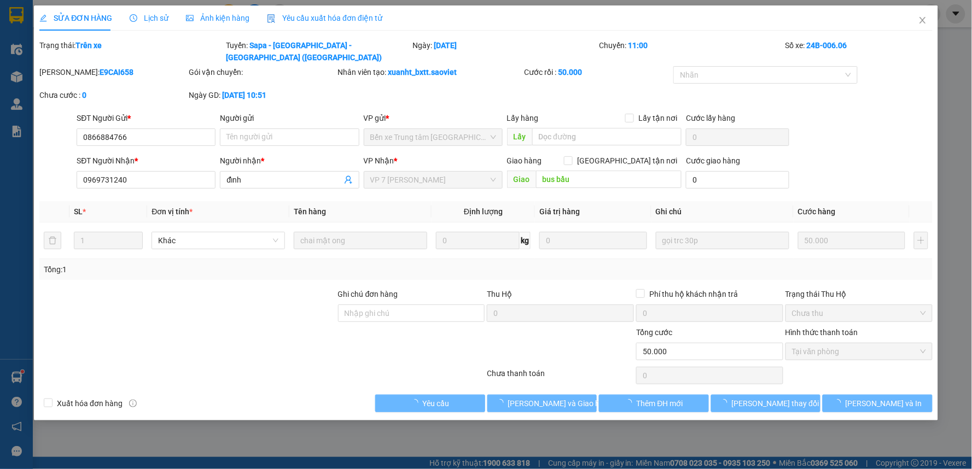
type input "50.000"
click at [562, 398] on span "[PERSON_NAME] và Giao hàng" at bounding box center [560, 404] width 105 height 12
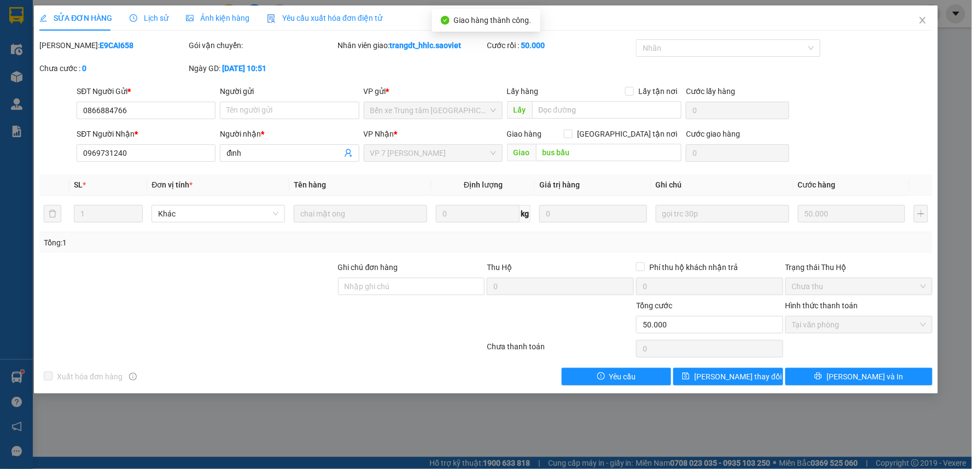
click at [562, 392] on div "SỬA ĐƠN HÀNG Lịch sử Ảnh kiện hàng Yêu cầu xuất hóa đơn điện tử Total Paid Fee …" at bounding box center [486, 199] width 904 height 388
click at [921, 22] on icon "close" at bounding box center [922, 20] width 6 height 7
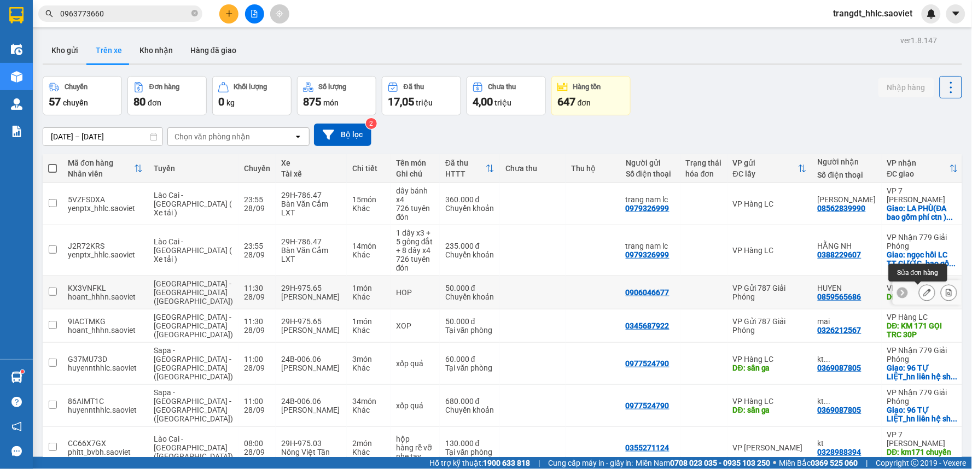
click at [919, 291] on button at bounding box center [926, 292] width 15 height 19
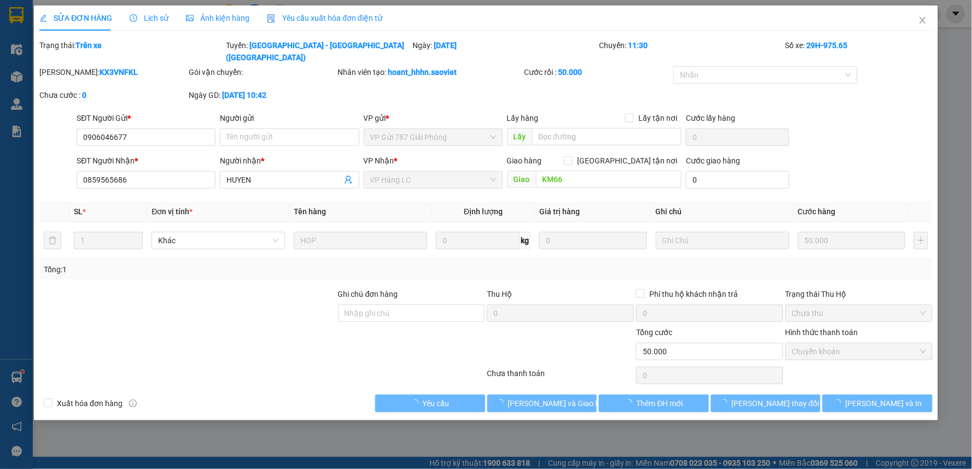
type input "0906046677"
type input "0859565686"
type input "HUYEN"
type input "KM66"
type input "0"
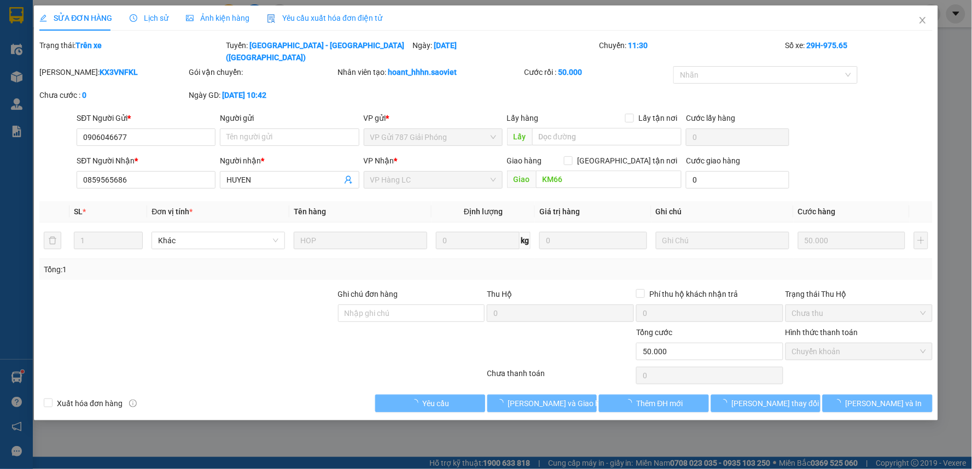
type input "50.000"
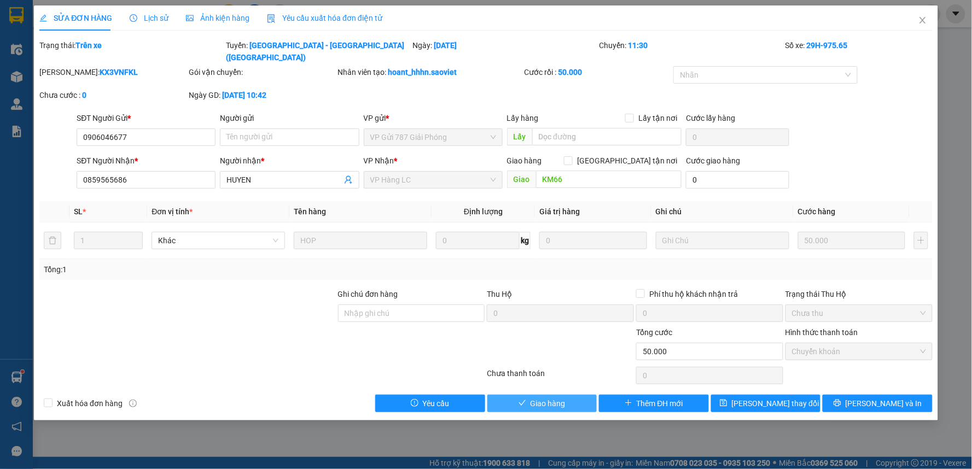
click at [551, 398] on span "Giao hàng" at bounding box center [547, 404] width 35 height 12
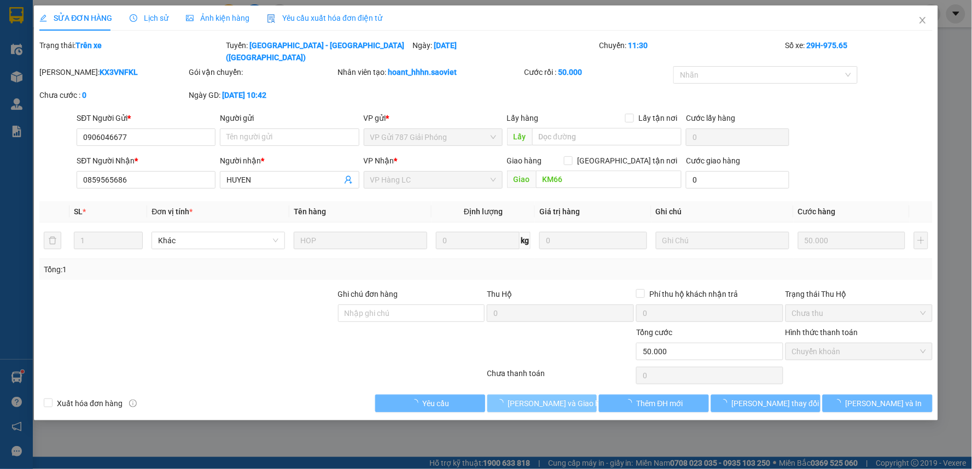
click at [551, 398] on span "[PERSON_NAME] và Giao hàng" at bounding box center [560, 404] width 105 height 12
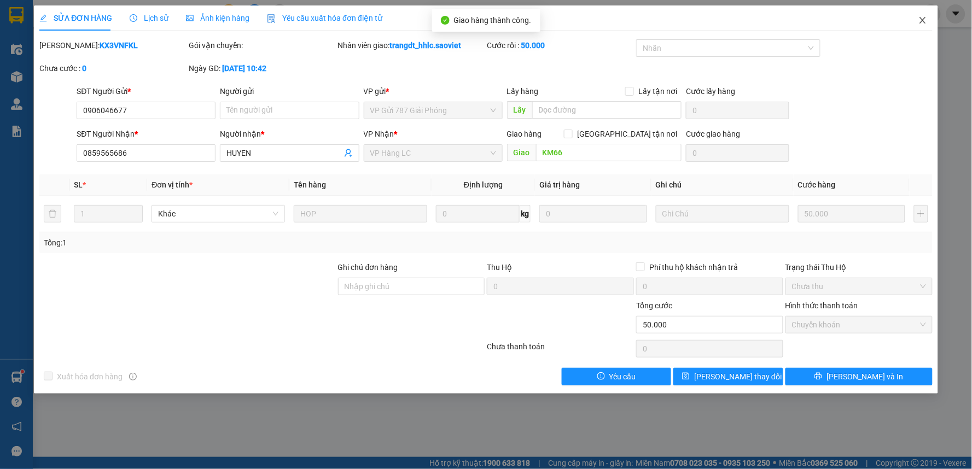
click at [915, 20] on span "Close" at bounding box center [922, 20] width 31 height 31
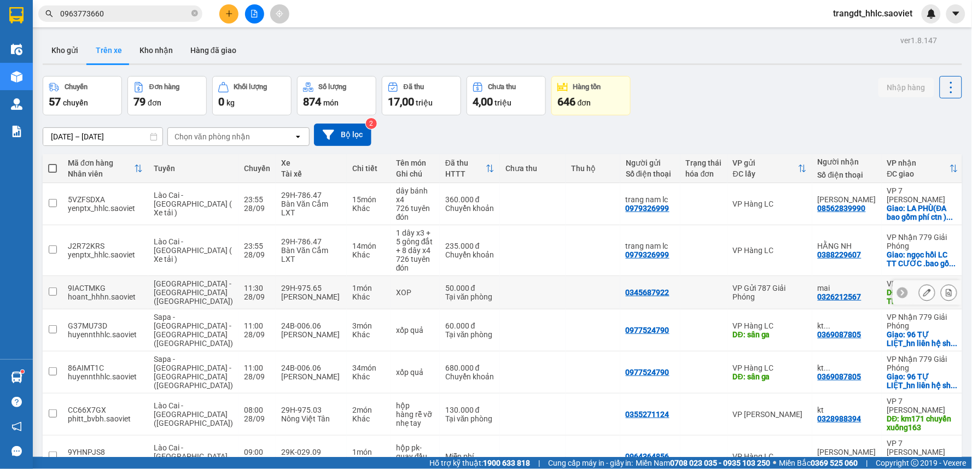
click at [904, 293] on div at bounding box center [926, 293] width 69 height 25
click at [923, 294] on icon at bounding box center [927, 293] width 8 height 8
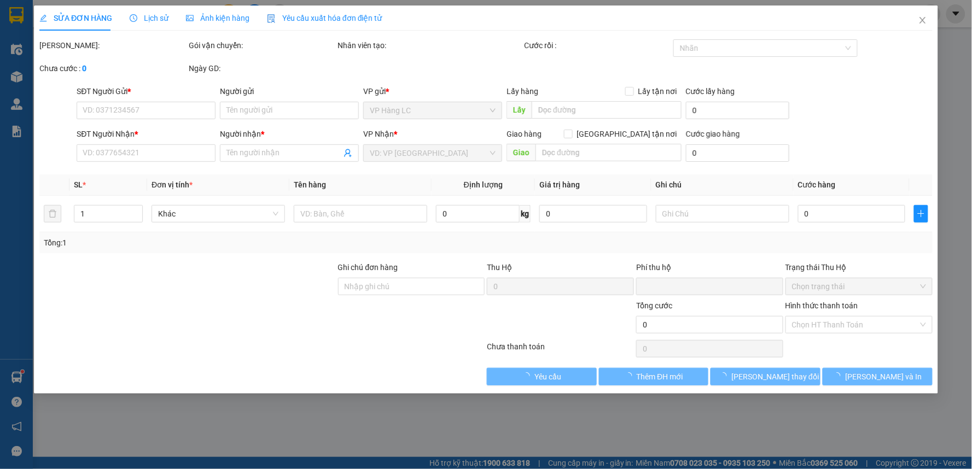
type input "0345687922"
type input "0326212567"
type input "mai"
type input "KM 171 GỌI TRC 30P"
type input "0"
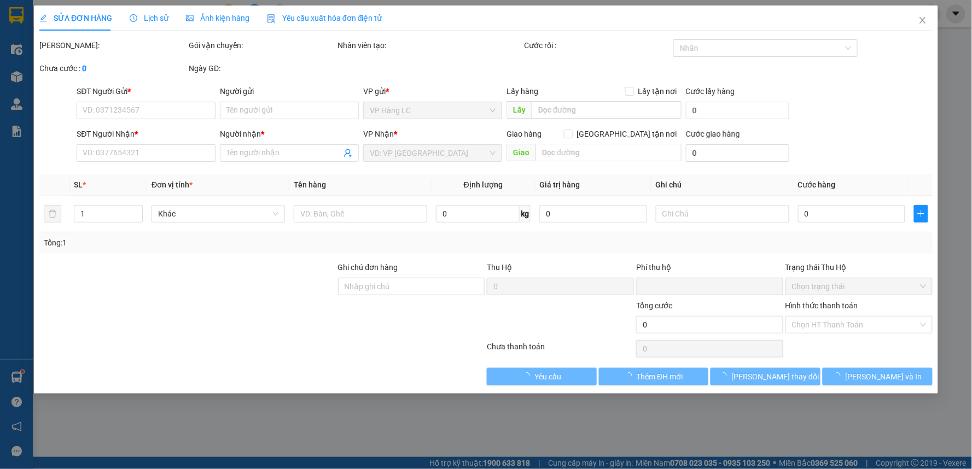
type input "50.000"
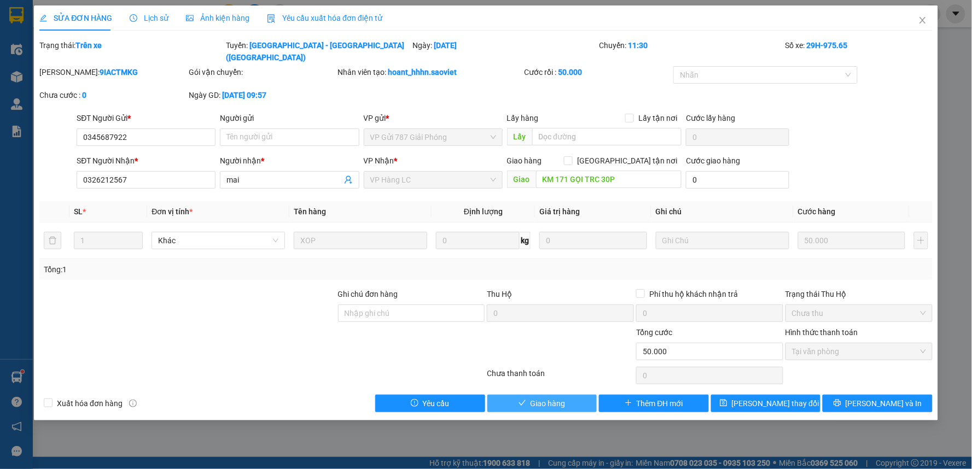
click at [531, 398] on span "Giao hàng" at bounding box center [547, 404] width 35 height 12
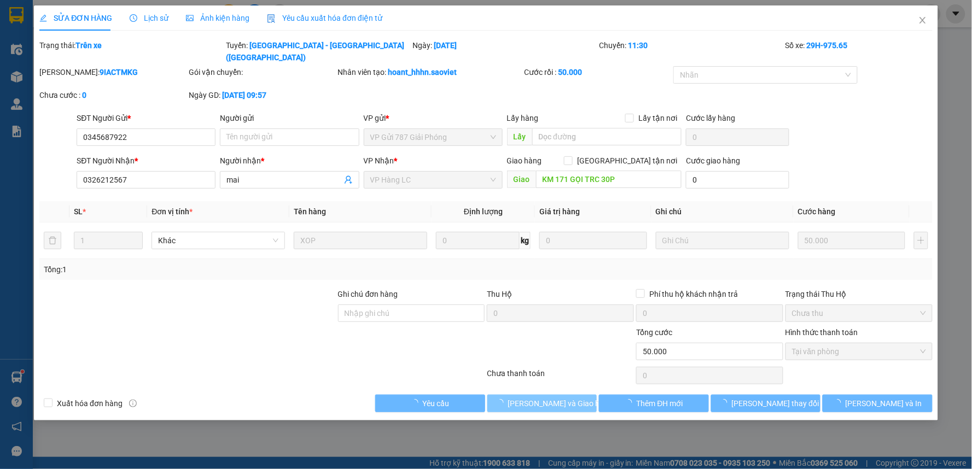
drag, startPoint x: 534, startPoint y: 386, endPoint x: 542, endPoint y: 386, distance: 8.7
click at [538, 398] on span "[PERSON_NAME] và Giao hàng" at bounding box center [560, 404] width 105 height 12
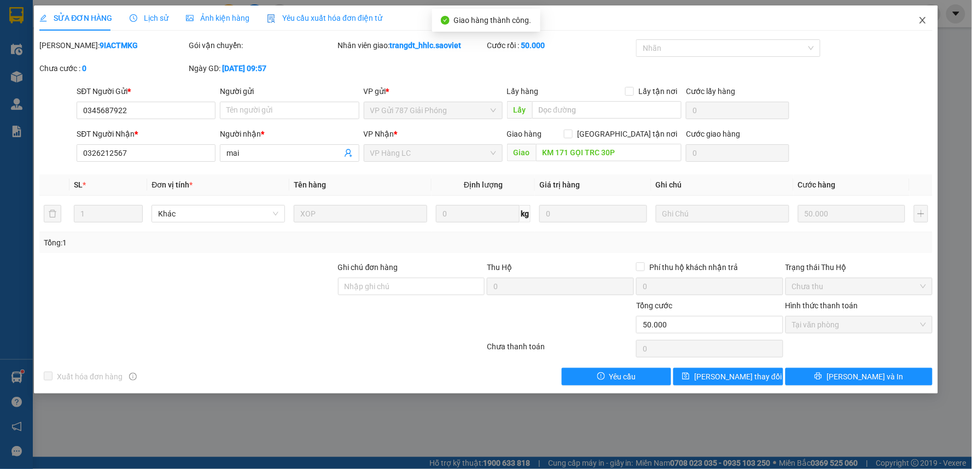
click at [917, 20] on span "Close" at bounding box center [922, 20] width 31 height 31
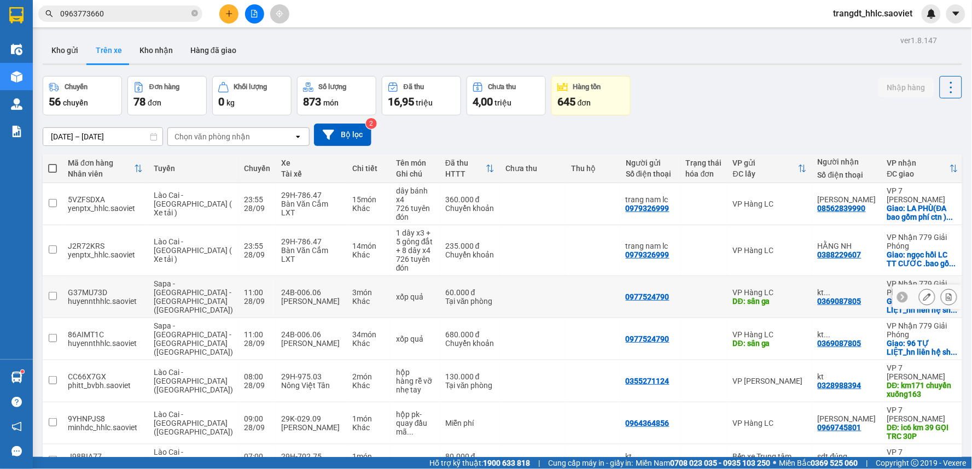
click at [923, 298] on button at bounding box center [926, 297] width 15 height 19
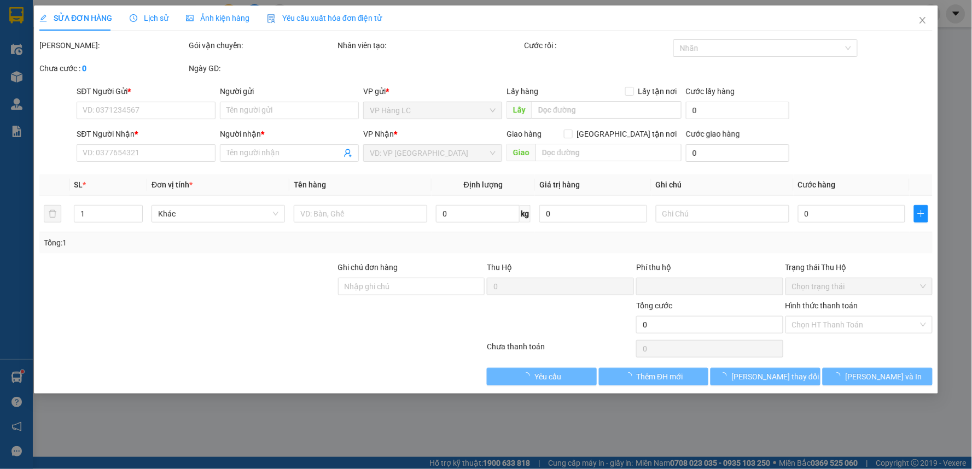
type input "0977524790"
type input "sân ga"
type input "0369087805"
type input "kt 0972874894"
checkbox input "true"
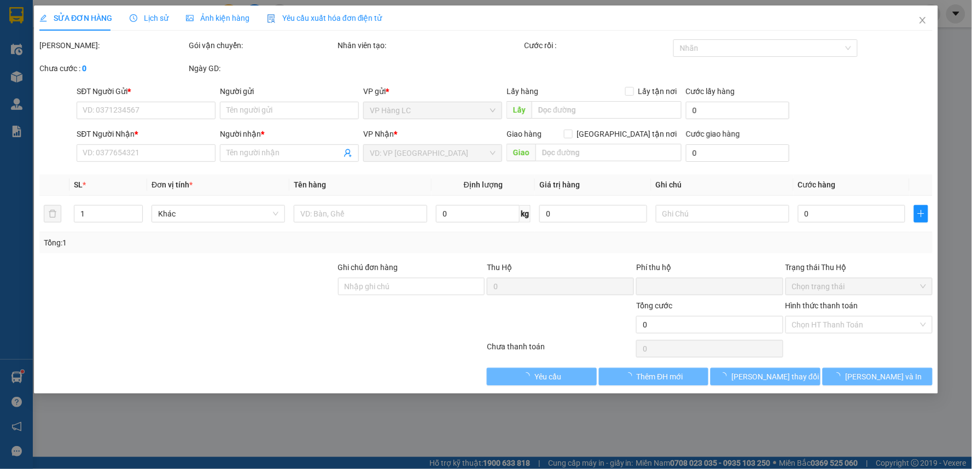
type input "96 TỰ LIỆT_hn liên hệ ship gấp giúp khách"
type input "0"
type input "60.000"
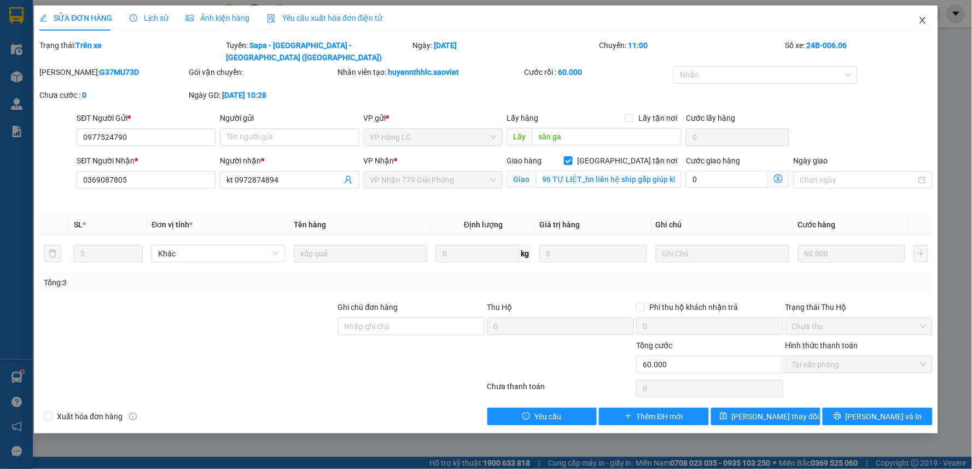
click at [919, 22] on icon "close" at bounding box center [922, 20] width 9 height 9
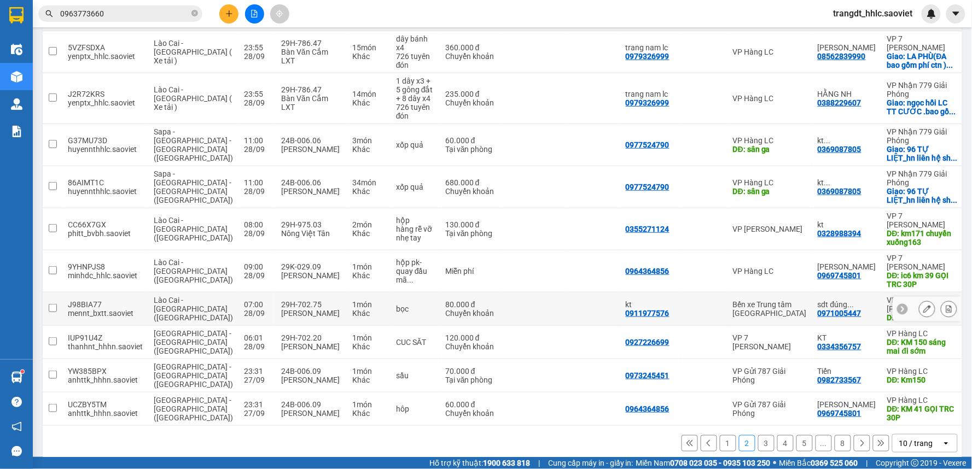
scroll to position [166, 0]
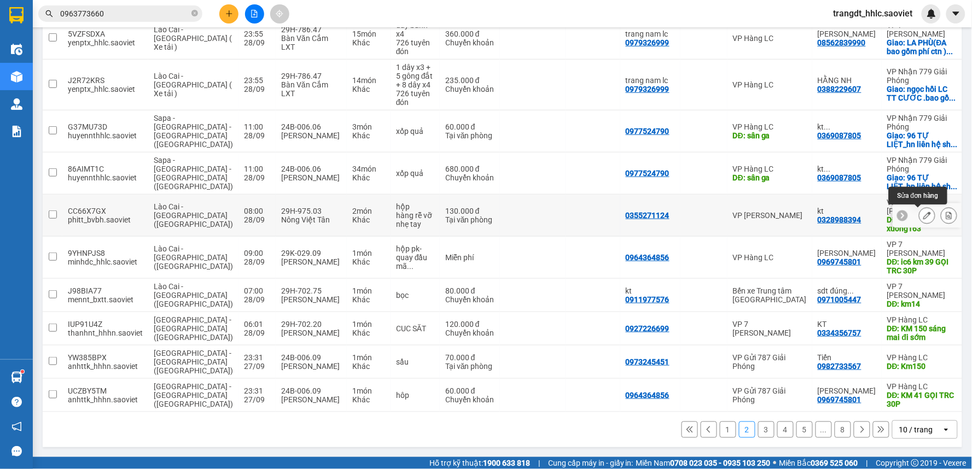
click at [924, 215] on button at bounding box center [926, 215] width 15 height 19
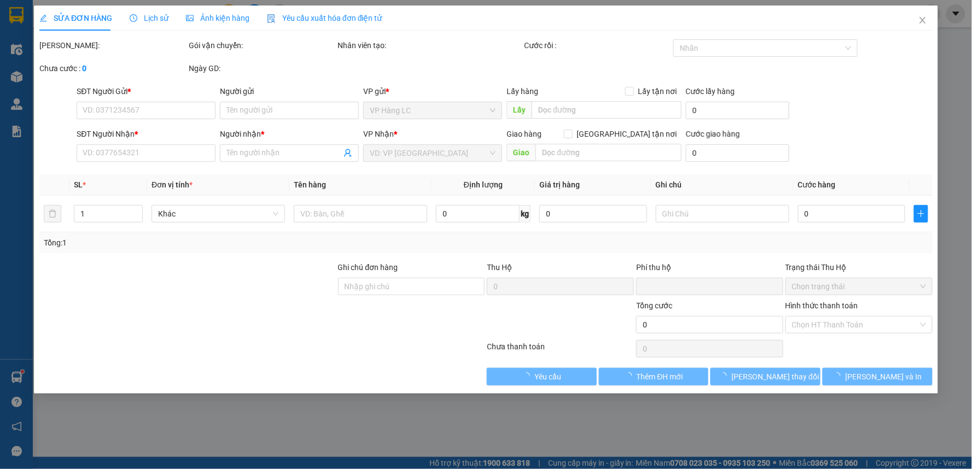
type input "0355271124"
type input "0328988394"
type input "kt"
type input "km171 chuyển xuống163"
type input "0"
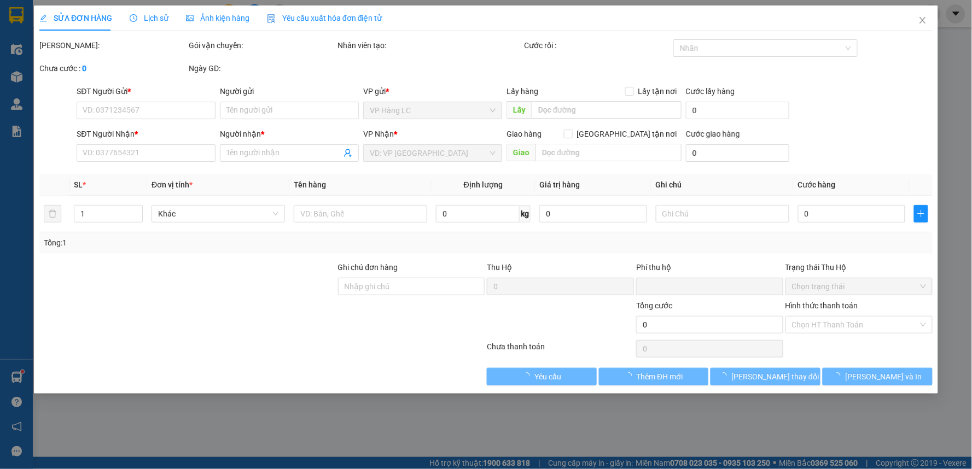
type input "130.000"
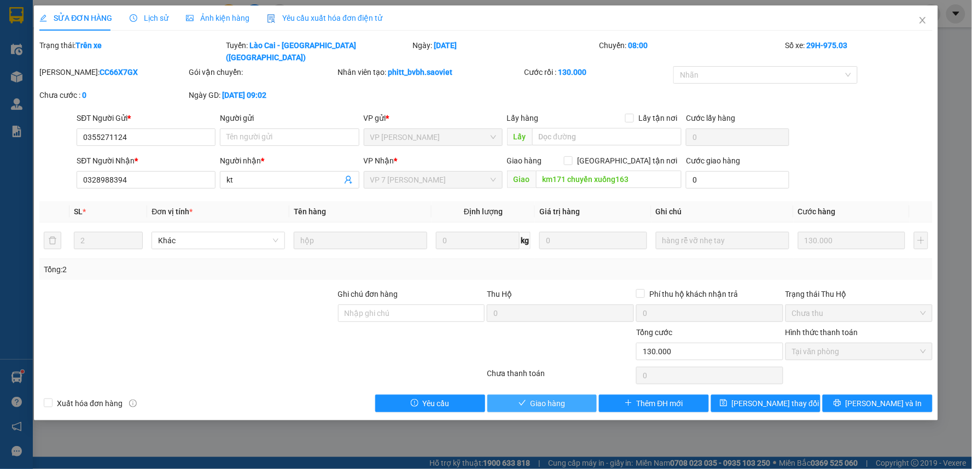
click at [555, 398] on span "Giao hàng" at bounding box center [547, 404] width 35 height 12
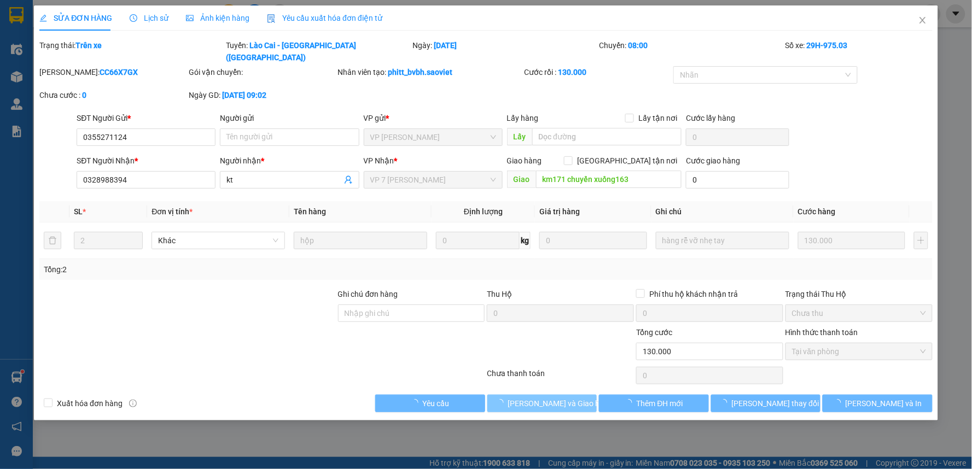
click at [554, 398] on span "[PERSON_NAME] và Giao hàng" at bounding box center [560, 404] width 105 height 12
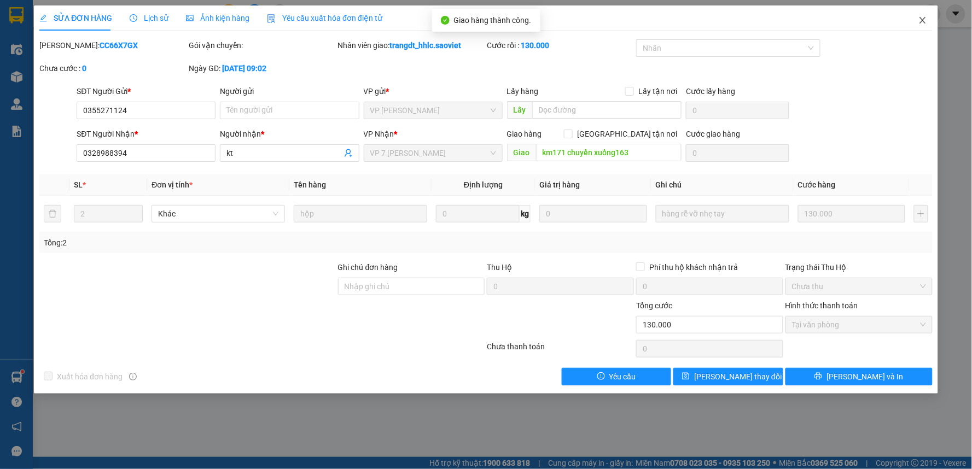
click at [917, 18] on span "Close" at bounding box center [922, 20] width 31 height 31
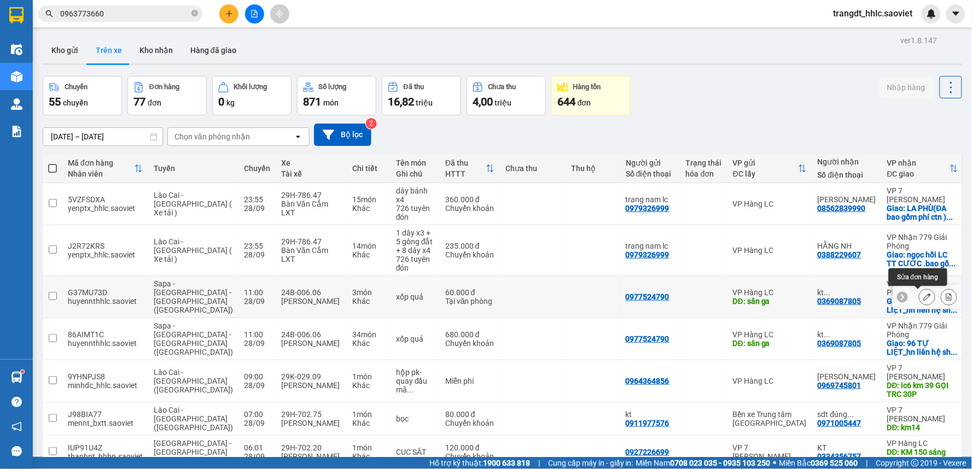
click at [919, 293] on button at bounding box center [926, 297] width 15 height 19
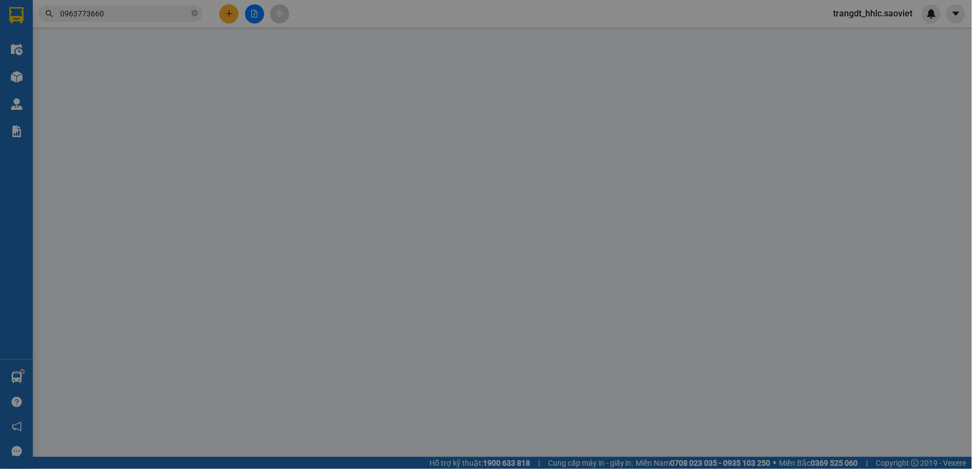
type input "0977524790"
type input "sân ga"
type input "0369087805"
type input "kt 0972874894"
checkbox input "true"
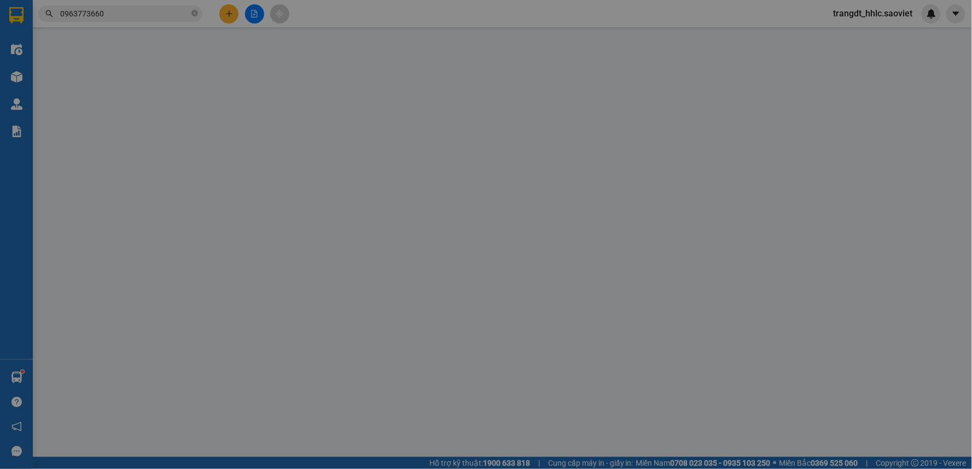
type input "96 TỰ LIỆT_hn liên hệ ship gấp giúp khách"
type input "0"
type input "60.000"
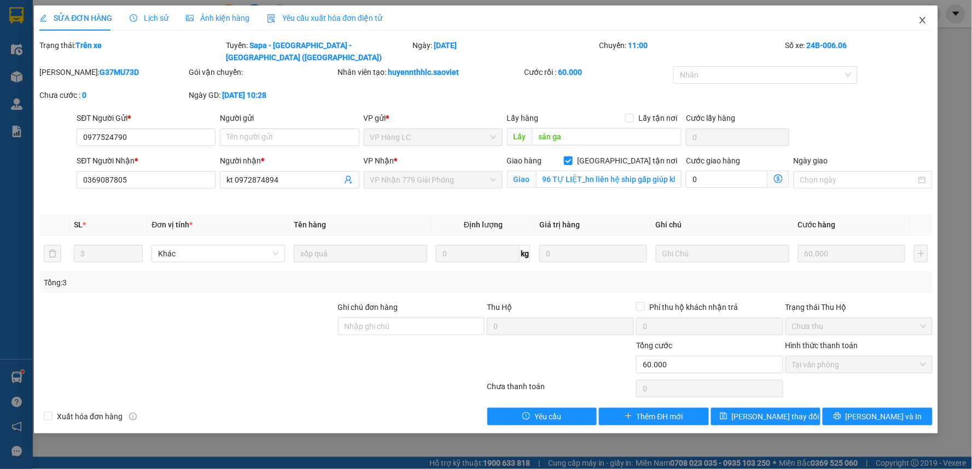
click at [929, 25] on span "Close" at bounding box center [922, 20] width 31 height 31
